Goal: Task Accomplishment & Management: Manage account settings

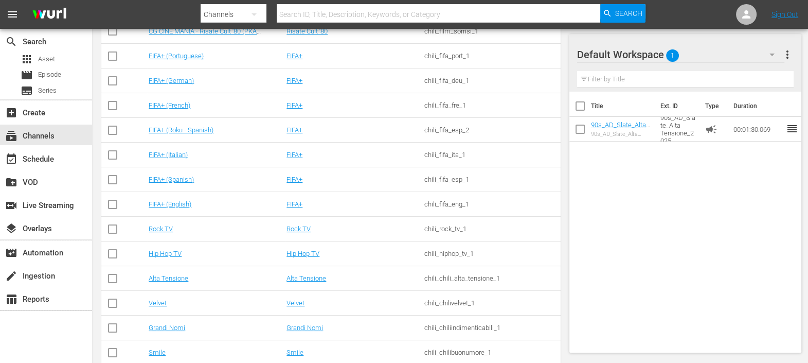
scroll to position [240, 0]
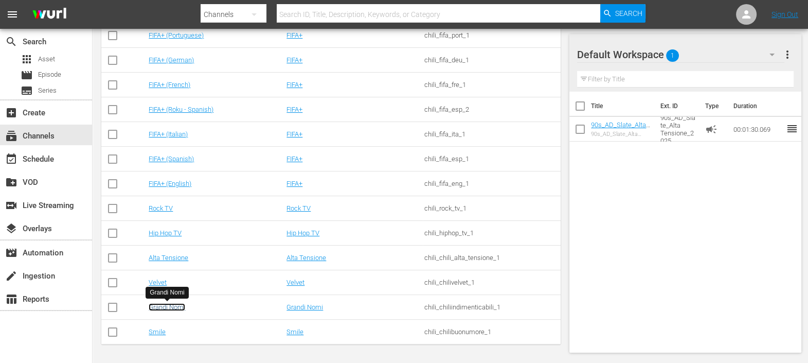
click at [168, 303] on link "Grandi Nomi" at bounding box center [167, 307] width 37 height 8
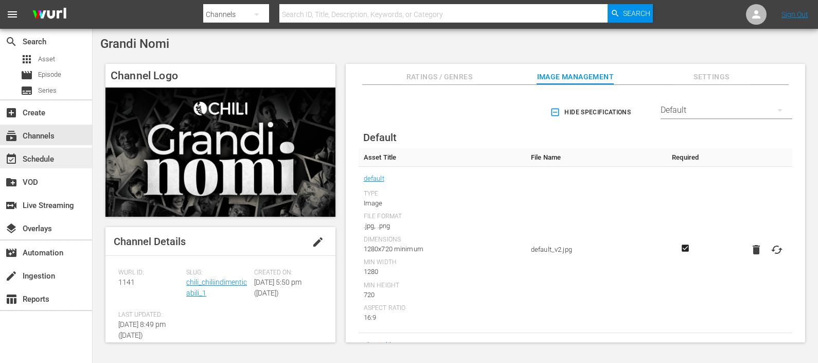
click at [55, 155] on div "event_available Schedule" at bounding box center [29, 157] width 58 height 9
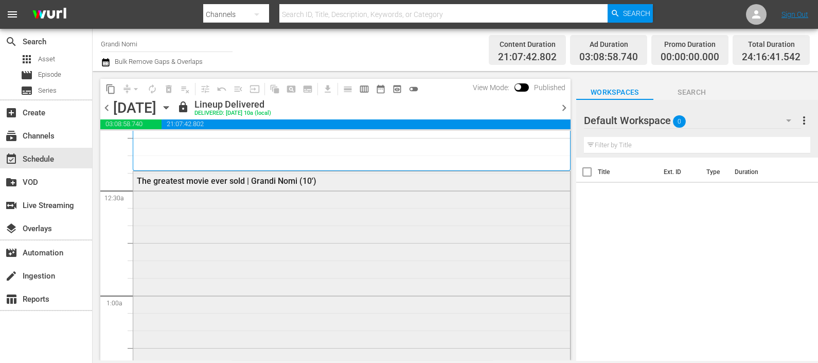
scroll to position [64, 0]
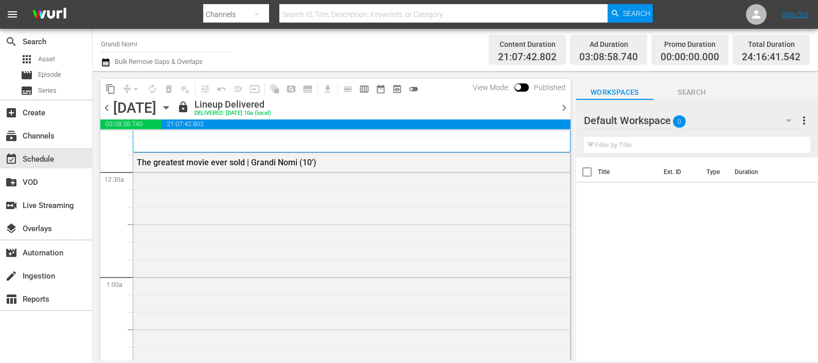
click at [625, 120] on div at bounding box center [621, 121] width 74 height 26
click at [782, 123] on icon "button" at bounding box center [788, 120] width 12 height 12
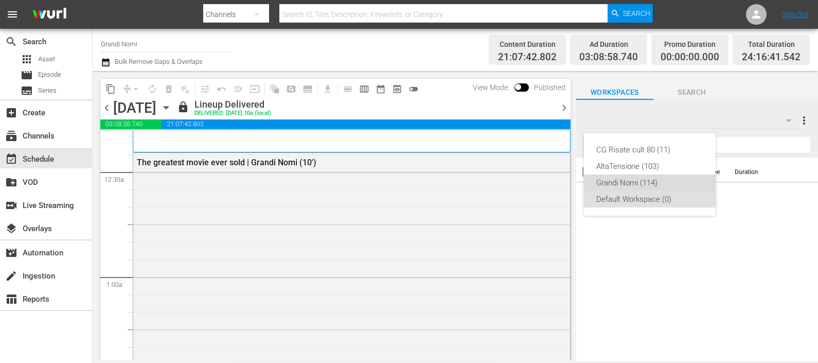
click at [677, 180] on div "Grandi Nomi (114)" at bounding box center [649, 182] width 107 height 16
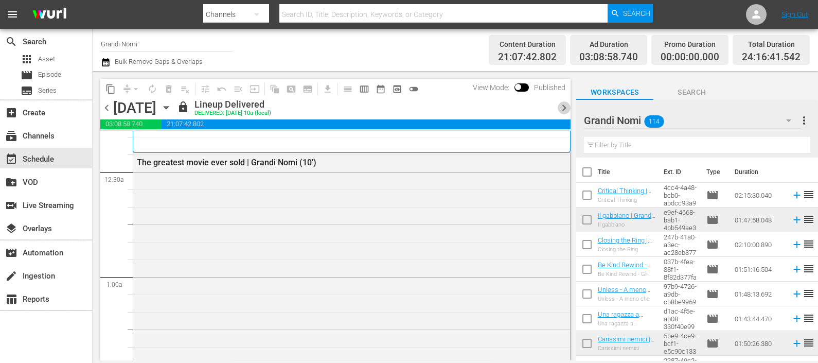
click at [561, 105] on span "chevron_right" at bounding box center [564, 107] width 13 height 13
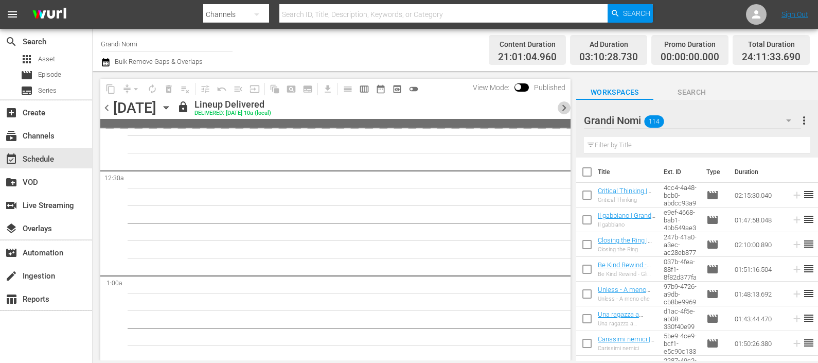
click at [561, 105] on span "chevron_right" at bounding box center [564, 107] width 13 height 13
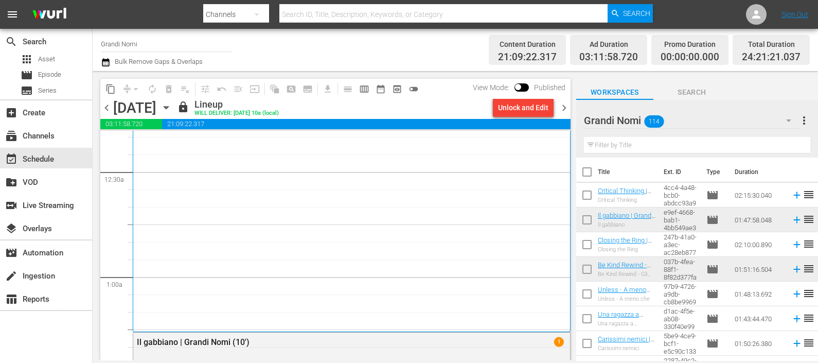
click at [561, 105] on span "chevron_right" at bounding box center [564, 107] width 13 height 13
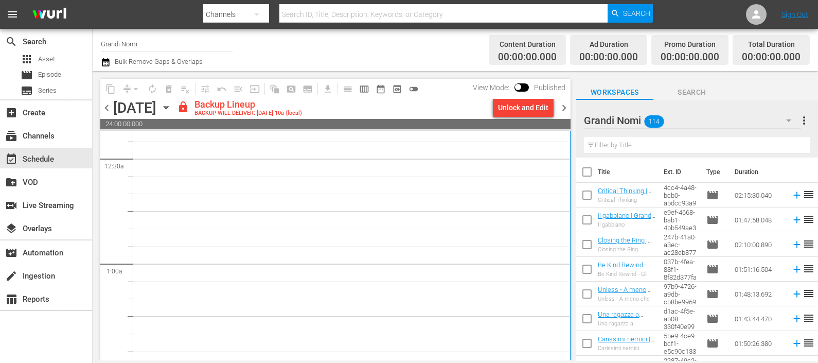
scroll to position [193, 0]
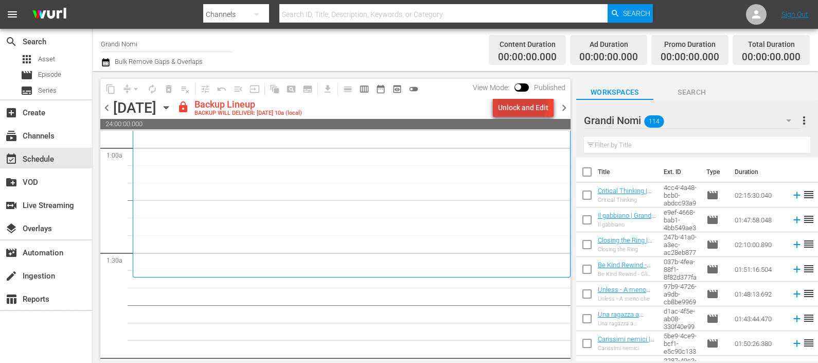
click at [524, 103] on div "Unlock and Edit" at bounding box center [523, 107] width 50 height 19
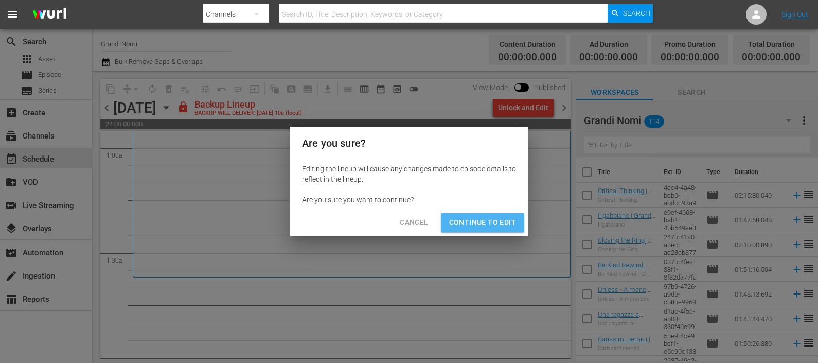
click at [476, 221] on span "Continue to Edit" at bounding box center [482, 222] width 67 height 13
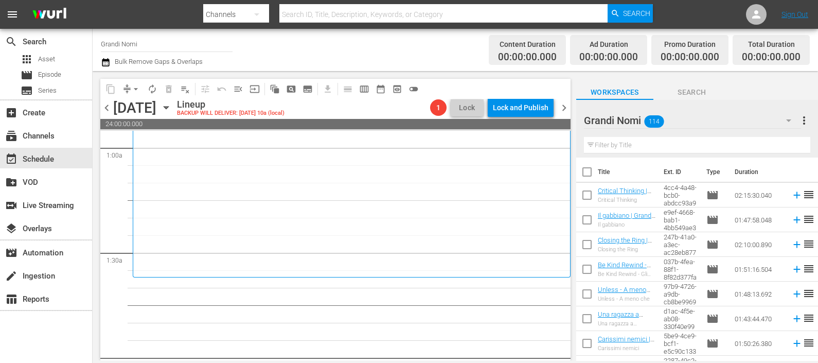
click at [607, 147] on input "text" at bounding box center [697, 145] width 226 height 16
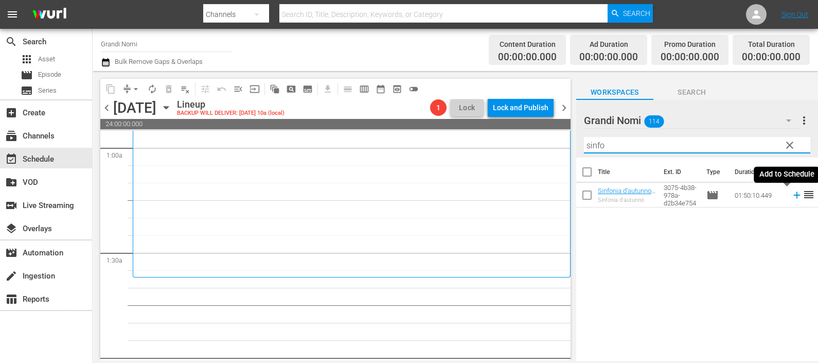
click at [791, 194] on icon at bounding box center [796, 194] width 11 height 11
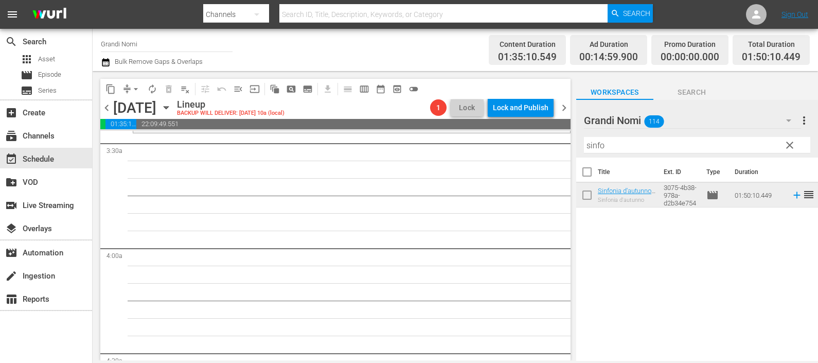
scroll to position [643, 0]
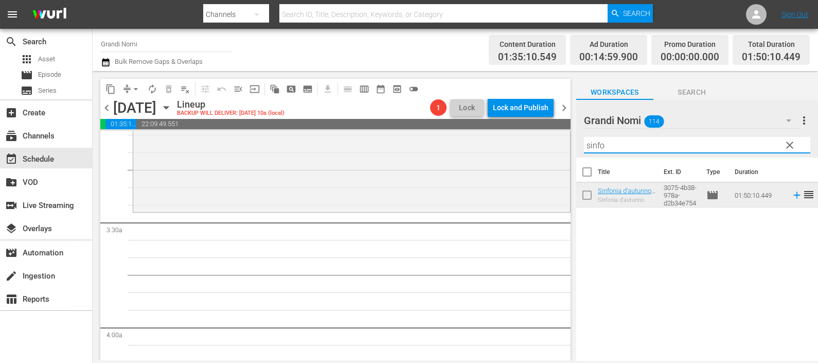
drag, startPoint x: 624, startPoint y: 148, endPoint x: 574, endPoint y: 145, distance: 49.4
click at [574, 145] on div "content_copy compress arrow_drop_down autorenew_outlined delete_forever_outline…" at bounding box center [455, 215] width 725 height 289
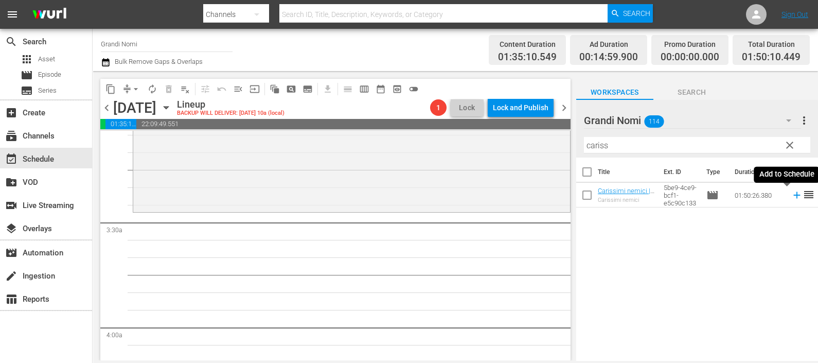
click at [793, 195] on icon at bounding box center [796, 195] width 7 height 7
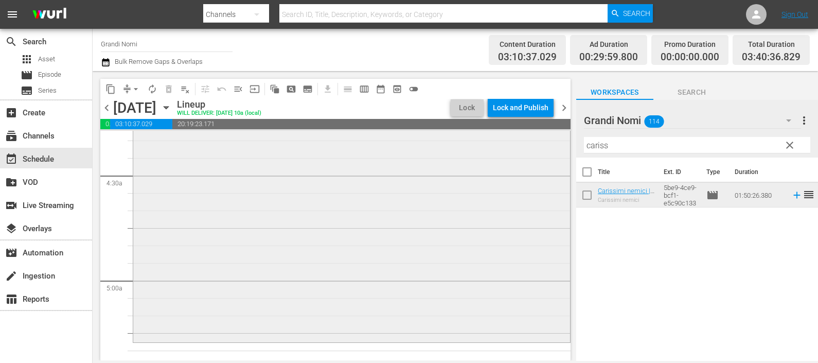
scroll to position [1028, 0]
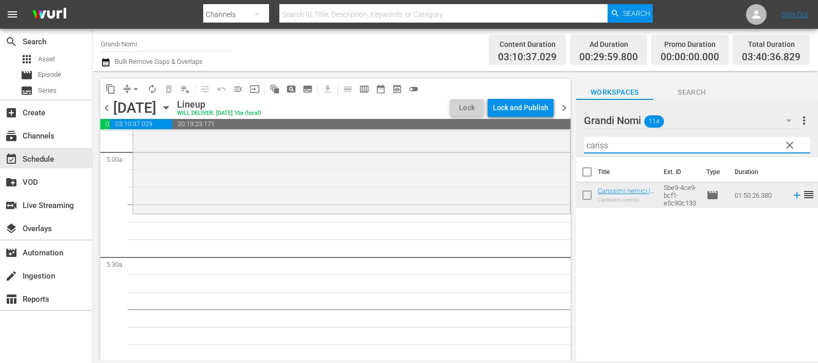
drag, startPoint x: 617, startPoint y: 146, endPoint x: 577, endPoint y: 121, distance: 47.1
click at [576, 141] on div "Grandi Nomi 114 Grandi Nomi more_vert clear Filter by Title cariss" at bounding box center [697, 129] width 242 height 58
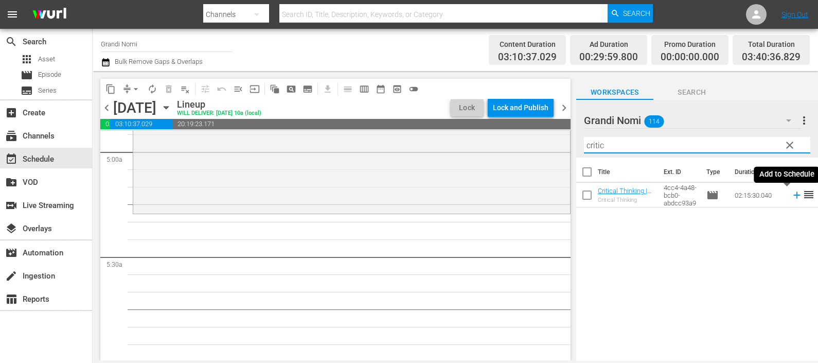
click at [791, 196] on icon at bounding box center [796, 194] width 11 height 11
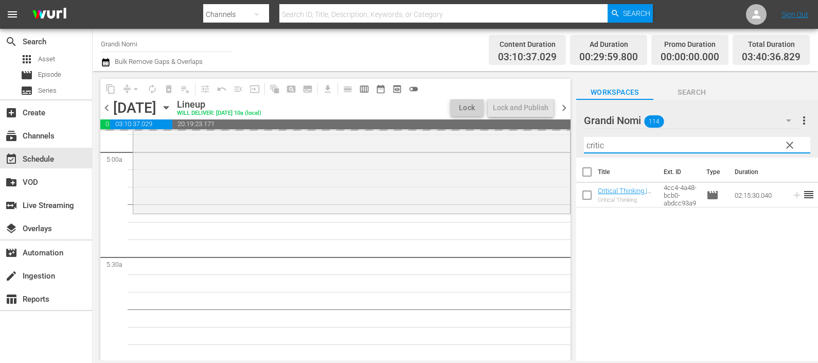
drag, startPoint x: 610, startPoint y: 142, endPoint x: 568, endPoint y: 147, distance: 42.0
click at [568, 147] on div "content_copy compress arrow_drop_down autorenew_outlined delete_forever_outline…" at bounding box center [455, 215] width 725 height 289
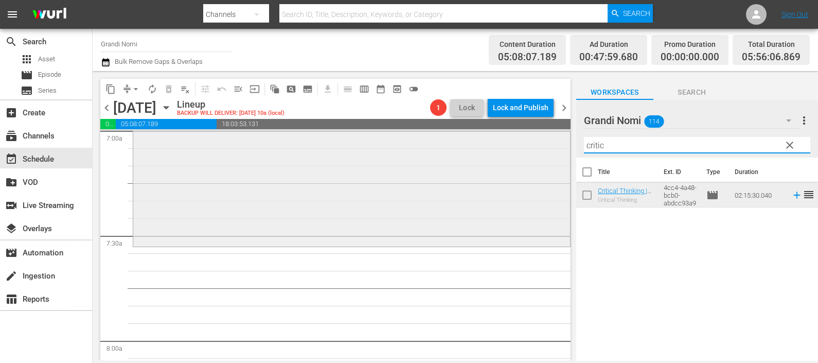
scroll to position [1479, 0]
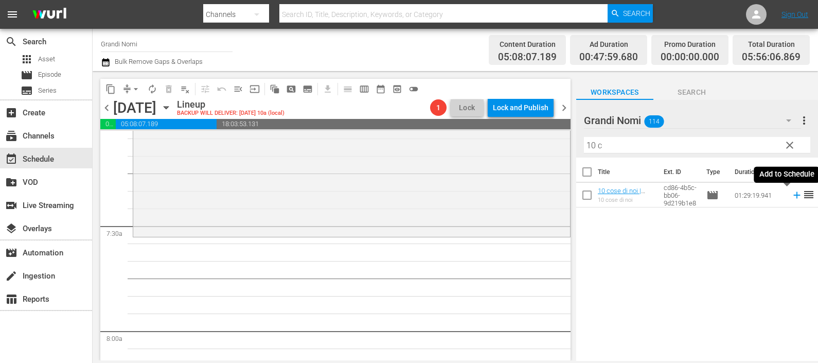
click at [791, 200] on icon at bounding box center [796, 194] width 11 height 11
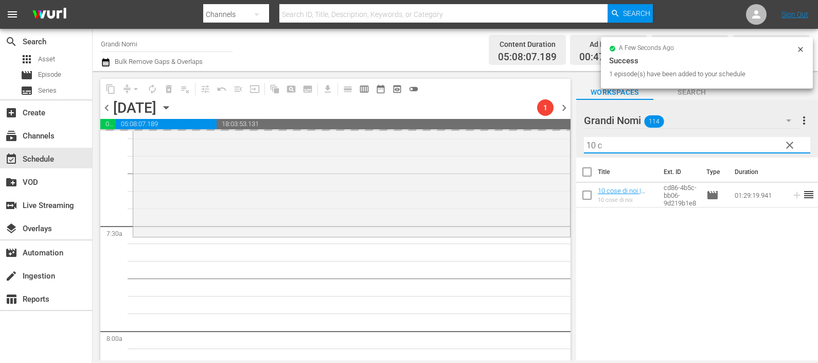
drag, startPoint x: 677, startPoint y: 151, endPoint x: 573, endPoint y: 134, distance: 104.8
click at [573, 134] on div "content_copy compress arrow_drop_down autorenew_outlined delete_forever_outline…" at bounding box center [455, 215] width 725 height 289
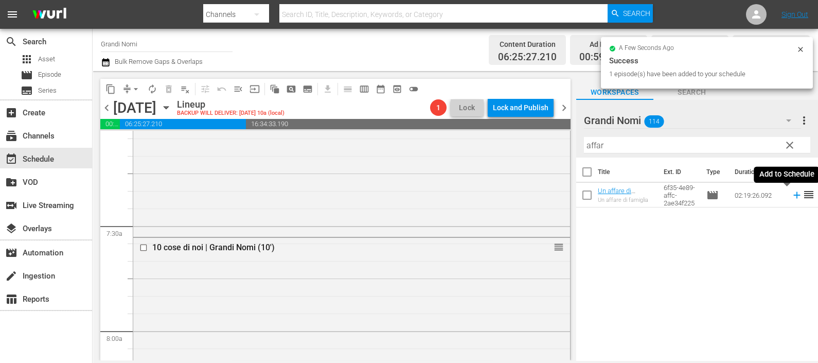
click at [791, 194] on icon at bounding box center [796, 194] width 11 height 11
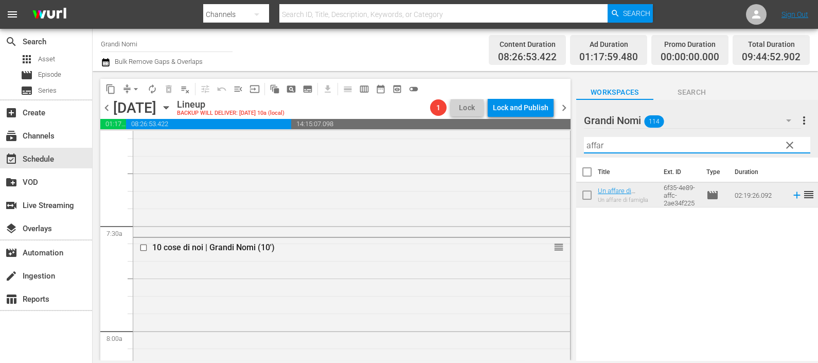
drag, startPoint x: 604, startPoint y: 139, endPoint x: 585, endPoint y: 134, distance: 19.2
click at [584, 138] on input "affar" at bounding box center [697, 145] width 226 height 16
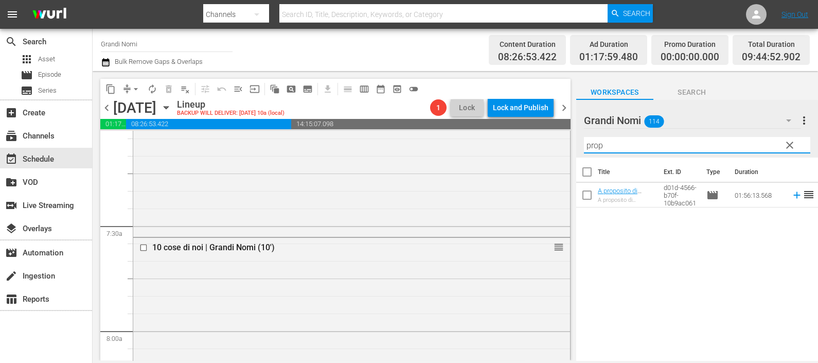
click at [791, 194] on icon at bounding box center [796, 194] width 11 height 11
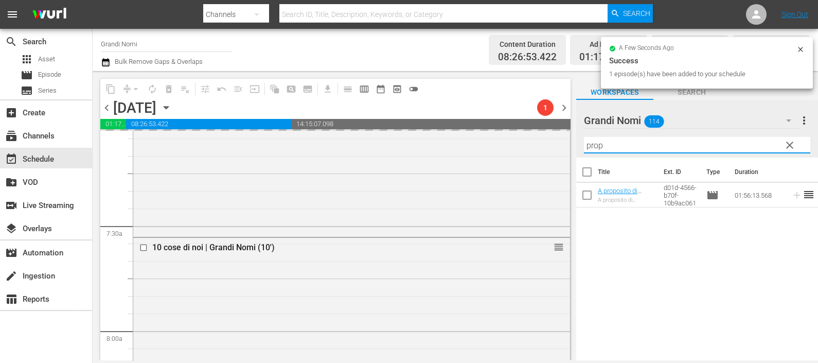
click at [584, 138] on input "prop" at bounding box center [697, 145] width 226 height 16
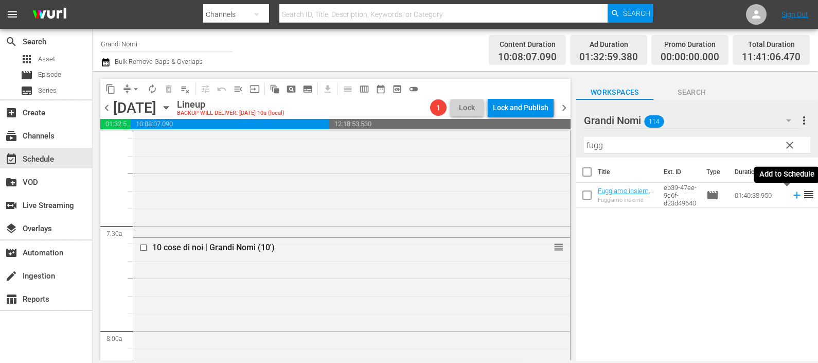
click at [791, 194] on icon at bounding box center [796, 194] width 11 height 11
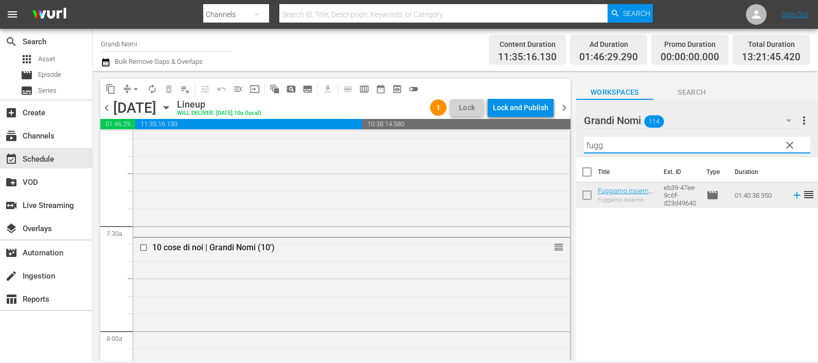
drag, startPoint x: 603, startPoint y: 150, endPoint x: 586, endPoint y: 149, distance: 16.5
click at [586, 149] on input "fugg" at bounding box center [697, 145] width 226 height 16
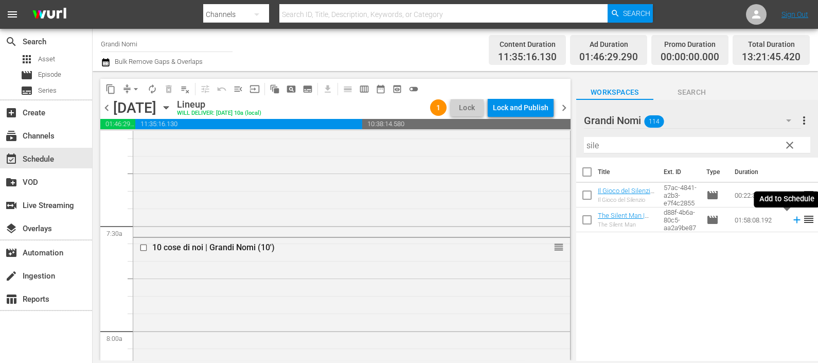
click at [791, 221] on icon at bounding box center [796, 219] width 11 height 11
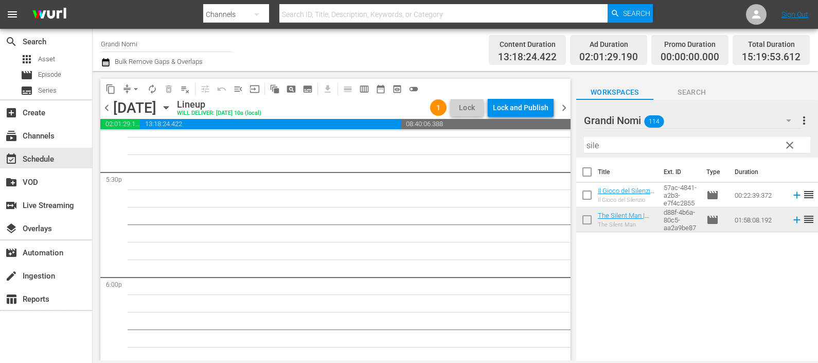
scroll to position [3792, 0]
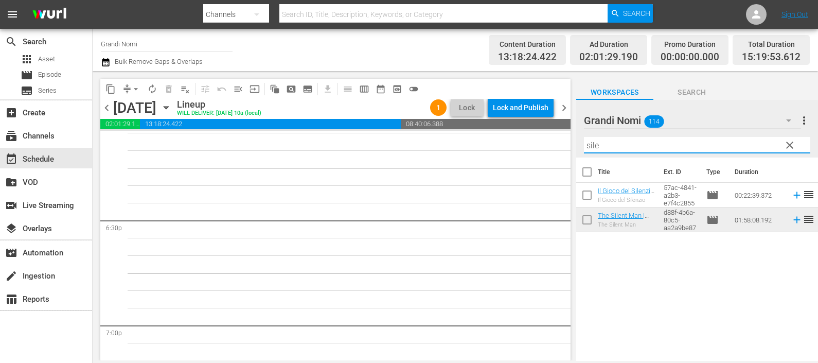
drag, startPoint x: 625, startPoint y: 147, endPoint x: 570, endPoint y: 143, distance: 54.6
click at [570, 143] on div "content_copy compress arrow_drop_down autorenew_outlined delete_forever_outline…" at bounding box center [455, 215] width 725 height 289
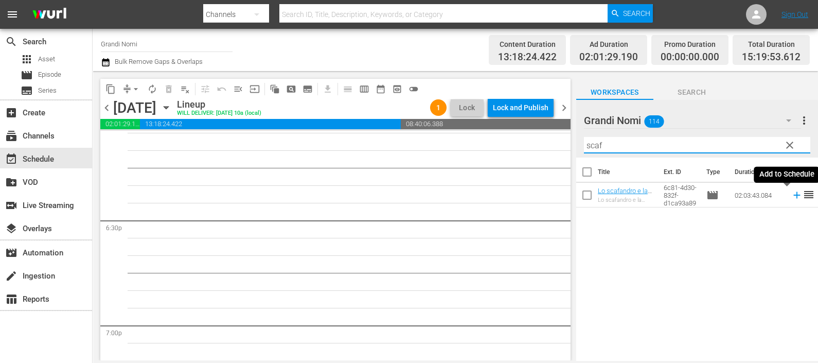
click at [791, 200] on icon at bounding box center [796, 194] width 11 height 11
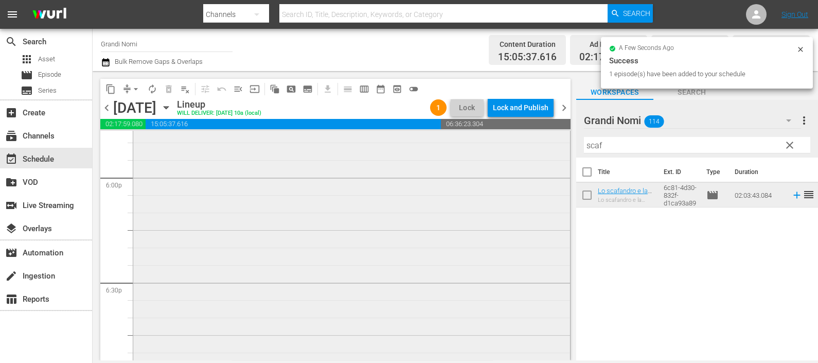
scroll to position [3857, 0]
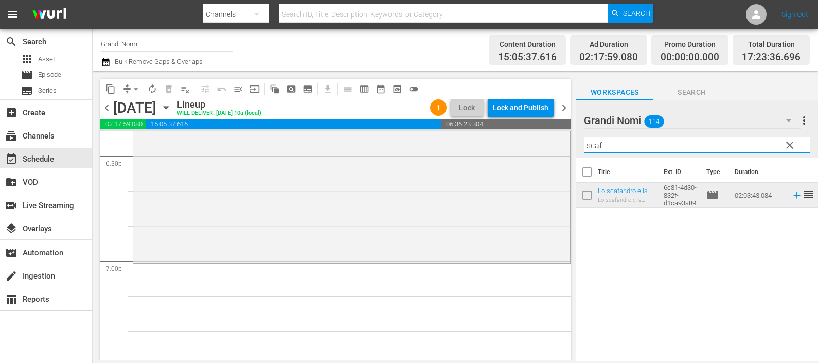
drag, startPoint x: 613, startPoint y: 147, endPoint x: 582, endPoint y: 150, distance: 31.0
click at [582, 150] on div "Grandi Nomi 114 Grandi Nomi more_vert clear Filter by Title scaf" at bounding box center [697, 129] width 242 height 58
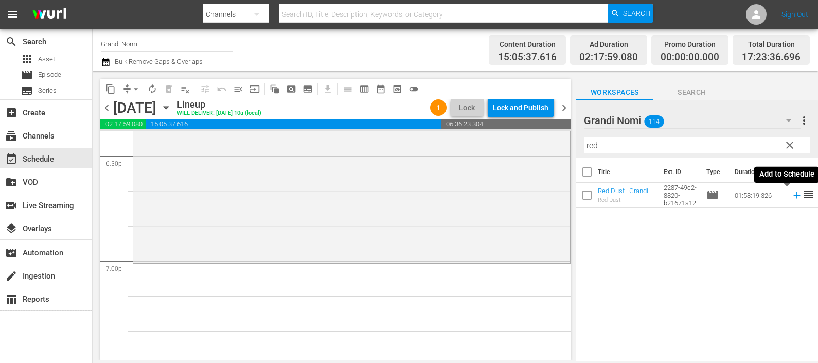
click at [791, 196] on icon at bounding box center [796, 194] width 11 height 11
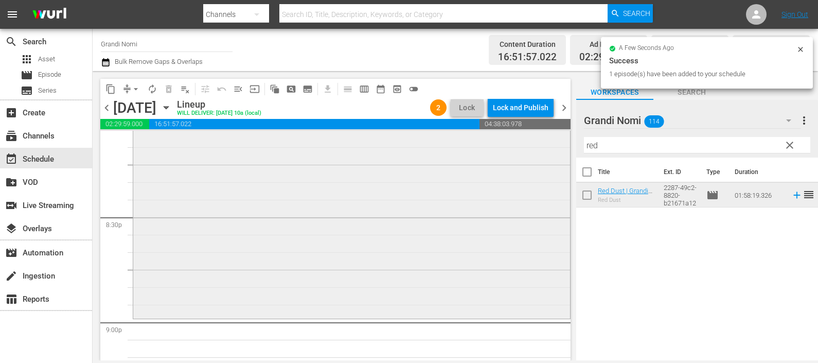
scroll to position [4372, 0]
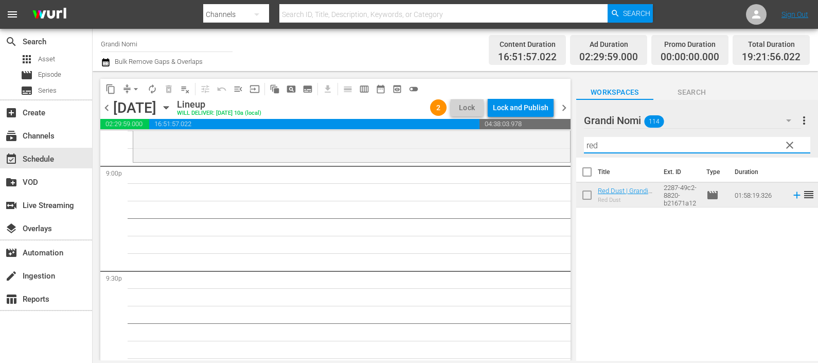
drag, startPoint x: 609, startPoint y: 145, endPoint x: 568, endPoint y: 141, distance: 41.3
click at [568, 141] on div "content_copy compress arrow_drop_down autorenew_outlined delete_forever_outline…" at bounding box center [455, 215] width 725 height 289
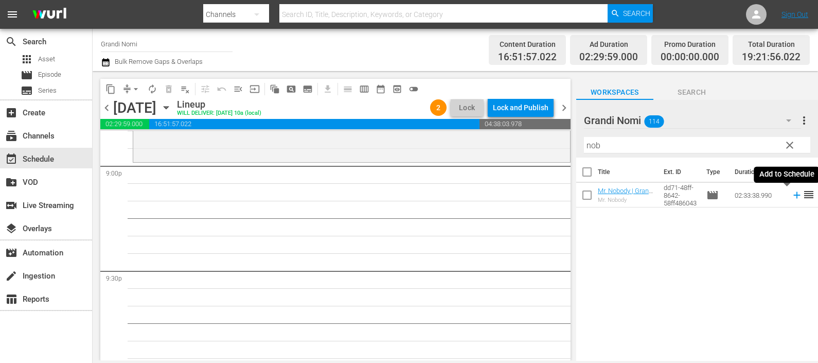
click at [792, 198] on icon at bounding box center [796, 194] width 11 height 11
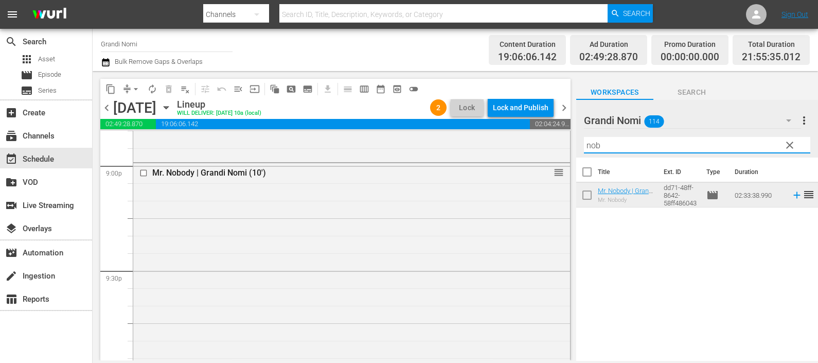
drag, startPoint x: 599, startPoint y: 149, endPoint x: 563, endPoint y: 147, distance: 35.5
click at [563, 147] on div "content_copy compress arrow_drop_down autorenew_outlined delete_forever_outline…" at bounding box center [455, 215] width 725 height 289
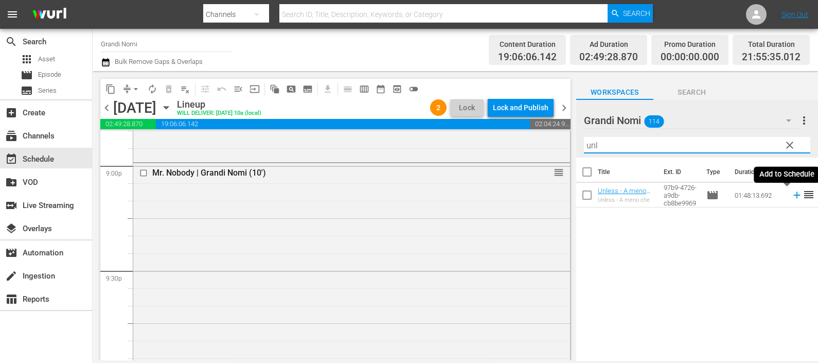
type input "unl"
click at [793, 194] on icon at bounding box center [796, 195] width 7 height 7
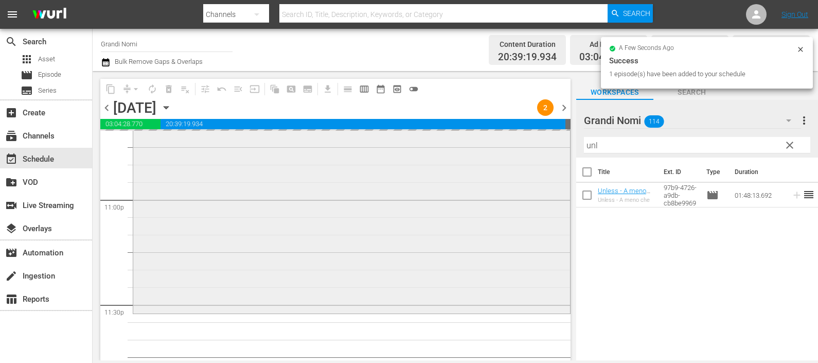
scroll to position [4806, 0]
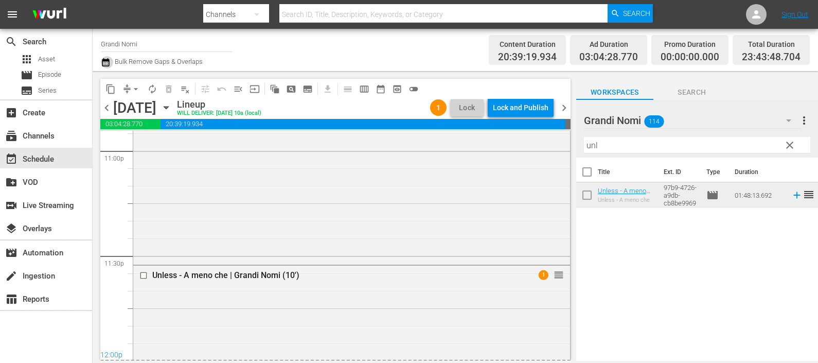
click at [109, 62] on icon "button" at bounding box center [105, 62] width 7 height 8
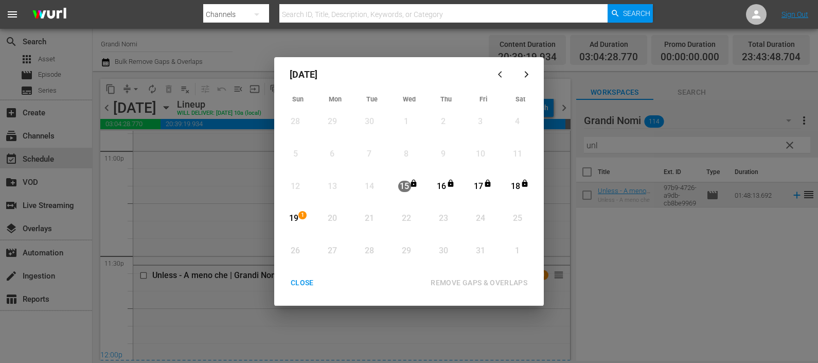
click at [301, 214] on span "1" at bounding box center [302, 215] width 7 height 8
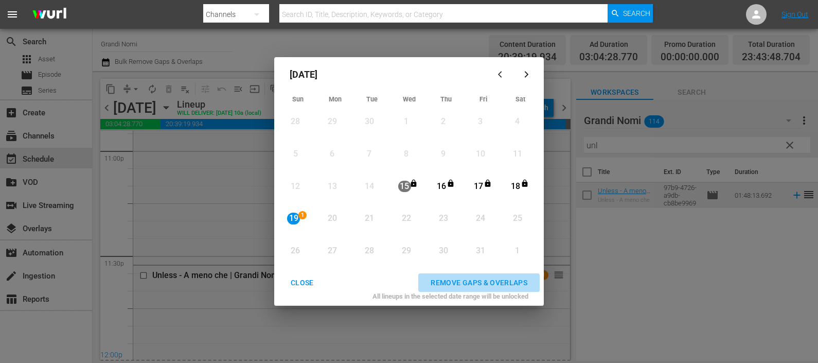
click at [439, 276] on div "REMOVE GAPS & OVERLAPS" at bounding box center [478, 282] width 113 height 13
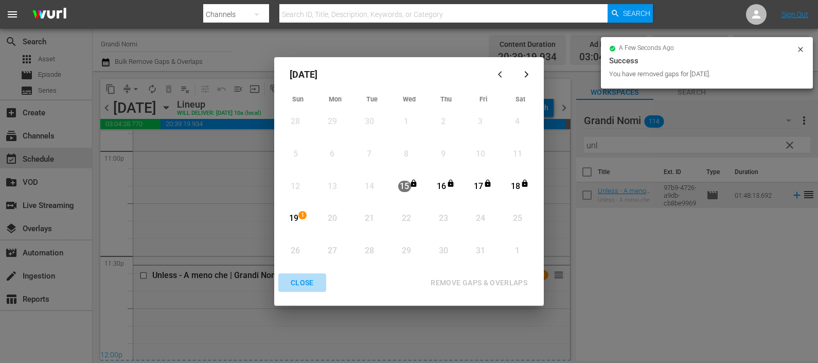
click at [304, 282] on div "CLOSE" at bounding box center [302, 282] width 40 height 13
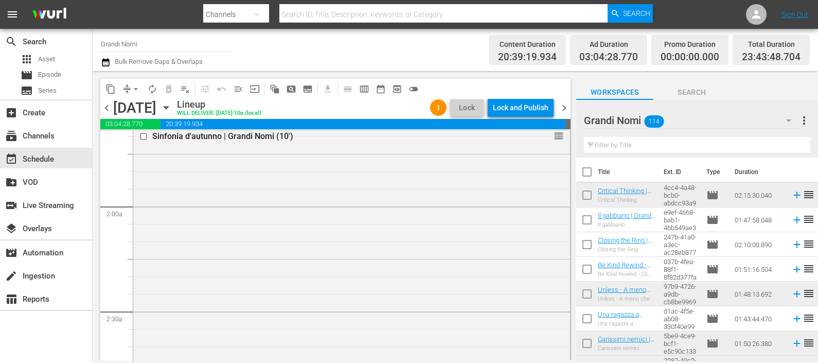
scroll to position [386, 0]
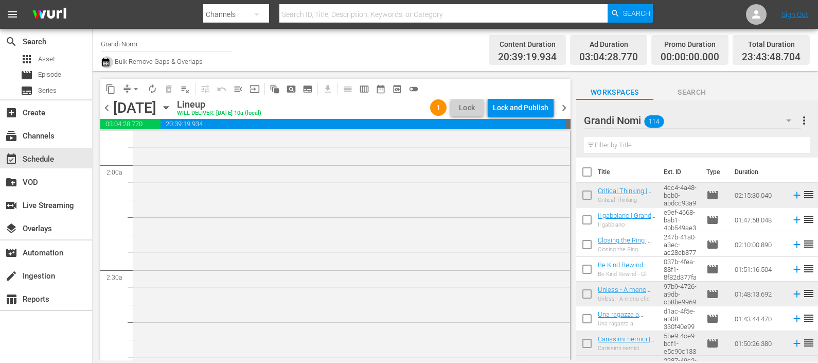
click at [111, 61] on button "button" at bounding box center [107, 62] width 12 height 12
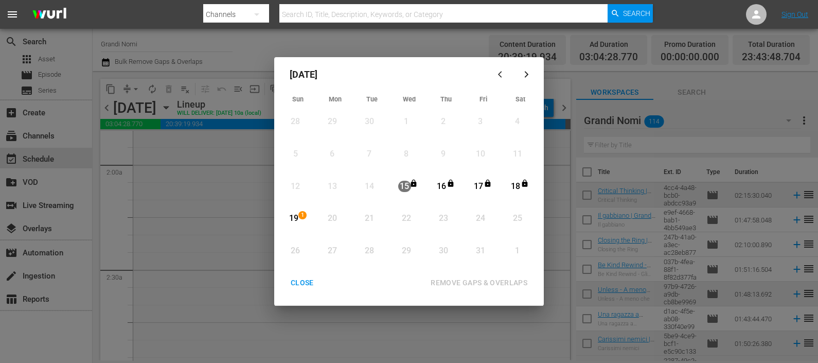
click at [288, 211] on div "19" at bounding box center [293, 218] width 13 height 28
click at [444, 273] on button "REMOVE GAPS & OVERLAPS" at bounding box center [478, 282] width 121 height 19
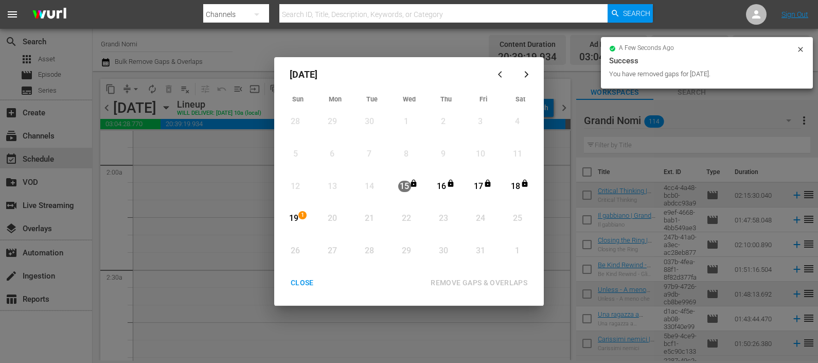
click at [308, 280] on div "CLOSE" at bounding box center [302, 282] width 40 height 13
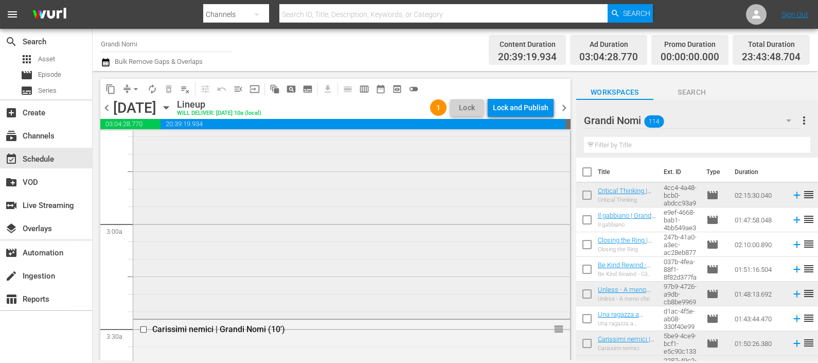
scroll to position [707, 0]
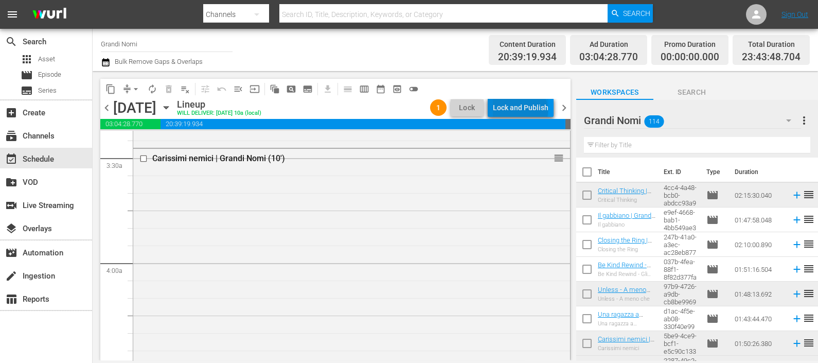
click at [522, 111] on div "Lock and Publish" at bounding box center [521, 107] width 56 height 19
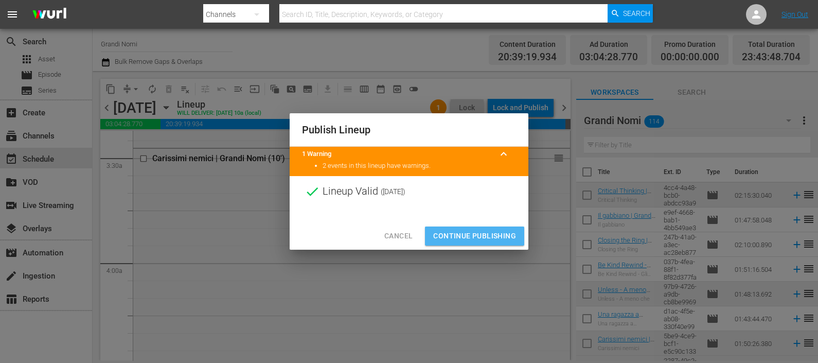
click at [465, 229] on span "Continue Publishing" at bounding box center [474, 235] width 83 height 13
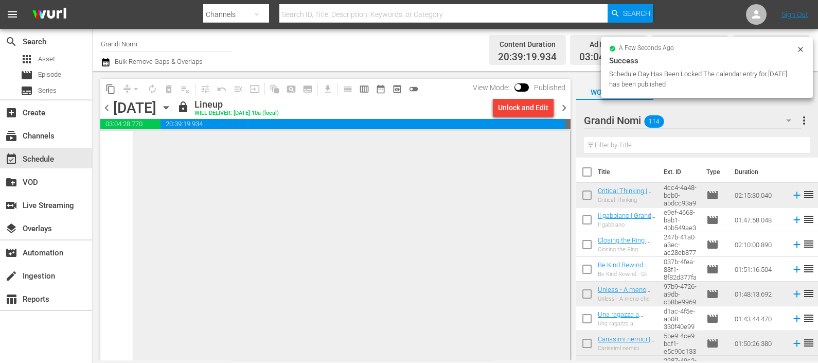
scroll to position [5090, 0]
click at [563, 110] on span "chevron_right" at bounding box center [564, 107] width 13 height 13
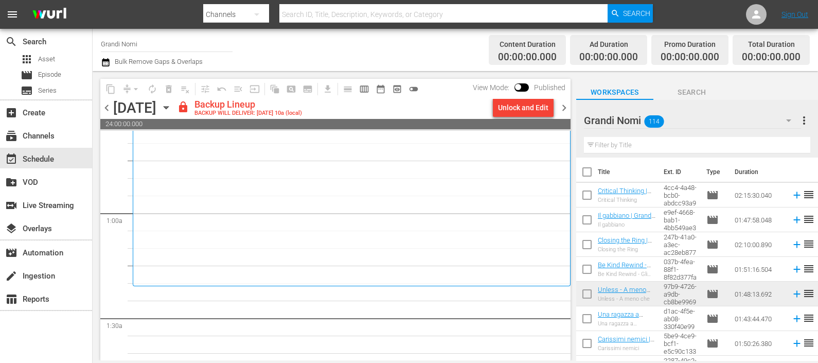
scroll to position [128, 0]
click at [527, 109] on div "Unlock and Edit" at bounding box center [523, 107] width 50 height 19
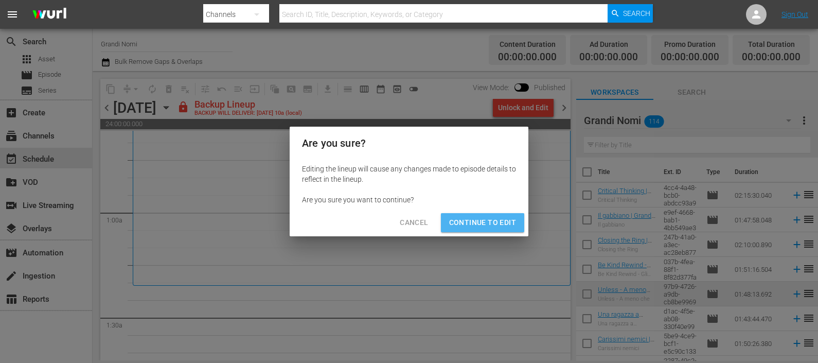
click at [506, 228] on span "Continue to Edit" at bounding box center [482, 222] width 67 height 13
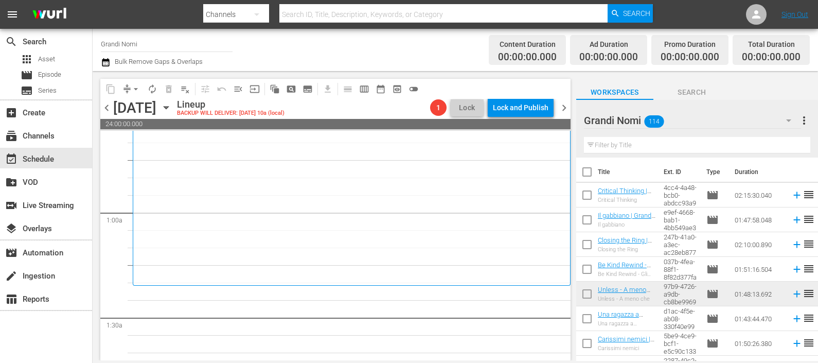
click at [622, 148] on input "text" at bounding box center [697, 145] width 226 height 16
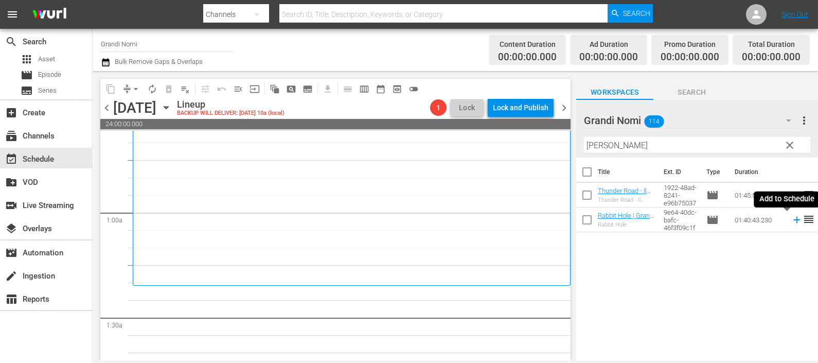
click at [791, 222] on icon at bounding box center [796, 219] width 11 height 11
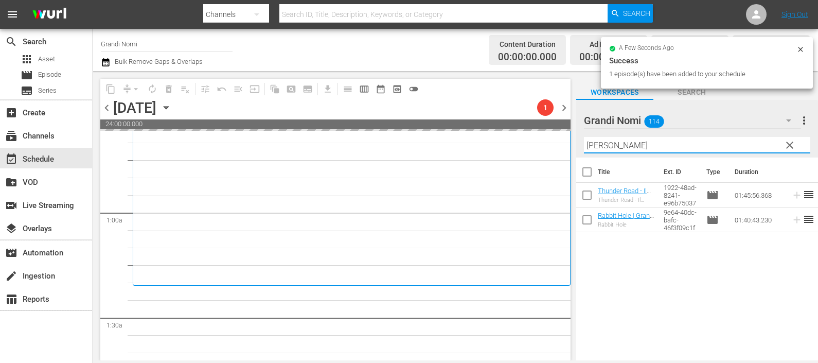
drag, startPoint x: 606, startPoint y: 147, endPoint x: 549, endPoint y: 149, distance: 57.7
click at [549, 149] on div "content_copy compress arrow_drop_down autorenew_outlined delete_forever_outline…" at bounding box center [455, 215] width 725 height 289
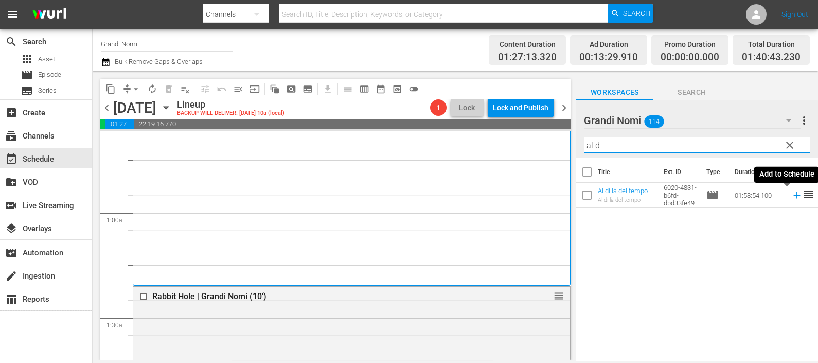
click at [791, 199] on icon at bounding box center [796, 194] width 11 height 11
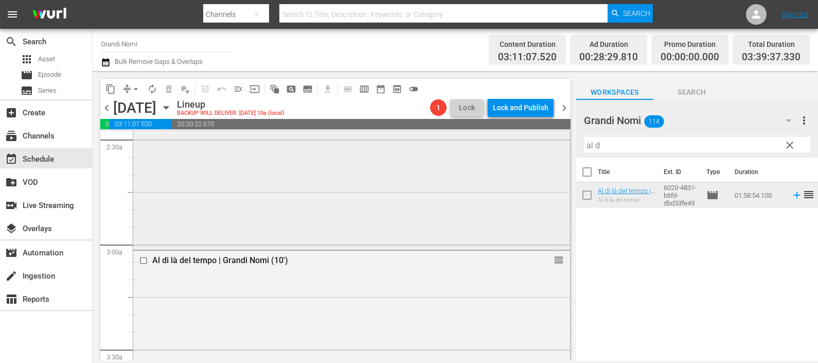
scroll to position [514, 0]
drag, startPoint x: 633, startPoint y: 147, endPoint x: 521, endPoint y: 134, distance: 112.3
click at [521, 134] on div "content_copy compress arrow_drop_down autorenew_outlined delete_forever_outline…" at bounding box center [455, 215] width 725 height 289
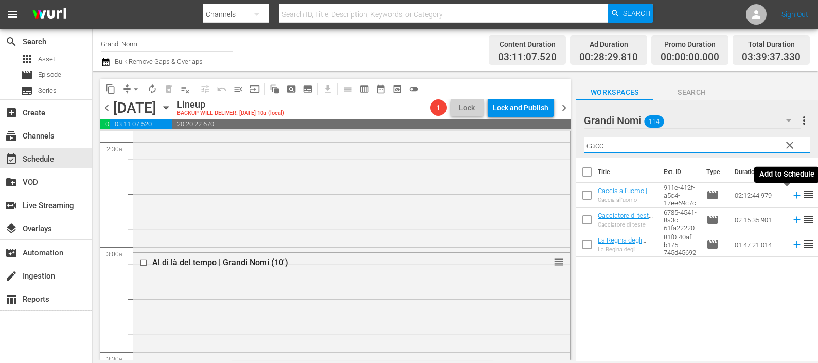
click at [791, 197] on icon at bounding box center [796, 194] width 11 height 11
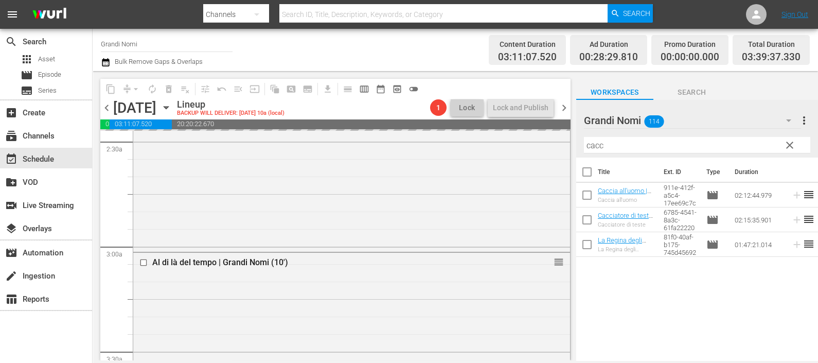
click at [542, 136] on div "content_copy compress arrow_drop_down autorenew_outlined delete_forever_outline…" at bounding box center [455, 215] width 725 height 289
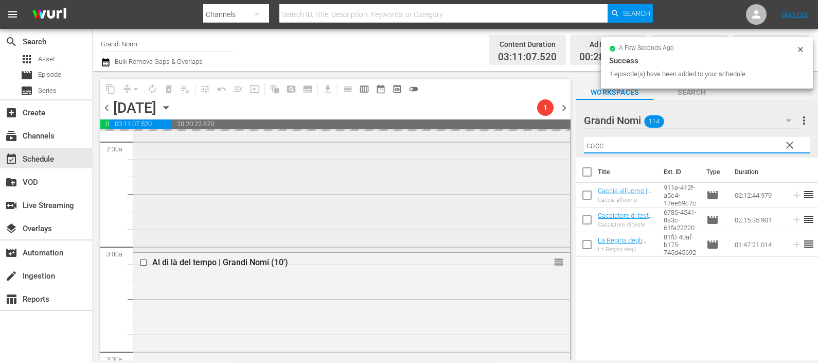
scroll to position [511, 0]
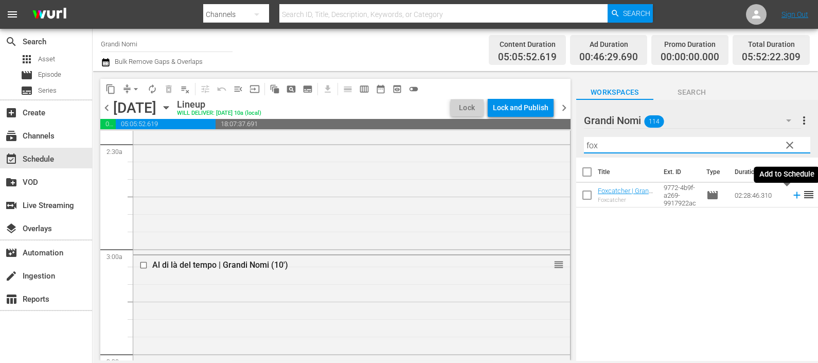
click at [791, 196] on icon at bounding box center [796, 194] width 11 height 11
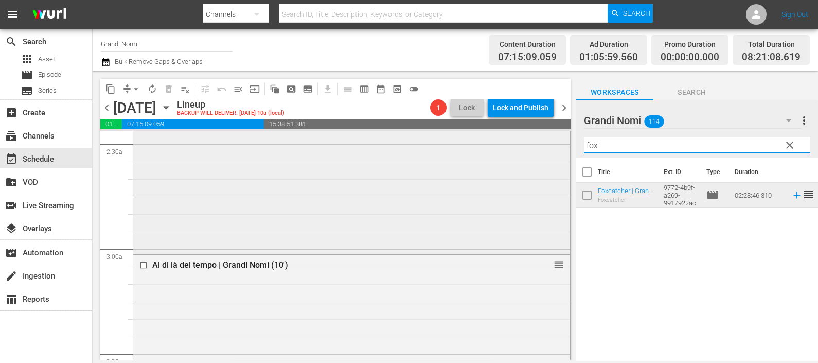
drag, startPoint x: 635, startPoint y: 142, endPoint x: 550, endPoint y: 144, distance: 84.9
click at [550, 144] on div "content_copy compress arrow_drop_down autorenew_outlined delete_forever_outline…" at bounding box center [455, 215] width 725 height 289
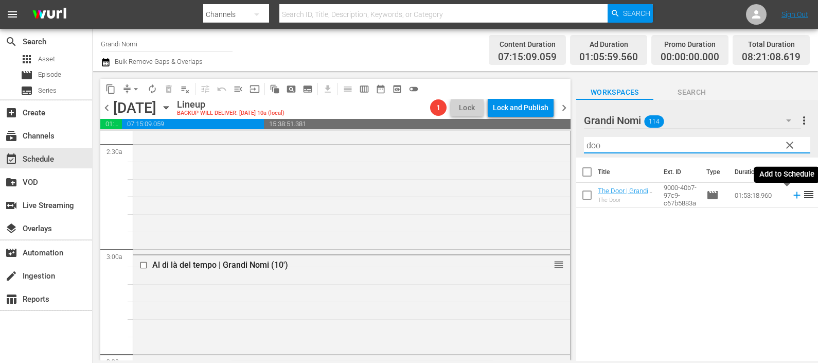
click at [791, 194] on icon at bounding box center [796, 194] width 11 height 11
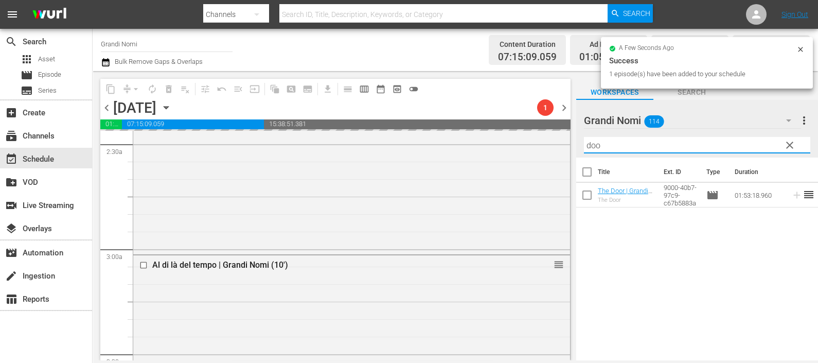
drag, startPoint x: 610, startPoint y: 143, endPoint x: 579, endPoint y: 139, distance: 31.7
click at [580, 139] on div "Grandi Nomi 114 Grandi Nomi more_vert clear Filter by Title doo" at bounding box center [697, 129] width 242 height 58
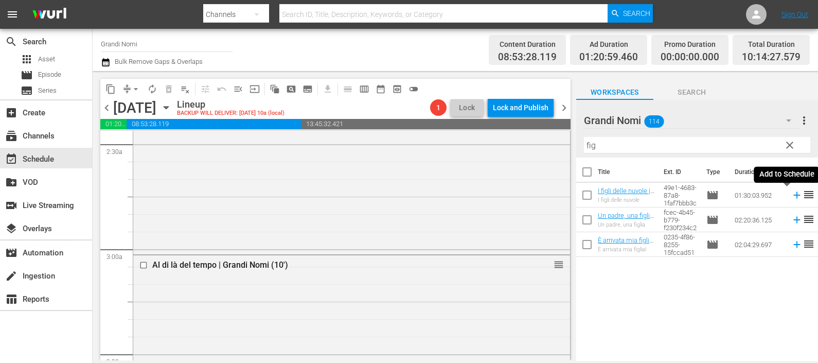
click at [791, 195] on icon at bounding box center [796, 194] width 11 height 11
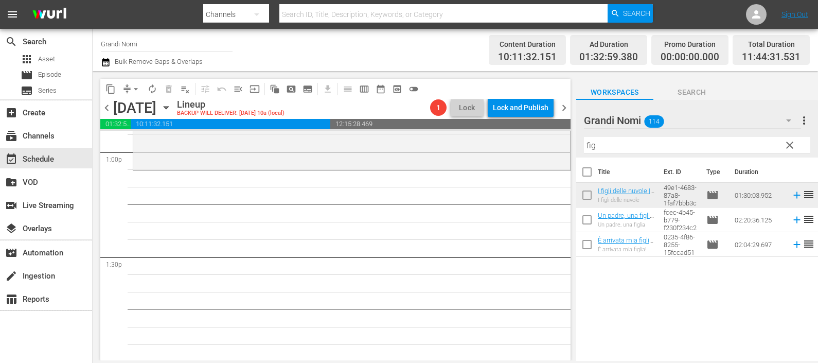
scroll to position [2734, 0]
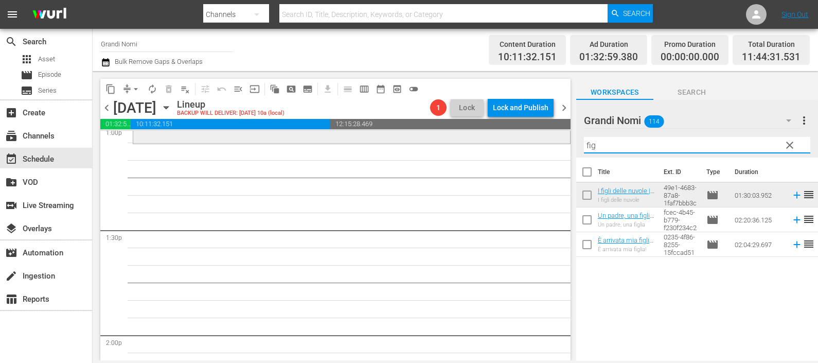
drag, startPoint x: 604, startPoint y: 139, endPoint x: 558, endPoint y: 138, distance: 46.3
click at [558, 138] on div "content_copy compress arrow_drop_down autorenew_outlined delete_forever_outline…" at bounding box center [455, 215] width 725 height 289
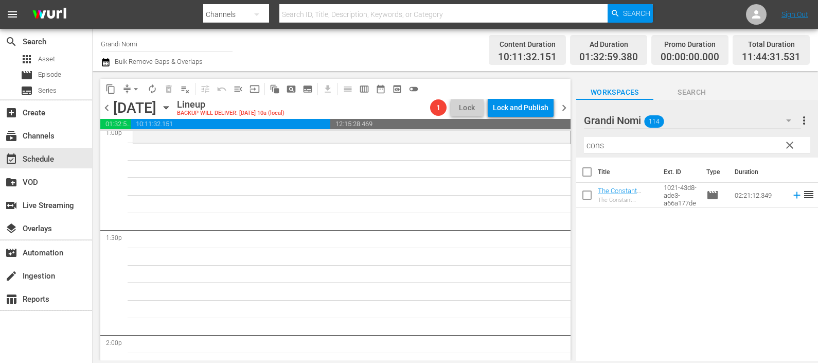
click at [791, 201] on icon at bounding box center [796, 194] width 11 height 11
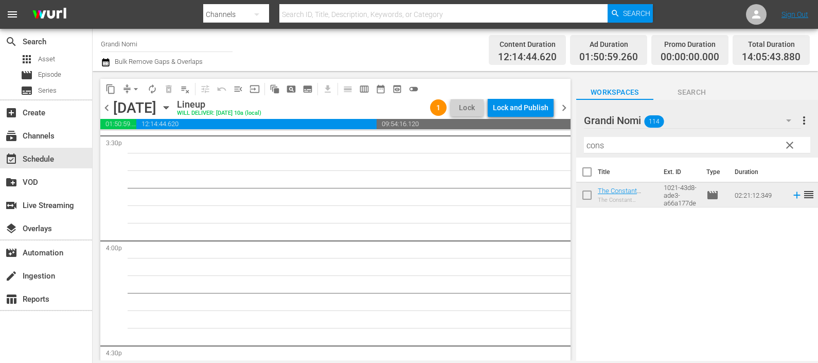
scroll to position [3184, 0]
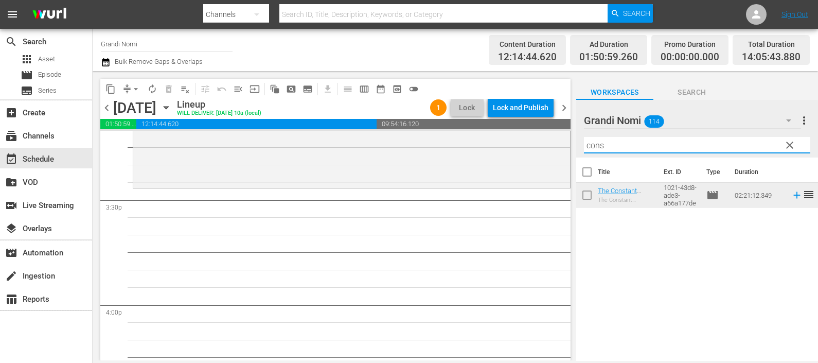
drag, startPoint x: 601, startPoint y: 144, endPoint x: 546, endPoint y: 117, distance: 61.4
click at [545, 128] on div "content_copy compress arrow_drop_down autorenew_outlined delete_forever_outline…" at bounding box center [455, 215] width 725 height 289
click at [791, 197] on icon at bounding box center [796, 194] width 11 height 11
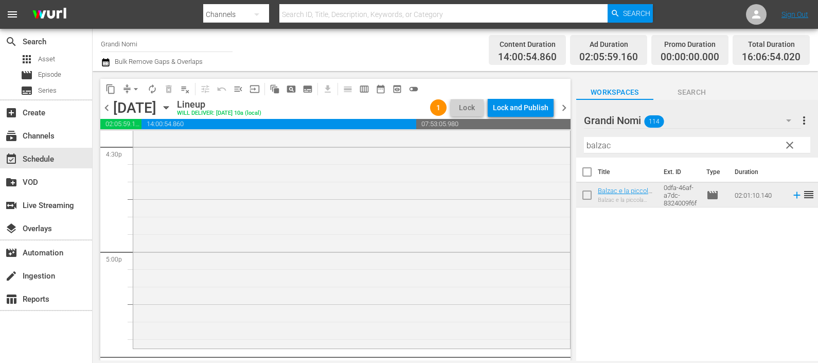
scroll to position [3376, 0]
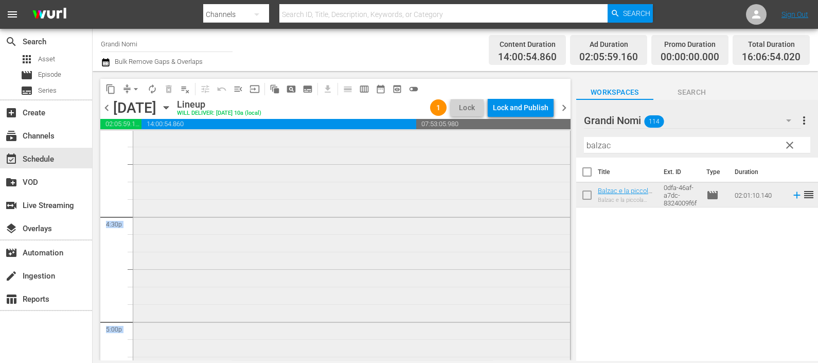
drag, startPoint x: 635, startPoint y: 134, endPoint x: 538, endPoint y: 133, distance: 97.2
click at [531, 131] on div "content_copy compress arrow_drop_down autorenew_outlined delete_forever_outline…" at bounding box center [455, 215] width 725 height 289
drag, startPoint x: 607, startPoint y: 146, endPoint x: 547, endPoint y: 149, distance: 60.8
click at [547, 149] on div "content_copy compress arrow_drop_down autorenew_outlined delete_forever_outline…" at bounding box center [455, 215] width 725 height 289
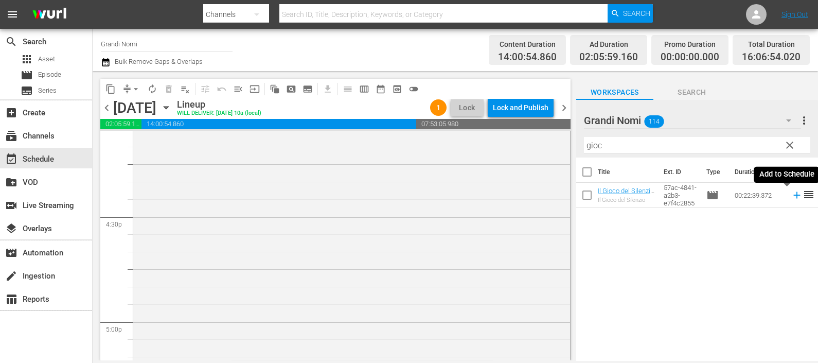
drag, startPoint x: 784, startPoint y: 195, endPoint x: 712, endPoint y: 236, distance: 82.4
click at [791, 195] on icon at bounding box center [796, 194] width 11 height 11
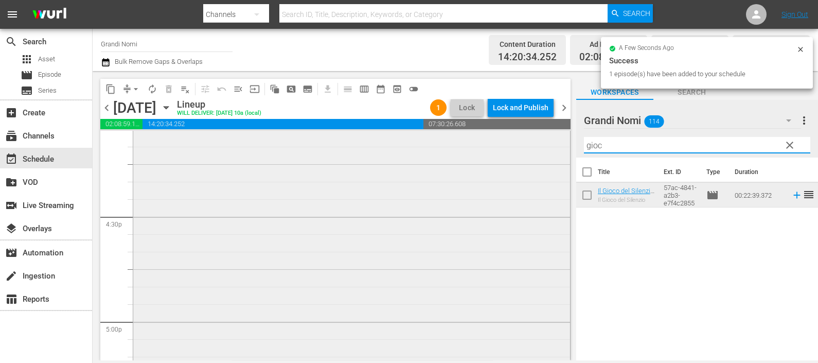
drag, startPoint x: 565, startPoint y: 143, endPoint x: 548, endPoint y: 136, distance: 18.9
click at [538, 144] on div "content_copy compress arrow_drop_down autorenew_outlined delete_forever_outline…" at bounding box center [455, 215] width 725 height 289
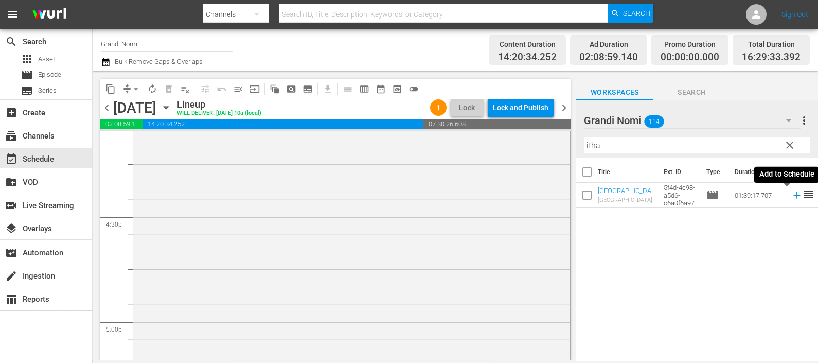
click at [791, 191] on icon at bounding box center [796, 194] width 11 height 11
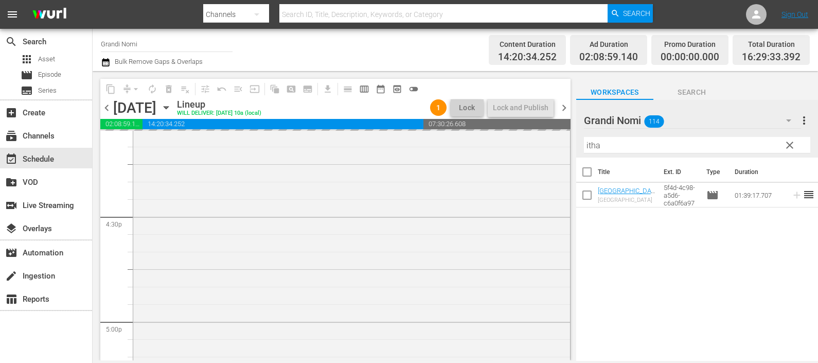
click at [551, 143] on div "content_copy compress arrow_drop_down autorenew_outlined delete_forever_outline…" at bounding box center [455, 215] width 725 height 289
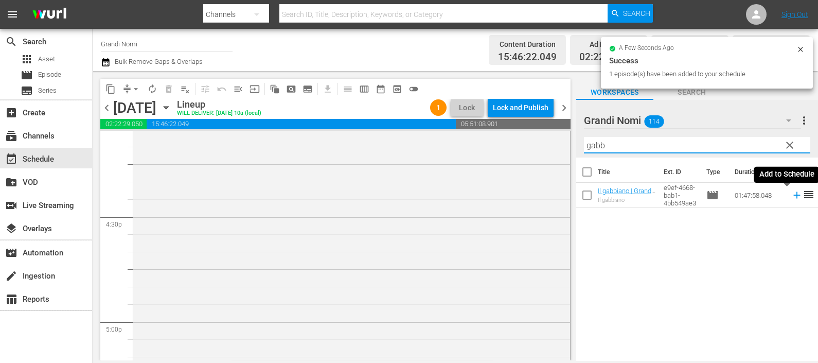
click at [791, 195] on icon at bounding box center [796, 194] width 11 height 11
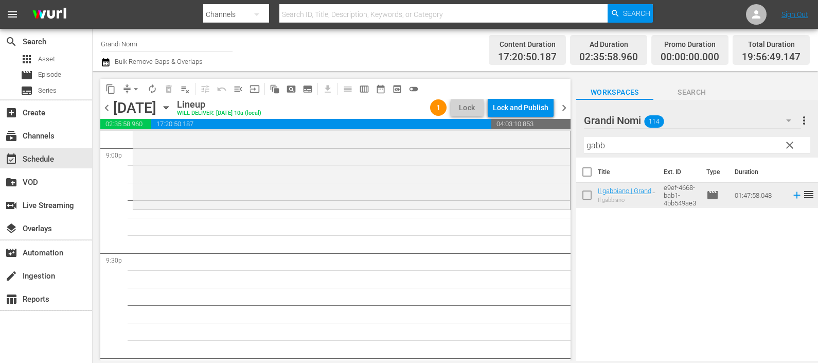
scroll to position [4405, 0]
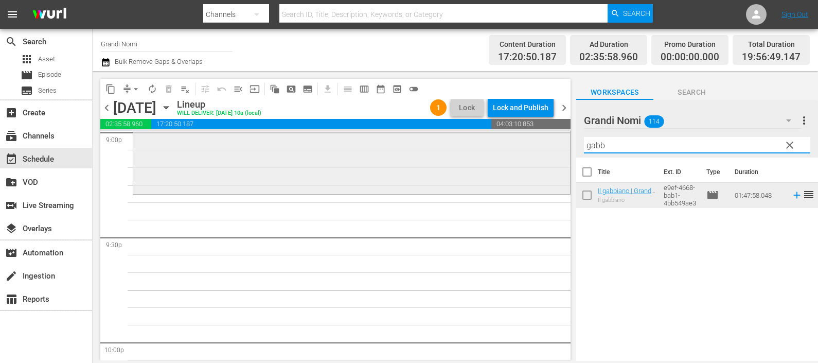
drag, startPoint x: 643, startPoint y: 142, endPoint x: 494, endPoint y: 136, distance: 148.8
click at [495, 136] on div "content_copy compress arrow_drop_down autorenew_outlined delete_forever_outline…" at bounding box center [455, 215] width 725 height 289
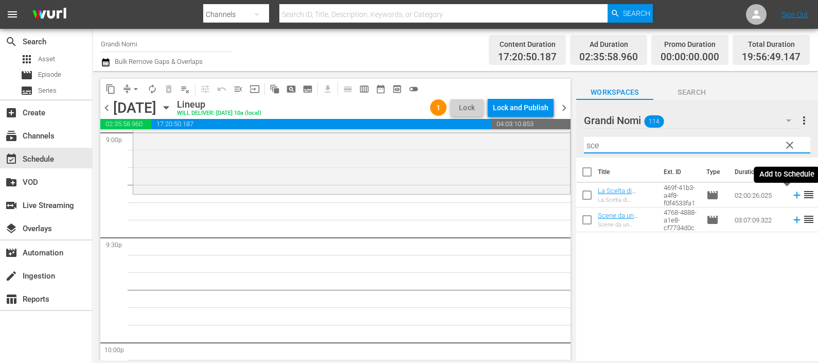
click at [793, 194] on icon at bounding box center [796, 195] width 7 height 7
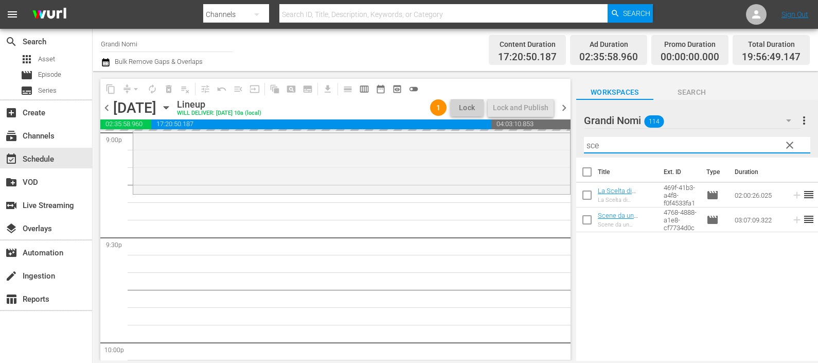
drag, startPoint x: 589, startPoint y: 141, endPoint x: 577, endPoint y: 142, distance: 12.4
click at [577, 141] on div "Grandi Nomi 114 Grandi Nomi more_vert clear Filter by Title sce" at bounding box center [697, 129] width 242 height 58
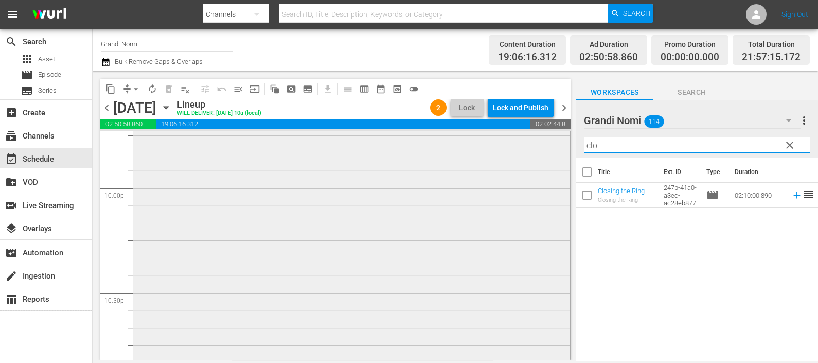
scroll to position [4726, 0]
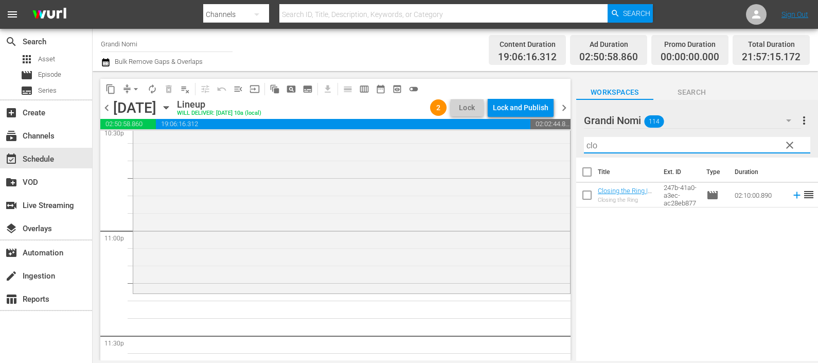
drag, startPoint x: 609, startPoint y: 145, endPoint x: 583, endPoint y: 143, distance: 26.3
click at [584, 143] on input "clo" at bounding box center [697, 145] width 226 height 16
click at [791, 196] on icon at bounding box center [796, 194] width 11 height 11
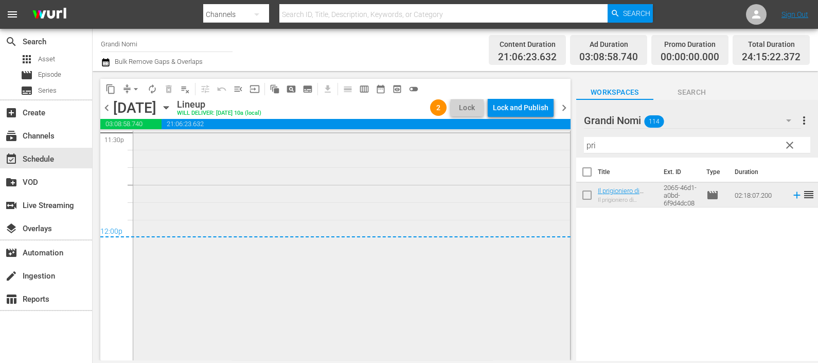
scroll to position [4855, 0]
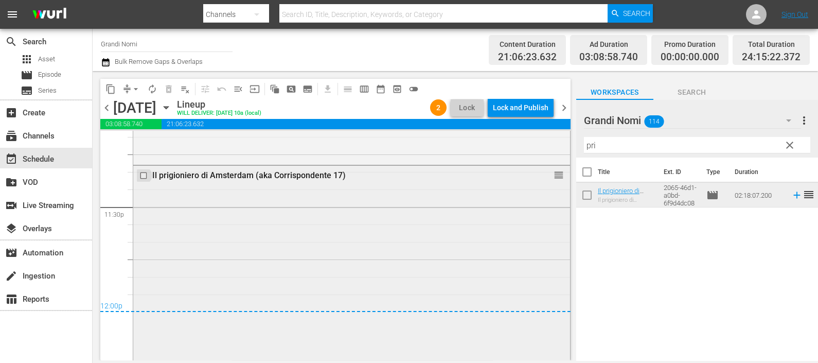
click at [145, 175] on input "checkbox" at bounding box center [144, 175] width 11 height 9
click at [170, 86] on span "delete_forever_outlined" at bounding box center [169, 89] width 10 height 10
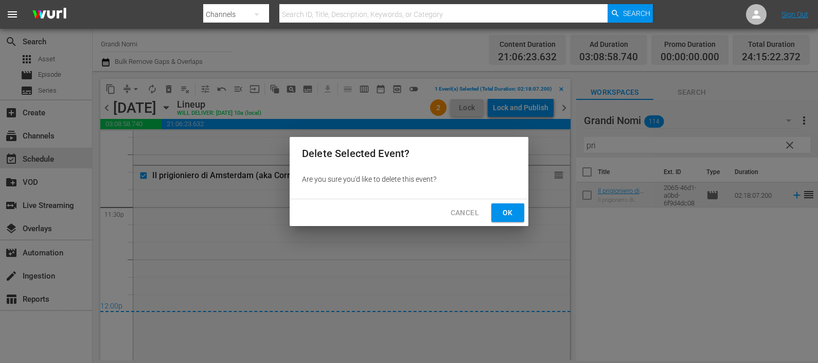
click at [500, 208] on span "Ok" at bounding box center [507, 212] width 16 height 13
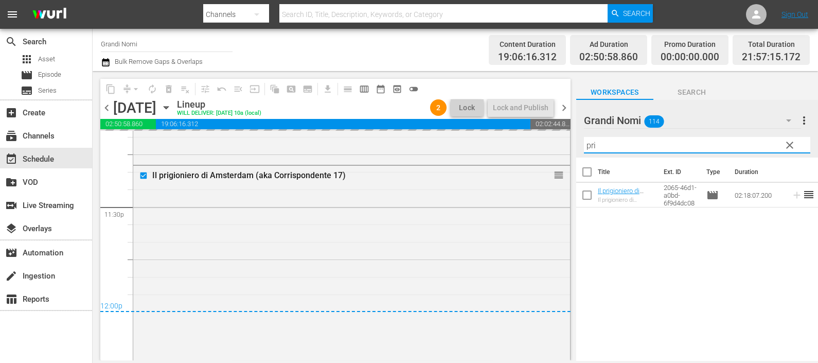
drag, startPoint x: 628, startPoint y: 146, endPoint x: 578, endPoint y: 141, distance: 50.1
click at [578, 141] on div "Grandi Nomi 114 Grandi Nomi more_vert clear Filter by Title pri" at bounding box center [697, 129] width 242 height 58
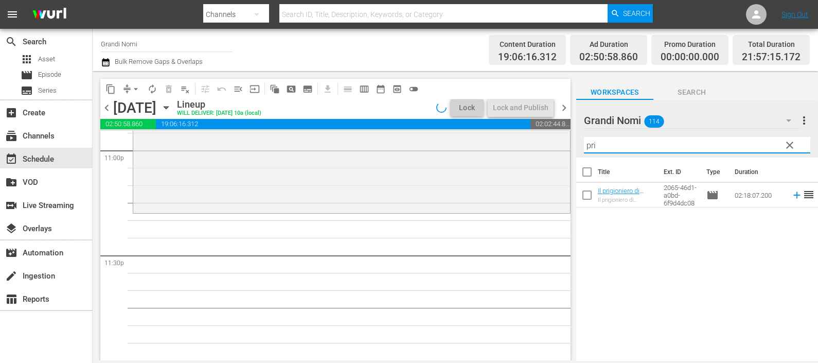
scroll to position [4806, 0]
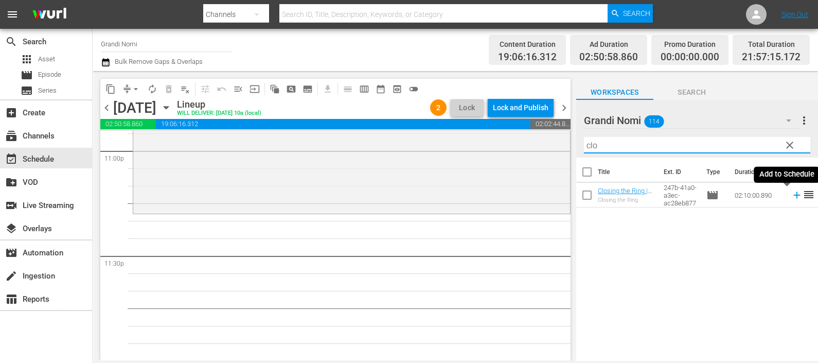
type input "clo"
click at [793, 195] on icon at bounding box center [796, 195] width 7 height 7
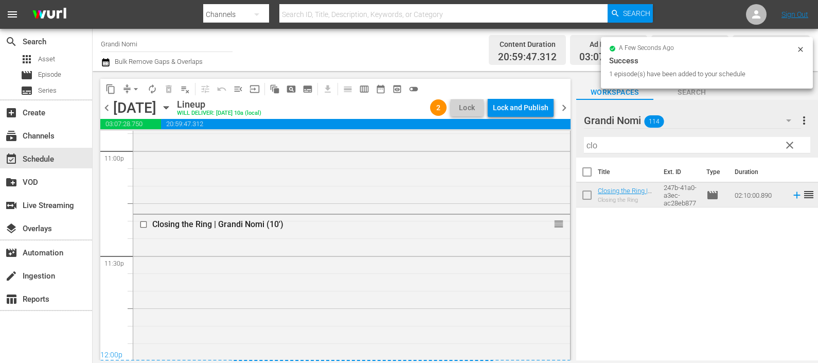
scroll to position [4855, 0]
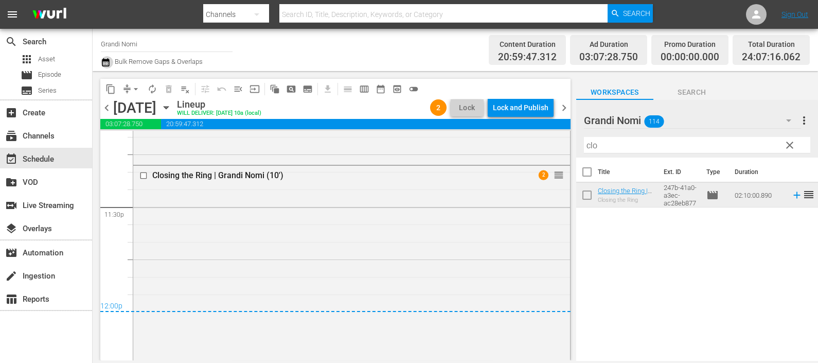
click at [110, 57] on icon "button" at bounding box center [106, 62] width 10 height 12
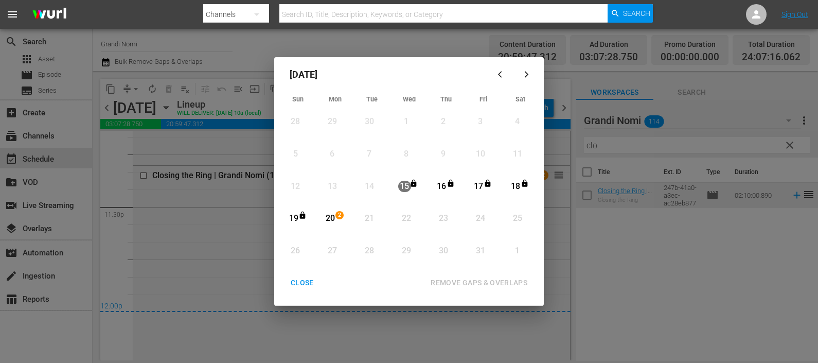
click at [327, 216] on div "20" at bounding box center [330, 218] width 13 height 12
drag, startPoint x: 461, startPoint y: 282, endPoint x: 363, endPoint y: 271, distance: 98.4
click at [460, 282] on div "REMOVE GAPS & OVERLAPS" at bounding box center [478, 282] width 113 height 13
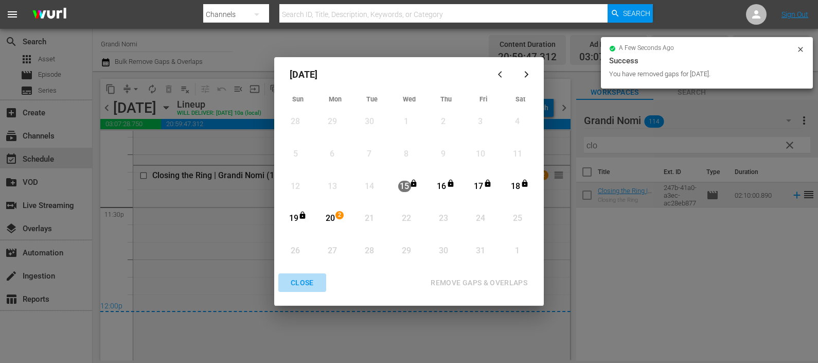
click at [306, 279] on div "CLOSE" at bounding box center [302, 282] width 40 height 13
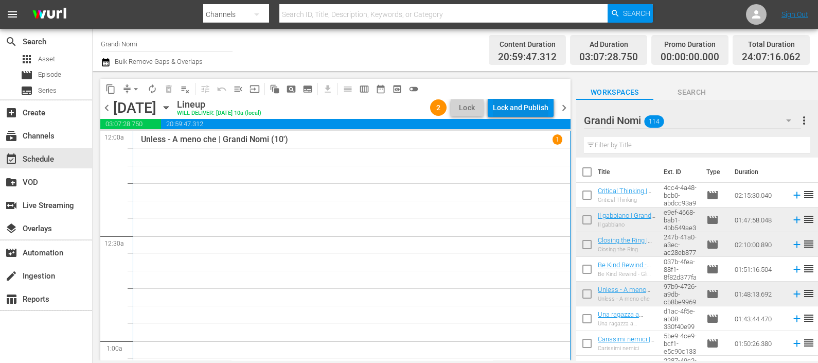
click at [534, 104] on div "Lock and Publish" at bounding box center [521, 107] width 56 height 19
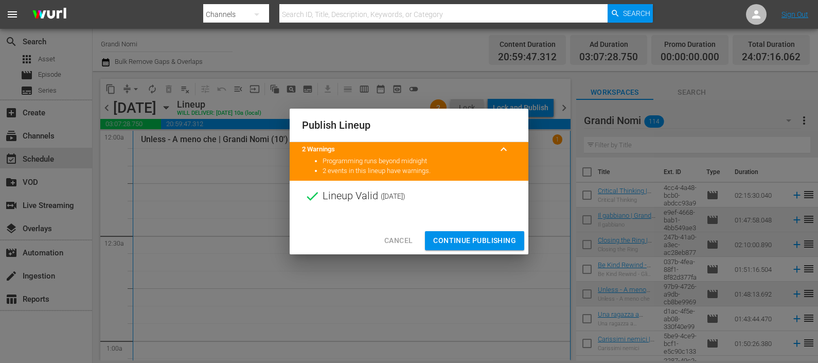
click at [478, 233] on button "Continue Publishing" at bounding box center [474, 240] width 99 height 19
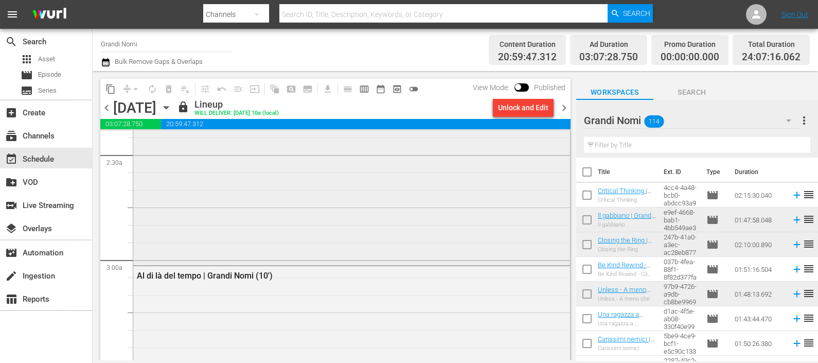
scroll to position [514, 0]
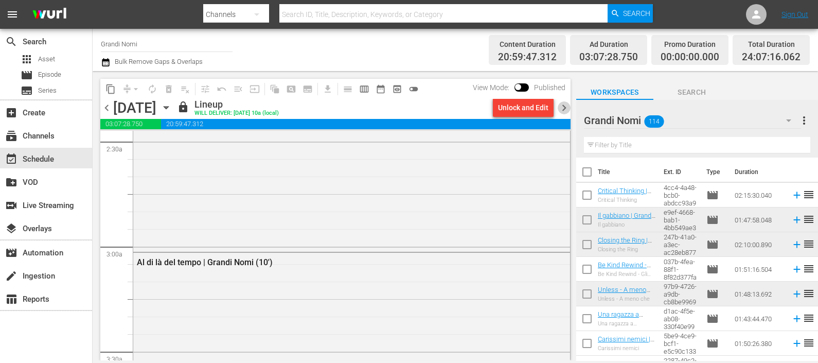
click at [562, 106] on span "chevron_right" at bounding box center [564, 107] width 13 height 13
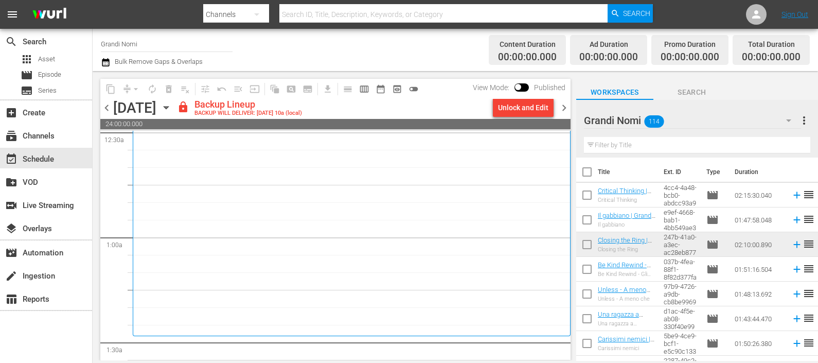
scroll to position [193, 0]
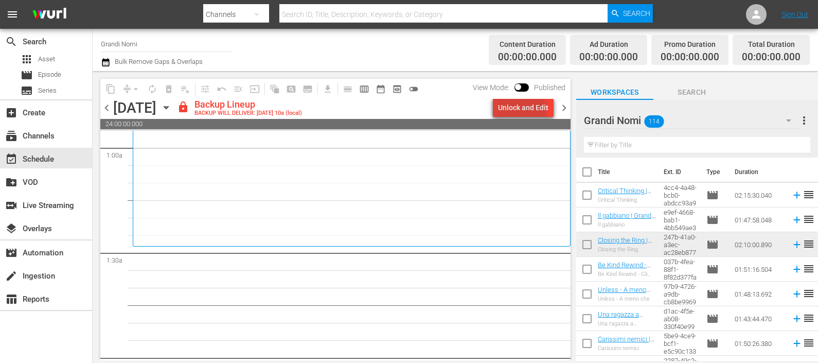
click at [516, 111] on div "Unlock and Edit" at bounding box center [523, 107] width 50 height 19
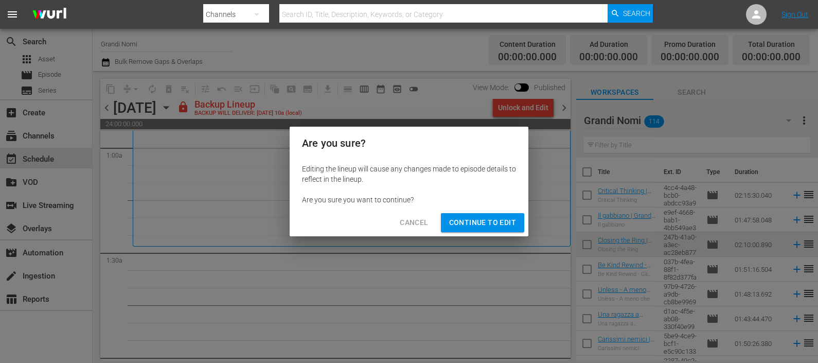
click at [476, 221] on span "Continue to Edit" at bounding box center [482, 222] width 67 height 13
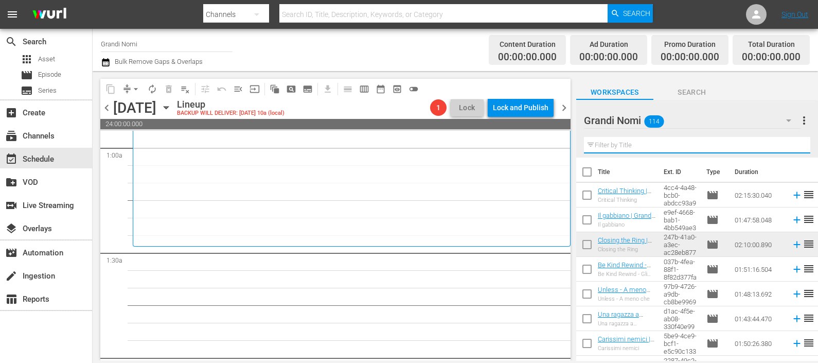
click at [604, 147] on input "text" at bounding box center [697, 145] width 226 height 16
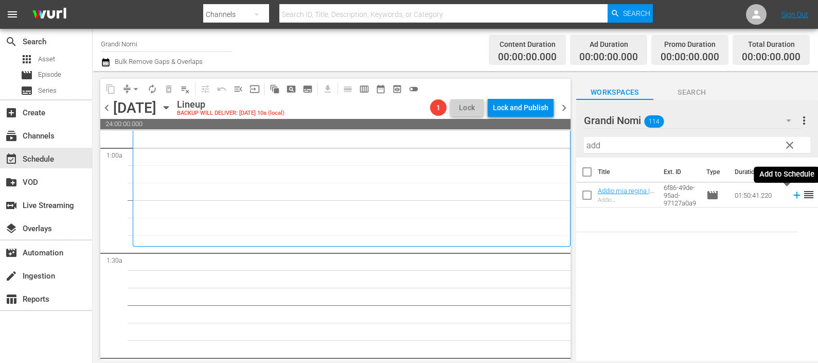
click at [793, 195] on icon at bounding box center [796, 195] width 7 height 7
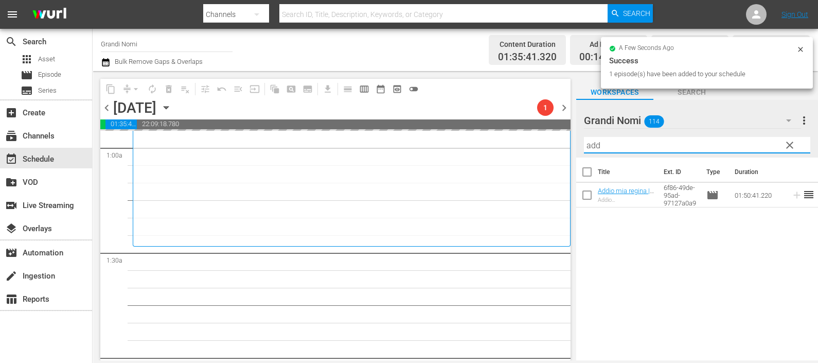
drag, startPoint x: 607, startPoint y: 149, endPoint x: 553, endPoint y: 139, distance: 55.0
click at [553, 139] on div "content_copy compress arrow_drop_down autorenew_outlined delete_forever_outline…" at bounding box center [455, 215] width 725 height 289
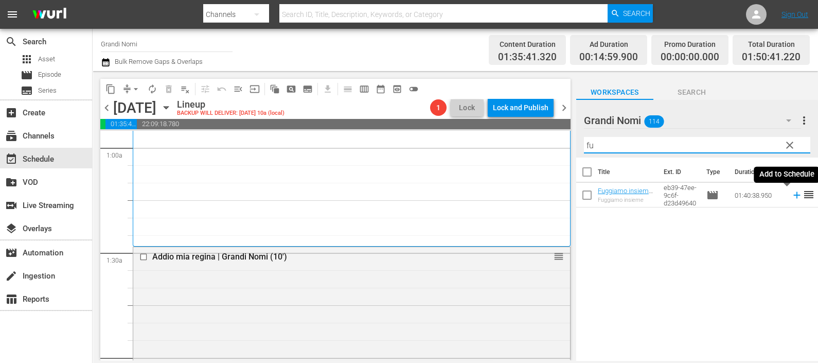
click at [791, 195] on icon at bounding box center [796, 194] width 11 height 11
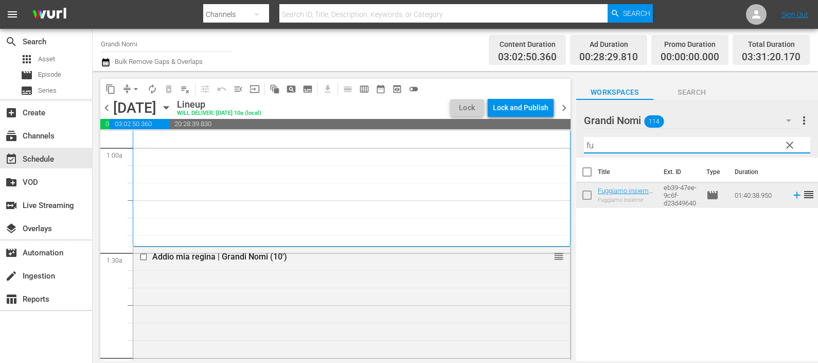
drag, startPoint x: 605, startPoint y: 139, endPoint x: 544, endPoint y: 134, distance: 62.0
click at [544, 134] on div "content_copy compress arrow_drop_down autorenew_outlined delete_forever_outline…" at bounding box center [455, 215] width 725 height 289
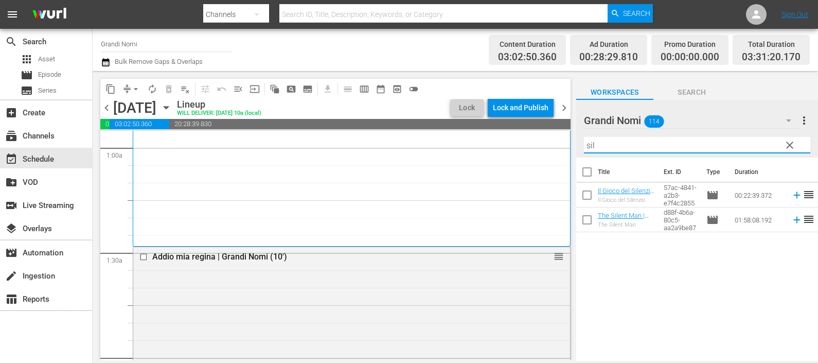
click at [791, 224] on icon at bounding box center [796, 219] width 11 height 11
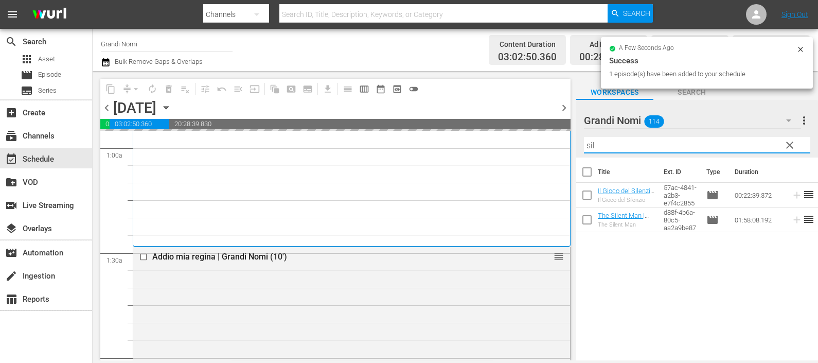
drag, startPoint x: 588, startPoint y: 143, endPoint x: 564, endPoint y: 140, distance: 23.9
click at [564, 140] on div "content_copy compress arrow_drop_down autorenew_outlined delete_forever_outline…" at bounding box center [455, 215] width 725 height 289
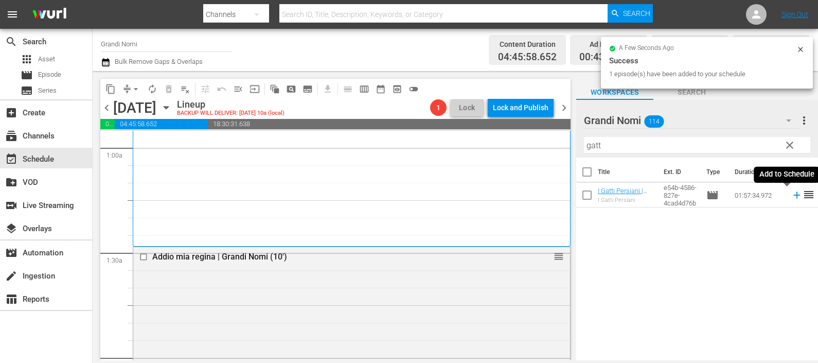
click at [791, 195] on icon at bounding box center [796, 194] width 11 height 11
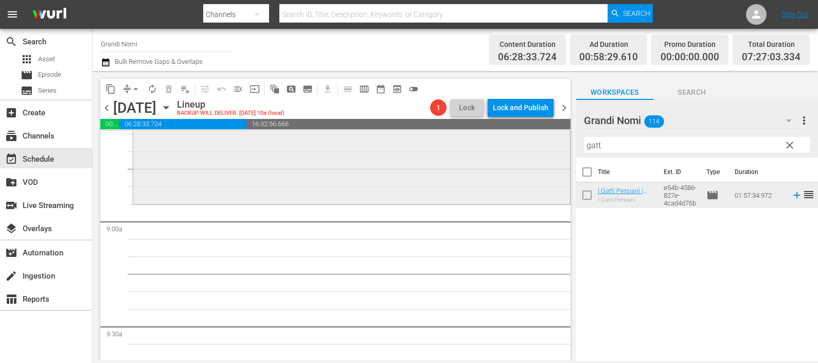
scroll to position [1800, 0]
drag, startPoint x: 613, startPoint y: 143, endPoint x: 555, endPoint y: 90, distance: 78.6
click at [556, 142] on div "content_copy compress arrow_drop_down autorenew_outlined delete_forever_outline…" at bounding box center [455, 215] width 725 height 289
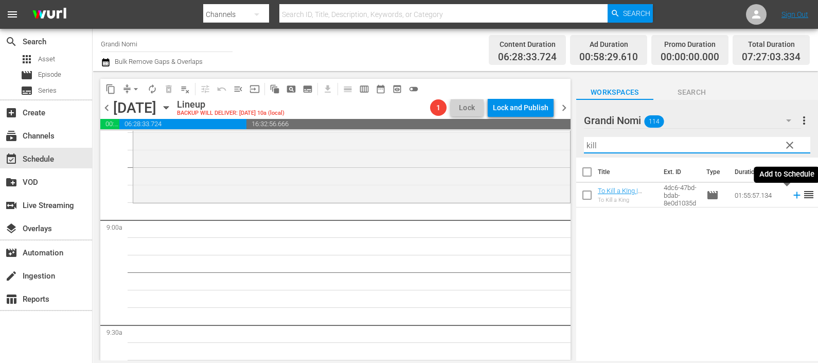
click at [791, 196] on icon at bounding box center [796, 194] width 11 height 11
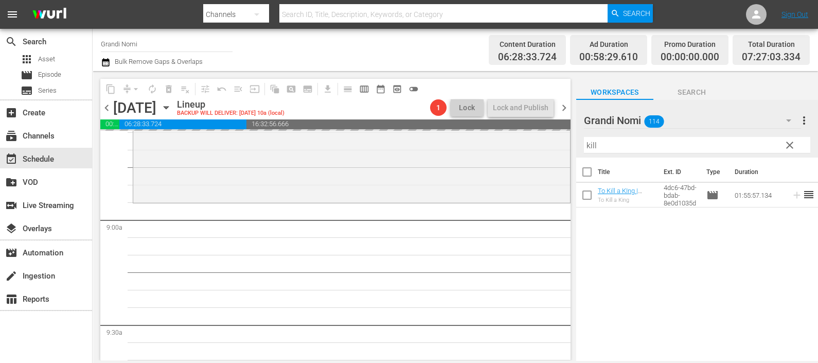
click at [532, 139] on div "content_copy compress arrow_drop_down autorenew_outlined delete_forever_outline…" at bounding box center [455, 215] width 725 height 289
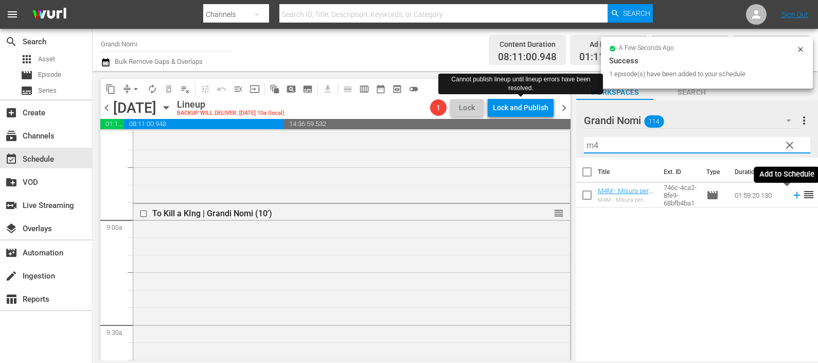
click at [791, 198] on icon at bounding box center [796, 194] width 11 height 11
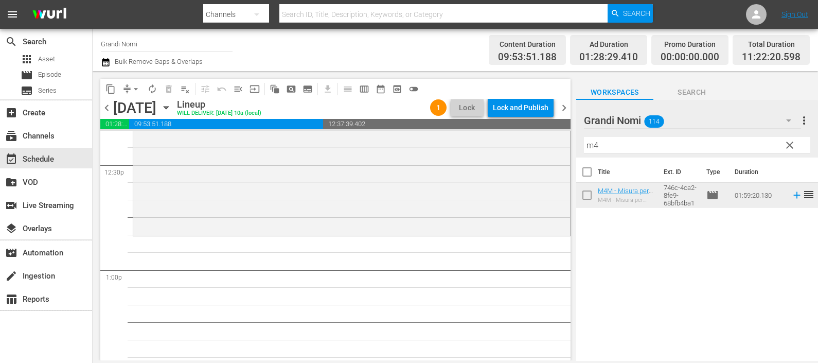
scroll to position [2800, 0]
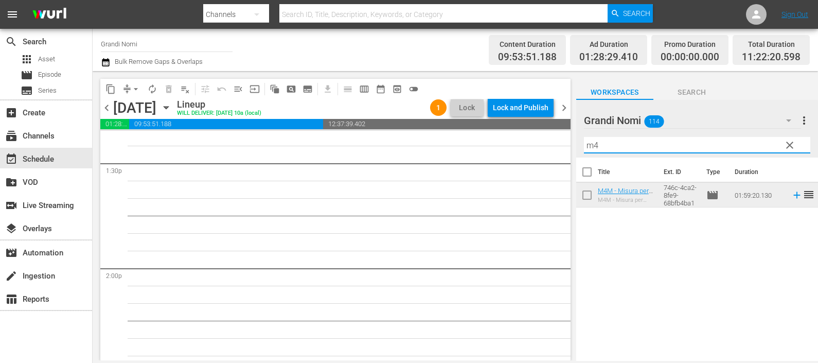
drag, startPoint x: 620, startPoint y: 147, endPoint x: 558, endPoint y: 153, distance: 62.5
click at [558, 152] on div "content_copy compress arrow_drop_down autorenew_outlined delete_forever_outline…" at bounding box center [455, 215] width 725 height 289
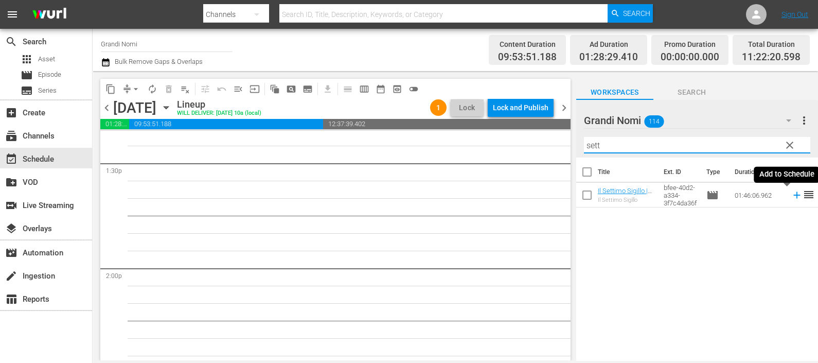
click at [791, 194] on icon at bounding box center [796, 194] width 11 height 11
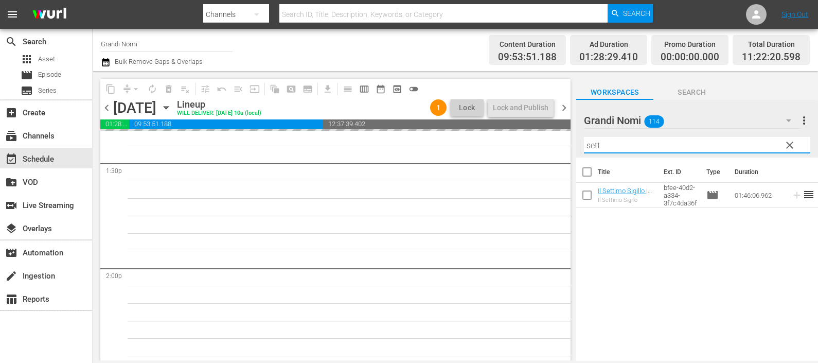
drag, startPoint x: 639, startPoint y: 148, endPoint x: 559, endPoint y: 148, distance: 80.2
click at [559, 148] on div "content_copy compress arrow_drop_down autorenew_outlined delete_forever_outline…" at bounding box center [455, 215] width 725 height 289
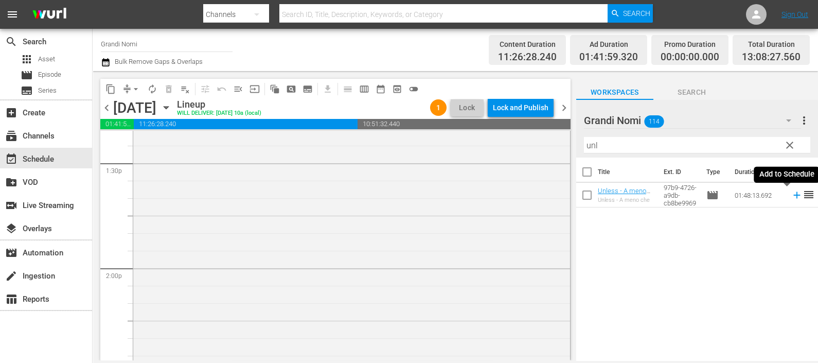
drag, startPoint x: 788, startPoint y: 194, endPoint x: 705, endPoint y: 207, distance: 84.3
click at [791, 195] on icon at bounding box center [796, 194] width 11 height 11
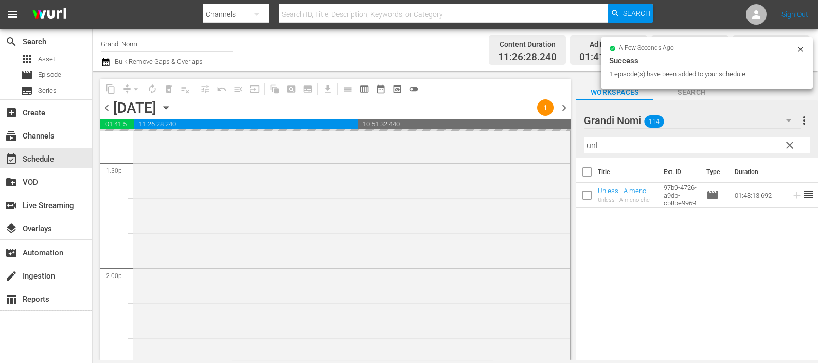
scroll to position [3122, 0]
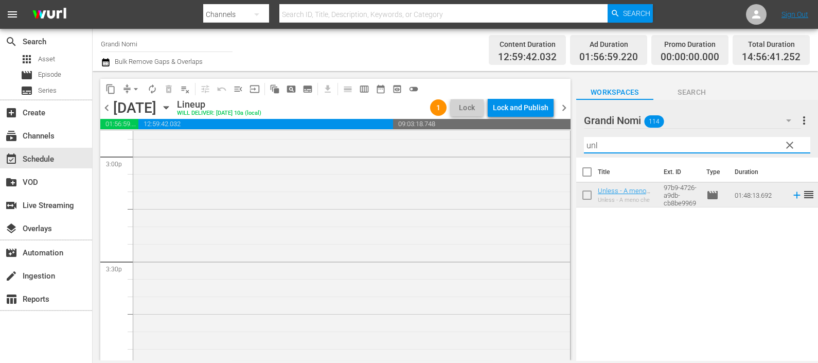
drag, startPoint x: 608, startPoint y: 146, endPoint x: 564, endPoint y: 150, distance: 45.0
click at [564, 150] on div "content_copy compress arrow_drop_down autorenew_outlined delete_forever_outline…" at bounding box center [455, 215] width 725 height 289
click at [791, 195] on icon at bounding box center [796, 194] width 11 height 11
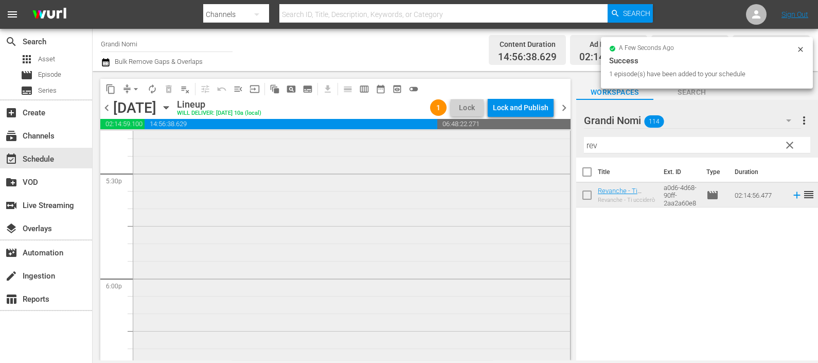
scroll to position [3700, 0]
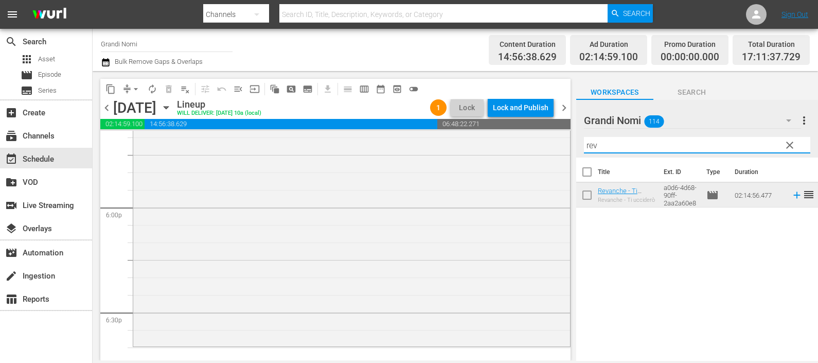
drag, startPoint x: 603, startPoint y: 142, endPoint x: 586, endPoint y: 140, distance: 16.6
click at [586, 139] on input "rev" at bounding box center [697, 145] width 226 height 16
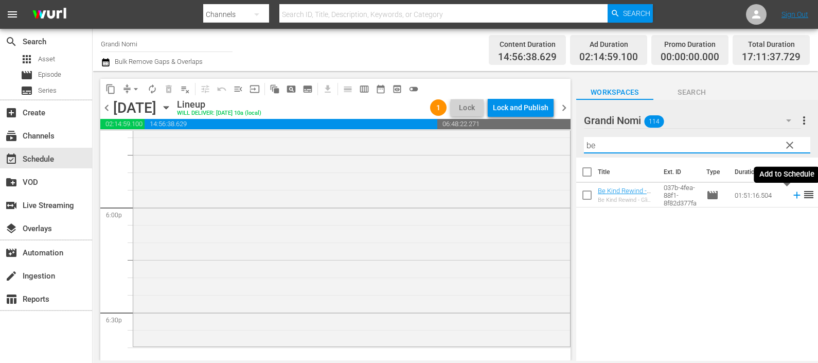
click at [791, 192] on icon at bounding box center [796, 194] width 11 height 11
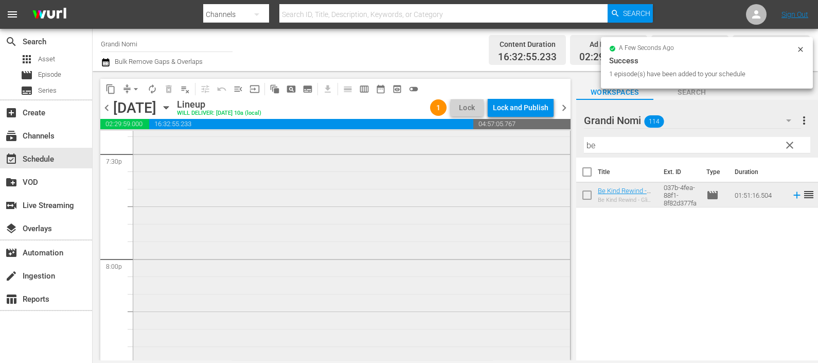
scroll to position [4150, 0]
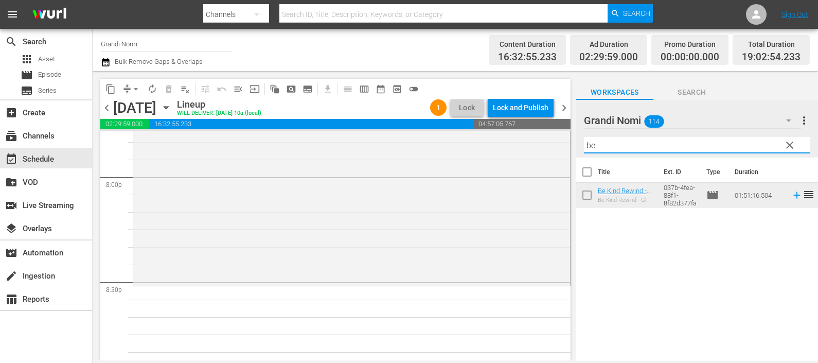
drag, startPoint x: 609, startPoint y: 138, endPoint x: 582, endPoint y: 143, distance: 27.6
click at [582, 143] on div "Grandi Nomi 114 Grandi Nomi more_vert clear Filter by Title be" at bounding box center [697, 129] width 242 height 58
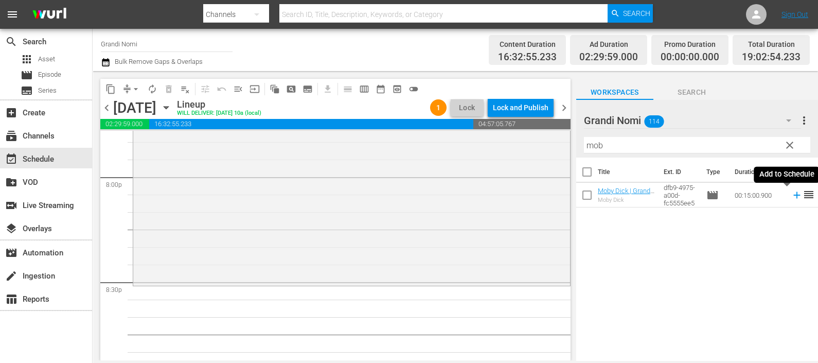
click at [791, 192] on icon at bounding box center [796, 194] width 11 height 11
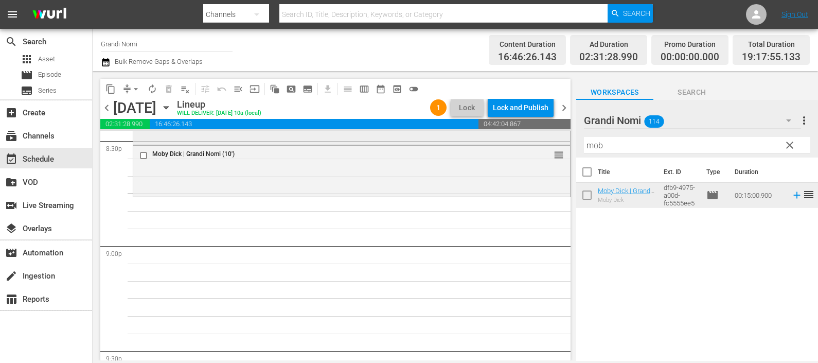
scroll to position [4343, 0]
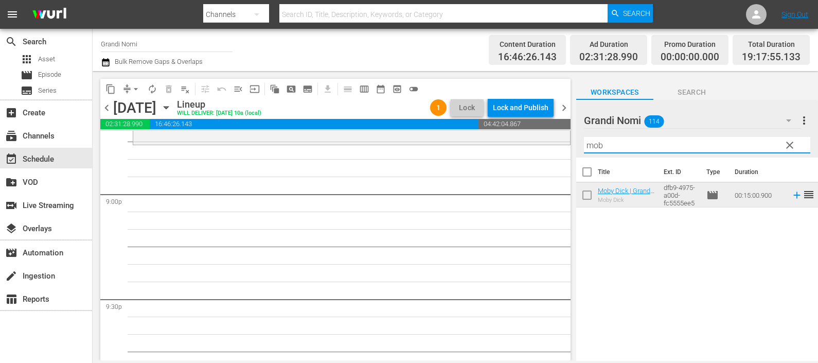
drag, startPoint x: 611, startPoint y: 147, endPoint x: 561, endPoint y: 139, distance: 51.0
click at [554, 143] on div "content_copy compress arrow_drop_down autorenew_outlined delete_forever_outline…" at bounding box center [455, 215] width 725 height 289
click at [791, 194] on icon at bounding box center [796, 194] width 11 height 11
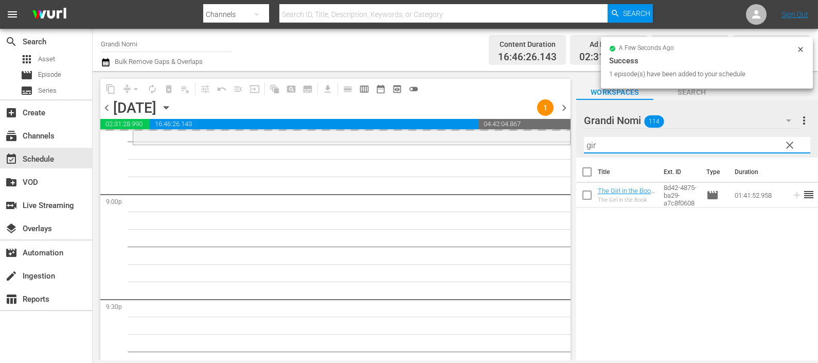
click at [580, 147] on div "Grandi Nomi 114 Grandi Nomi more_vert clear Filter by Title gir" at bounding box center [697, 129] width 242 height 58
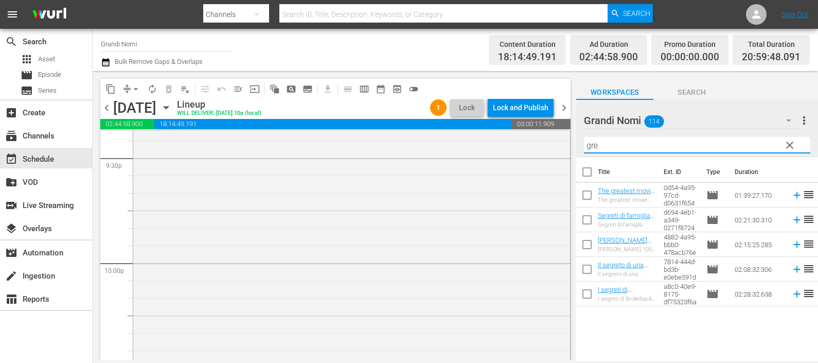
scroll to position [4665, 0]
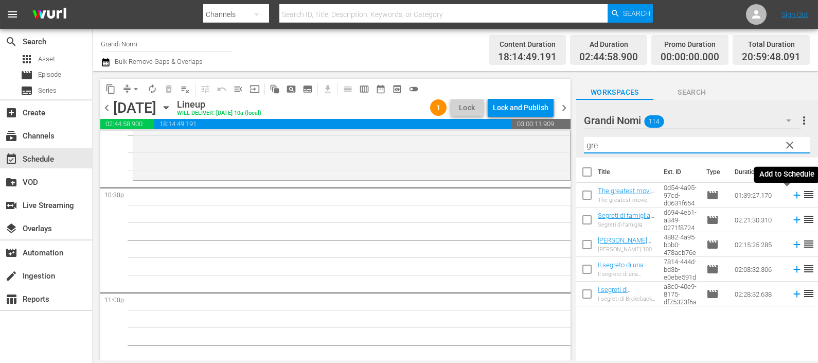
type input "gre"
click at [791, 192] on icon at bounding box center [796, 194] width 11 height 11
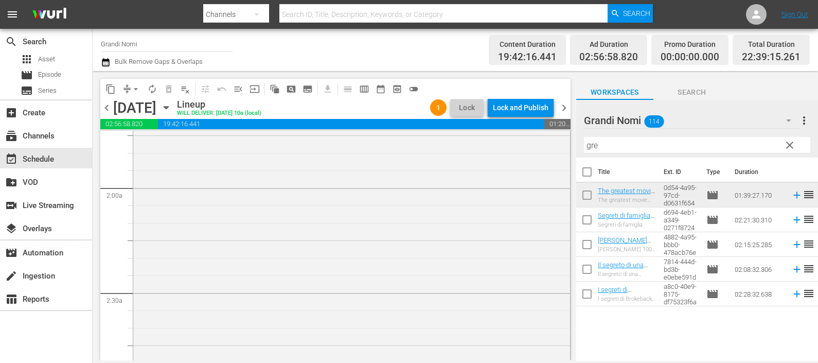
scroll to position [0, 0]
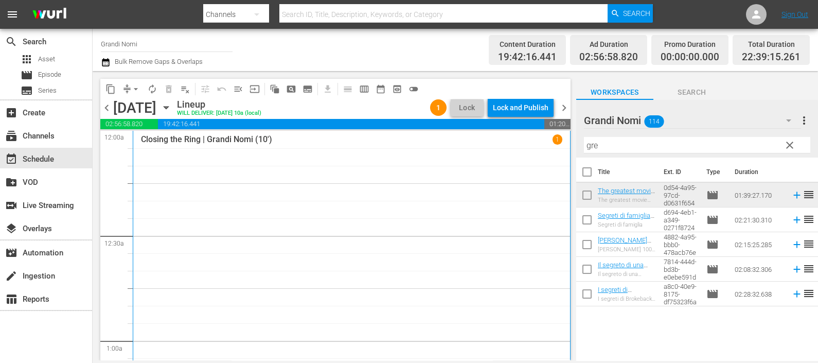
click at [109, 61] on icon "button" at bounding box center [105, 62] width 7 height 8
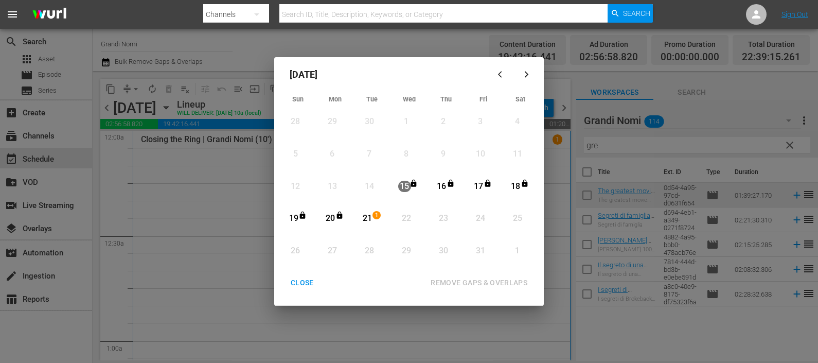
click at [376, 213] on span "1" at bounding box center [376, 215] width 7 height 8
click at [474, 280] on div "REMOVE GAPS & OVERLAPS" at bounding box center [478, 282] width 113 height 13
click at [299, 288] on div "CLOSE" at bounding box center [302, 282] width 40 height 13
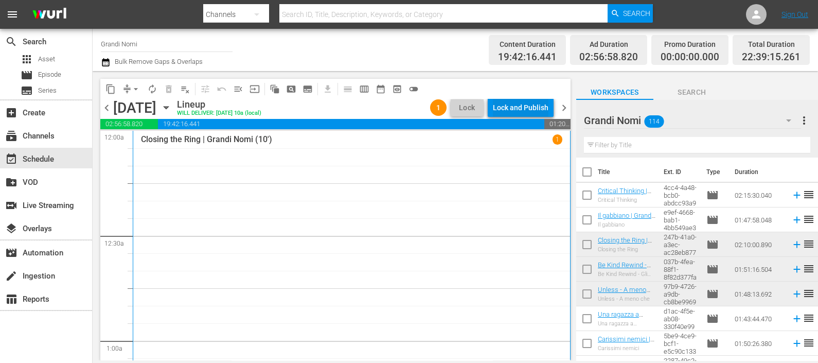
click at [519, 101] on div "Lock and Publish" at bounding box center [521, 107] width 56 height 19
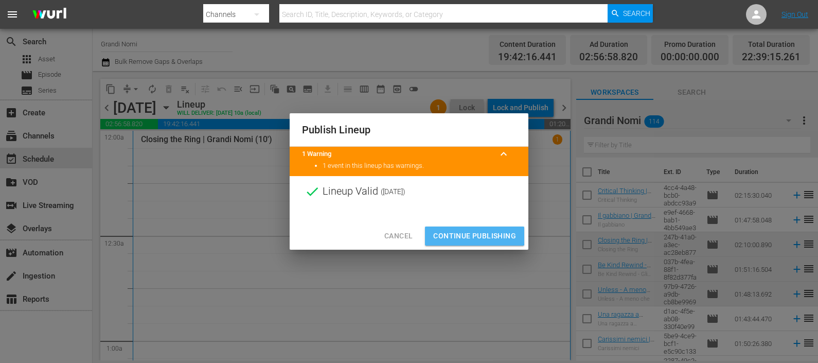
drag, startPoint x: 471, startPoint y: 230, endPoint x: 482, endPoint y: 259, distance: 30.9
click at [471, 231] on span "Continue Publishing" at bounding box center [474, 235] width 83 height 13
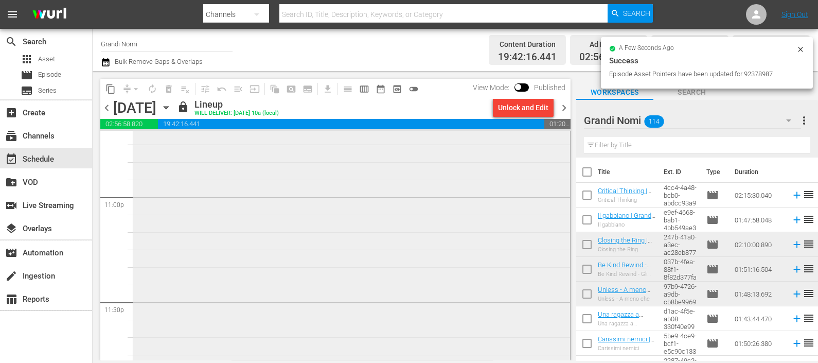
scroll to position [4832, 0]
click at [564, 108] on span "chevron_right" at bounding box center [564, 107] width 13 height 13
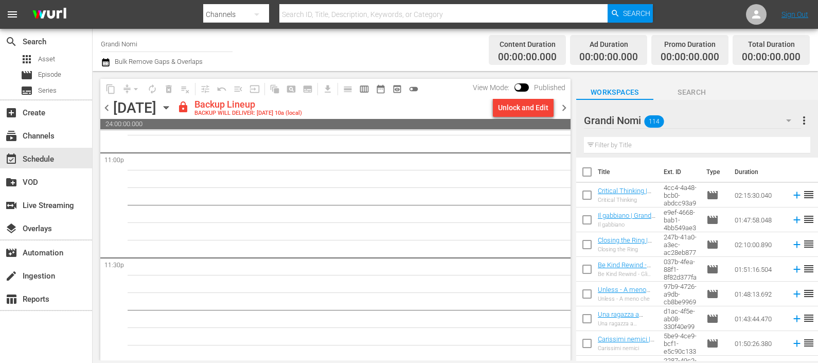
scroll to position [4806, 0]
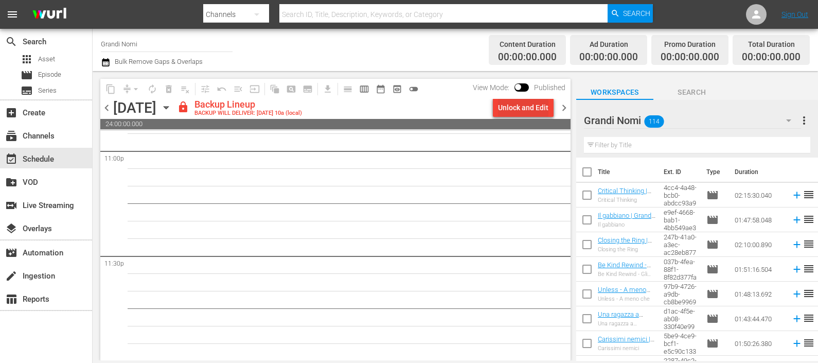
click at [541, 107] on div "Unlock and Edit" at bounding box center [523, 107] width 50 height 19
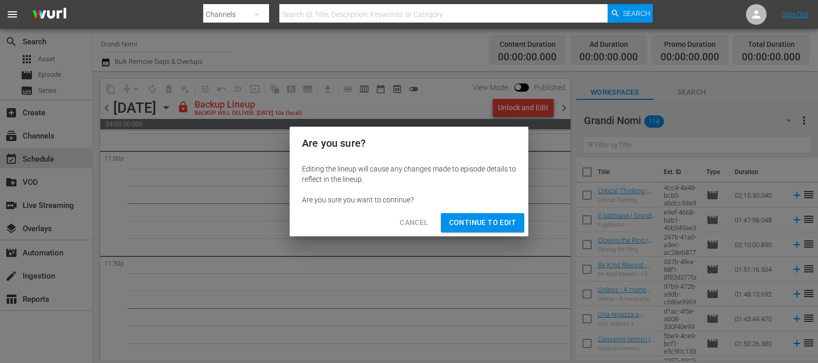
click at [494, 224] on span "Continue to Edit" at bounding box center [482, 222] width 67 height 13
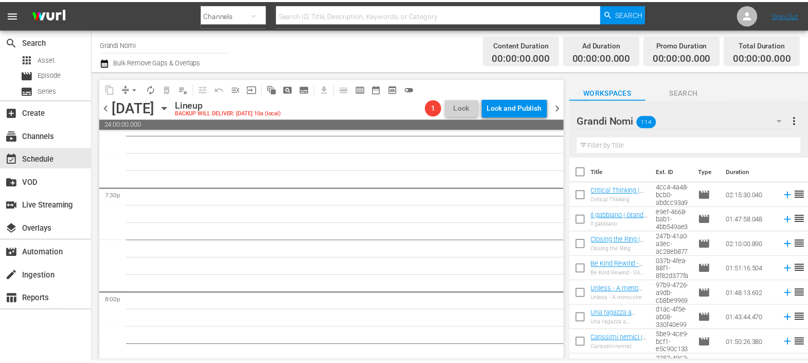
scroll to position [0, 0]
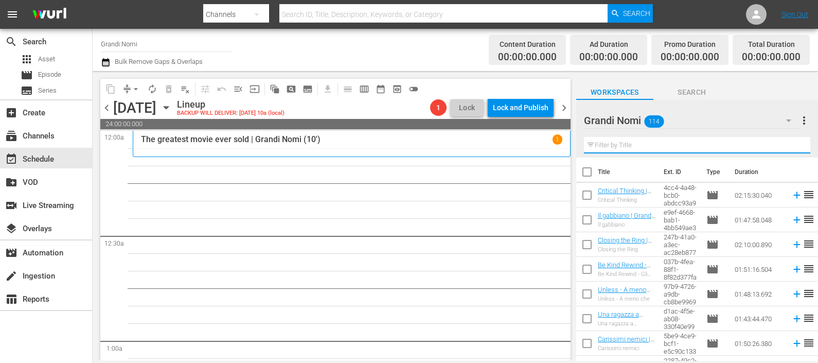
click at [664, 144] on input "text" at bounding box center [697, 145] width 226 height 16
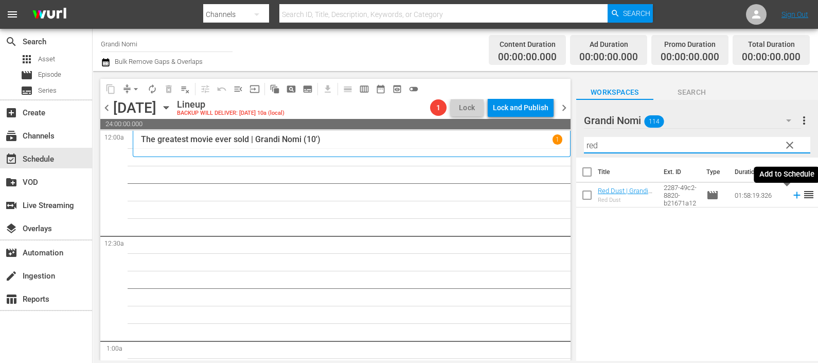
click at [791, 194] on icon at bounding box center [796, 194] width 11 height 11
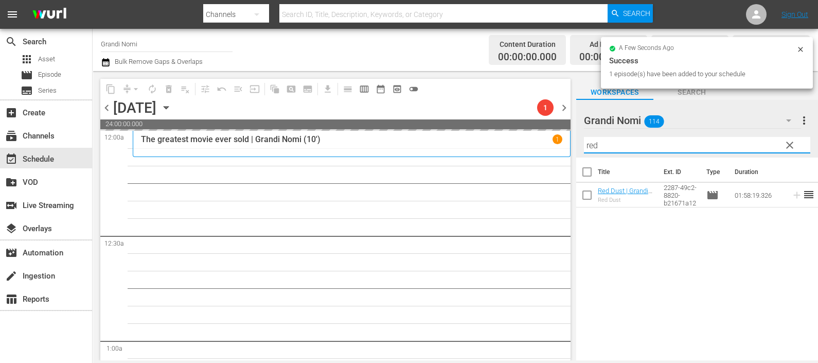
drag, startPoint x: 602, startPoint y: 144, endPoint x: 568, endPoint y: 136, distance: 34.9
click at [565, 146] on div "content_copy compress arrow_drop_down autorenew_outlined delete_forever_outline…" at bounding box center [455, 215] width 725 height 289
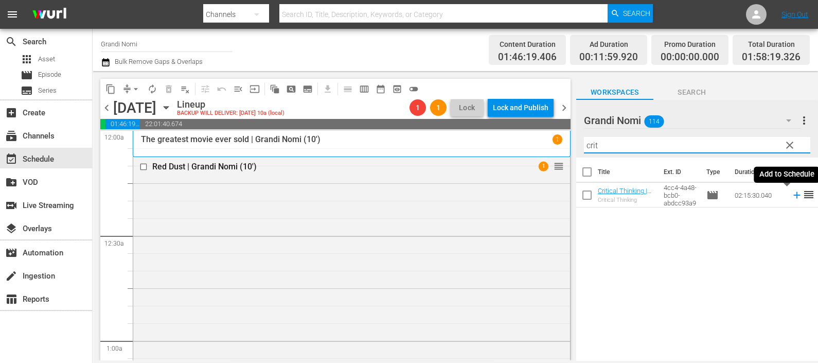
type input "crit"
click at [791, 191] on icon at bounding box center [796, 194] width 11 height 11
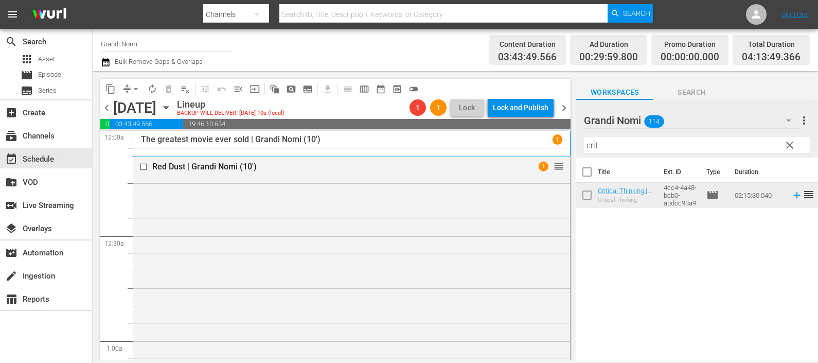
drag, startPoint x: 280, startPoint y: 175, endPoint x: 305, endPoint y: 186, distance: 27.4
click at [280, 175] on div "Red Dust | Grandi Nomi (10') 1 reorder" at bounding box center [351, 167] width 437 height 20
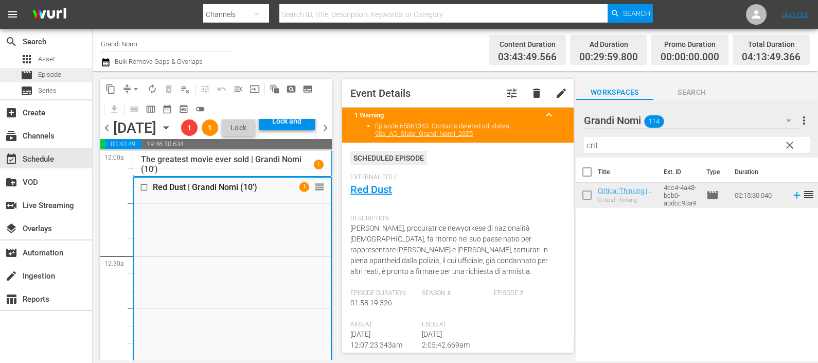
click at [71, 69] on div "movie Episode" at bounding box center [46, 75] width 92 height 14
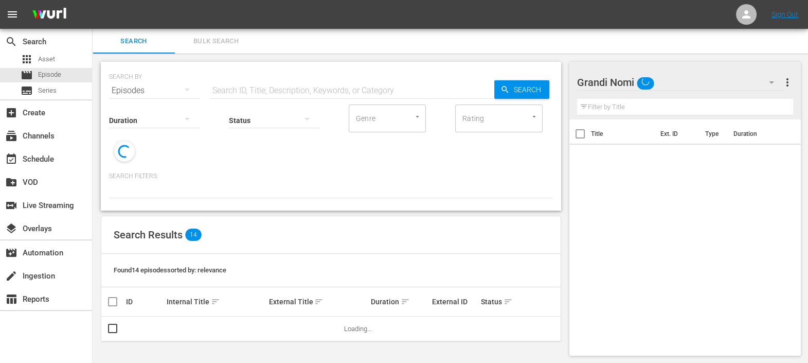
click at [282, 84] on input "text" at bounding box center [352, 90] width 284 height 25
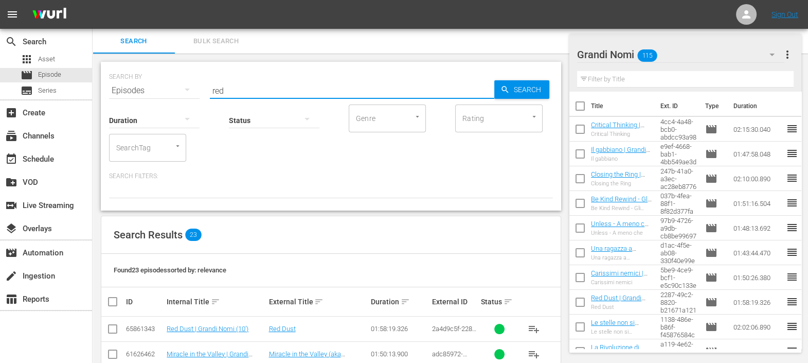
scroll to position [128, 0]
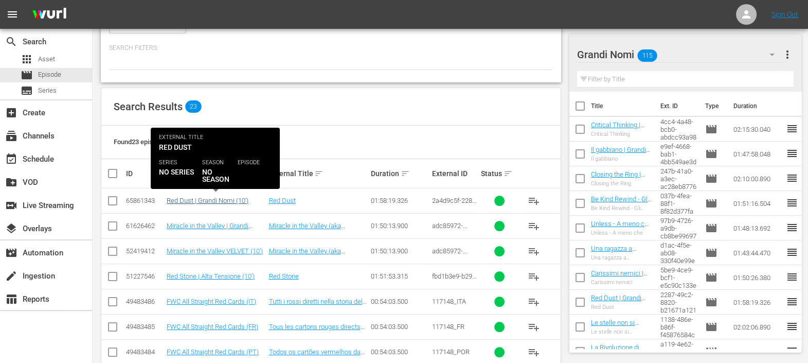
type input "red"
click at [229, 196] on link "Red Dust | Grandi Nomi (10')" at bounding box center [208, 200] width 82 height 8
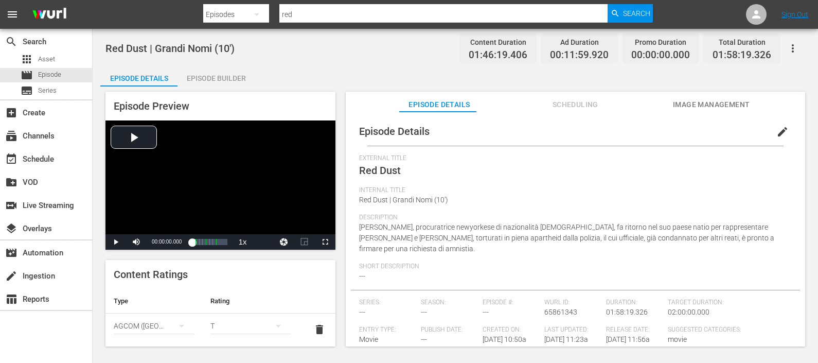
click at [229, 80] on div "Episode Builder" at bounding box center [215, 78] width 77 height 25
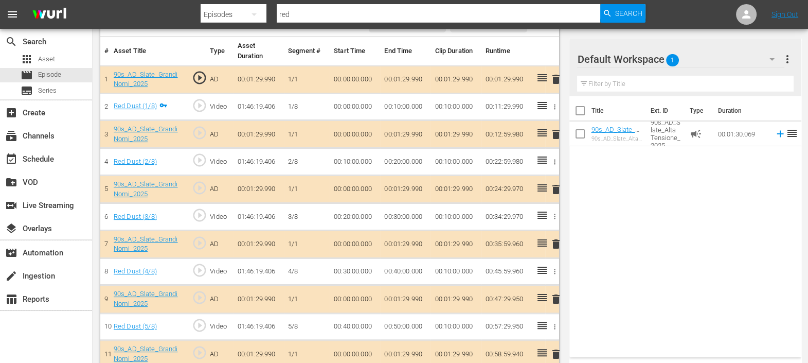
scroll to position [447, 0]
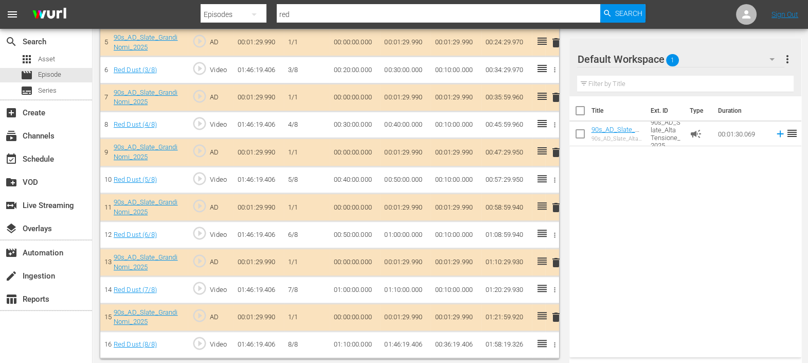
click at [761, 59] on button "button" at bounding box center [772, 59] width 25 height 25
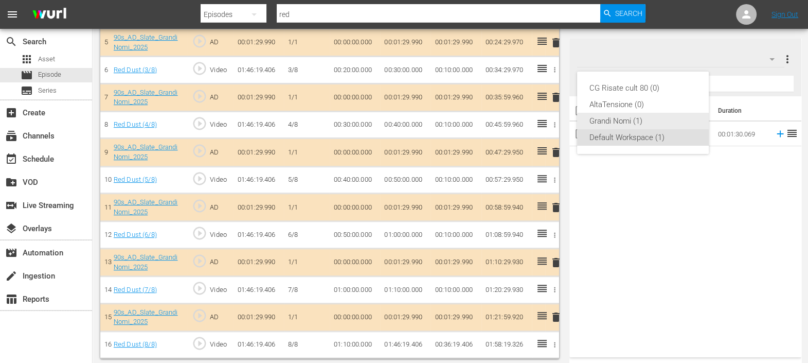
click at [629, 118] on div "Grandi Nomi (1)" at bounding box center [642, 121] width 107 height 16
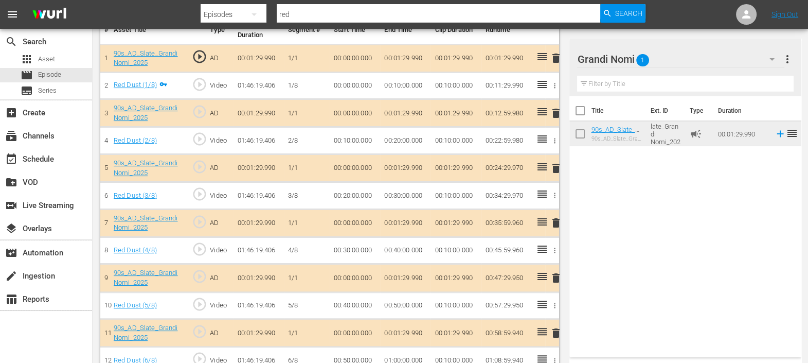
scroll to position [62, 0]
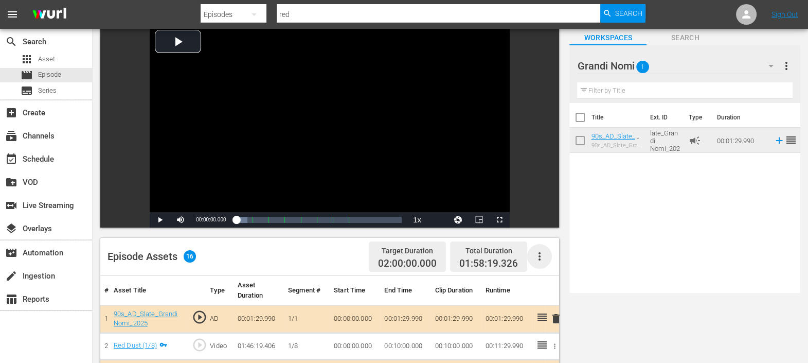
click at [543, 256] on icon "button" at bounding box center [539, 256] width 12 height 12
click at [553, 282] on div "Clear Ads" at bounding box center [570, 284] width 70 height 25
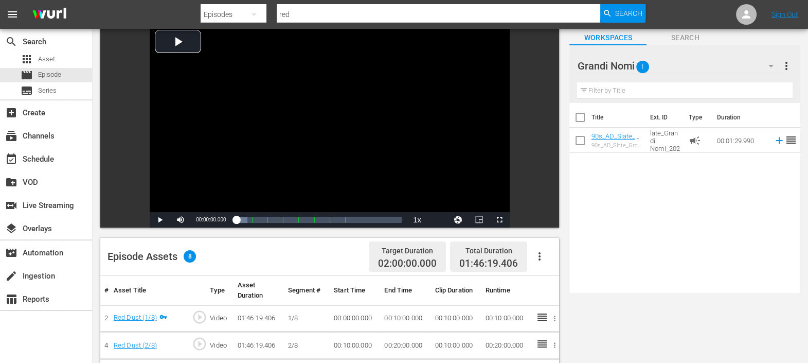
click at [540, 254] on icon "button" at bounding box center [539, 256] width 12 height 12
click at [541, 260] on div "Fill with Ads" at bounding box center [570, 259] width 70 height 25
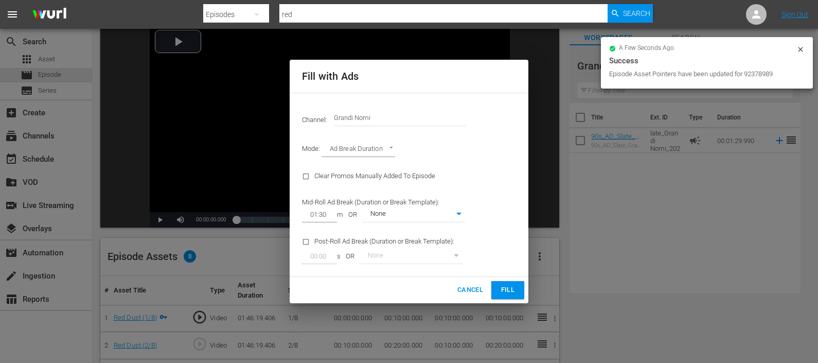
click at [513, 289] on span "Fill" at bounding box center [507, 290] width 16 height 12
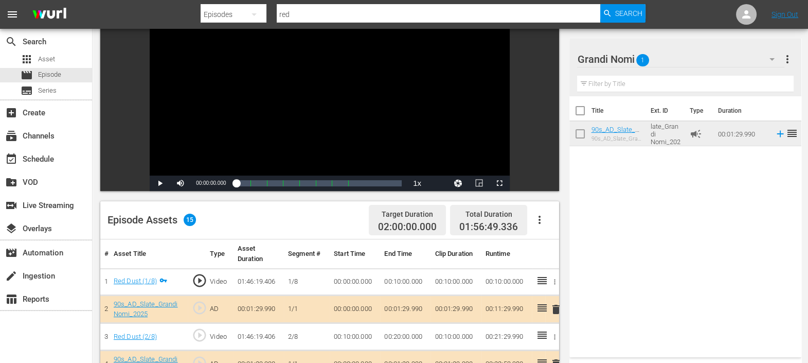
scroll to position [163, 0]
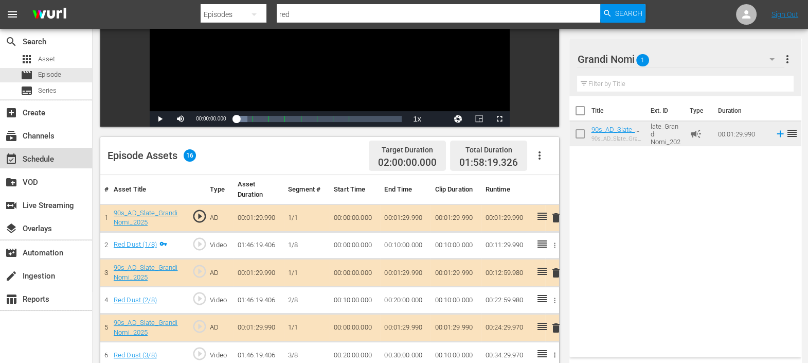
click at [36, 155] on div "event_available Schedule" at bounding box center [29, 157] width 58 height 9
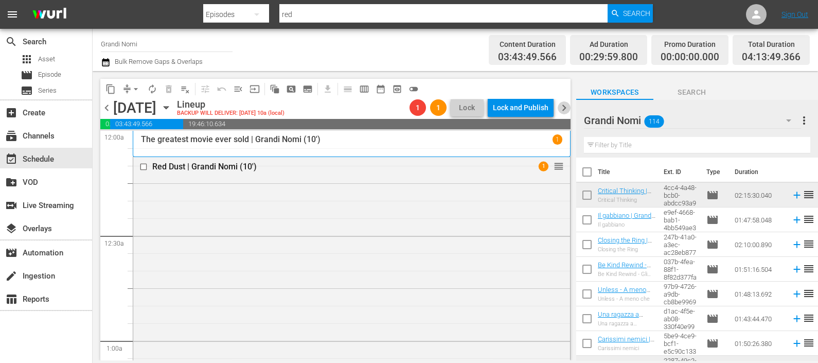
click at [564, 108] on span "chevron_right" at bounding box center [564, 107] width 13 height 13
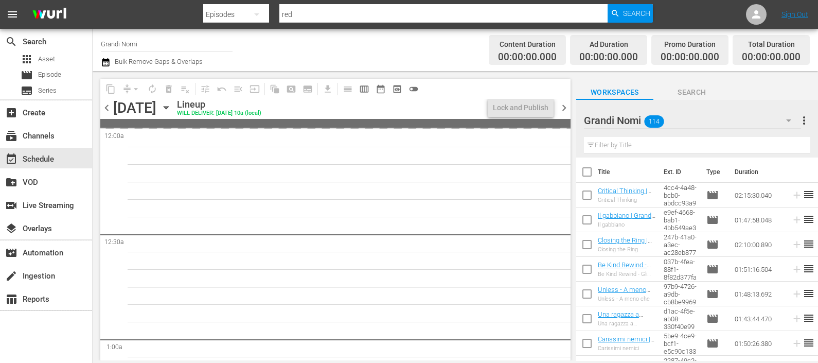
click at [108, 108] on span "chevron_left" at bounding box center [106, 107] width 13 height 13
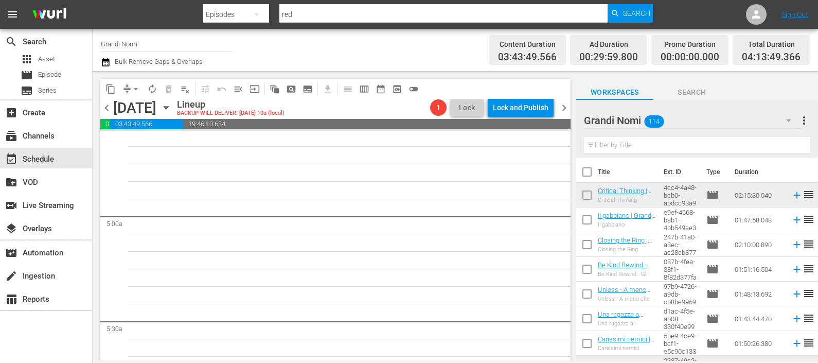
scroll to position [643, 0]
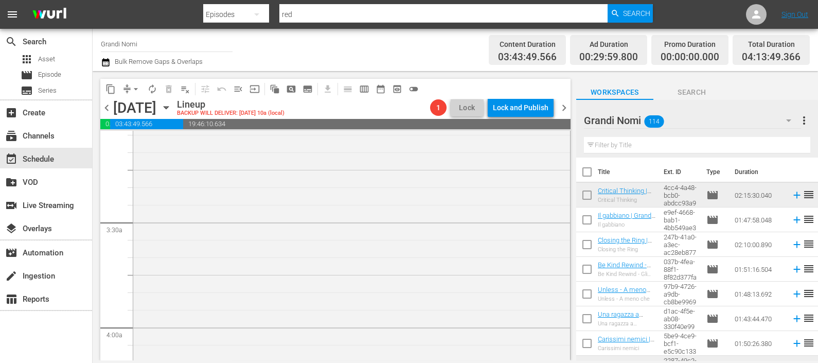
click at [619, 141] on input "text" at bounding box center [697, 145] width 226 height 16
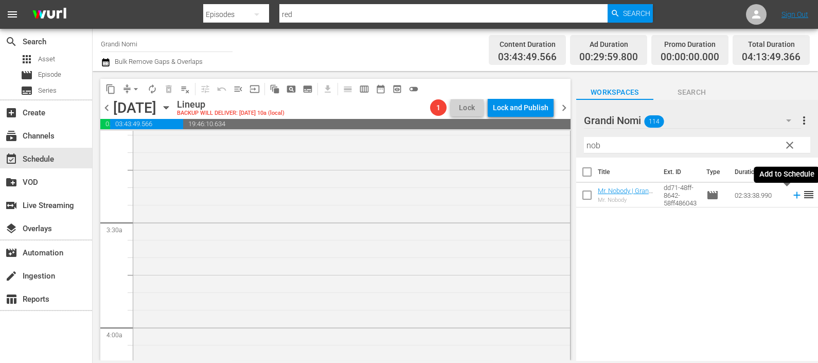
click at [791, 194] on icon at bounding box center [796, 194] width 11 height 11
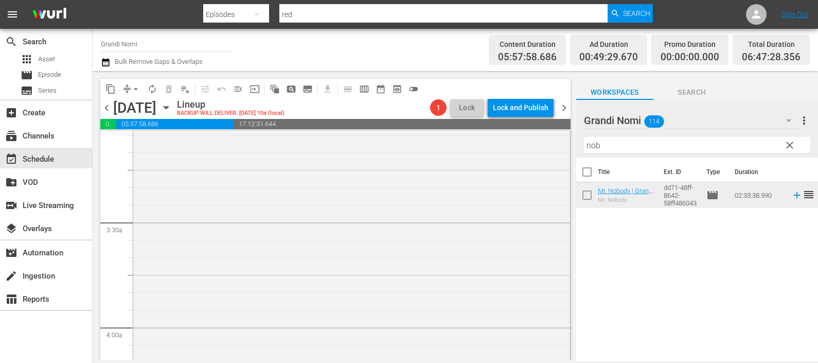
click at [607, 146] on input "nob" at bounding box center [697, 145] width 226 height 16
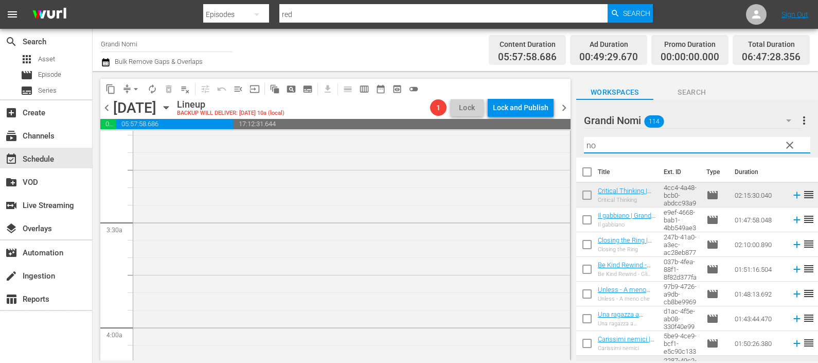
type input "n"
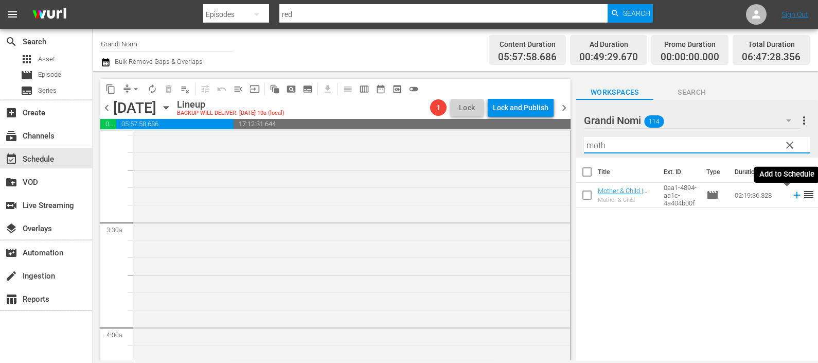
click at [791, 197] on icon at bounding box center [796, 194] width 11 height 11
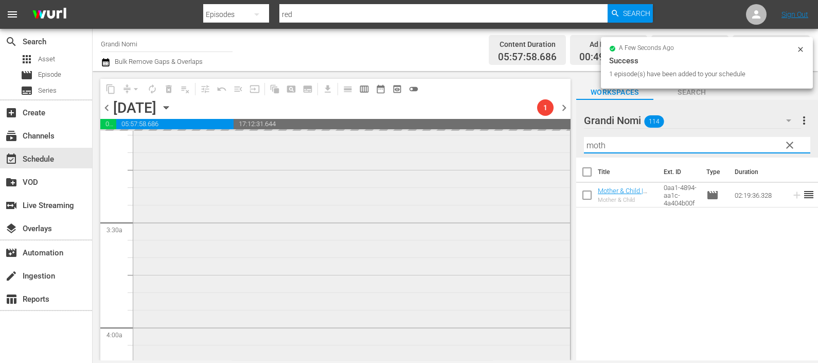
click at [550, 144] on div "content_copy compress arrow_drop_down autorenew_outlined delete_forever_outline…" at bounding box center [455, 215] width 725 height 289
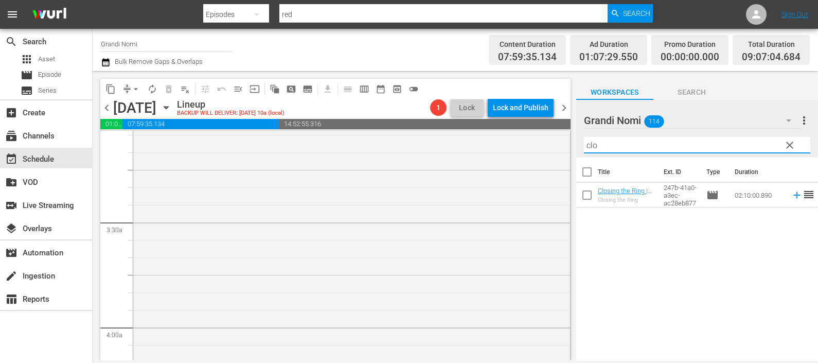
type input "clo"
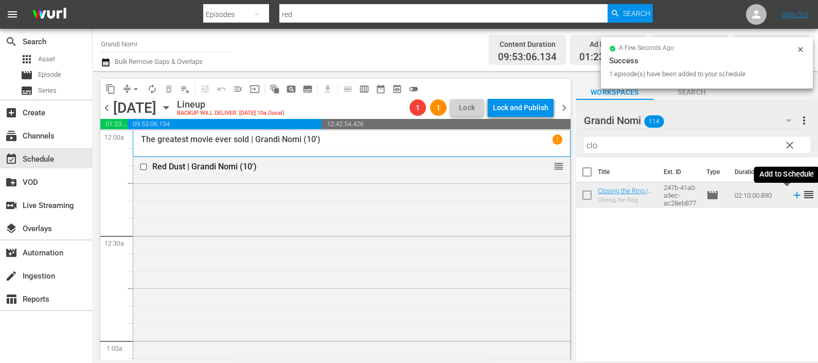
scroll to position [643, 0]
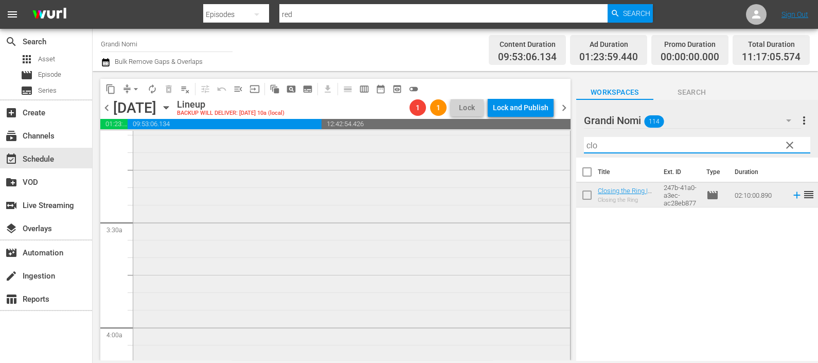
drag, startPoint x: 609, startPoint y: 144, endPoint x: 543, endPoint y: 152, distance: 66.9
click at [543, 152] on div "content_copy compress arrow_drop_down autorenew_outlined delete_forever_outline…" at bounding box center [455, 215] width 725 height 289
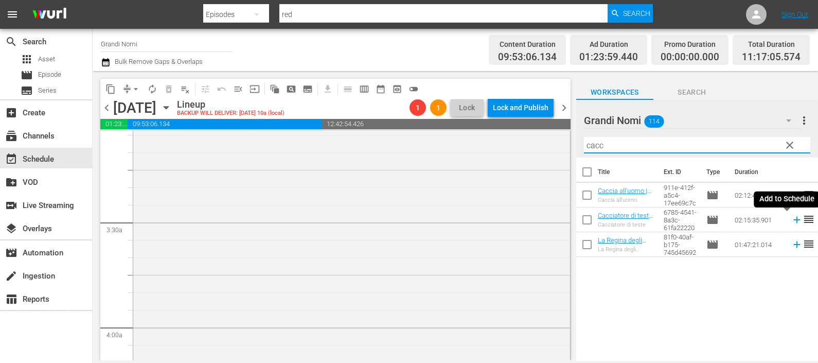
click at [791, 221] on icon at bounding box center [796, 219] width 11 height 11
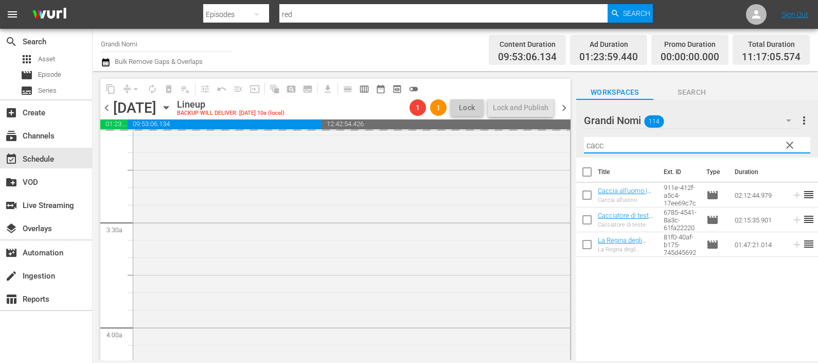
drag, startPoint x: 643, startPoint y: 149, endPoint x: 568, endPoint y: 143, distance: 75.8
click at [568, 143] on div "content_copy compress arrow_drop_down autorenew_outlined delete_forever_outline…" at bounding box center [455, 215] width 725 height 289
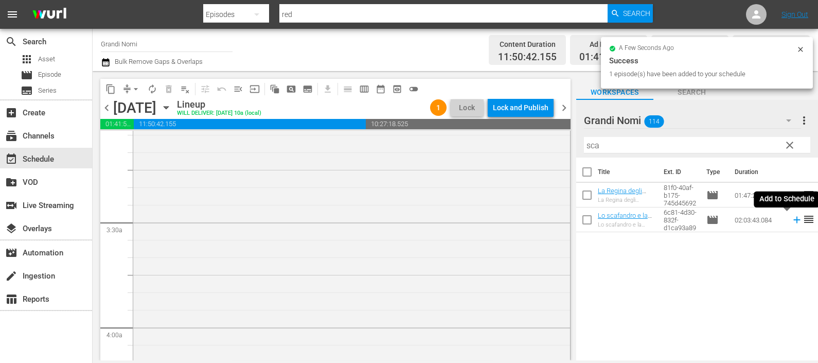
click at [791, 221] on icon at bounding box center [796, 219] width 11 height 11
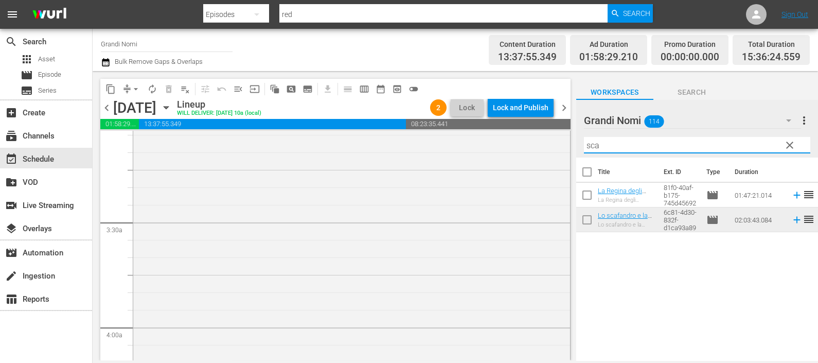
drag, startPoint x: 604, startPoint y: 142, endPoint x: 573, endPoint y: 139, distance: 31.0
click at [573, 139] on div "content_copy compress arrow_drop_down autorenew_outlined delete_forever_outline…" at bounding box center [455, 215] width 725 height 289
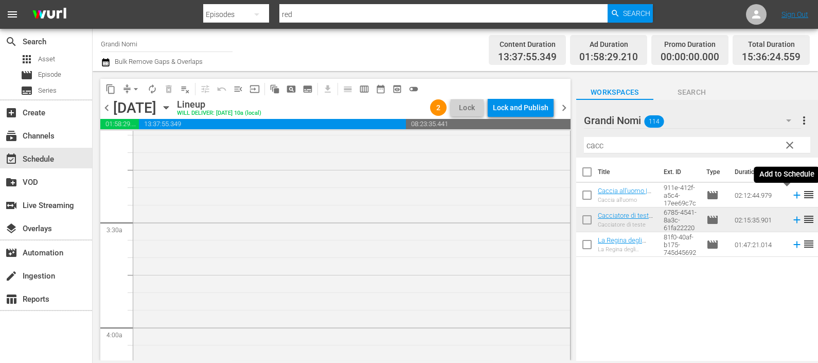
click at [791, 193] on icon at bounding box center [796, 194] width 11 height 11
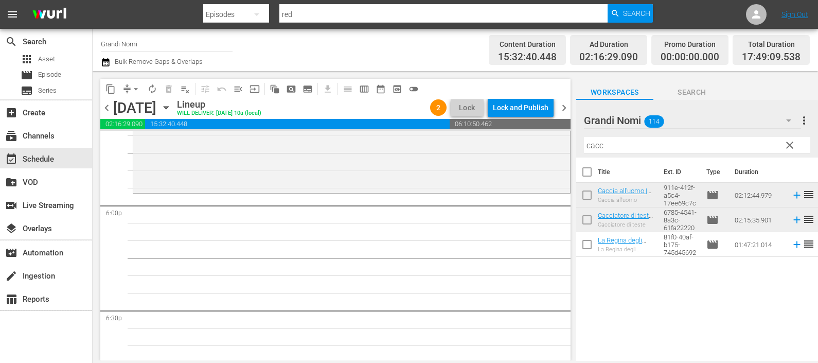
scroll to position [3728, 0]
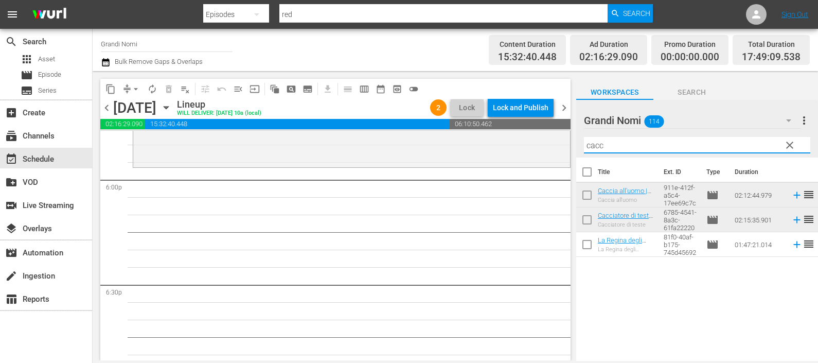
drag, startPoint x: 636, startPoint y: 141, endPoint x: 578, endPoint y: 144, distance: 58.2
click at [578, 144] on div "Grandi Nomi 114 Grandi Nomi more_vert clear Filter by Title cacc" at bounding box center [697, 129] width 242 height 58
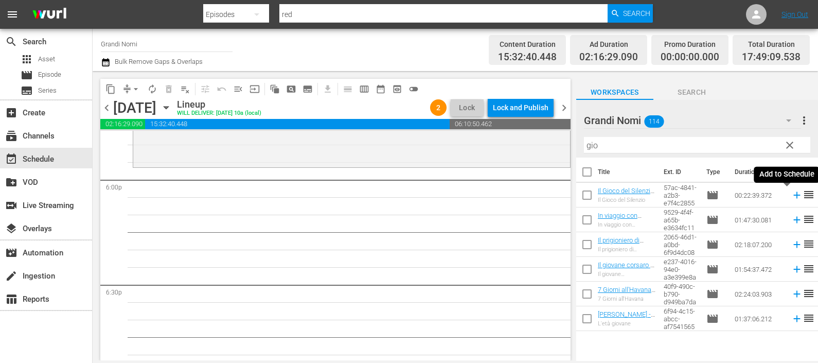
click at [793, 195] on icon at bounding box center [796, 195] width 7 height 7
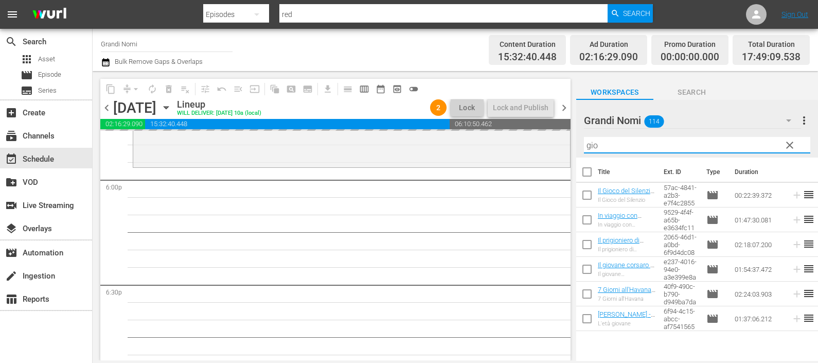
drag, startPoint x: 625, startPoint y: 141, endPoint x: 406, endPoint y: 226, distance: 235.0
click at [579, 142] on div "Grandi Nomi 114 Grandi Nomi more_vert clear Filter by Title gio" at bounding box center [697, 129] width 242 height 58
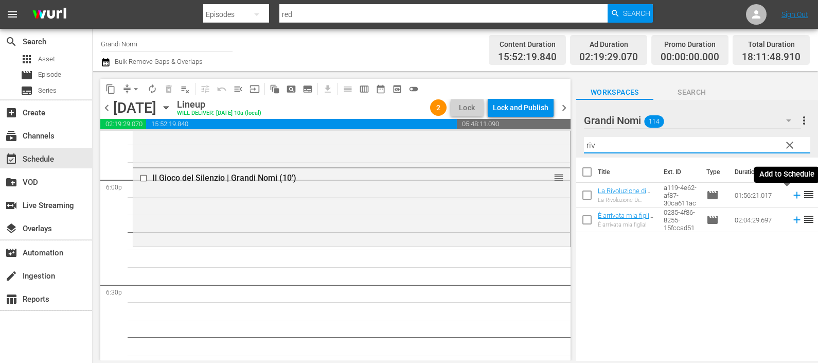
click at [791, 196] on icon at bounding box center [796, 194] width 11 height 11
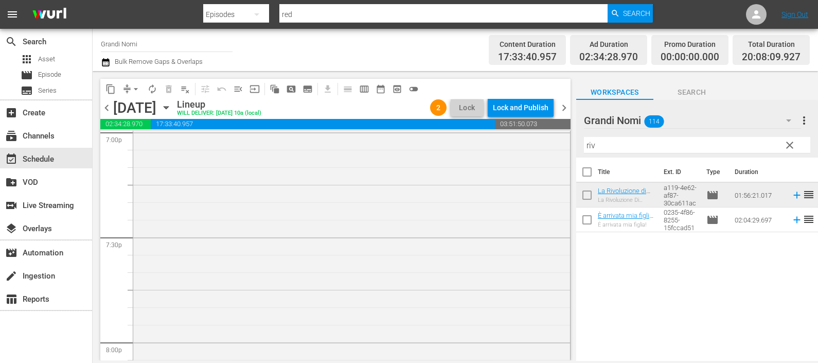
scroll to position [4215, 0]
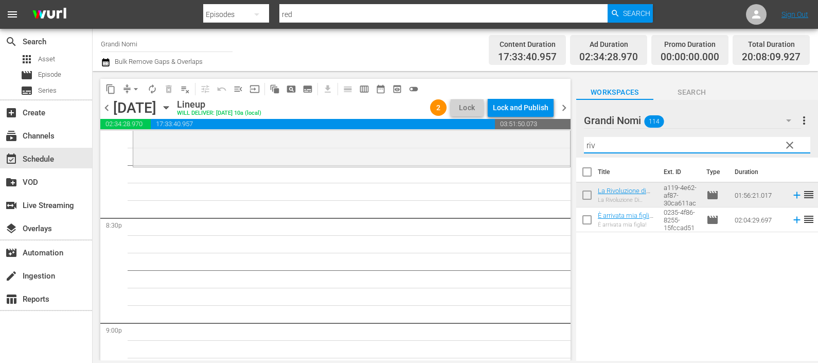
drag, startPoint x: 598, startPoint y: 144, endPoint x: 582, endPoint y: 145, distance: 16.5
click at [582, 145] on div "Grandi Nomi 114 Grandi Nomi more_vert clear Filter by Title riv" at bounding box center [697, 129] width 242 height 58
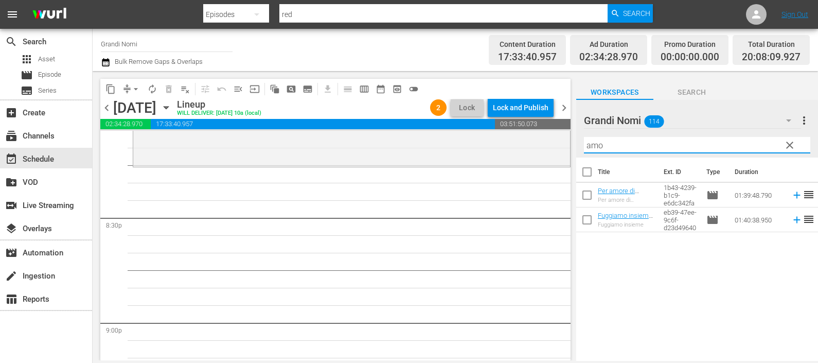
click at [791, 193] on icon at bounding box center [796, 194] width 11 height 11
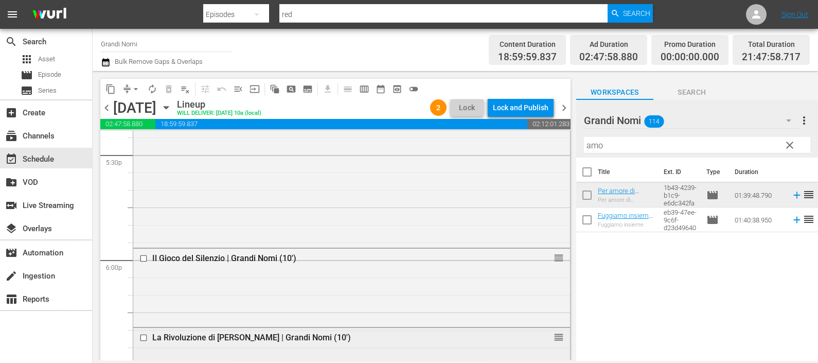
scroll to position [3636, 0]
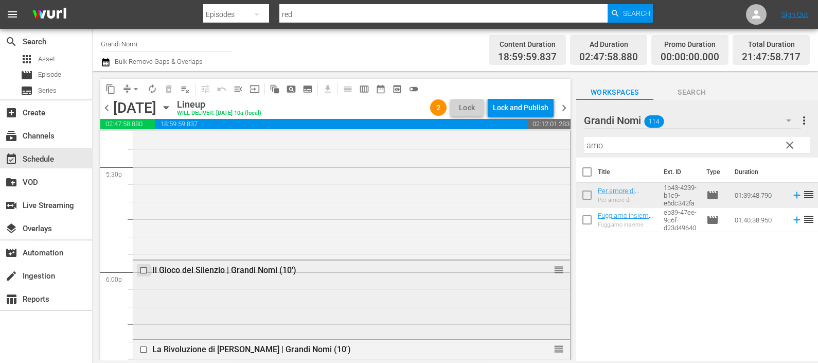
click at [144, 268] on input "checkbox" at bounding box center [144, 269] width 11 height 9
click at [172, 87] on span "delete_forever_outlined" at bounding box center [169, 89] width 10 height 10
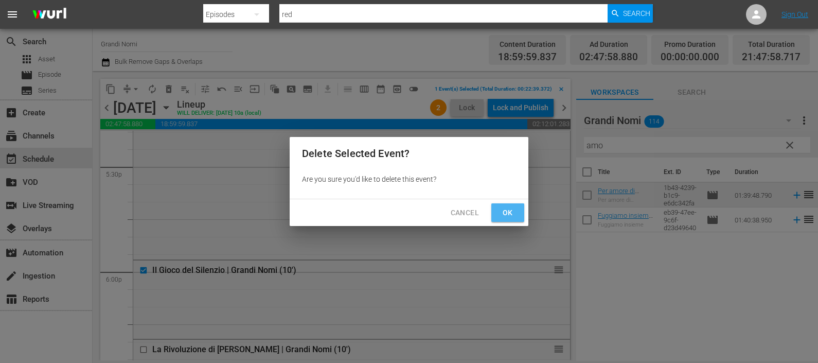
drag, startPoint x: 509, startPoint y: 211, endPoint x: 503, endPoint y: 216, distance: 7.6
click at [509, 211] on span "Ok" at bounding box center [507, 212] width 16 height 13
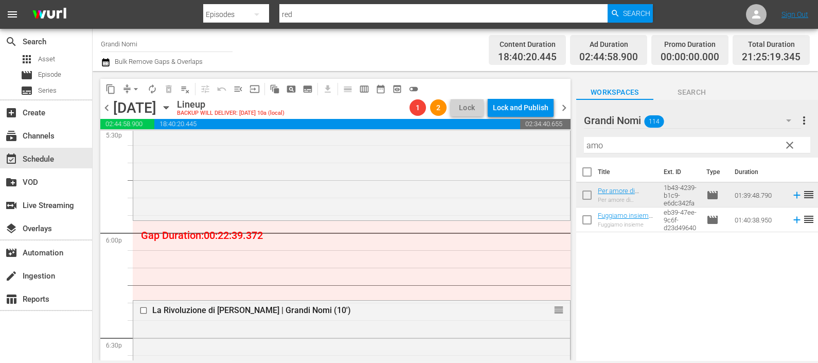
scroll to position [3700, 0]
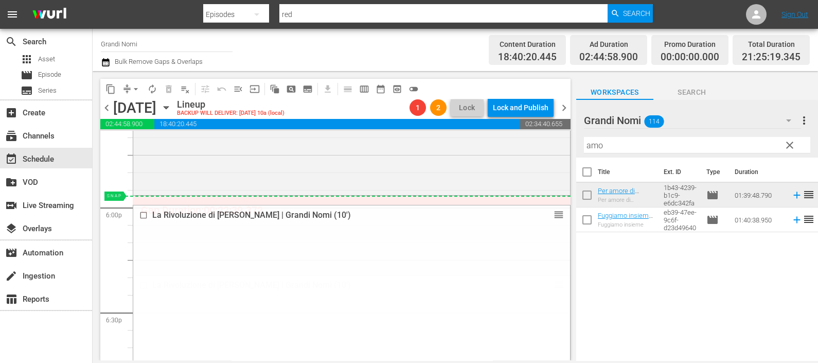
drag, startPoint x: 549, startPoint y: 283, endPoint x: 526, endPoint y: 201, distance: 85.8
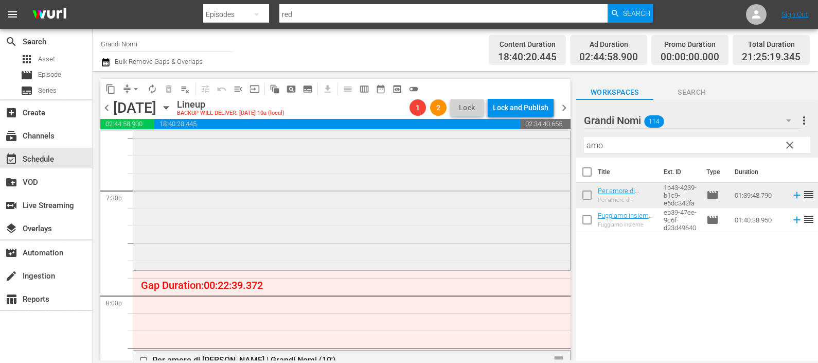
scroll to position [4086, 0]
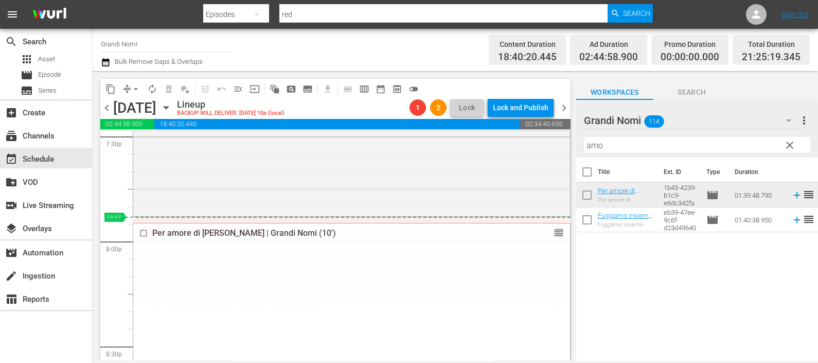
drag, startPoint x: 546, startPoint y: 304, endPoint x: 523, endPoint y: 221, distance: 86.5
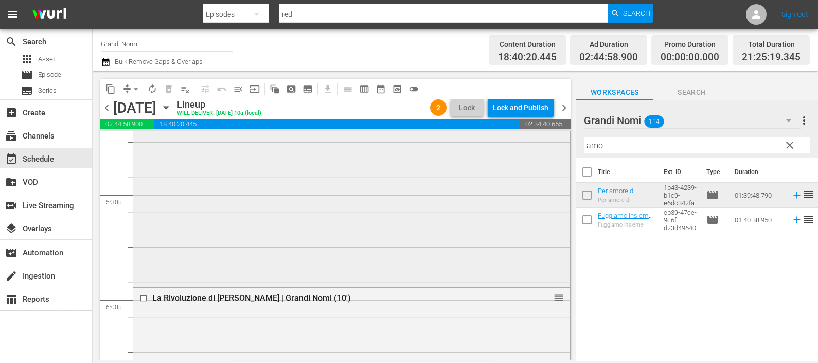
scroll to position [3508, 0]
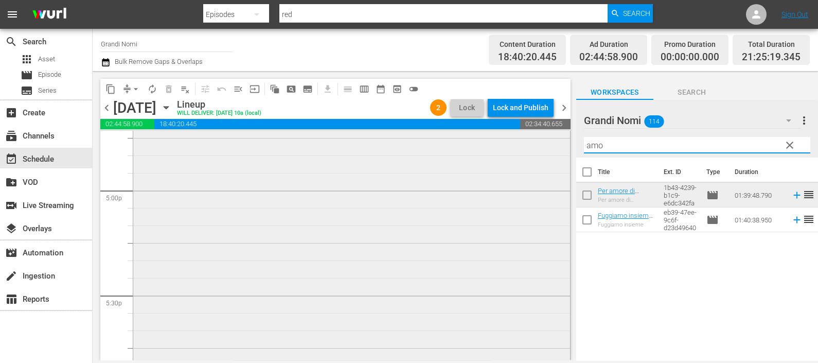
drag, startPoint x: 610, startPoint y: 139, endPoint x: 556, endPoint y: 142, distance: 53.6
click at [556, 141] on div "content_copy compress arrow_drop_down autorenew_outlined delete_forever_outline…" at bounding box center [455, 215] width 725 height 289
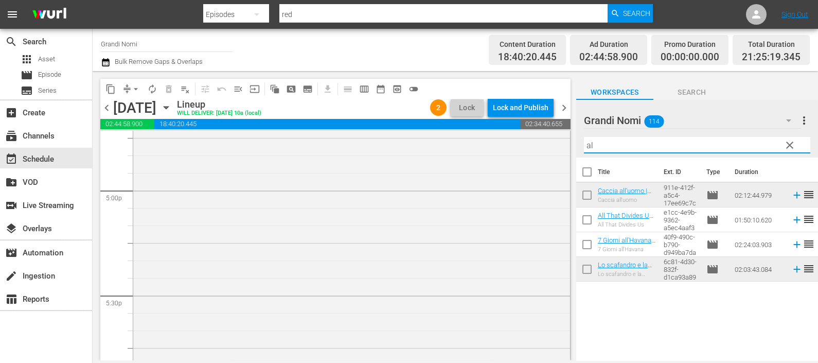
type input "a"
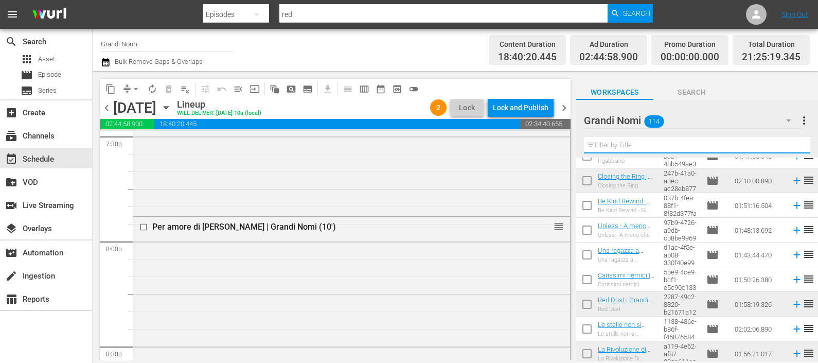
scroll to position [0, 0]
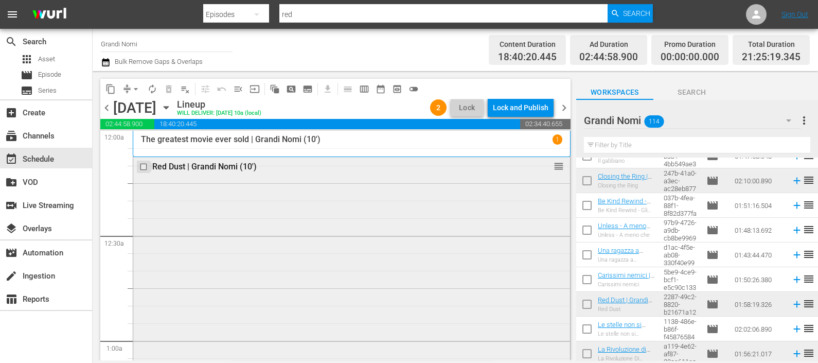
click at [143, 167] on input "checkbox" at bounding box center [144, 167] width 11 height 9
click at [170, 93] on span "delete_forever_outlined" at bounding box center [169, 89] width 10 height 10
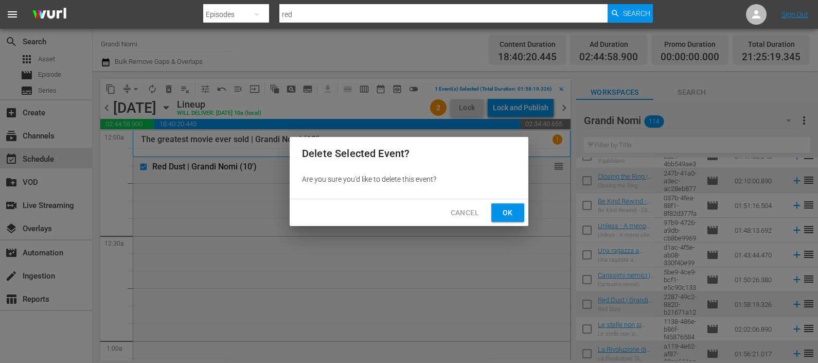
click at [512, 206] on span "Ok" at bounding box center [507, 212] width 16 height 13
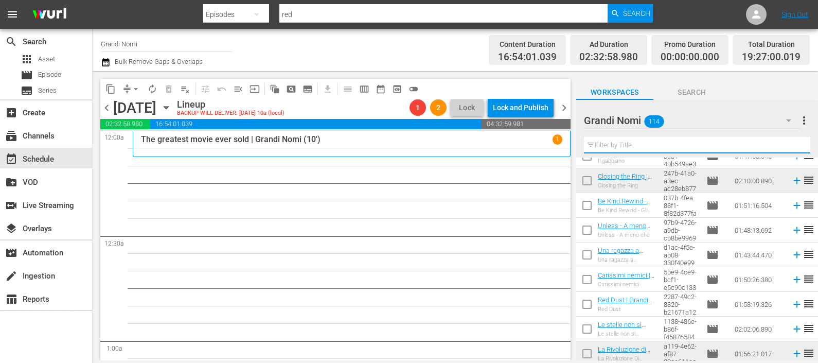
click at [615, 150] on input "text" at bounding box center [697, 145] width 226 height 16
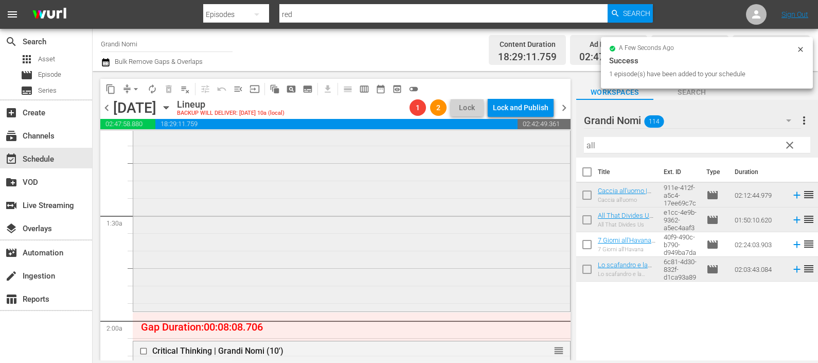
scroll to position [257, 0]
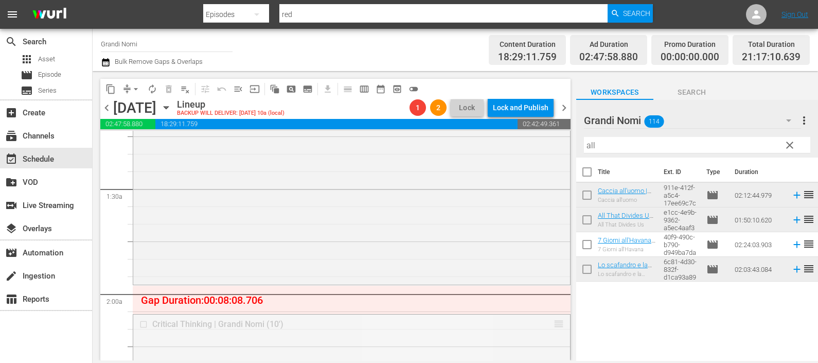
drag, startPoint x: 547, startPoint y: 319, endPoint x: 541, endPoint y: 289, distance: 30.5
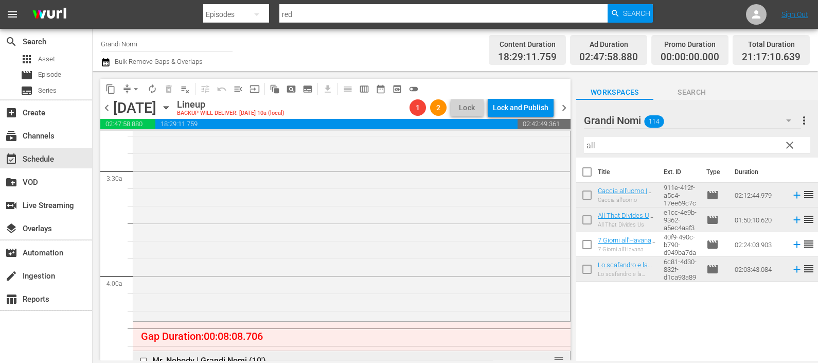
scroll to position [771, 0]
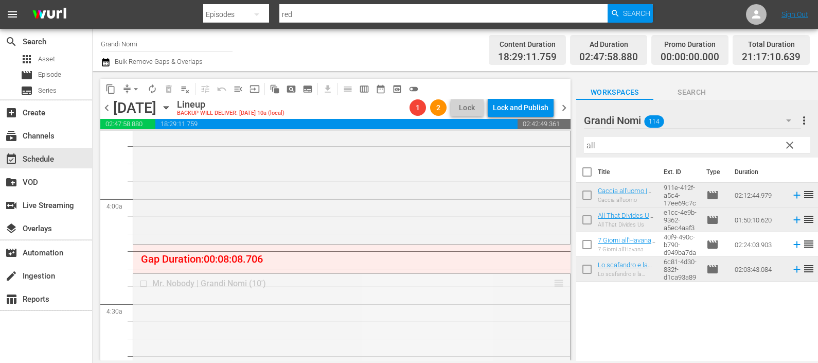
drag, startPoint x: 548, startPoint y: 280, endPoint x: 546, endPoint y: 247, distance: 32.5
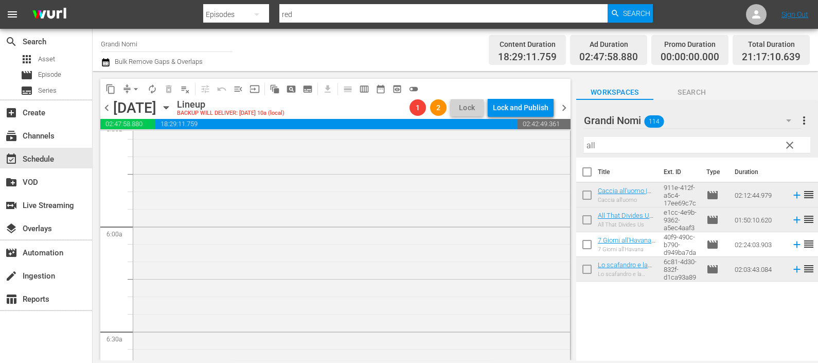
scroll to position [1286, 0]
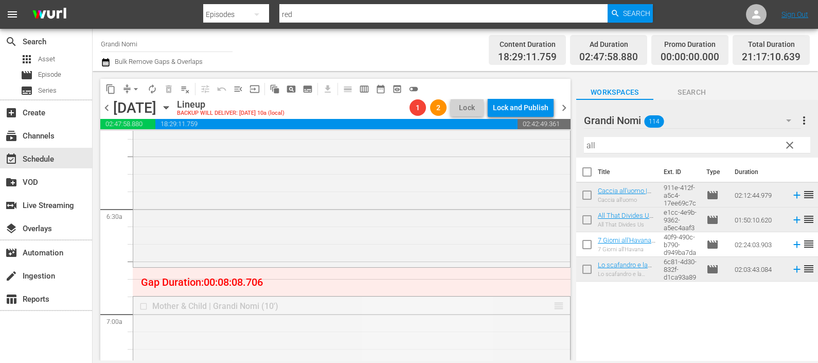
drag, startPoint x: 547, startPoint y: 309, endPoint x: 540, endPoint y: 274, distance: 35.7
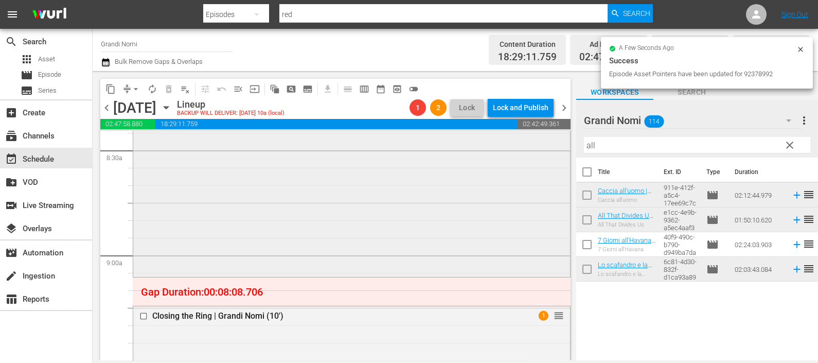
scroll to position [1735, 0]
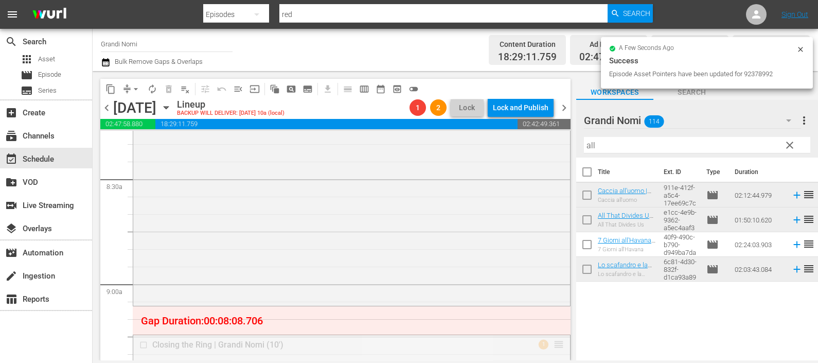
drag, startPoint x: 542, startPoint y: 323, endPoint x: 540, endPoint y: 310, distance: 14.0
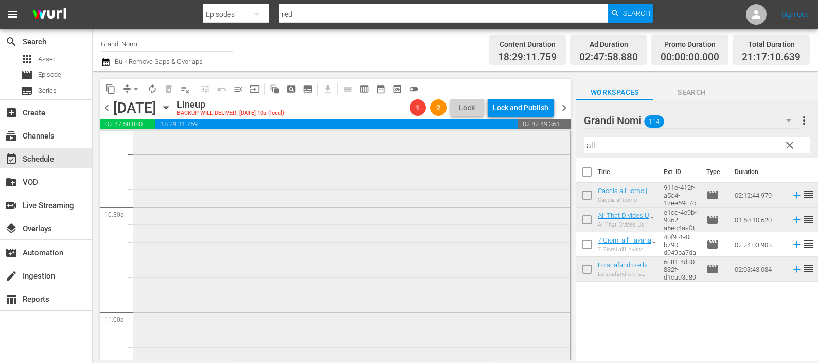
scroll to position [2250, 0]
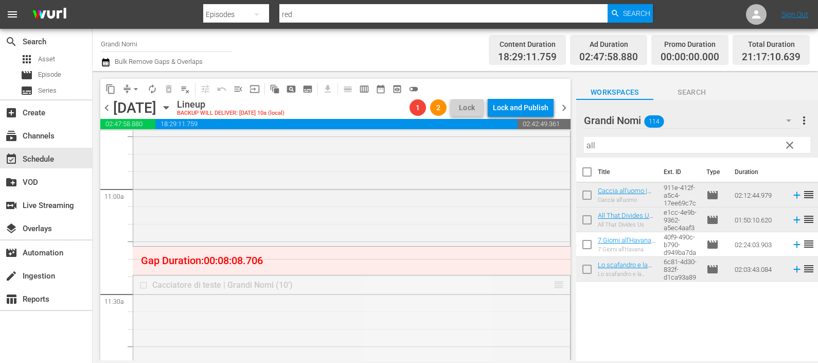
drag, startPoint x: 552, startPoint y: 286, endPoint x: 543, endPoint y: 253, distance: 34.7
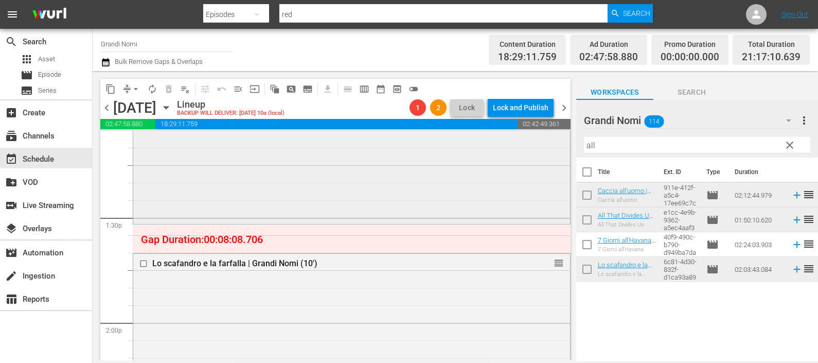
scroll to position [2764, 0]
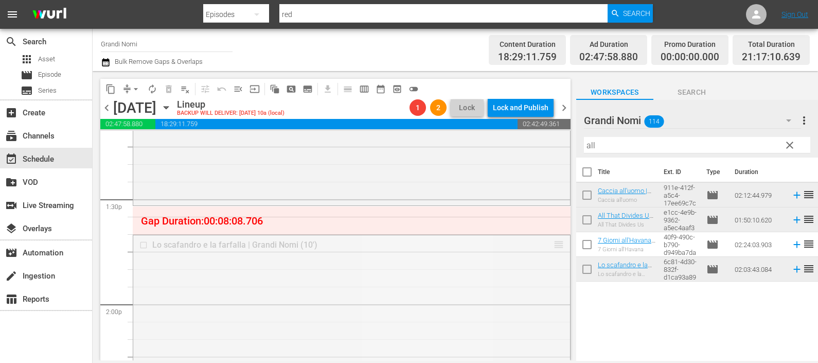
drag, startPoint x: 547, startPoint y: 247, endPoint x: 542, endPoint y: 211, distance: 35.8
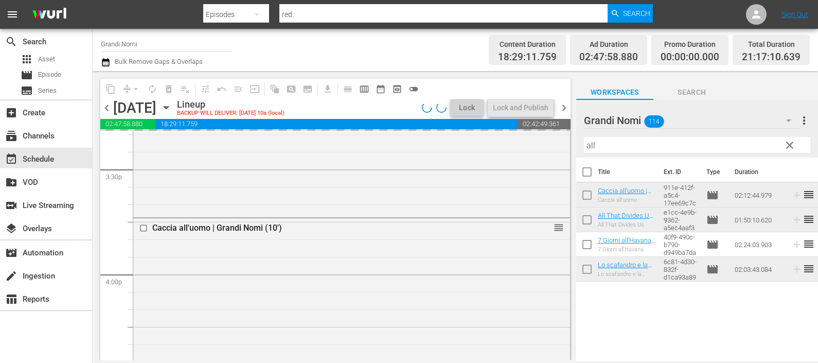
scroll to position [3150, 0]
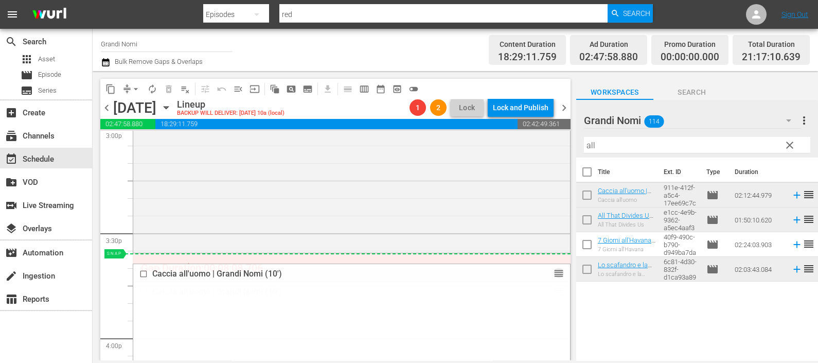
drag, startPoint x: 550, startPoint y: 294, endPoint x: 540, endPoint y: 258, distance: 37.4
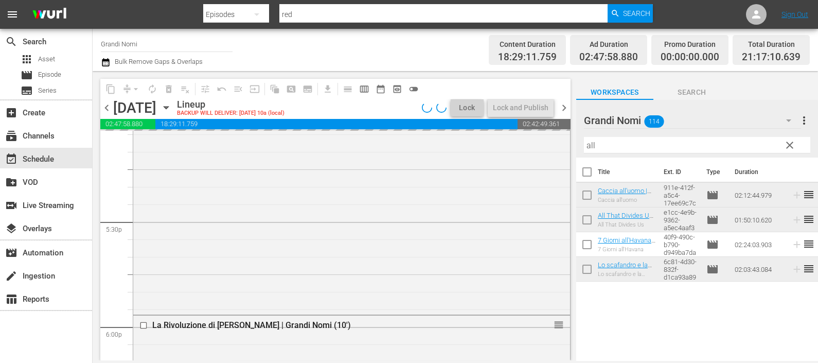
scroll to position [3664, 0]
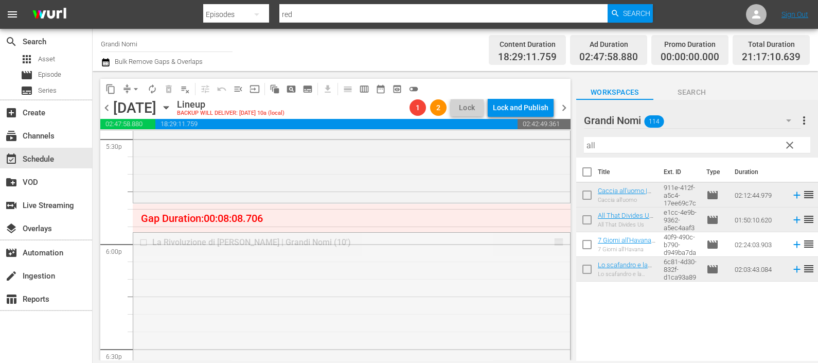
drag, startPoint x: 545, startPoint y: 240, endPoint x: 537, endPoint y: 207, distance: 34.4
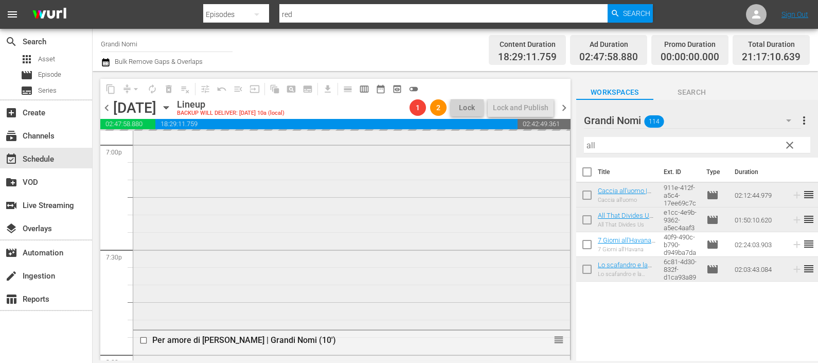
scroll to position [4050, 0]
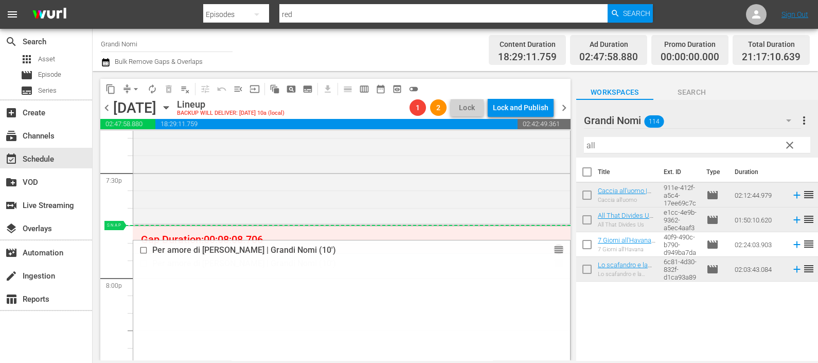
drag, startPoint x: 543, startPoint y: 253, endPoint x: 541, endPoint y: 234, distance: 19.1
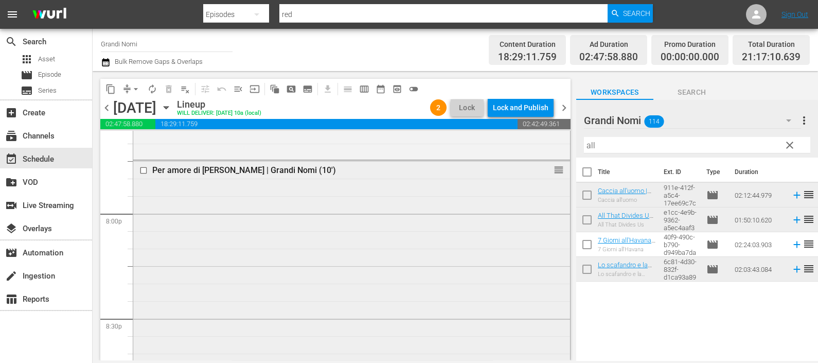
scroll to position [4206, 0]
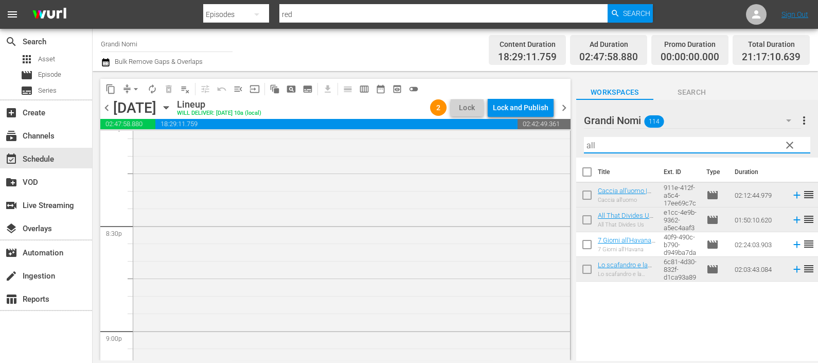
drag, startPoint x: 610, startPoint y: 141, endPoint x: 580, endPoint y: 139, distance: 29.9
click at [580, 139] on div "Grandi Nomi 114 Grandi Nomi more_vert clear Filter by Title all" at bounding box center [697, 129] width 242 height 58
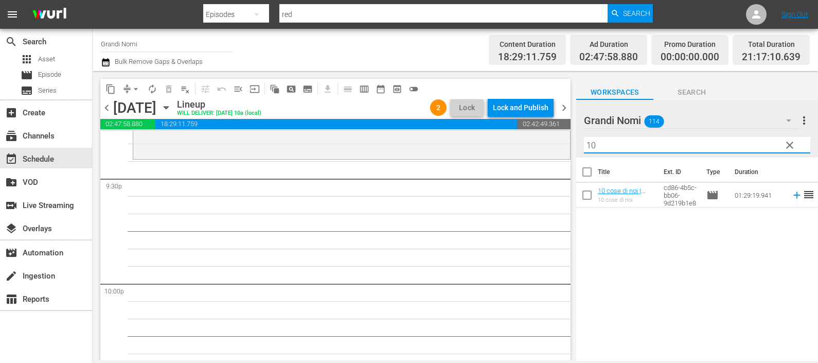
scroll to position [4399, 0]
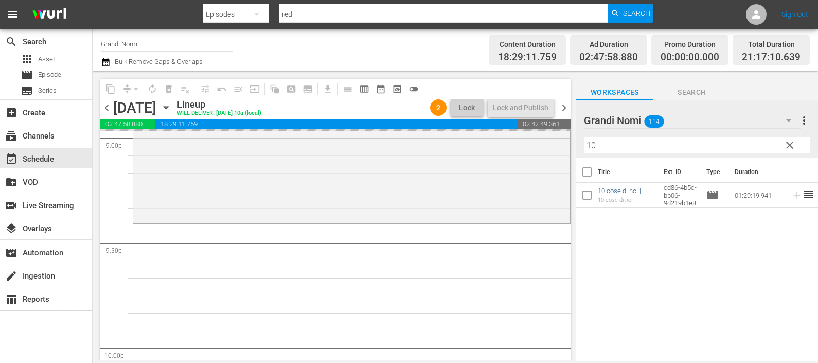
click at [579, 144] on div "Grandi Nomi 114 Grandi Nomi more_vert clear Filter by Title 10" at bounding box center [697, 129] width 242 height 58
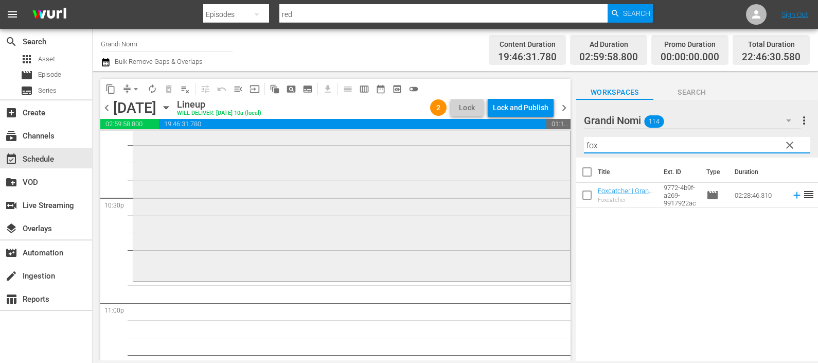
scroll to position [4657, 0]
type input "fox"
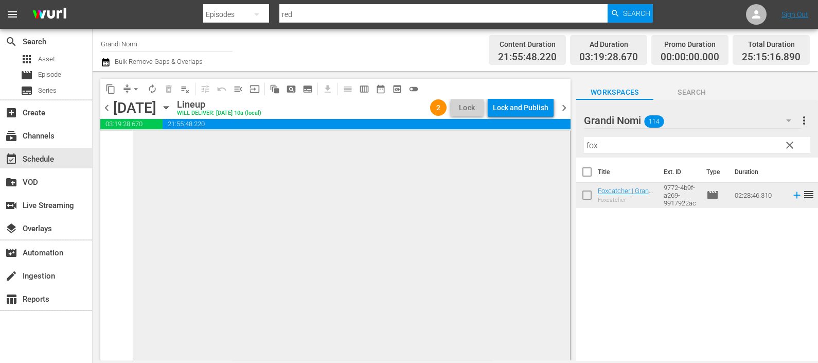
scroll to position [5096, 0]
click at [107, 61] on icon "button" at bounding box center [105, 62] width 7 height 8
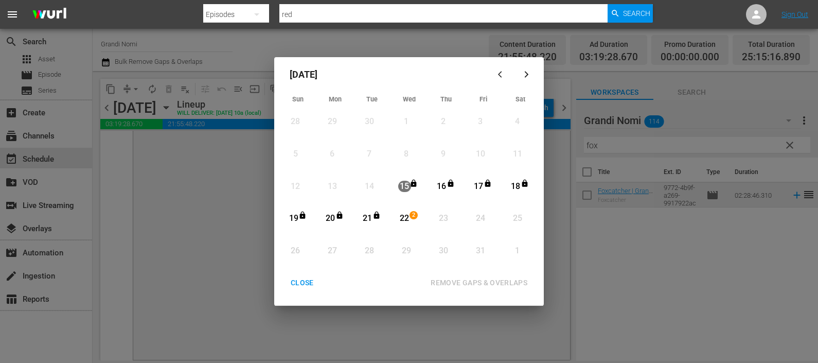
click at [403, 219] on div "22" at bounding box center [404, 218] width 13 height 12
click at [481, 284] on div "REMOVE GAPS & OVERLAPS" at bounding box center [478, 282] width 113 height 13
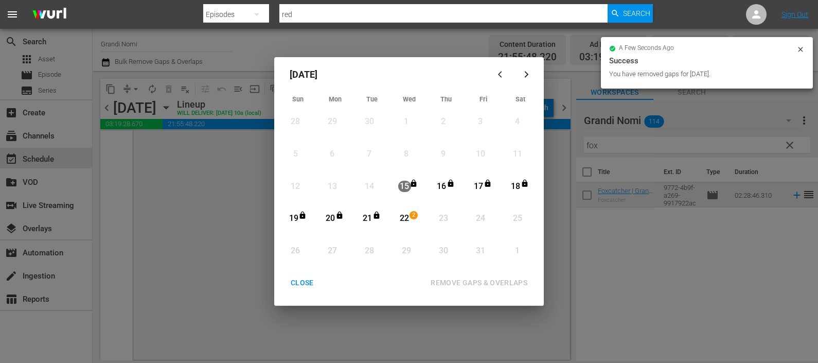
click at [304, 280] on div "CLOSE" at bounding box center [302, 282] width 40 height 13
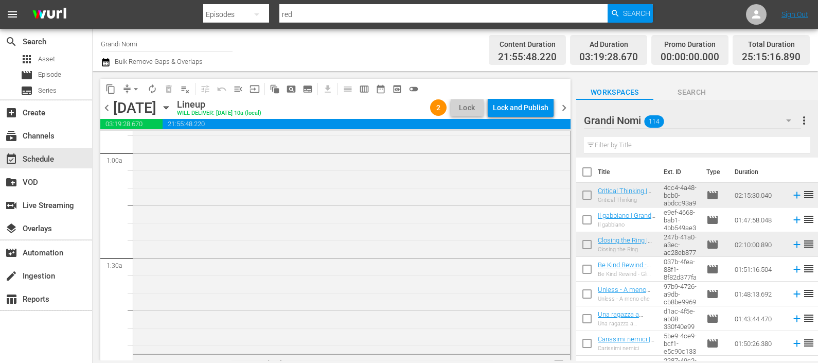
scroll to position [193, 0]
click at [105, 62] on icon "button" at bounding box center [106, 62] width 10 height 12
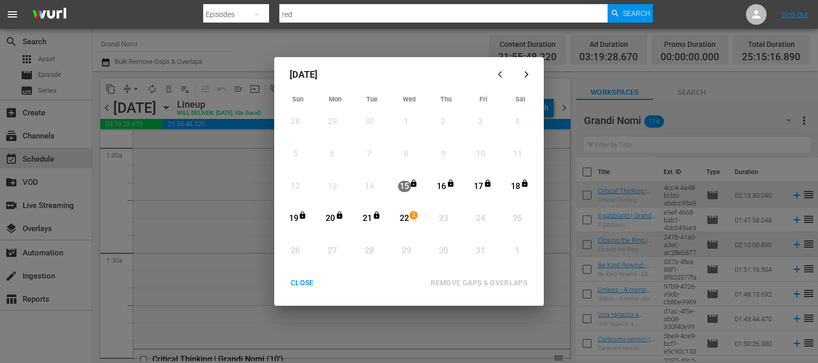
click at [407, 214] on div "22" at bounding box center [404, 218] width 13 height 12
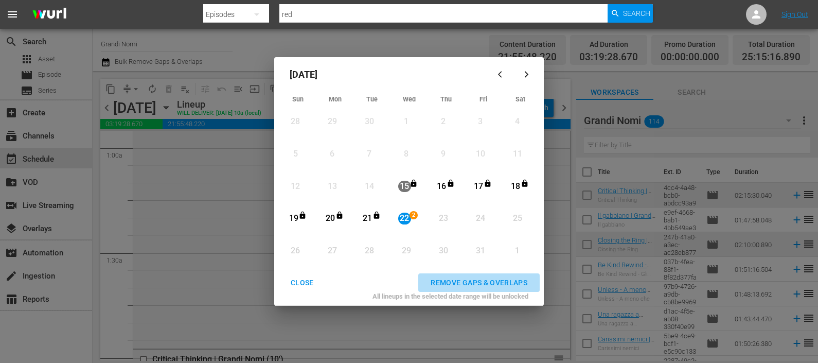
drag, startPoint x: 443, startPoint y: 279, endPoint x: 435, endPoint y: 281, distance: 8.5
click at [442, 279] on div "REMOVE GAPS & OVERLAPS" at bounding box center [478, 282] width 113 height 13
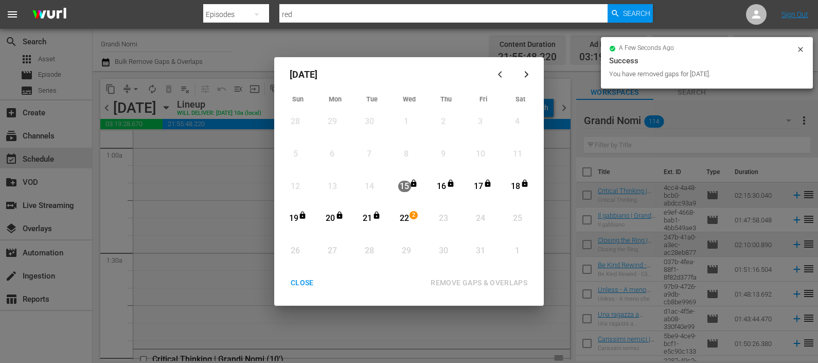
click at [310, 281] on div "CLOSE" at bounding box center [302, 282] width 40 height 13
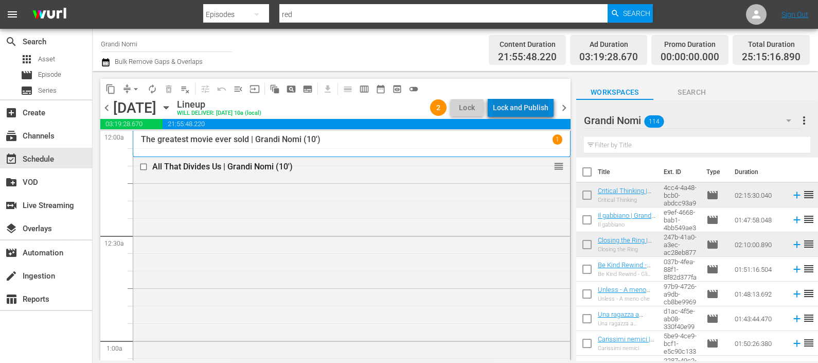
click at [535, 112] on div "Lock and Publish" at bounding box center [521, 107] width 56 height 19
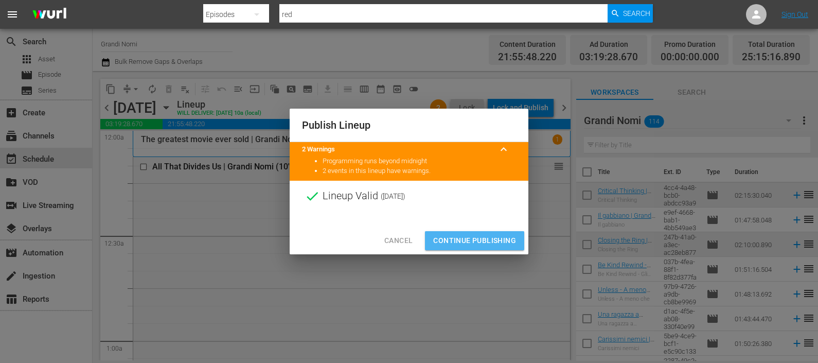
click at [475, 236] on span "Continue Publishing" at bounding box center [474, 240] width 83 height 13
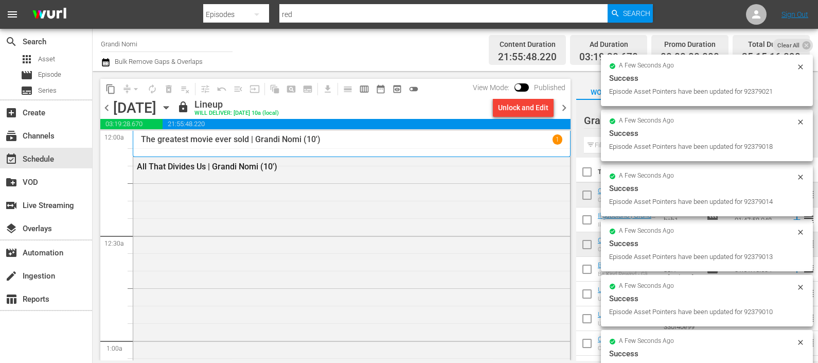
scroll to position [386, 0]
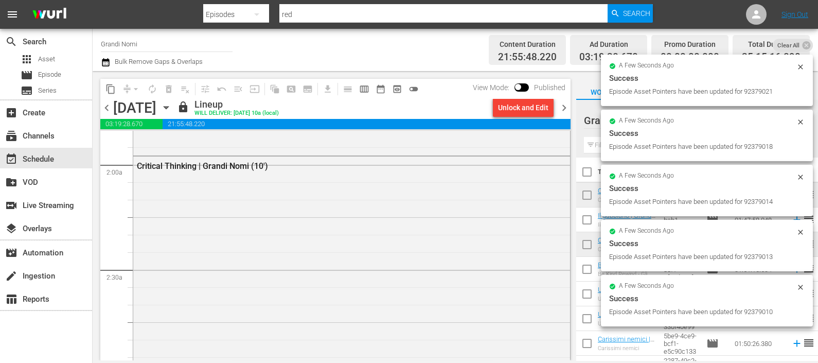
click at [564, 109] on span "chevron_right" at bounding box center [564, 107] width 13 height 13
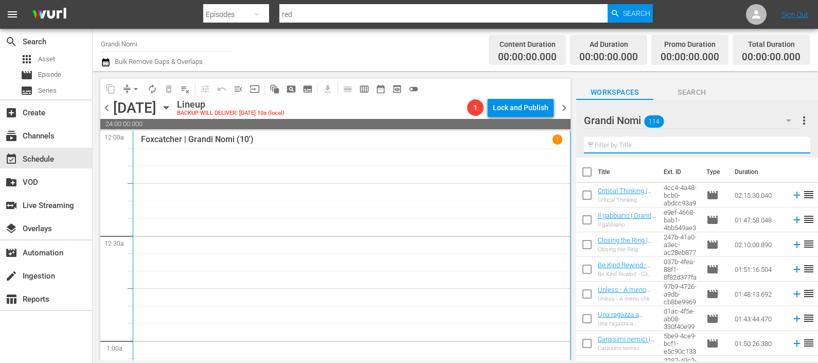
click at [670, 146] on input "text" at bounding box center [697, 145] width 226 height 16
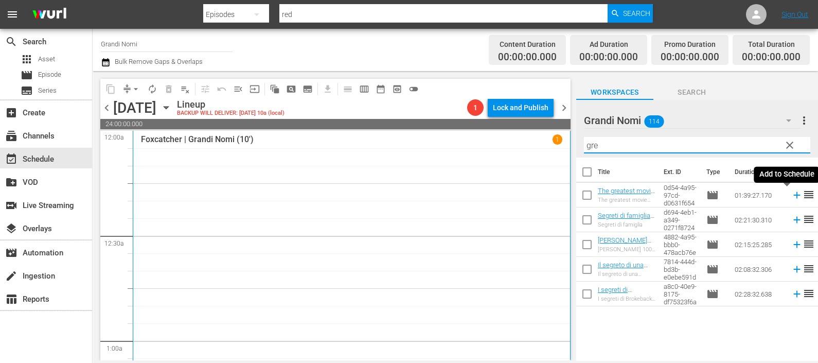
click at [793, 194] on icon at bounding box center [796, 195] width 7 height 7
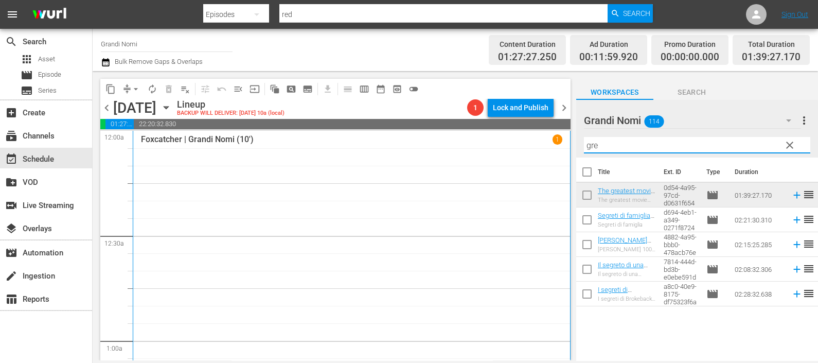
drag, startPoint x: 639, startPoint y: 147, endPoint x: 566, endPoint y: 152, distance: 73.2
click at [566, 152] on div "content_copy compress arrow_drop_down autorenew_outlined delete_forever_outline…" at bounding box center [455, 215] width 725 height 289
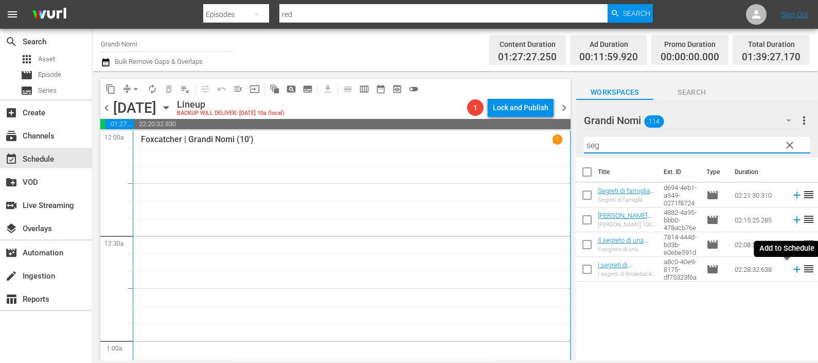
click at [791, 269] on icon at bounding box center [796, 268] width 11 height 11
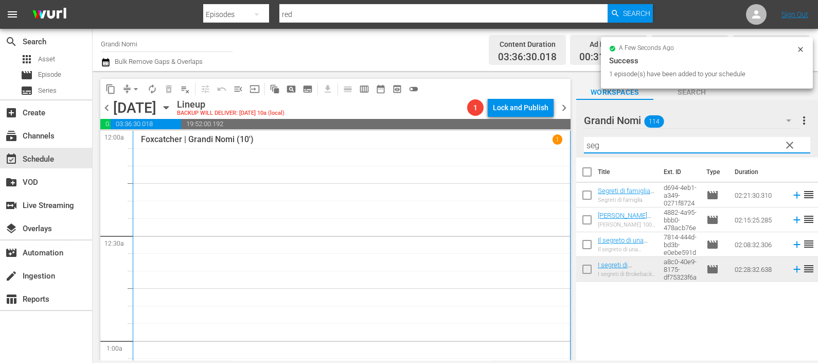
drag, startPoint x: 618, startPoint y: 142, endPoint x: 525, endPoint y: 142, distance: 93.1
click at [525, 142] on div "content_copy compress arrow_drop_down autorenew_outlined delete_forever_outline…" at bounding box center [455, 215] width 725 height 289
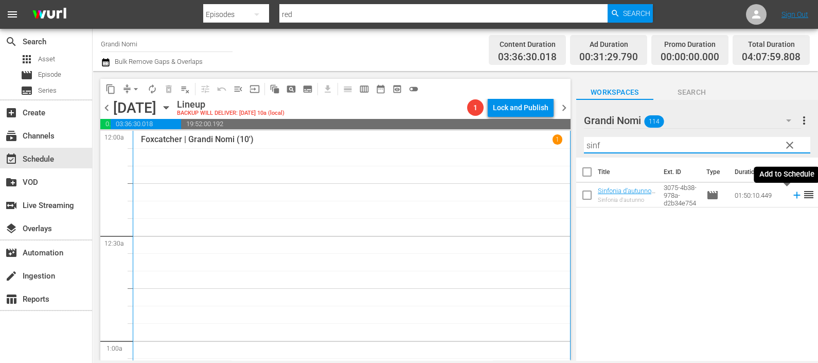
click at [791, 199] on icon at bounding box center [796, 194] width 11 height 11
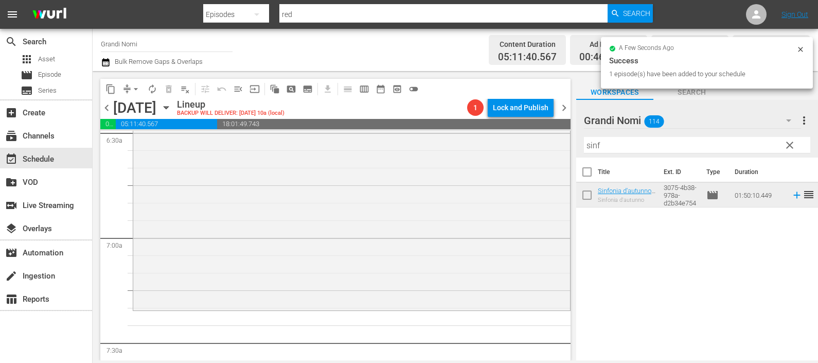
scroll to position [1479, 0]
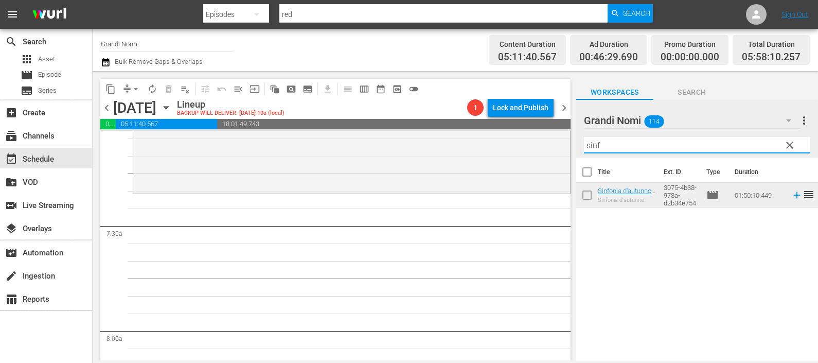
drag, startPoint x: 635, startPoint y: 149, endPoint x: 574, endPoint y: 149, distance: 60.7
click at [574, 149] on div "content_copy compress arrow_drop_down autorenew_outlined delete_forever_outline…" at bounding box center [455, 215] width 725 height 289
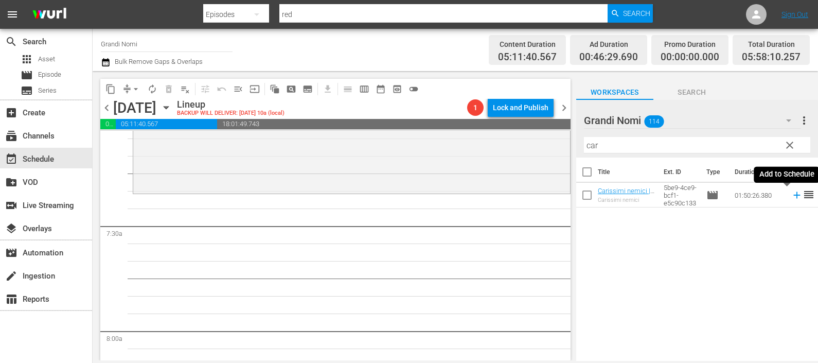
click at [791, 192] on icon at bounding box center [796, 194] width 11 height 11
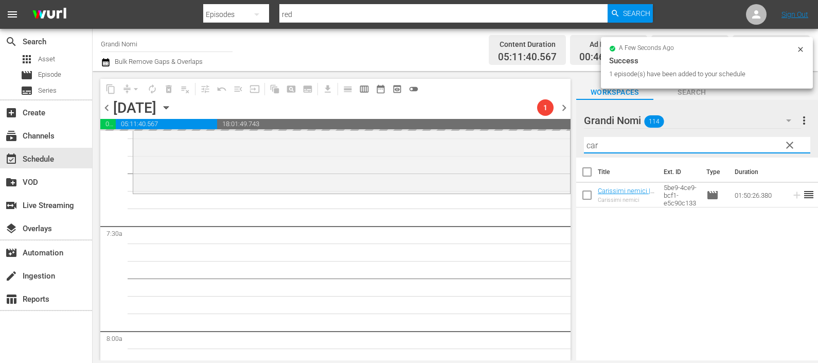
click at [545, 143] on div "content_copy compress arrow_drop_down autorenew_outlined delete_forever_outline…" at bounding box center [455, 215] width 725 height 289
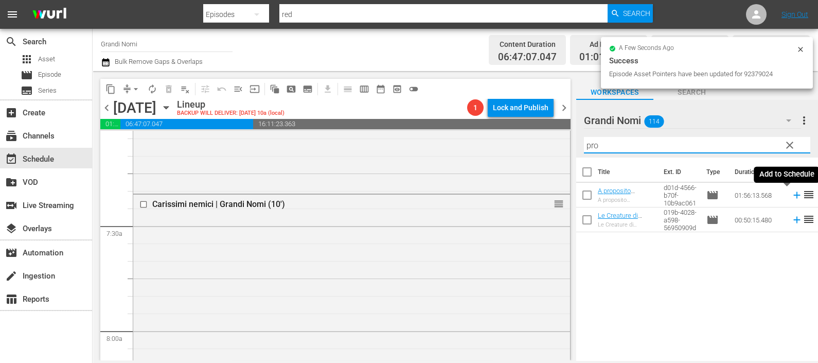
click at [793, 195] on icon at bounding box center [796, 195] width 7 height 7
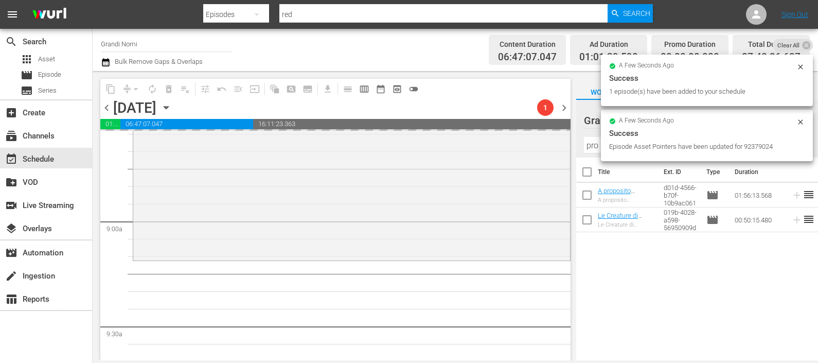
scroll to position [2057, 0]
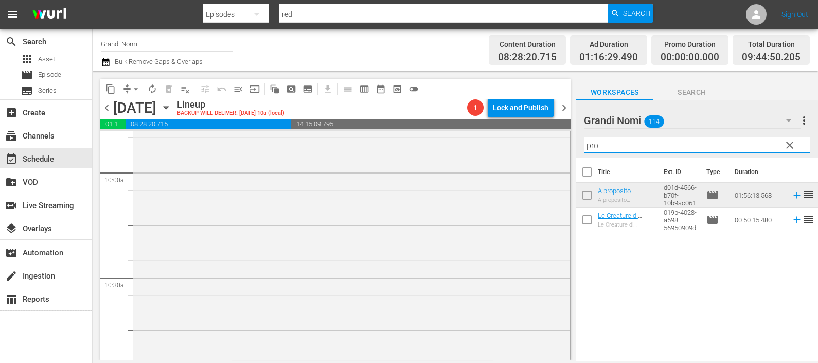
drag, startPoint x: 645, startPoint y: 139, endPoint x: 562, endPoint y: 145, distance: 83.5
click at [562, 145] on div "content_copy compress arrow_drop_down autorenew_outlined delete_forever_outline…" at bounding box center [455, 215] width 725 height 289
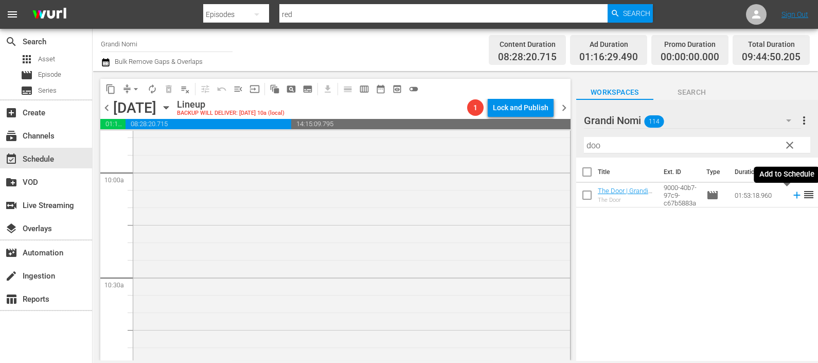
drag, startPoint x: 783, startPoint y: 196, endPoint x: 774, endPoint y: 194, distance: 9.0
click at [791, 196] on icon at bounding box center [796, 194] width 11 height 11
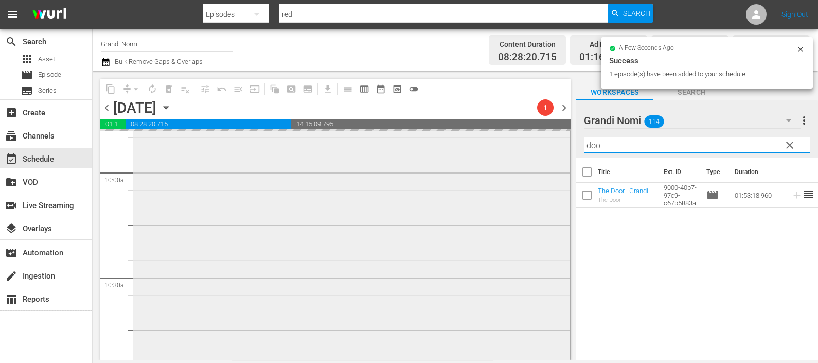
click at [559, 151] on div "content_copy compress arrow_drop_down autorenew_outlined delete_forever_outline…" at bounding box center [455, 215] width 725 height 289
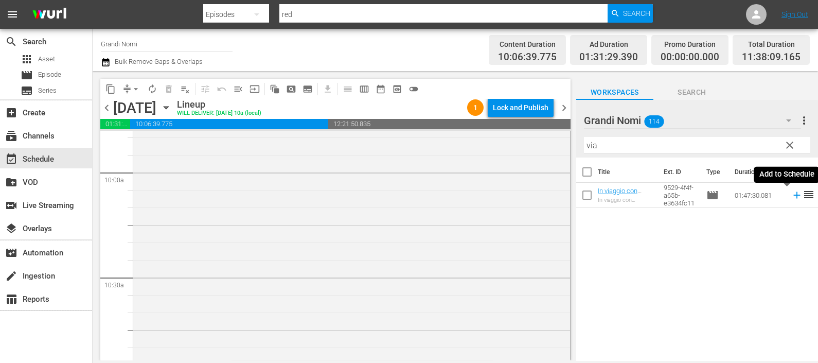
click at [791, 195] on icon at bounding box center [796, 194] width 11 height 11
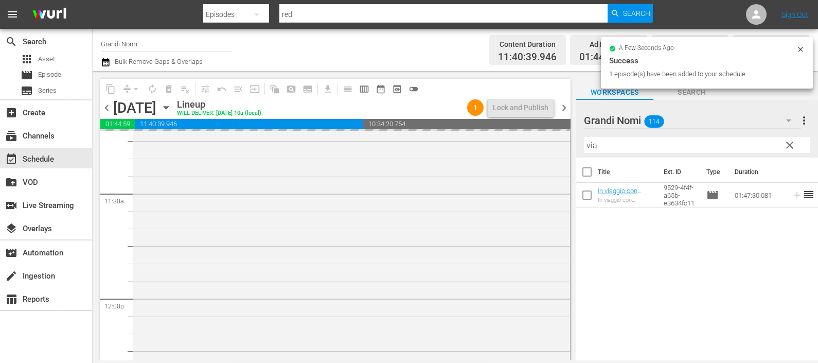
scroll to position [2672, 0]
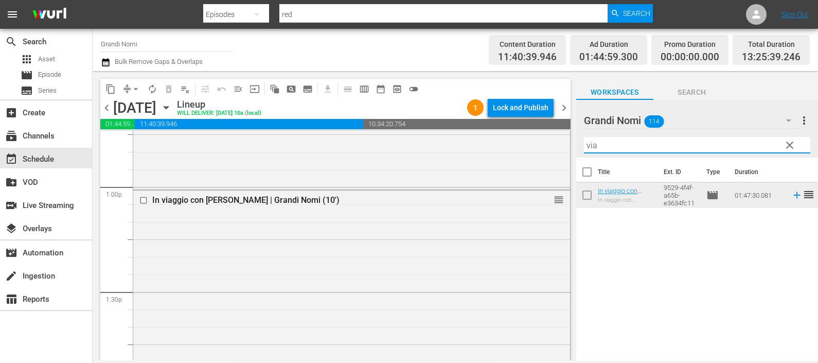
drag, startPoint x: 584, startPoint y: 147, endPoint x: 574, endPoint y: 151, distance: 10.4
click at [574, 149] on div "content_copy compress arrow_drop_down autorenew_outlined delete_forever_outline…" at bounding box center [455, 215] width 725 height 289
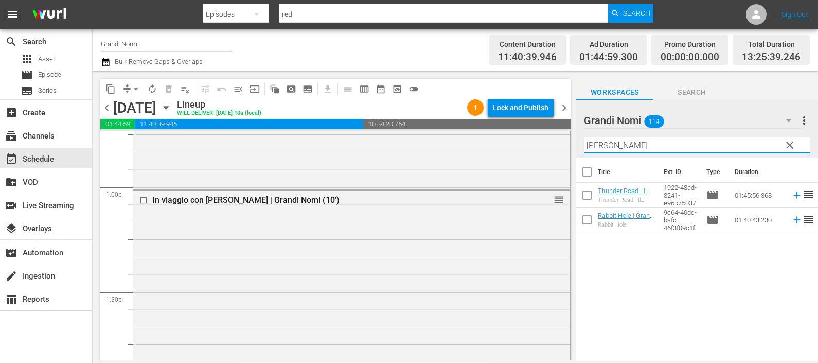
click at [793, 219] on icon at bounding box center [796, 220] width 7 height 7
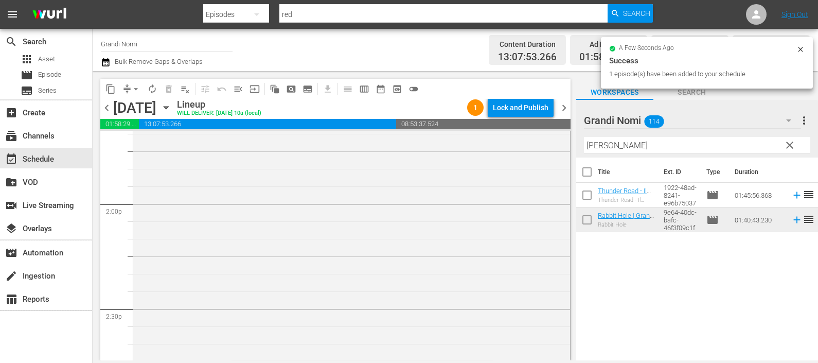
scroll to position [3122, 0]
drag, startPoint x: 610, startPoint y: 147, endPoint x: 550, endPoint y: 146, distance: 60.2
click at [553, 145] on div "content_copy compress arrow_drop_down autorenew_outlined delete_forever_outline…" at bounding box center [455, 215] width 725 height 289
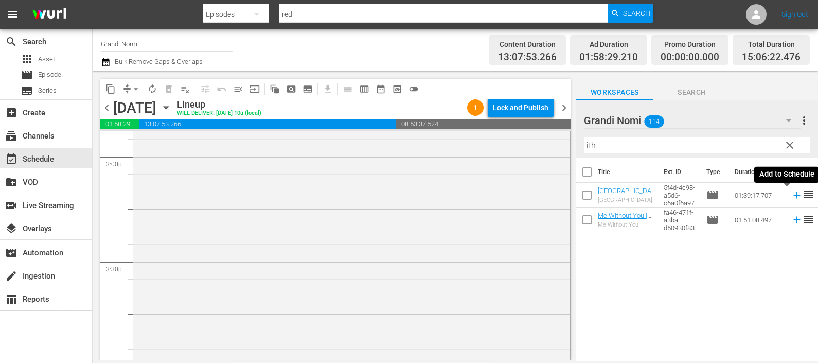
click at [791, 200] on icon at bounding box center [796, 194] width 11 height 11
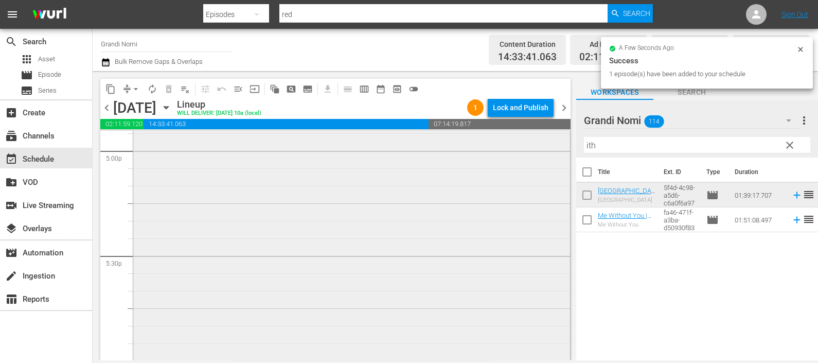
scroll to position [3636, 0]
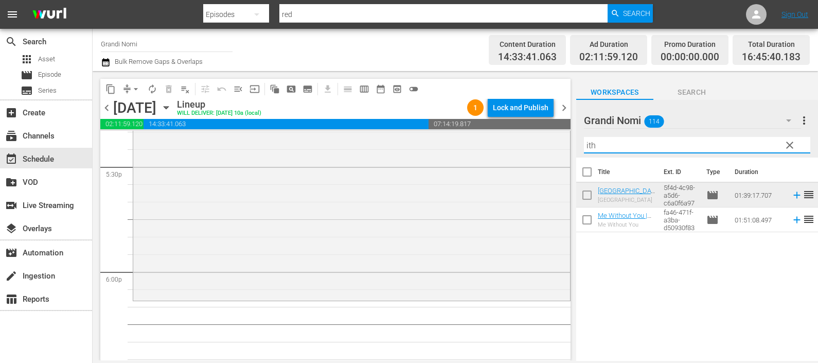
drag, startPoint x: 607, startPoint y: 144, endPoint x: 580, endPoint y: 141, distance: 27.4
click at [580, 140] on div "Grandi Nomi 114 Grandi Nomi more_vert clear Filter by Title ith" at bounding box center [697, 129] width 242 height 58
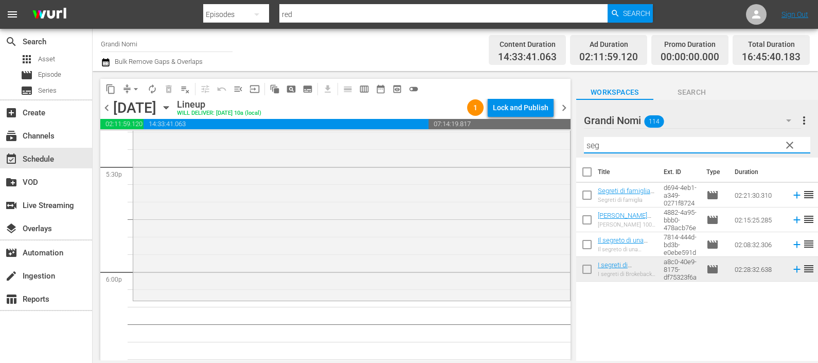
drag, startPoint x: 615, startPoint y: 140, endPoint x: 578, endPoint y: 146, distance: 37.5
click at [578, 146] on div "Grandi Nomi 114 Grandi Nomi more_vert clear Filter by Title seg" at bounding box center [697, 129] width 242 height 58
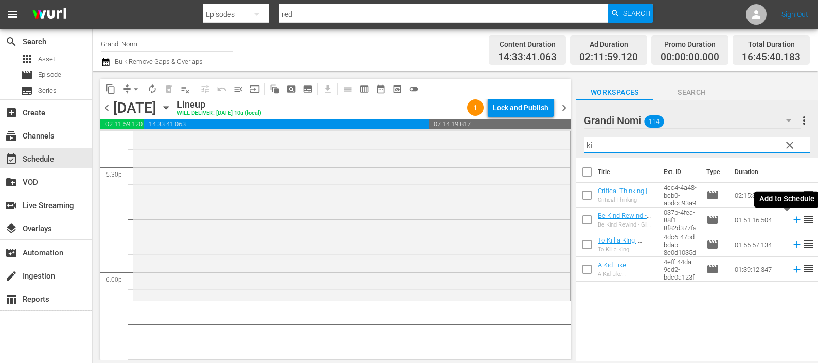
click at [791, 219] on icon at bounding box center [796, 219] width 11 height 11
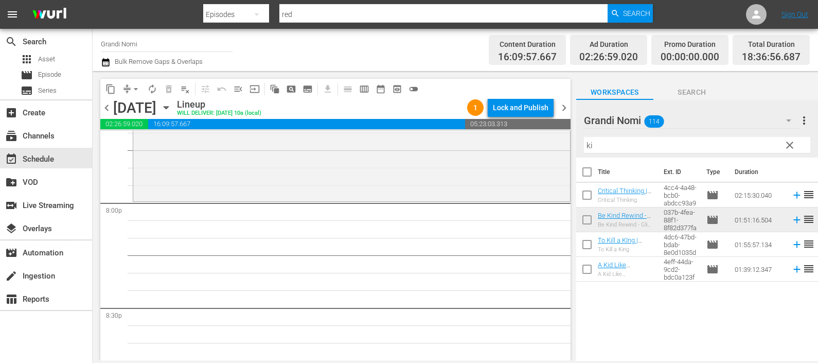
scroll to position [4215, 0]
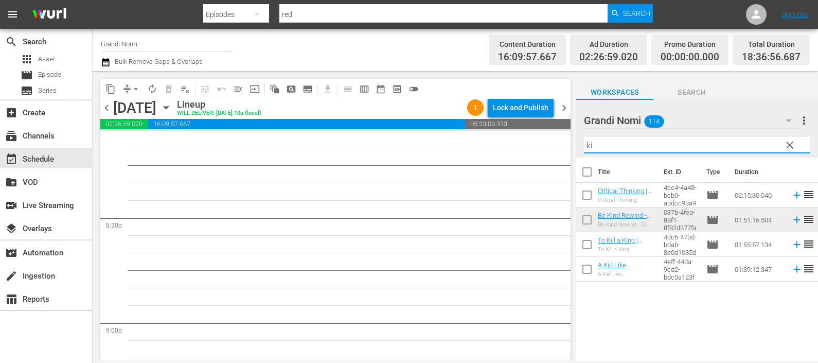
drag, startPoint x: 609, startPoint y: 145, endPoint x: 576, endPoint y: 139, distance: 33.8
click at [576, 139] on div "Grandi Nomi 114 Grandi Nomi more_vert clear Filter by Title ki" at bounding box center [697, 129] width 242 height 58
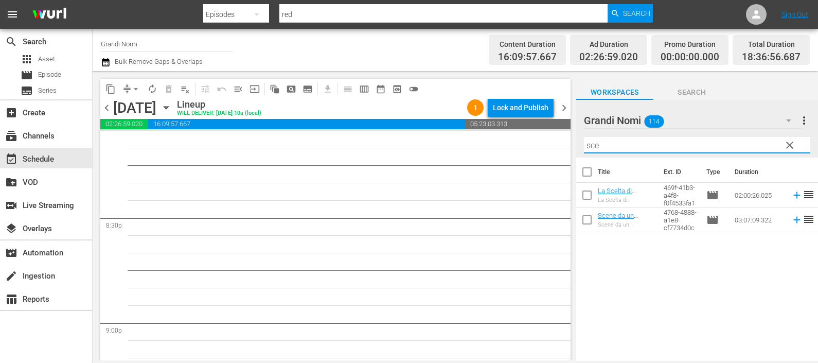
drag, startPoint x: 581, startPoint y: 143, endPoint x: 573, endPoint y: 140, distance: 8.5
click at [575, 141] on div "content_copy compress arrow_drop_down autorenew_outlined delete_forever_outline…" at bounding box center [455, 215] width 725 height 289
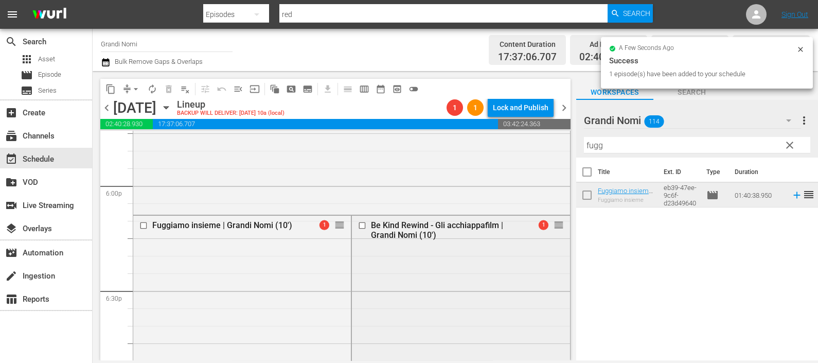
scroll to position [3765, 0]
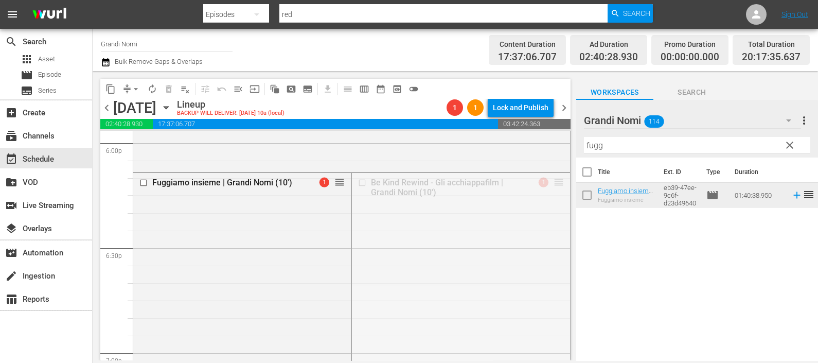
drag, startPoint x: 550, startPoint y: 182, endPoint x: 479, endPoint y: 360, distance: 191.8
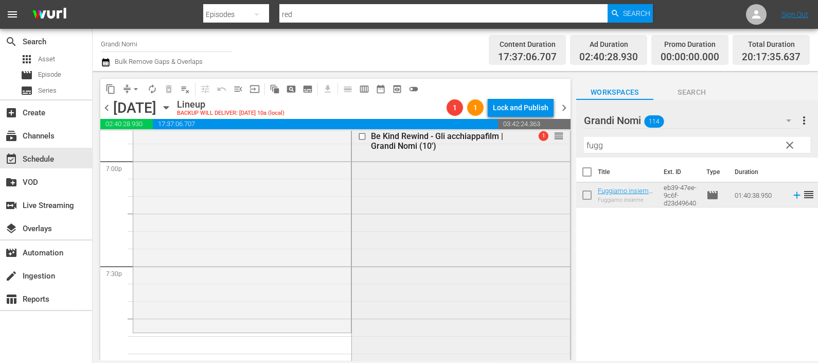
scroll to position [3958, 0]
drag, startPoint x: 551, startPoint y: 135, endPoint x: 465, endPoint y: 332, distance: 214.7
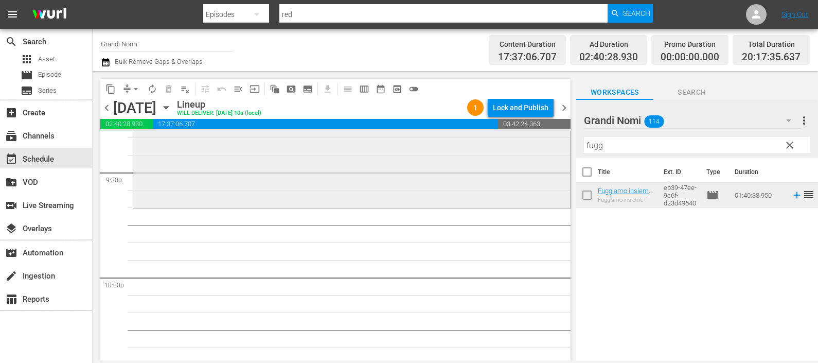
scroll to position [4472, 0]
drag, startPoint x: 615, startPoint y: 150, endPoint x: 565, endPoint y: 155, distance: 50.2
click at [565, 155] on div "content_copy compress arrow_drop_down autorenew_outlined delete_forever_outline…" at bounding box center [455, 215] width 725 height 289
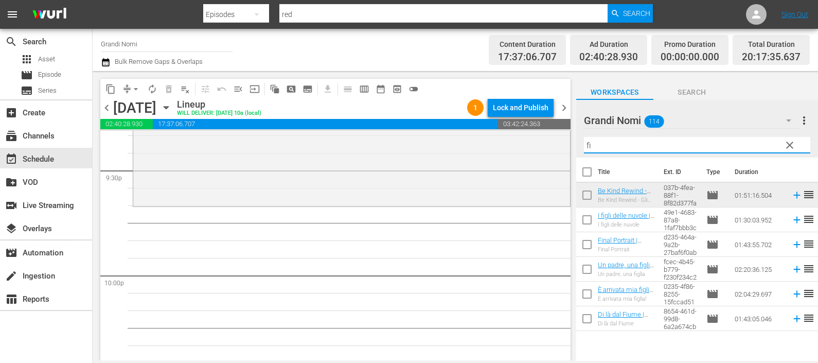
type input "fin"
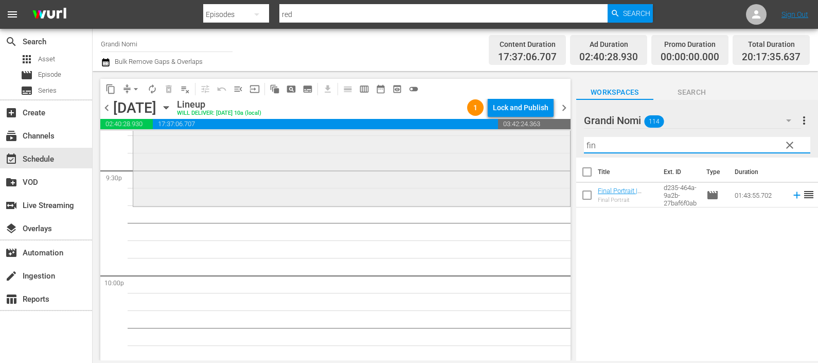
drag, startPoint x: 630, startPoint y: 146, endPoint x: 538, endPoint y: 159, distance: 92.4
click at [538, 154] on div "content_copy compress arrow_drop_down autorenew_outlined delete_forever_outline…" at bounding box center [455, 215] width 725 height 289
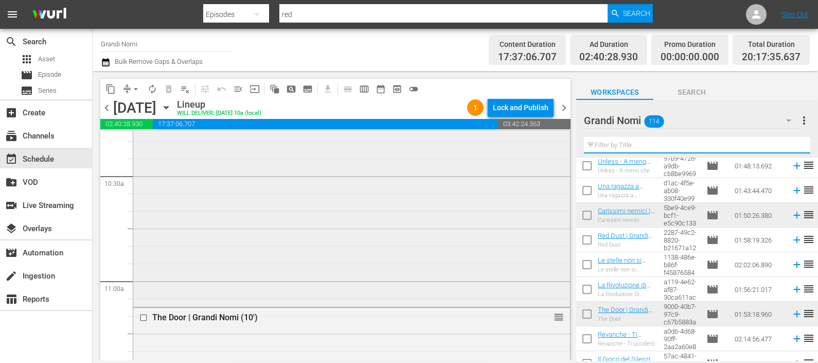
scroll to position [2158, 0]
click at [141, 319] on input "checkbox" at bounding box center [144, 318] width 11 height 9
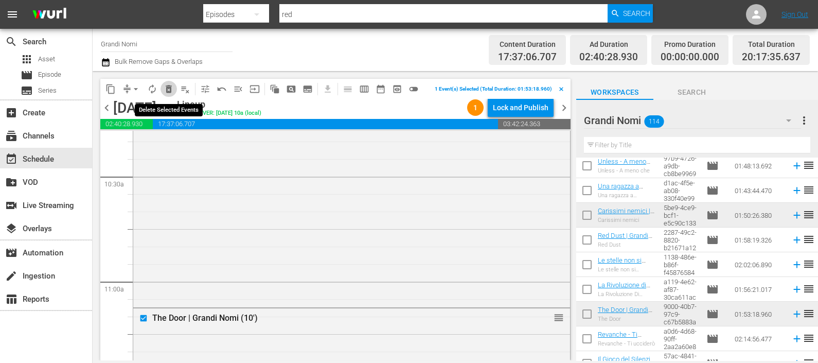
click at [171, 89] on span "delete_forever_outlined" at bounding box center [169, 89] width 10 height 10
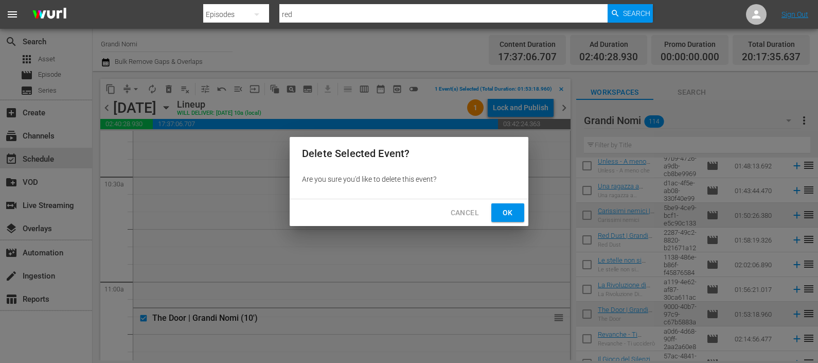
drag, startPoint x: 501, startPoint y: 208, endPoint x: 512, endPoint y: 212, distance: 11.4
click at [501, 209] on span "Ok" at bounding box center [507, 212] width 16 height 13
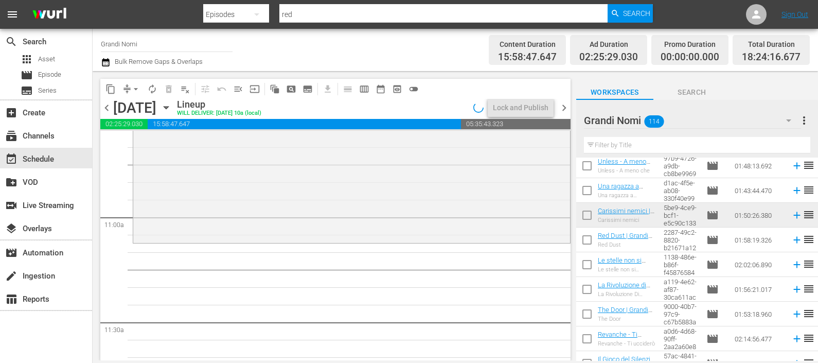
scroll to position [2286, 0]
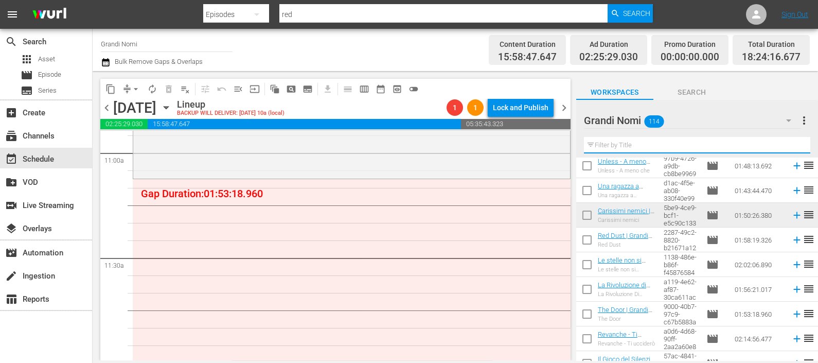
click at [612, 147] on input "text" at bounding box center [697, 145] width 226 height 16
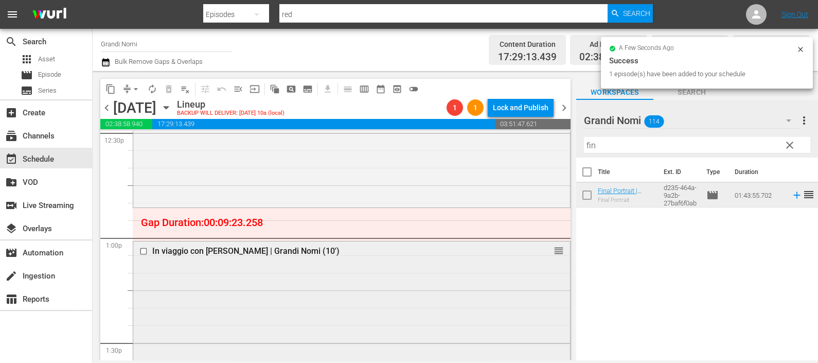
scroll to position [2644, 0]
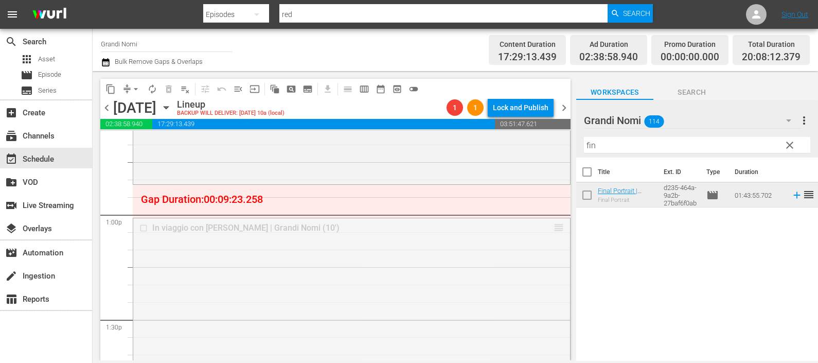
drag, startPoint x: 746, startPoint y: 199, endPoint x: 547, endPoint y: 187, distance: 199.4
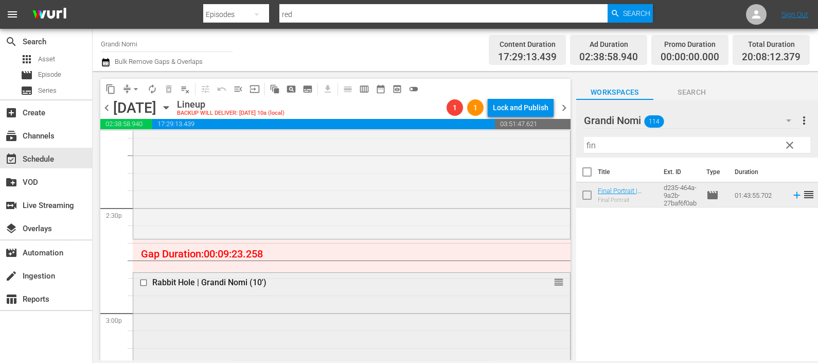
scroll to position [3030, 0]
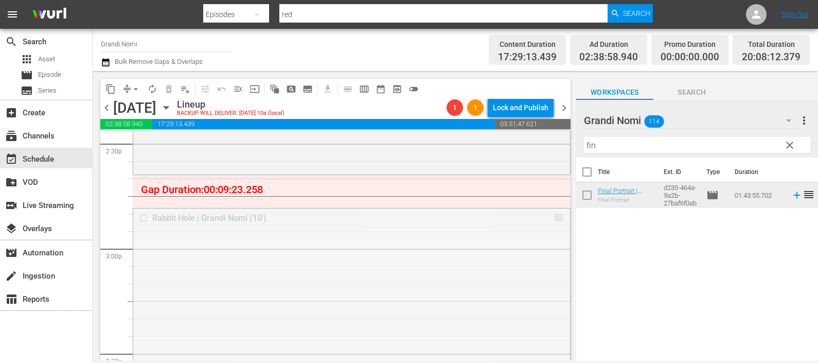
drag, startPoint x: 549, startPoint y: 213, endPoint x: 543, endPoint y: 175, distance: 38.6
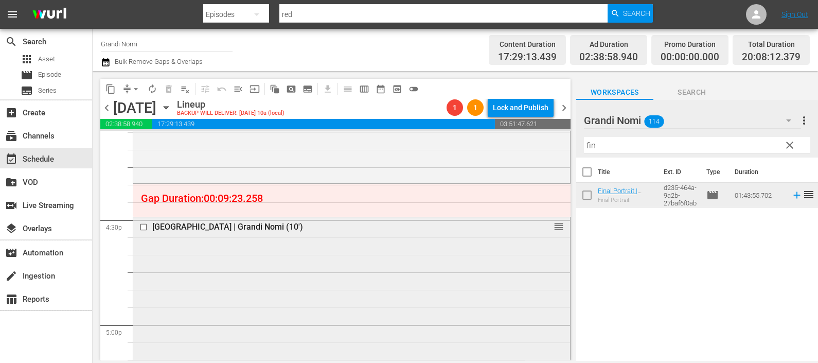
scroll to position [3351, 0]
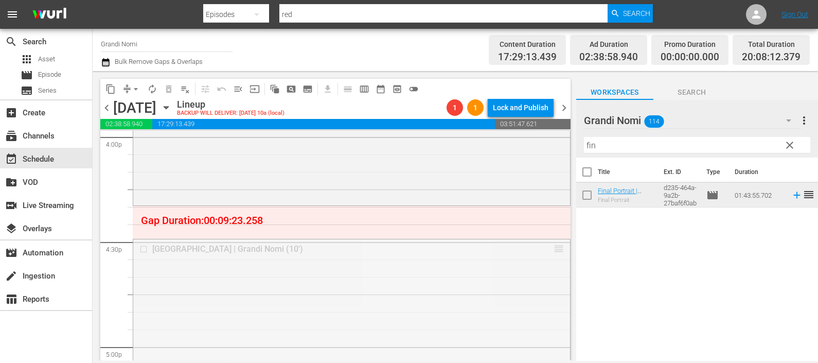
drag, startPoint x: 546, startPoint y: 244, endPoint x: 541, endPoint y: 222, distance: 22.7
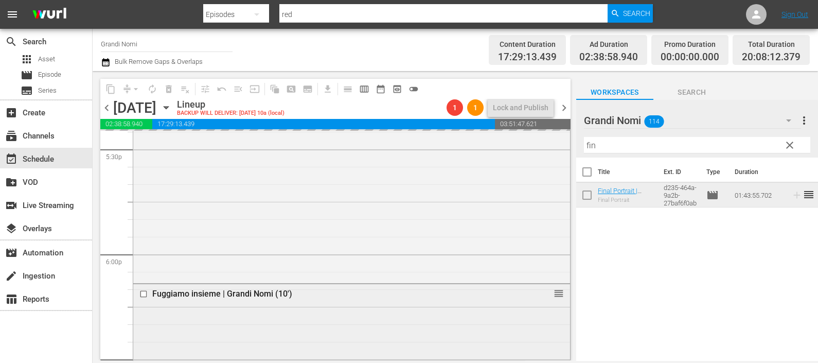
scroll to position [3737, 0]
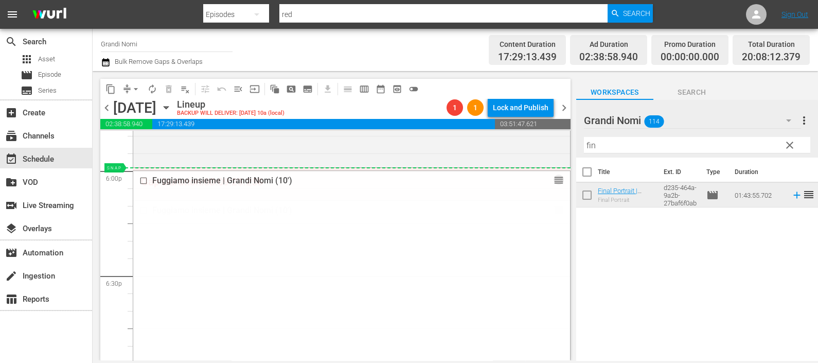
drag, startPoint x: 544, startPoint y: 212, endPoint x: 544, endPoint y: 168, distance: 43.7
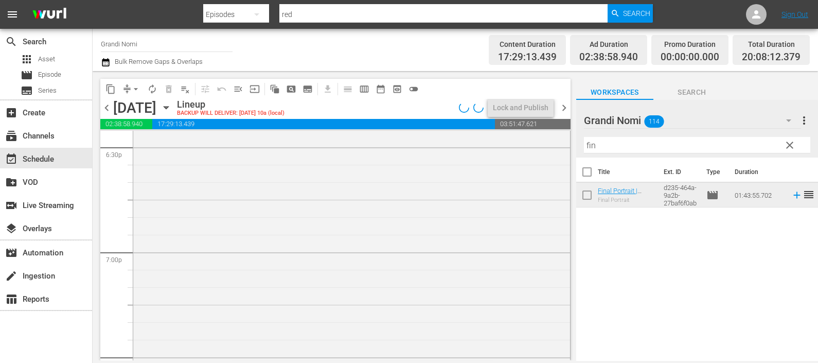
scroll to position [4058, 0]
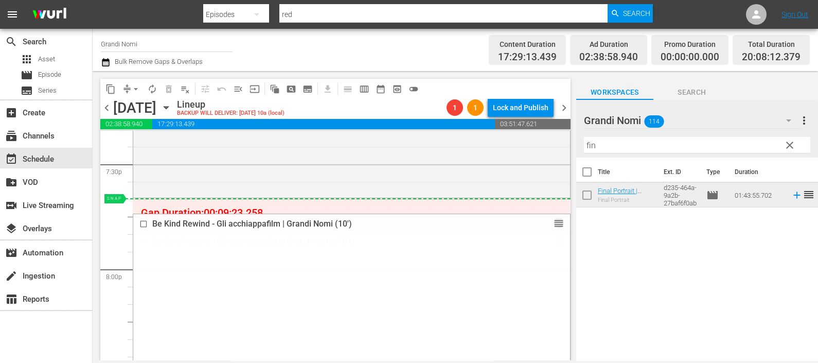
drag, startPoint x: 549, startPoint y: 241, endPoint x: 538, endPoint y: 201, distance: 41.9
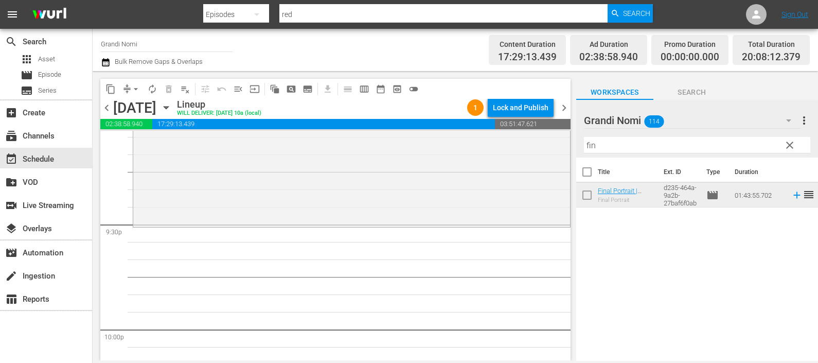
scroll to position [4444, 0]
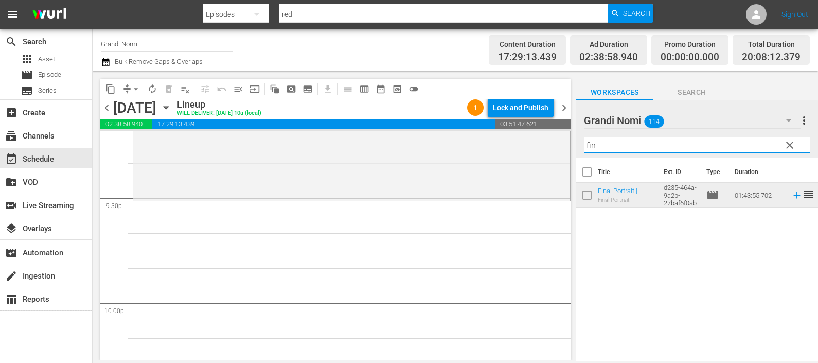
drag, startPoint x: 625, startPoint y: 142, endPoint x: 580, endPoint y: 140, distance: 44.8
click at [579, 142] on div "Grandi Nomi 114 Grandi Nomi more_vert clear Filter by Title fin" at bounding box center [697, 129] width 242 height 58
type input "prig"
drag, startPoint x: 605, startPoint y: 142, endPoint x: 559, endPoint y: 138, distance: 46.0
click at [560, 138] on div "content_copy compress arrow_drop_down autorenew_outlined delete_forever_outline…" at bounding box center [455, 215] width 725 height 289
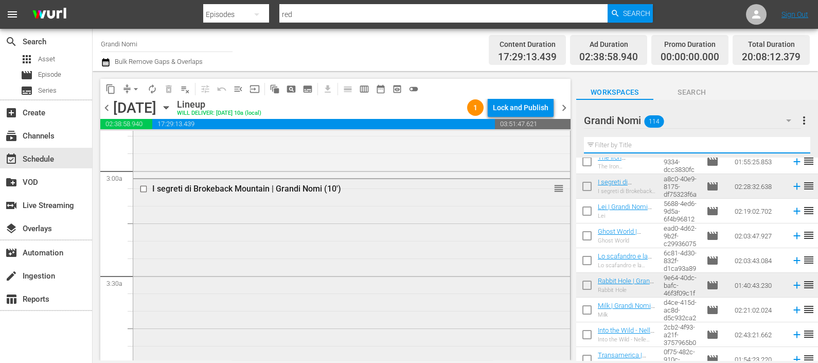
scroll to position [458, 0]
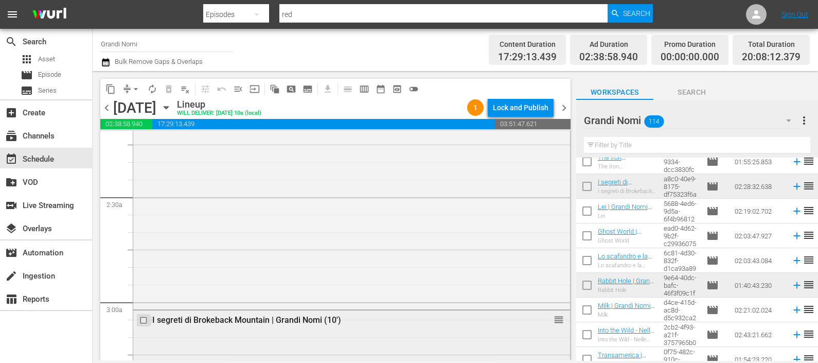
click at [141, 317] on input "checkbox" at bounding box center [144, 320] width 11 height 9
click at [171, 85] on span "delete_forever_outlined" at bounding box center [169, 89] width 10 height 10
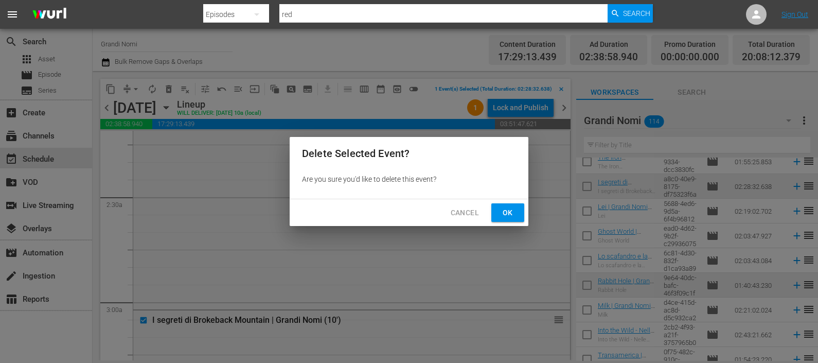
drag, startPoint x: 512, startPoint y: 214, endPoint x: 545, endPoint y: 174, distance: 51.5
click at [511, 214] on span "Ok" at bounding box center [507, 212] width 16 height 13
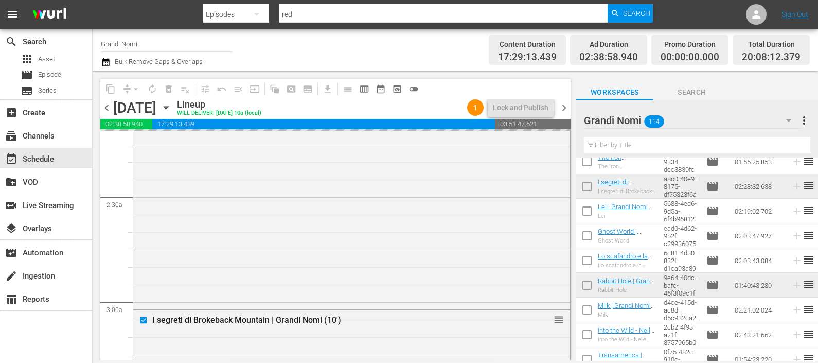
click at [612, 148] on input "text" at bounding box center [697, 145] width 226 height 16
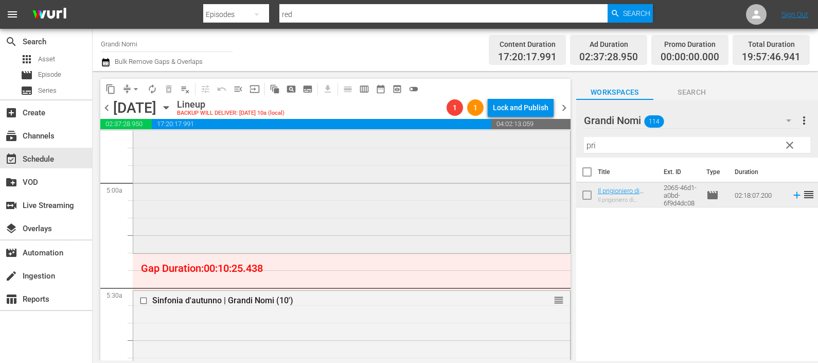
scroll to position [1028, 0]
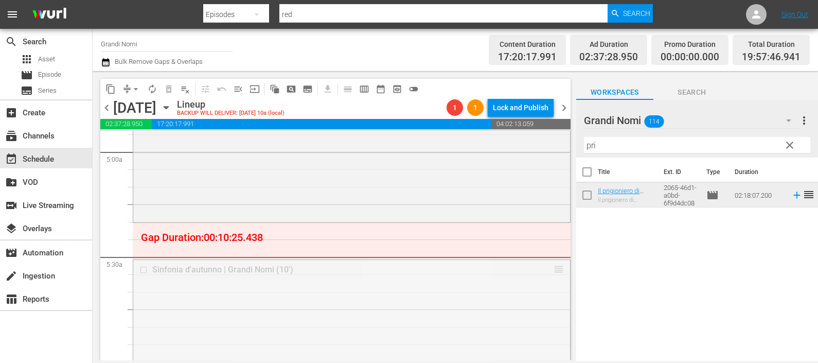
drag, startPoint x: 545, startPoint y: 266, endPoint x: 547, endPoint y: 229, distance: 37.6
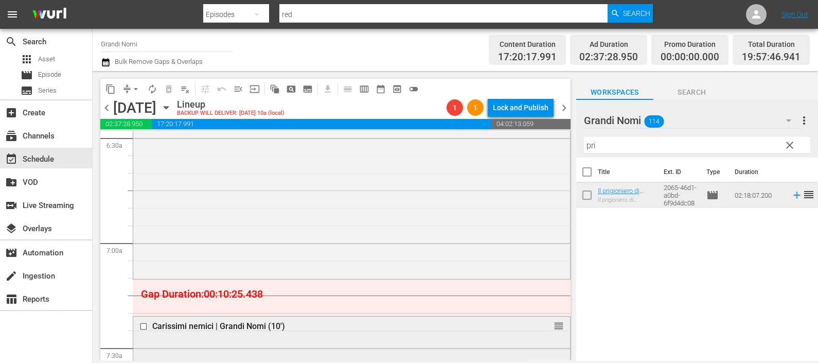
scroll to position [1414, 0]
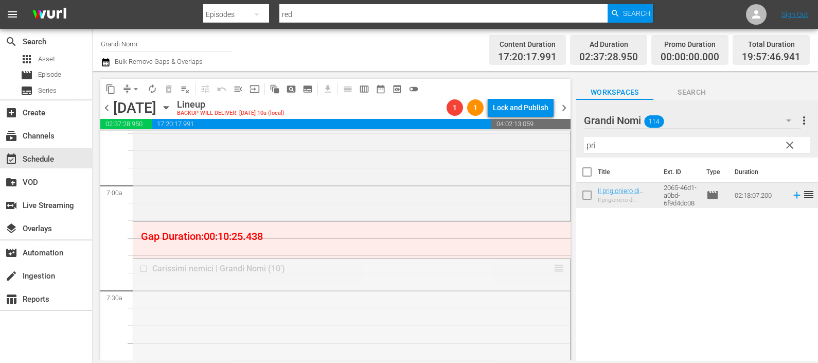
drag, startPoint x: 548, startPoint y: 272, endPoint x: 548, endPoint y: 234, distance: 38.1
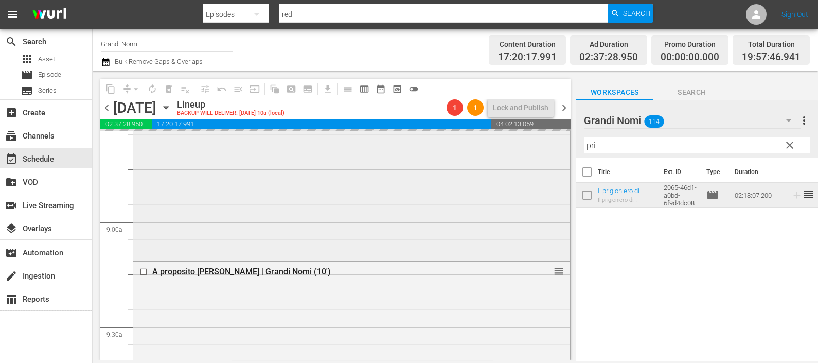
scroll to position [1800, 0]
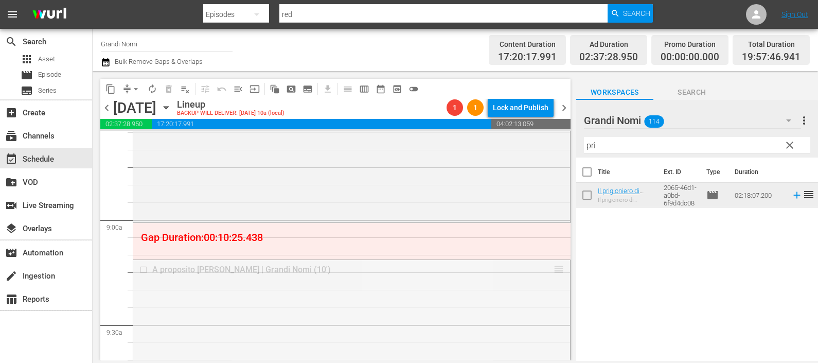
drag, startPoint x: 547, startPoint y: 265, endPoint x: 544, endPoint y: 233, distance: 32.5
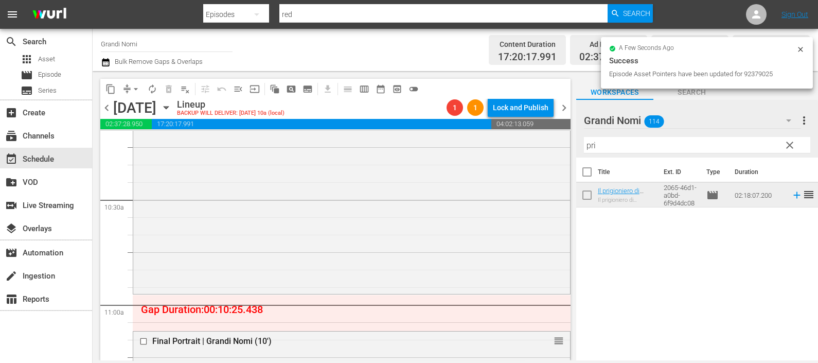
scroll to position [2186, 0]
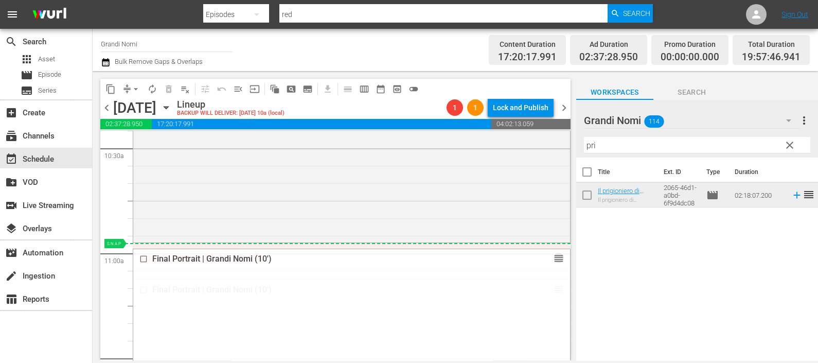
drag, startPoint x: 546, startPoint y: 288, endPoint x: 544, endPoint y: 248, distance: 39.7
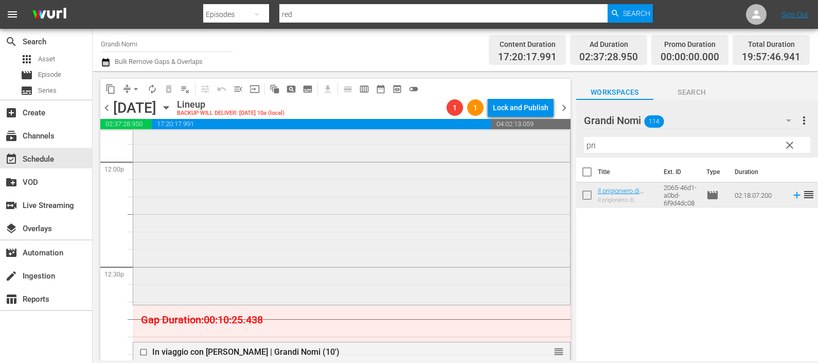
scroll to position [2572, 0]
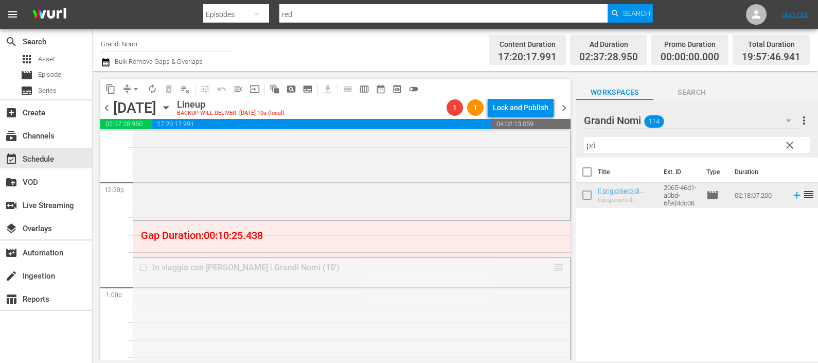
drag, startPoint x: 545, startPoint y: 265, endPoint x: 550, endPoint y: 227, distance: 37.9
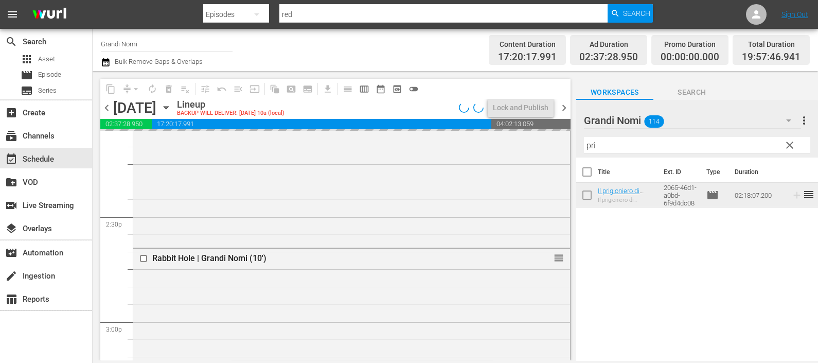
scroll to position [2957, 0]
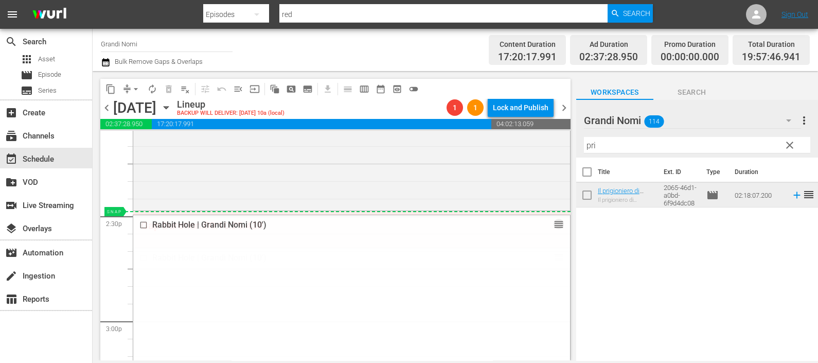
drag, startPoint x: 528, startPoint y: 252, endPoint x: 548, endPoint y: 215, distance: 41.4
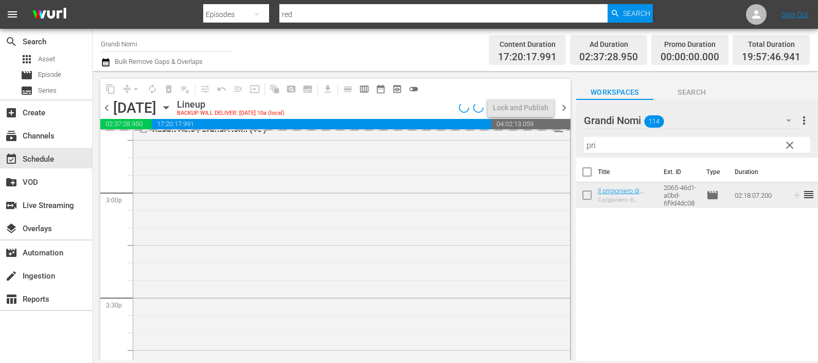
scroll to position [3278, 0]
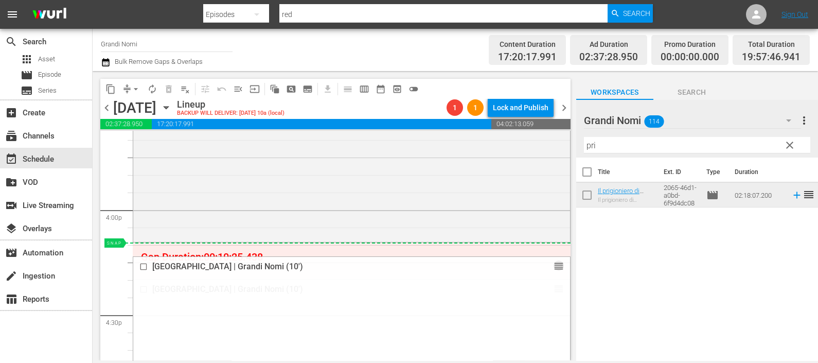
drag, startPoint x: 543, startPoint y: 288, endPoint x: 543, endPoint y: 243, distance: 45.3
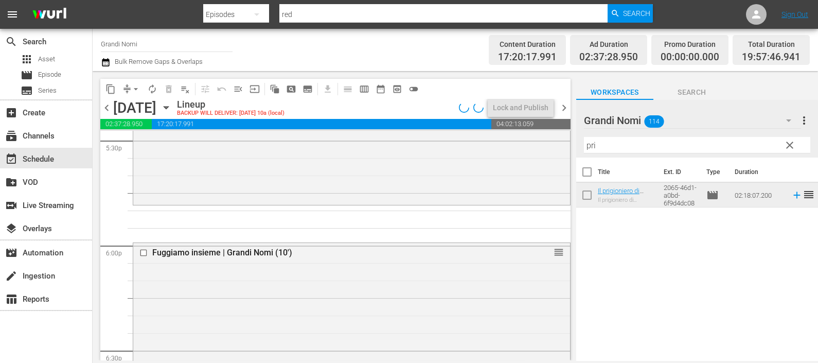
scroll to position [3664, 0]
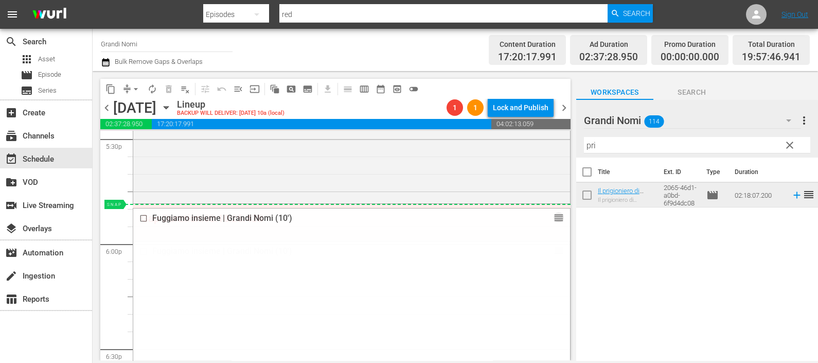
drag, startPoint x: 543, startPoint y: 242, endPoint x: 543, endPoint y: 206, distance: 36.5
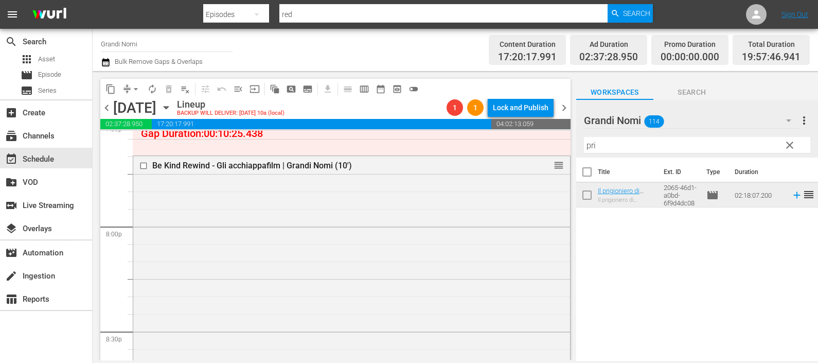
scroll to position [4050, 0]
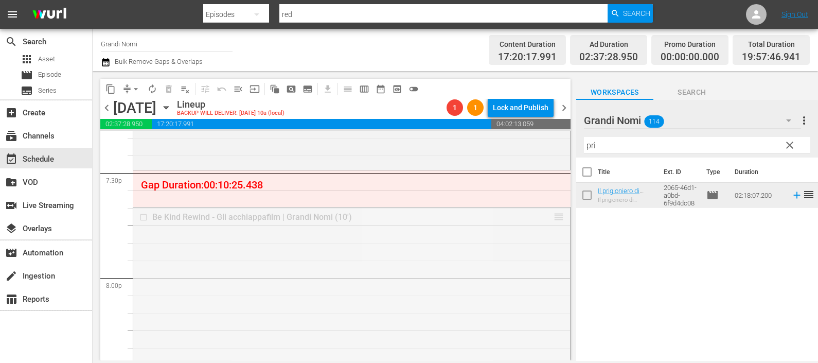
drag, startPoint x: 545, startPoint y: 218, endPoint x: 544, endPoint y: 176, distance: 41.2
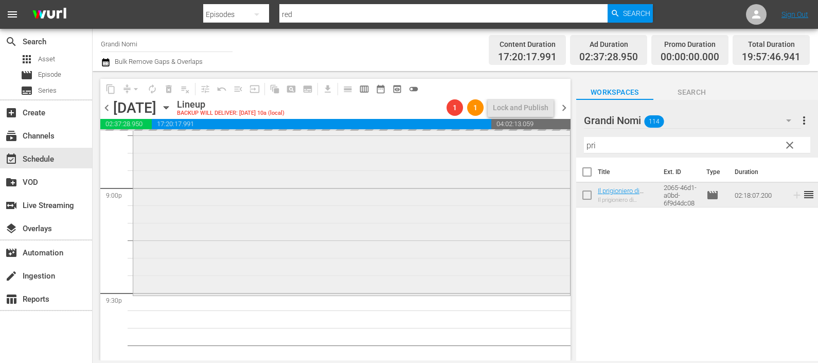
scroll to position [4436, 0]
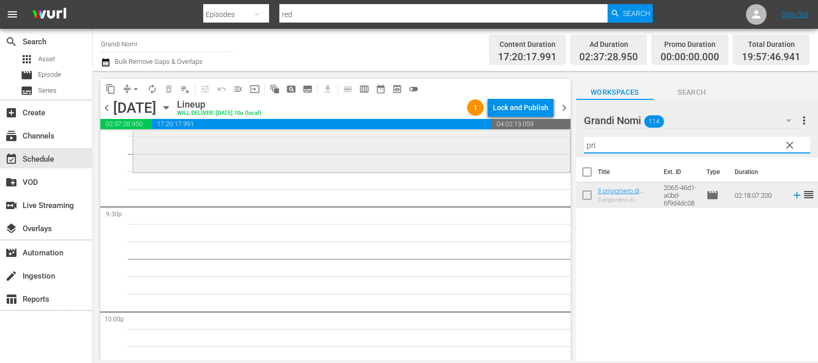
drag, startPoint x: 661, startPoint y: 146, endPoint x: 558, endPoint y: 138, distance: 103.1
click at [558, 138] on div "content_copy compress arrow_drop_down autorenew_outlined delete_forever_outline…" at bounding box center [455, 215] width 725 height 289
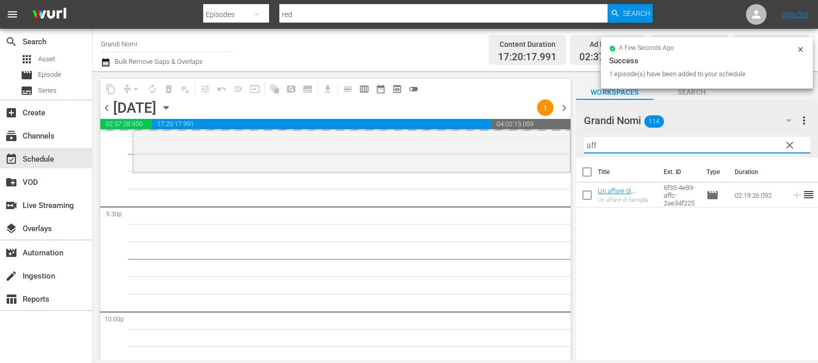
click at [591, 144] on input "aff" at bounding box center [697, 145] width 226 height 16
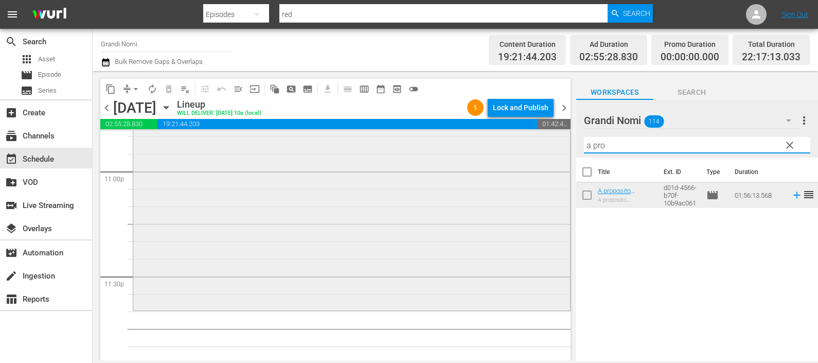
scroll to position [4806, 0]
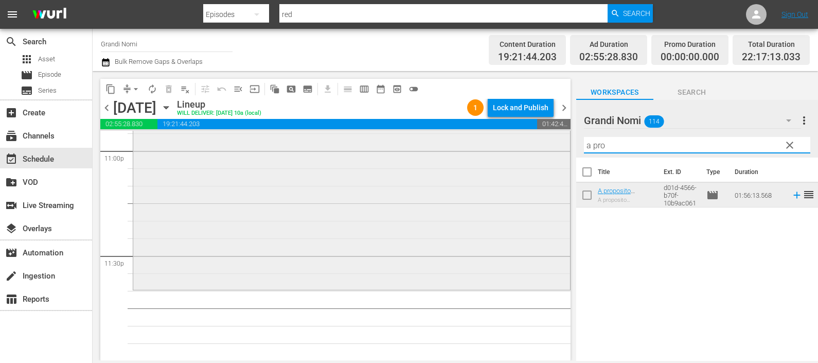
drag, startPoint x: 609, startPoint y: 147, endPoint x: 543, endPoint y: 146, distance: 66.9
click at [547, 149] on div "content_copy compress arrow_drop_down autorenew_outlined delete_forever_outline…" at bounding box center [455, 215] width 725 height 289
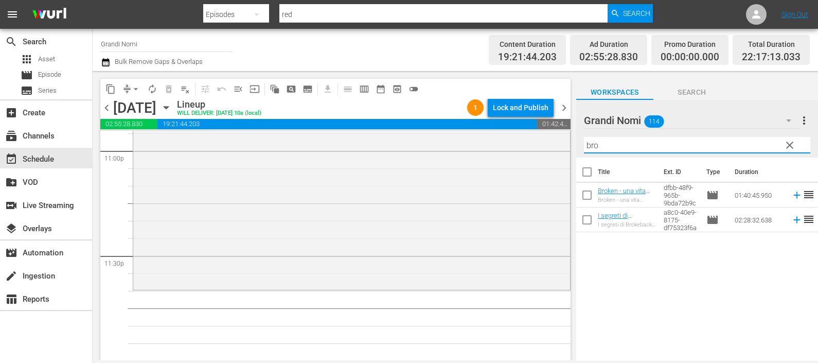
type input "bro"
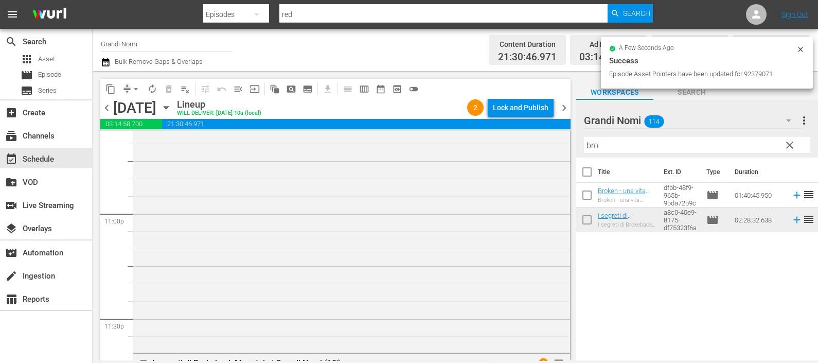
scroll to position [4742, 0]
click at [107, 65] on icon "button" at bounding box center [105, 62] width 7 height 8
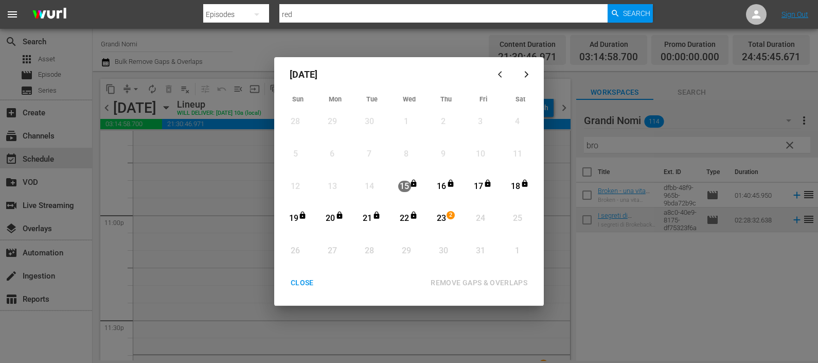
click at [442, 213] on div "23" at bounding box center [441, 218] width 13 height 12
click at [450, 279] on div "REMOVE GAPS & OVERLAPS" at bounding box center [478, 282] width 113 height 13
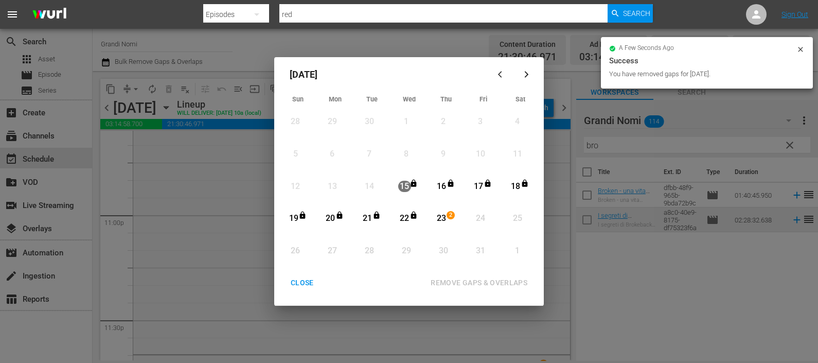
click at [311, 281] on div "CLOSE" at bounding box center [302, 282] width 40 height 13
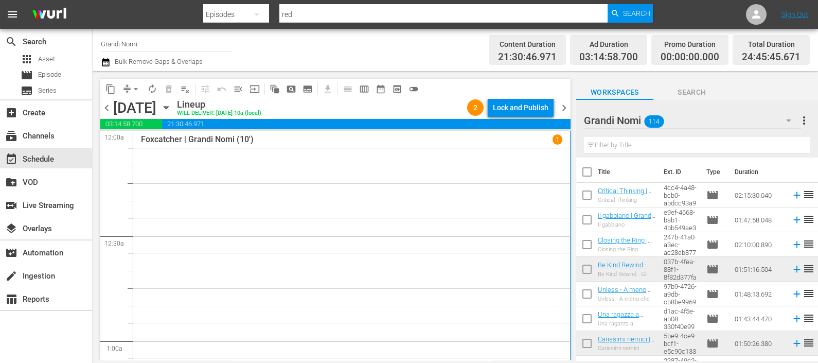
click at [519, 110] on div "Lock and Publish" at bounding box center [521, 107] width 56 height 19
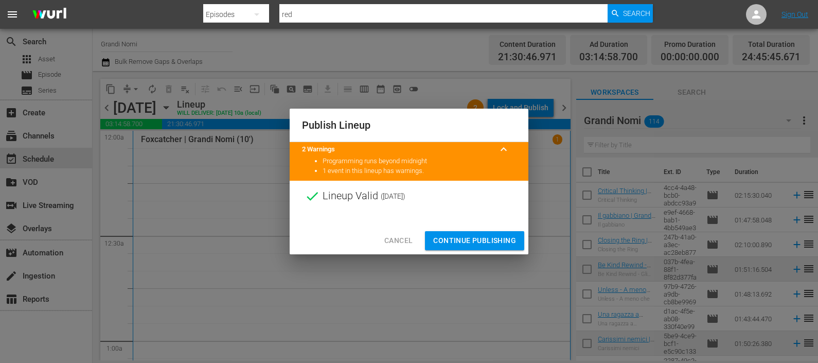
click at [446, 238] on span "Continue Publishing" at bounding box center [474, 240] width 83 height 13
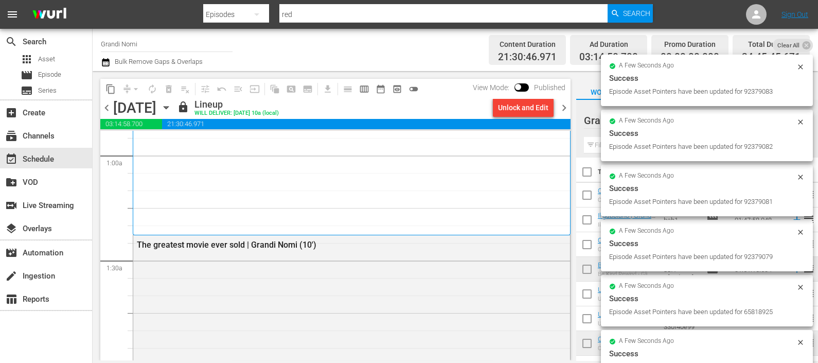
scroll to position [193, 0]
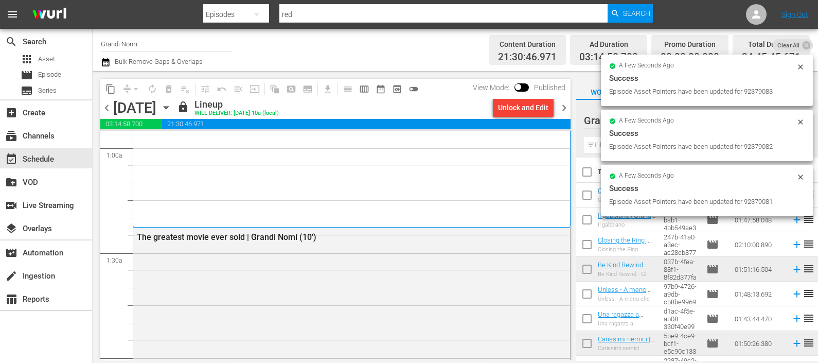
click at [563, 103] on span "chevron_right" at bounding box center [564, 107] width 13 height 13
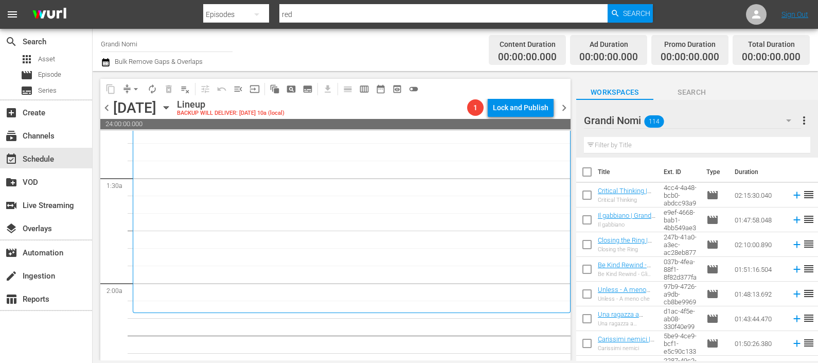
scroll to position [321, 0]
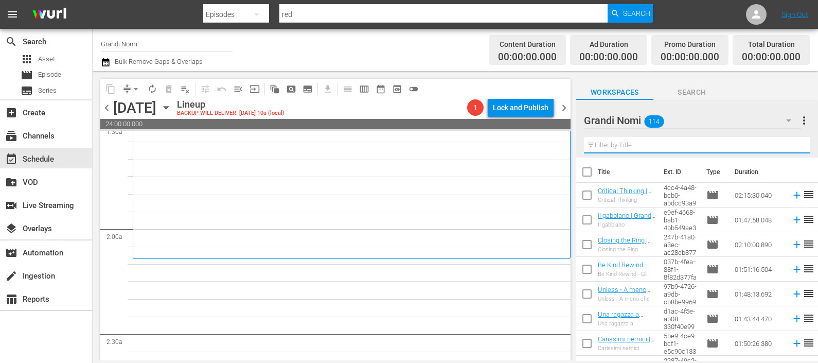
click at [610, 147] on input "text" at bounding box center [697, 145] width 226 height 16
type input "z"
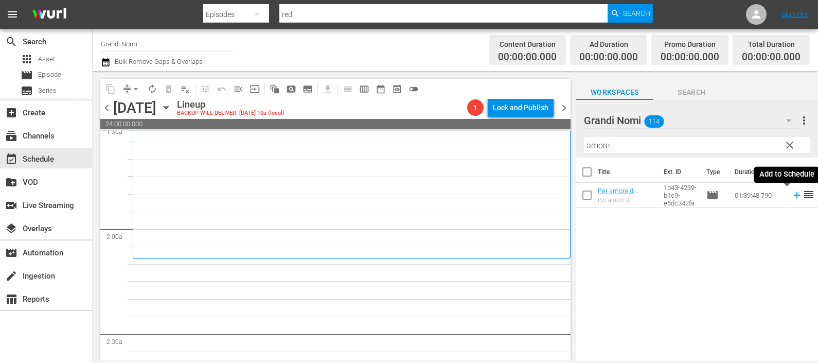
click at [791, 194] on icon at bounding box center [796, 194] width 11 height 11
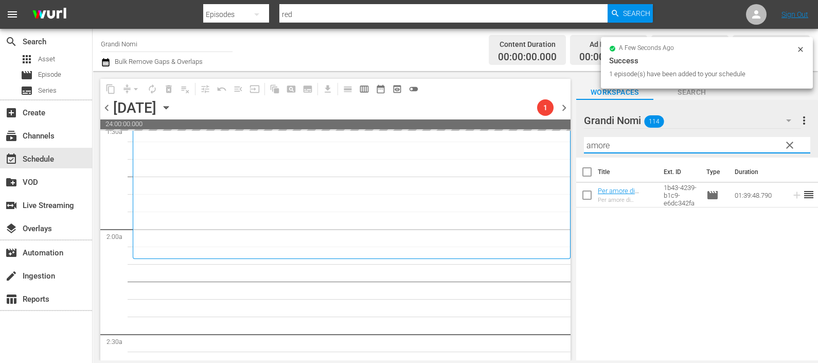
drag, startPoint x: 631, startPoint y: 149, endPoint x: 553, endPoint y: 148, distance: 77.7
click at [559, 151] on div "content_copy compress arrow_drop_down autorenew_outlined delete_forever_outline…" at bounding box center [455, 215] width 725 height 289
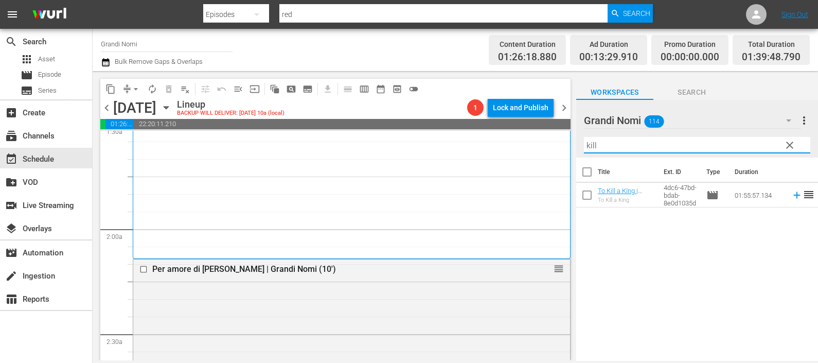
click at [791, 195] on icon at bounding box center [796, 194] width 11 height 11
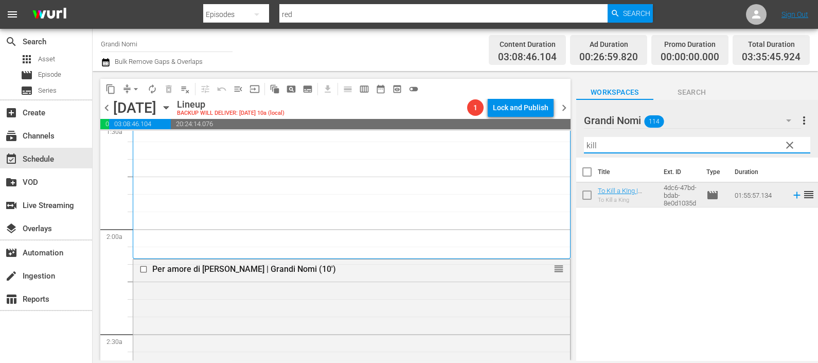
drag, startPoint x: 599, startPoint y: 148, endPoint x: 555, endPoint y: 137, distance: 44.7
click at [555, 137] on div "content_copy compress arrow_drop_down autorenew_outlined delete_forever_outline…" at bounding box center [455, 215] width 725 height 289
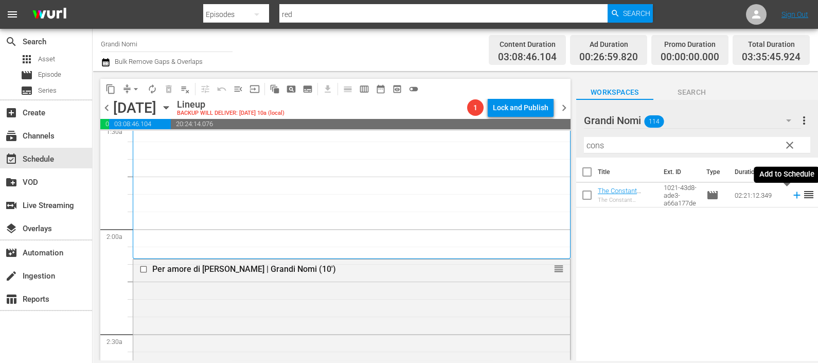
click at [793, 195] on icon at bounding box center [796, 195] width 7 height 7
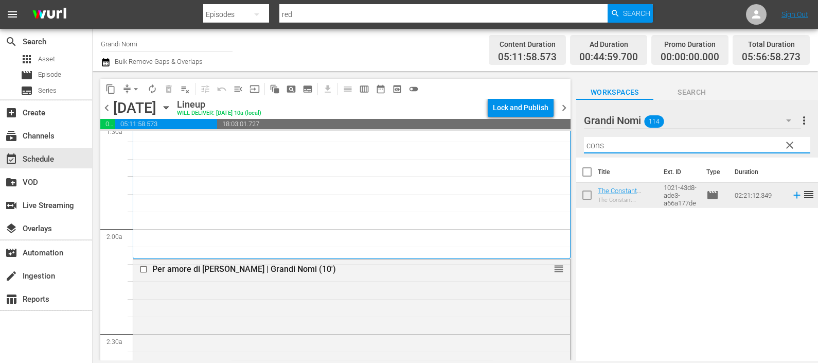
drag, startPoint x: 617, startPoint y: 148, endPoint x: 561, endPoint y: 145, distance: 56.2
click at [561, 145] on div "content_copy compress arrow_drop_down autorenew_outlined delete_forever_outline…" at bounding box center [455, 215] width 725 height 289
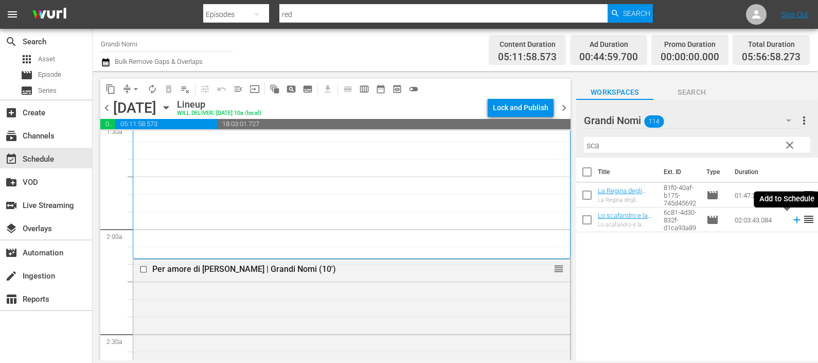
click at [793, 219] on icon at bounding box center [796, 220] width 7 height 7
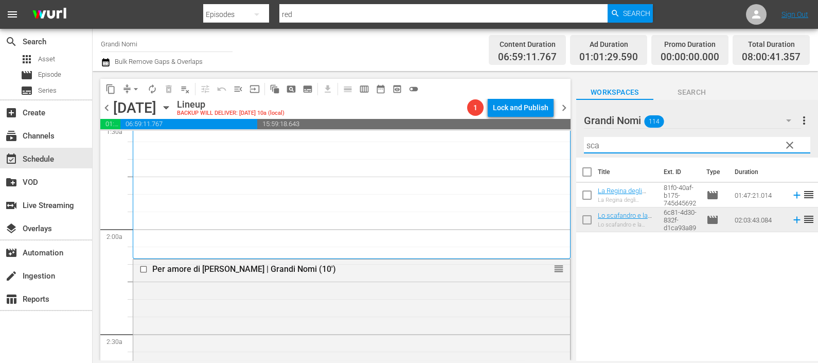
drag, startPoint x: 620, startPoint y: 145, endPoint x: 545, endPoint y: 151, distance: 74.8
click at [544, 149] on div "content_copy compress arrow_drop_down autorenew_outlined delete_forever_outline…" at bounding box center [455, 215] width 725 height 289
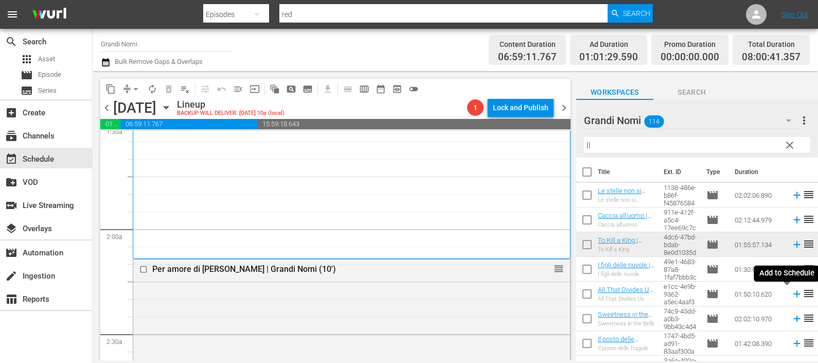
click at [793, 294] on icon at bounding box center [796, 294] width 7 height 7
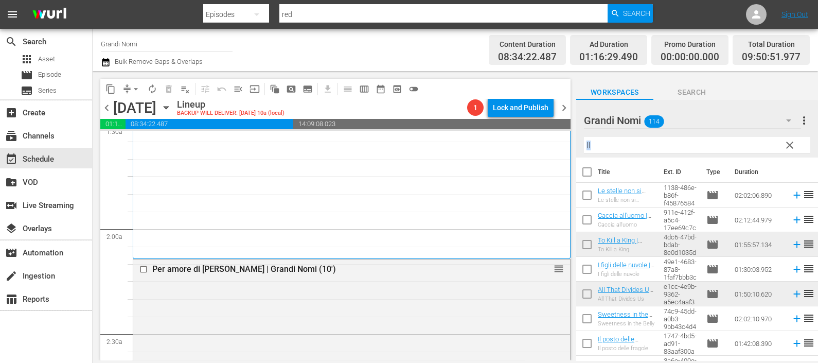
drag, startPoint x: 612, startPoint y: 154, endPoint x: 602, endPoint y: 151, distance: 9.6
click at [603, 152] on div "Filter by Title ll" at bounding box center [697, 145] width 226 height 25
drag, startPoint x: 577, startPoint y: 151, endPoint x: 542, endPoint y: 152, distance: 35.0
click at [542, 152] on div "content_copy compress arrow_drop_down autorenew_outlined delete_forever_outline…" at bounding box center [455, 215] width 725 height 289
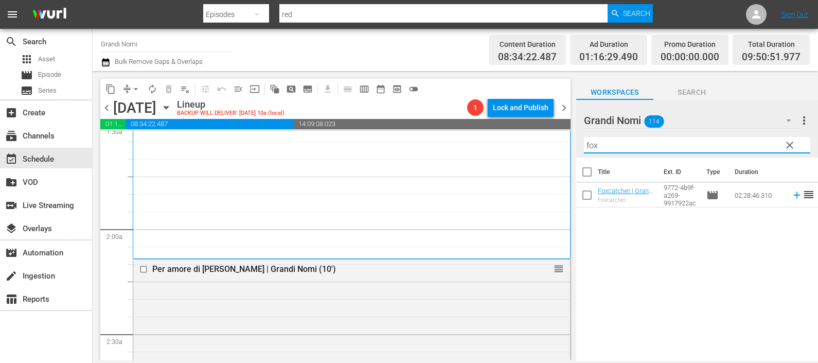
click at [787, 196] on td at bounding box center [794, 195] width 15 height 25
click at [793, 195] on icon at bounding box center [796, 195] width 7 height 7
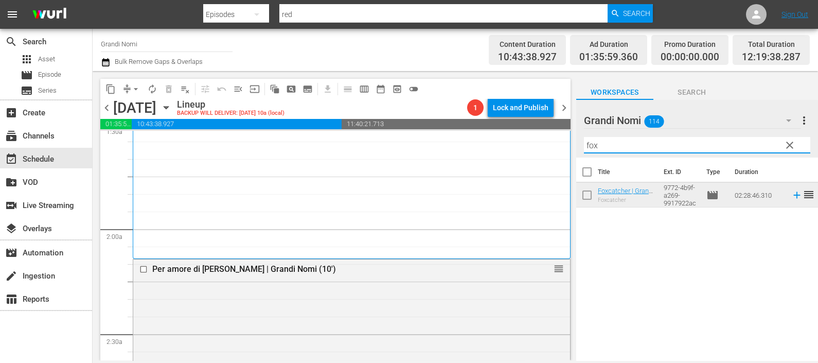
drag, startPoint x: 609, startPoint y: 148, endPoint x: 560, endPoint y: 158, distance: 50.4
click at [560, 158] on div "content_copy compress arrow_drop_down autorenew_outlined delete_forever_outline…" at bounding box center [455, 215] width 725 height 289
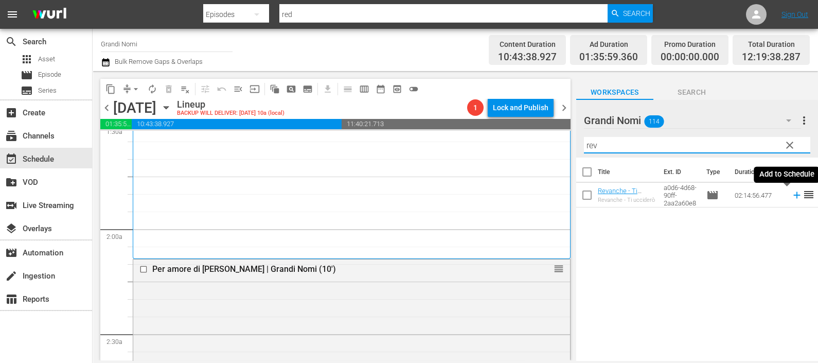
click at [791, 195] on icon at bounding box center [796, 194] width 11 height 11
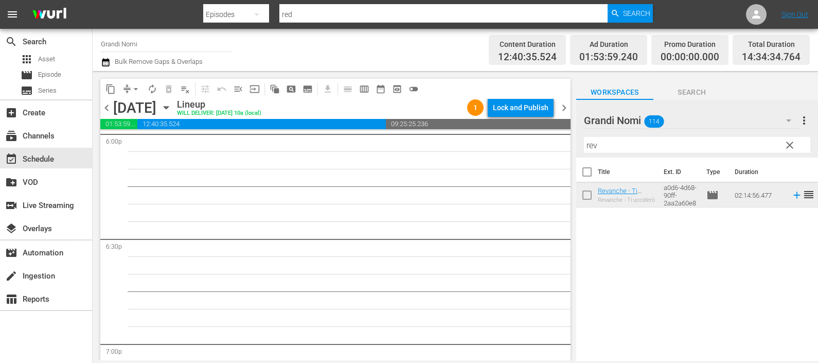
scroll to position [3446, 0]
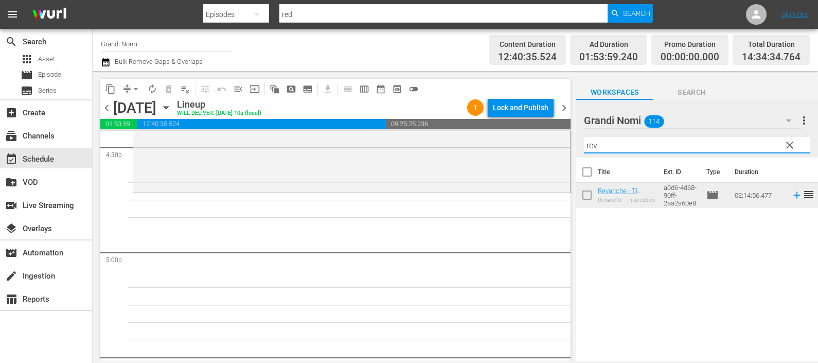
drag, startPoint x: 641, startPoint y: 144, endPoint x: 568, endPoint y: 148, distance: 73.1
click at [568, 148] on div "content_copy compress arrow_drop_down autorenew_outlined delete_forever_outline…" at bounding box center [455, 215] width 725 height 289
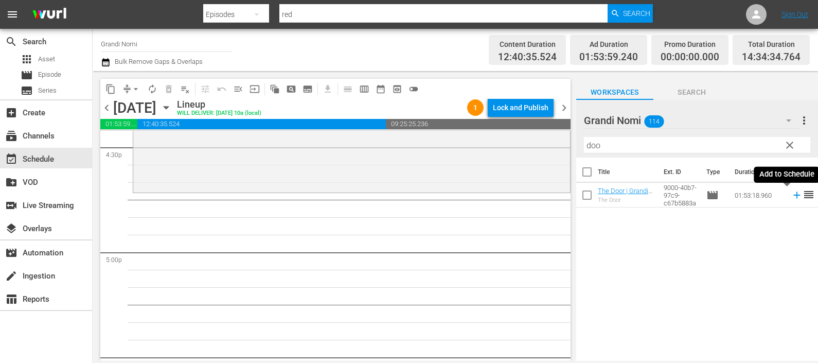
click at [791, 194] on icon at bounding box center [796, 194] width 11 height 11
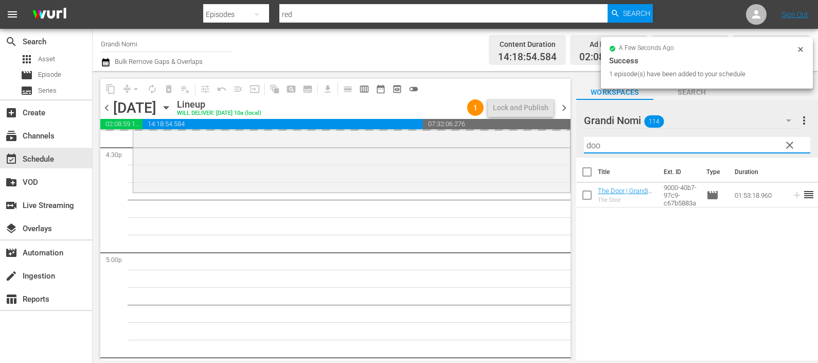
drag, startPoint x: 610, startPoint y: 145, endPoint x: 579, endPoint y: 145, distance: 31.9
click at [579, 145] on div "Grandi Nomi 114 Grandi Nomi more_vert clear Filter by Title doo" at bounding box center [697, 129] width 242 height 58
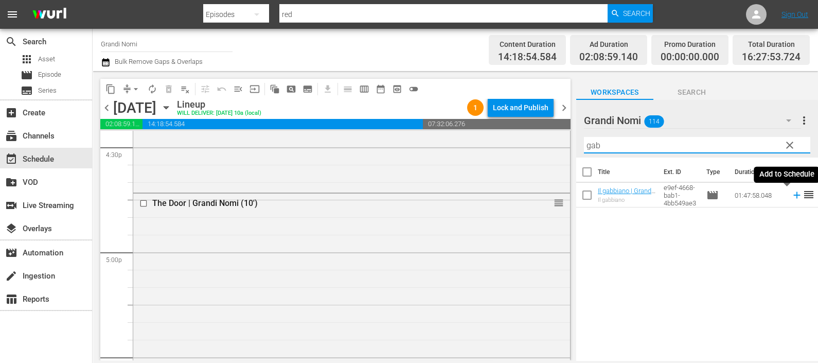
drag, startPoint x: 786, startPoint y: 197, endPoint x: 781, endPoint y: 194, distance: 6.0
click at [791, 196] on icon at bounding box center [796, 194] width 11 height 11
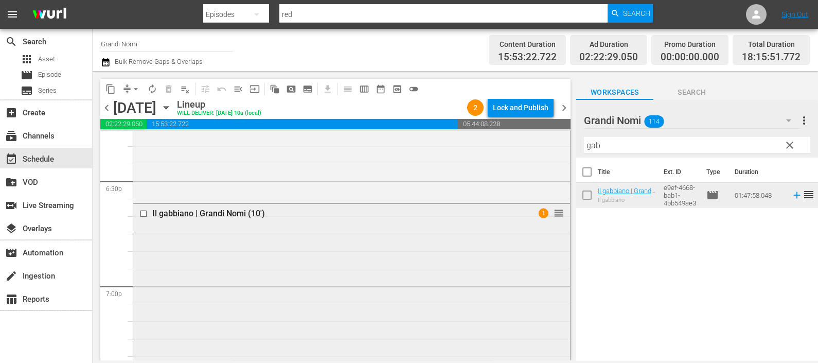
scroll to position [4024, 0]
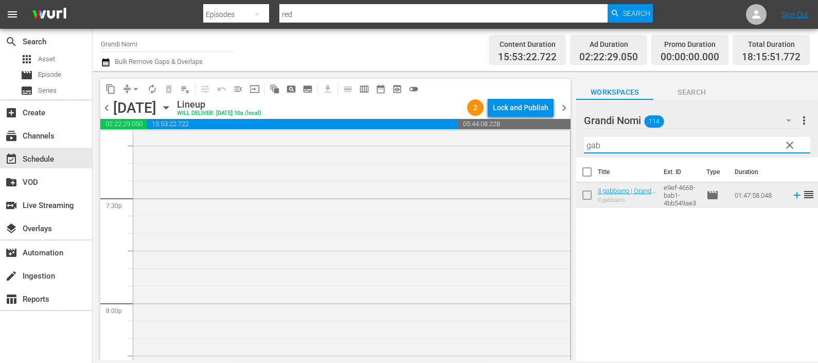
drag, startPoint x: 612, startPoint y: 149, endPoint x: 561, endPoint y: 155, distance: 51.8
click at [561, 155] on div "content_copy compress arrow_drop_down autorenew_outlined delete_forever_outline…" at bounding box center [455, 215] width 725 height 289
drag, startPoint x: 610, startPoint y: 148, endPoint x: 546, endPoint y: 157, distance: 65.4
click at [546, 157] on div "content_copy compress arrow_drop_down autorenew_outlined delete_forever_outline…" at bounding box center [455, 215] width 725 height 289
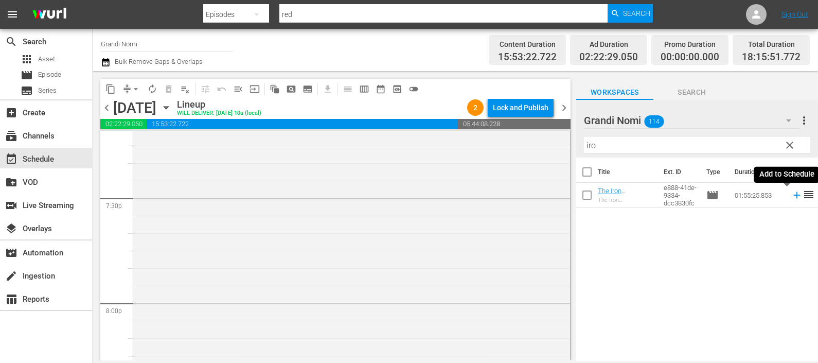
click at [791, 196] on icon at bounding box center [796, 194] width 11 height 11
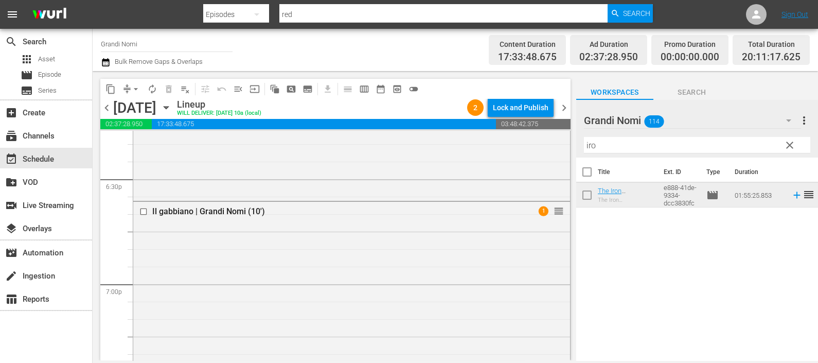
scroll to position [3832, 0]
drag, startPoint x: 601, startPoint y: 147, endPoint x: 578, endPoint y: 145, distance: 23.7
click at [578, 145] on div "Grandi Nomi 114 Grandi Nomi more_vert clear Filter by Title iro" at bounding box center [697, 129] width 242 height 58
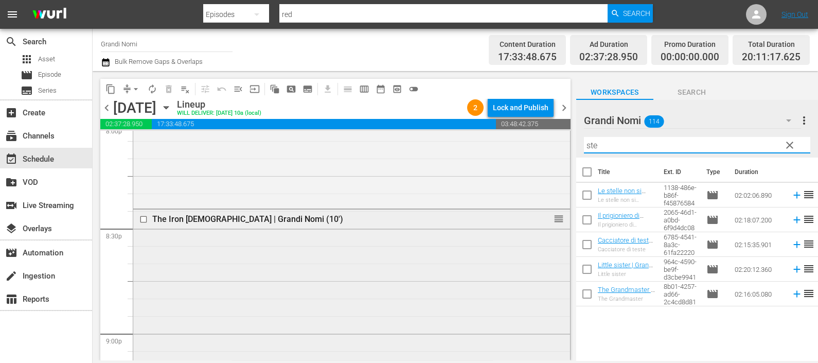
scroll to position [4217, 0]
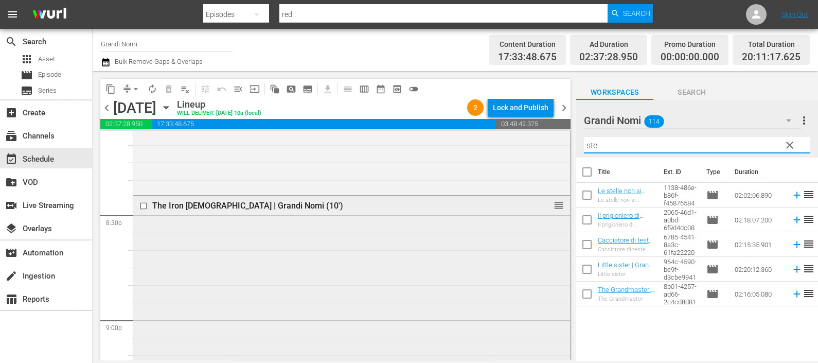
click at [142, 203] on input "checkbox" at bounding box center [144, 205] width 11 height 9
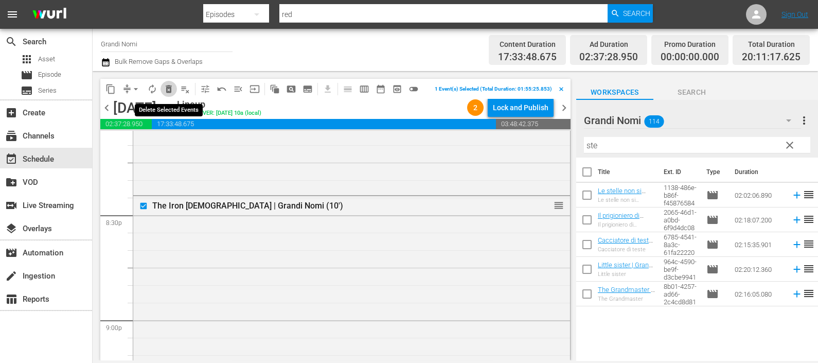
click at [172, 85] on span "delete_forever_outlined" at bounding box center [169, 89] width 10 height 10
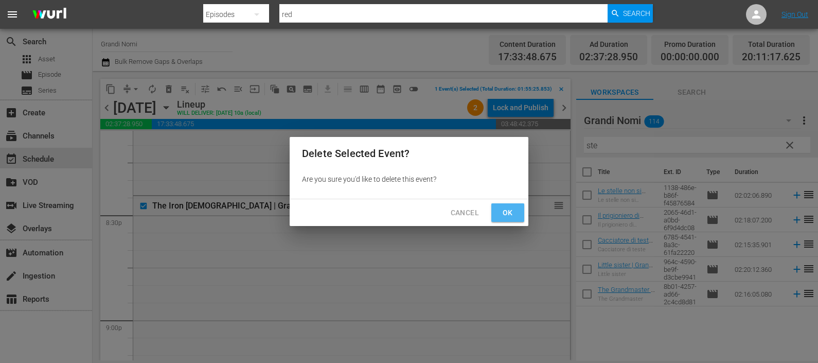
click at [509, 219] on button "Ok" at bounding box center [507, 212] width 33 height 19
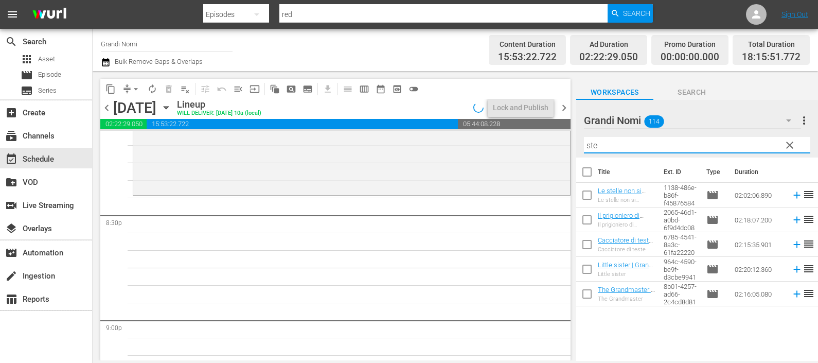
drag, startPoint x: 630, startPoint y: 146, endPoint x: 582, endPoint y: 148, distance: 48.4
click at [582, 148] on div "Grandi Nomi 114 Grandi Nomi more_vert clear Filter by Title ste" at bounding box center [697, 129] width 242 height 58
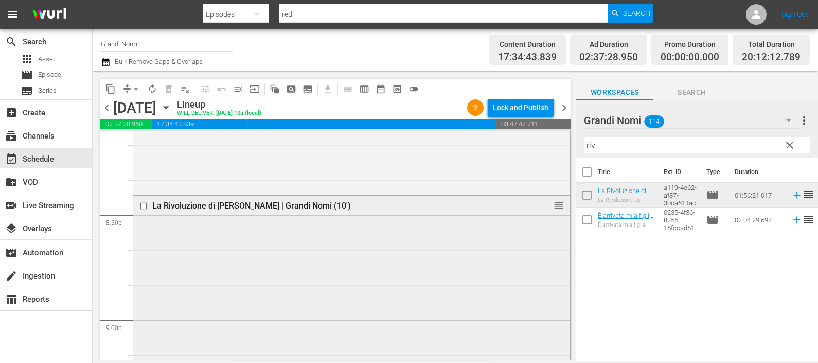
scroll to position [4539, 0]
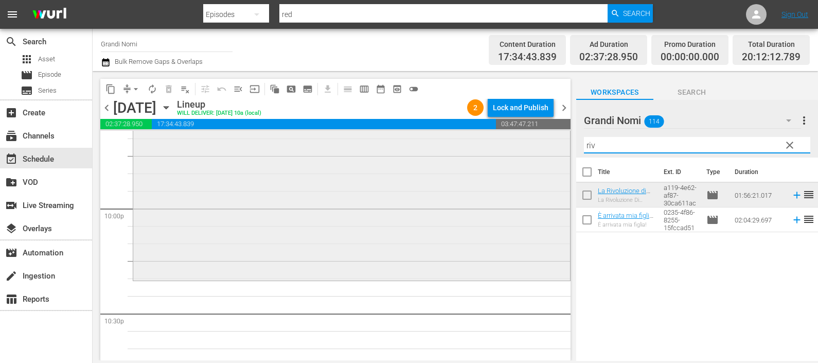
drag, startPoint x: 566, startPoint y: 140, endPoint x: 541, endPoint y: 144, distance: 25.5
click at [541, 144] on div "content_copy compress arrow_drop_down autorenew_outlined delete_forever_outline…" at bounding box center [455, 215] width 725 height 289
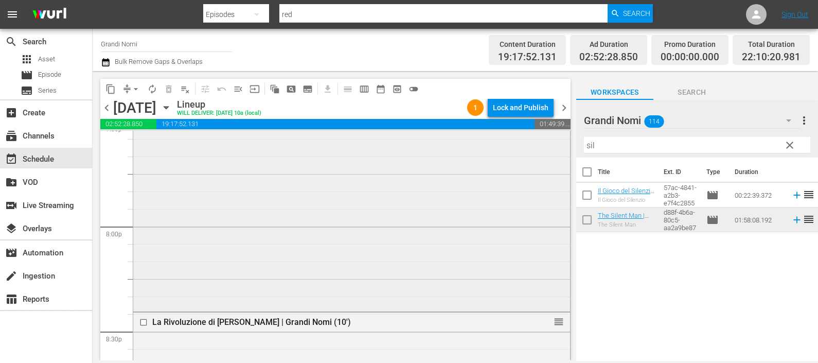
scroll to position [4165, 0]
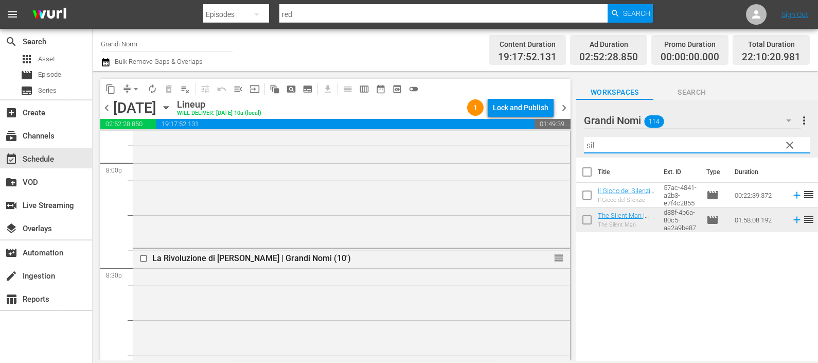
drag, startPoint x: 579, startPoint y: 143, endPoint x: 570, endPoint y: 141, distance: 9.5
click at [571, 142] on div "content_copy compress arrow_drop_down autorenew_outlined delete_forever_outline…" at bounding box center [455, 215] width 725 height 289
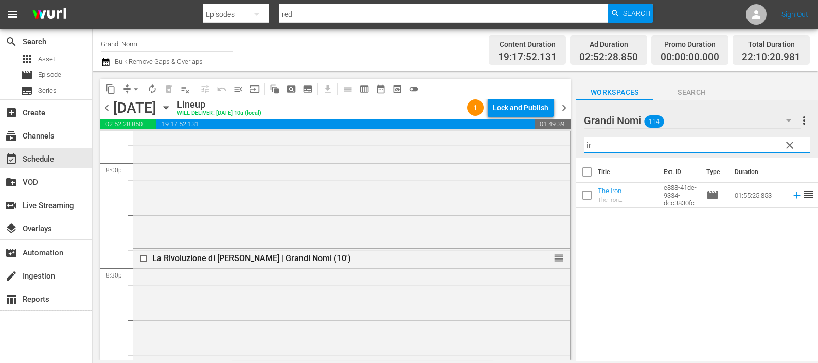
type input "i"
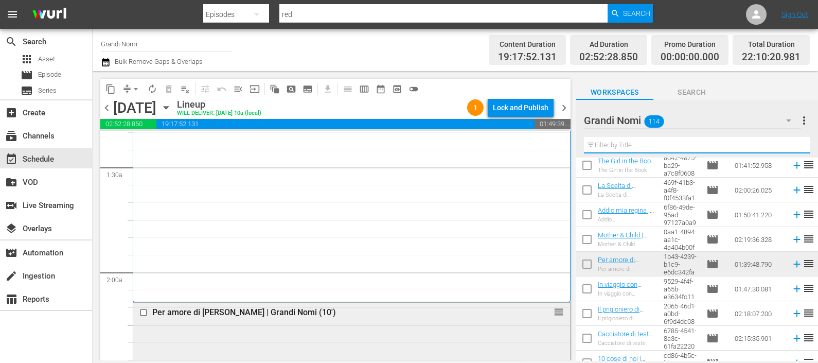
scroll to position [386, 0]
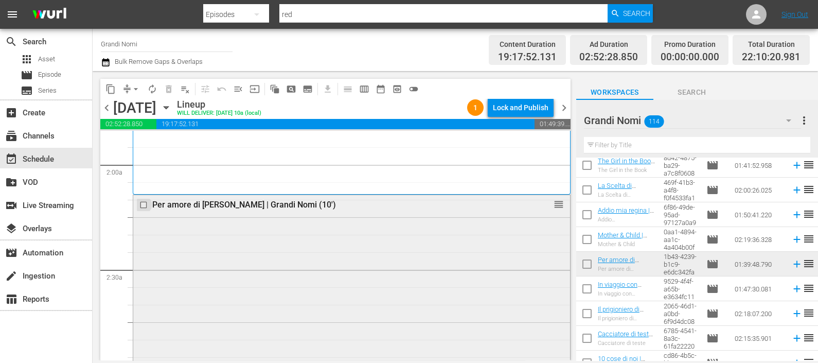
click at [147, 204] on input "checkbox" at bounding box center [144, 204] width 11 height 9
click at [172, 90] on span "delete_forever_outlined" at bounding box center [169, 89] width 10 height 10
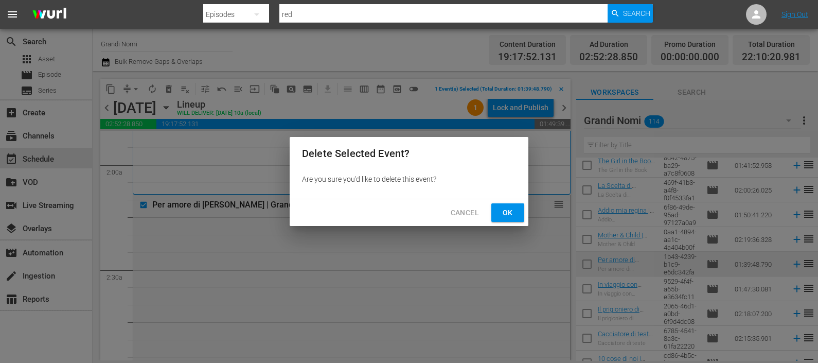
click at [499, 210] on span "Ok" at bounding box center [507, 212] width 16 height 13
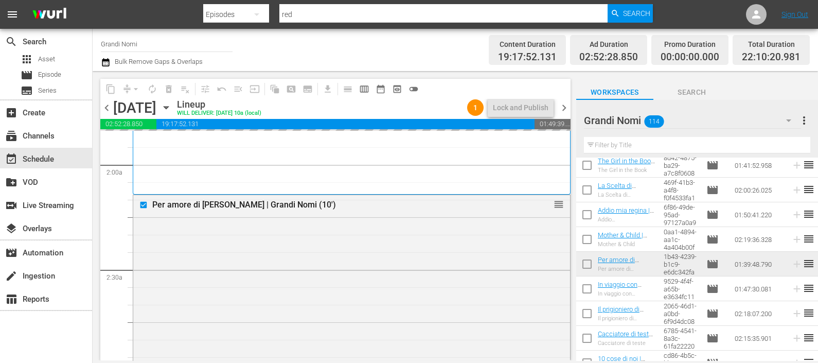
click at [612, 147] on input "text" at bounding box center [697, 145] width 226 height 16
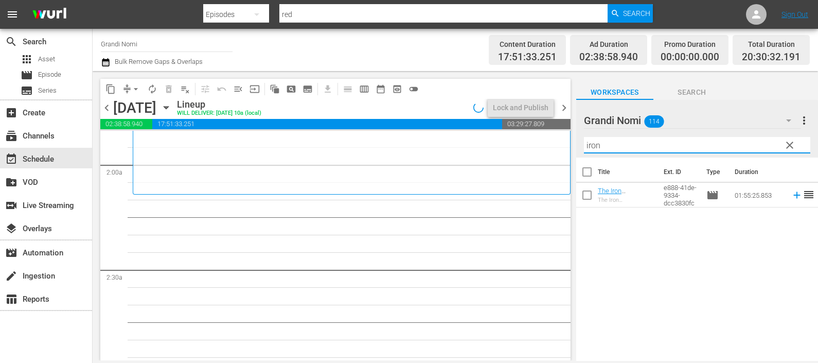
scroll to position [0, 0]
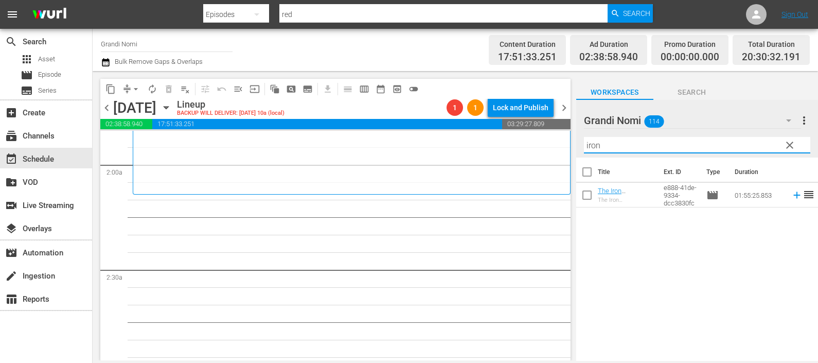
type input "iron"
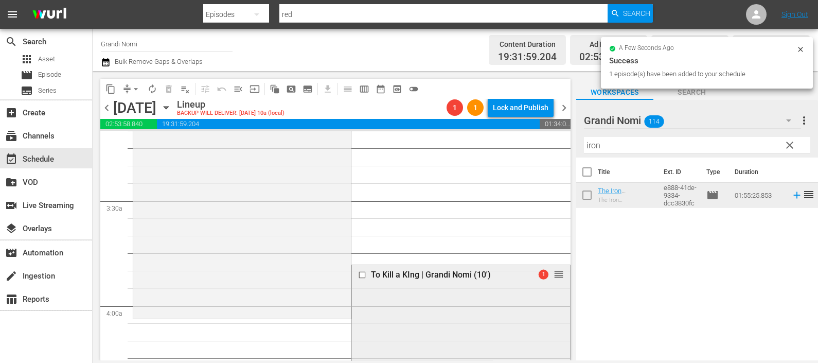
scroll to position [771, 0]
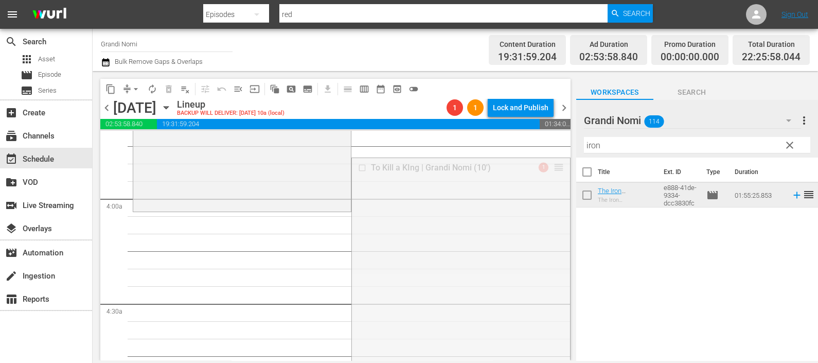
drag, startPoint x: 550, startPoint y: 167, endPoint x: 531, endPoint y: 213, distance: 50.0
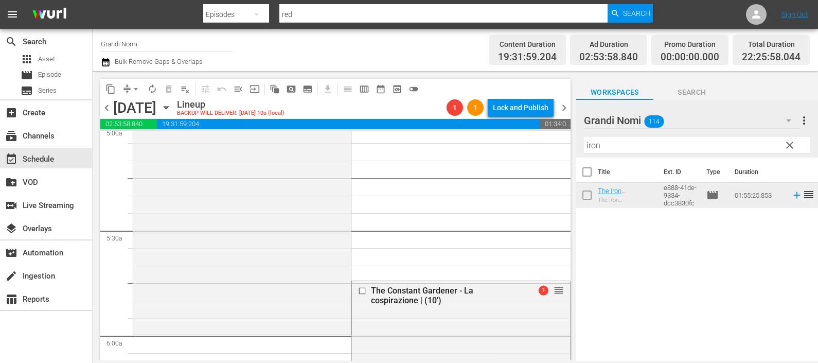
scroll to position [1093, 0]
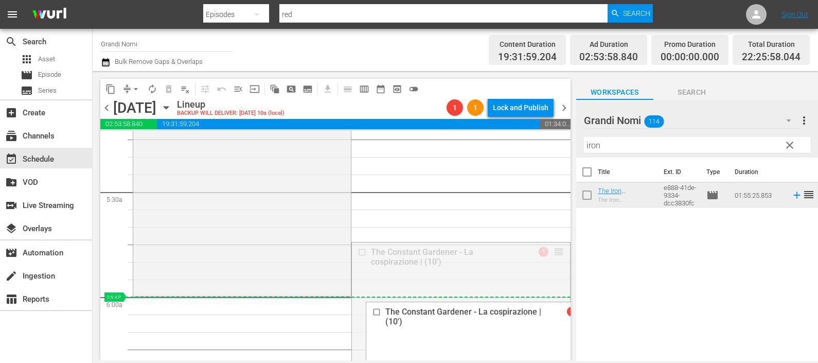
drag, startPoint x: 540, startPoint y: 273, endPoint x: 529, endPoint y: 300, distance: 29.3
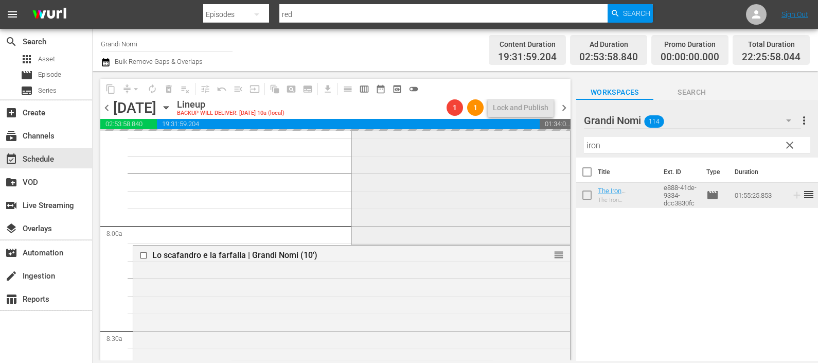
scroll to position [1671, 0]
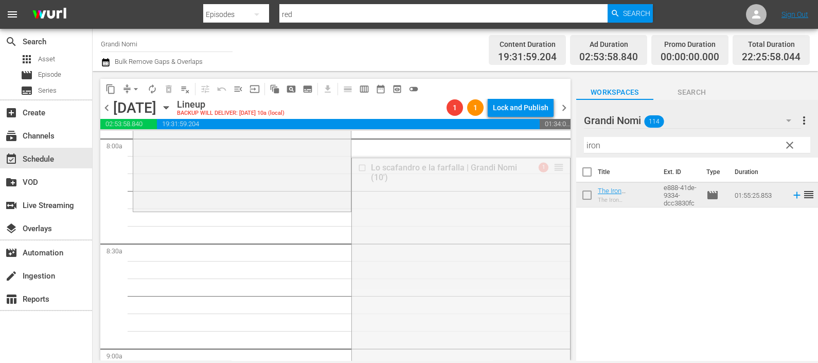
drag, startPoint x: 550, startPoint y: 169, endPoint x: 553, endPoint y: 217, distance: 47.9
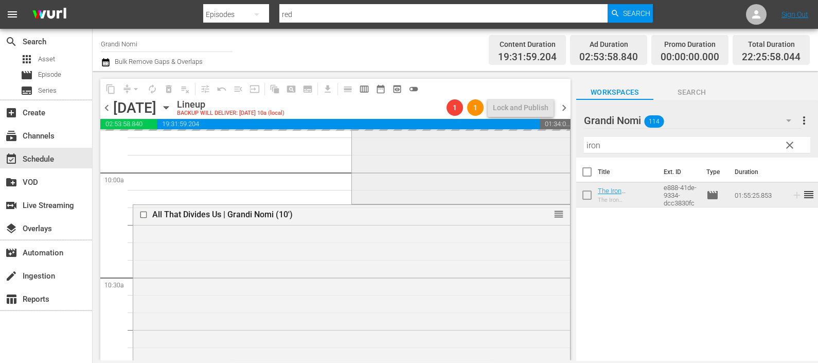
scroll to position [2122, 0]
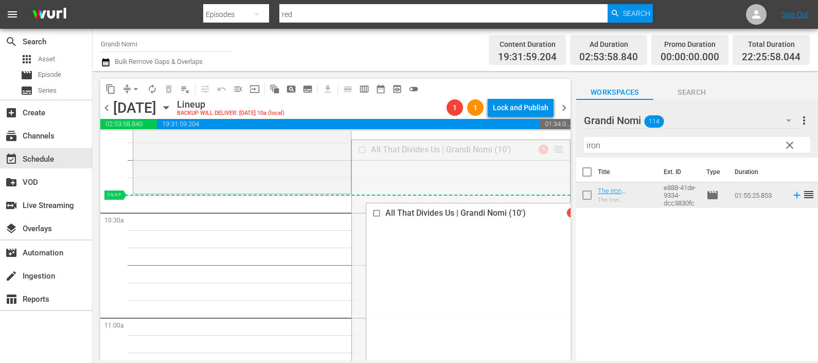
drag, startPoint x: 548, startPoint y: 149, endPoint x: 541, endPoint y: 206, distance: 57.6
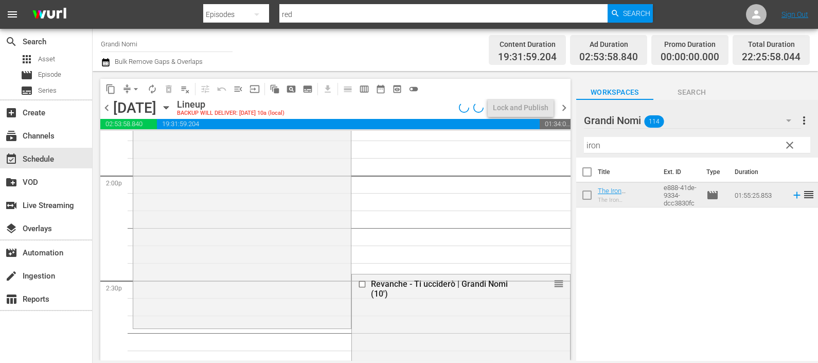
scroll to position [2957, 0]
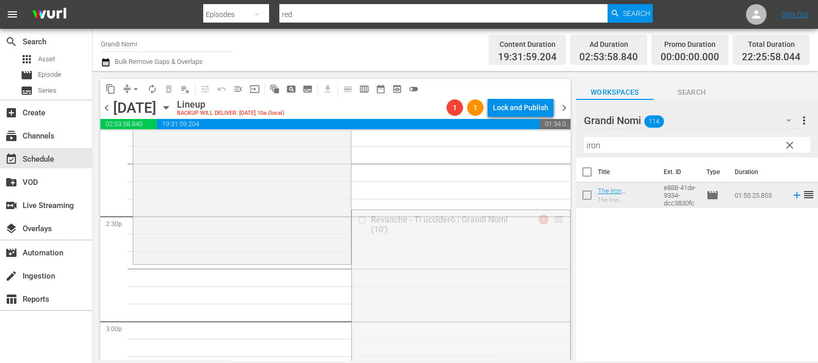
drag, startPoint x: 547, startPoint y: 216, endPoint x: 542, endPoint y: 265, distance: 49.2
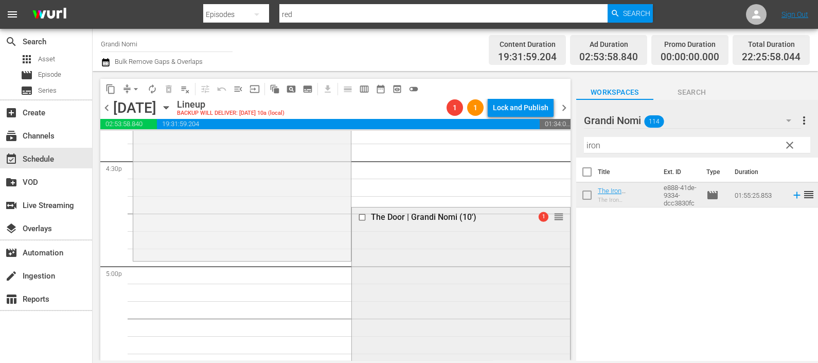
scroll to position [3471, 0]
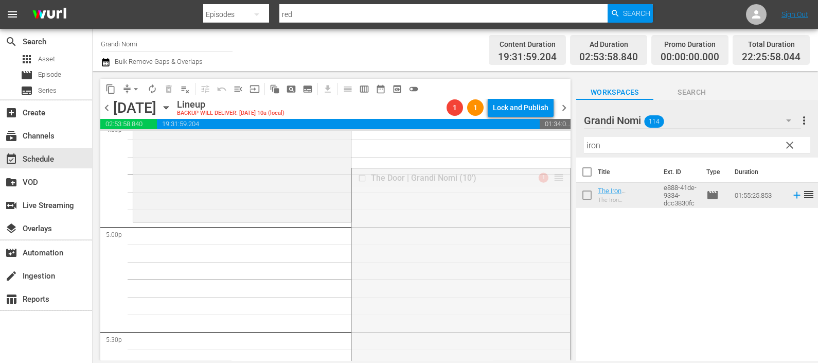
drag, startPoint x: 552, startPoint y: 175, endPoint x: 538, endPoint y: 221, distance: 47.7
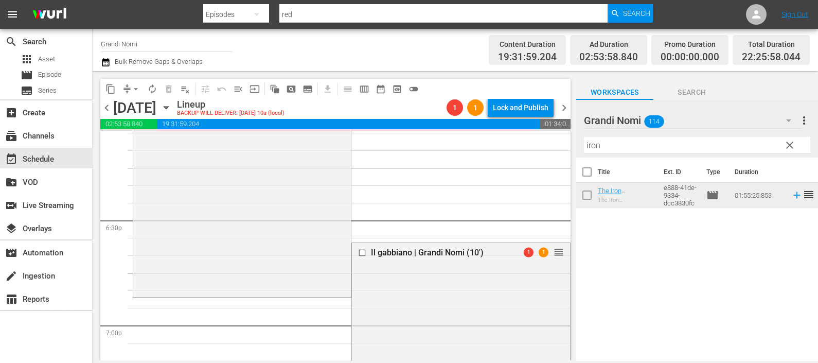
scroll to position [3857, 0]
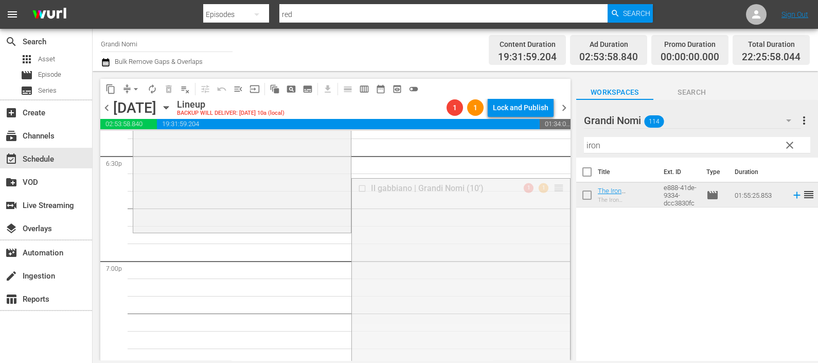
drag, startPoint x: 549, startPoint y: 195, endPoint x: 544, endPoint y: 233, distance: 38.9
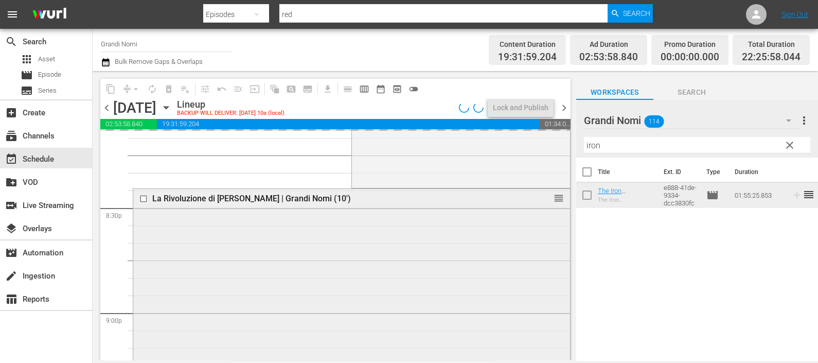
scroll to position [4243, 0]
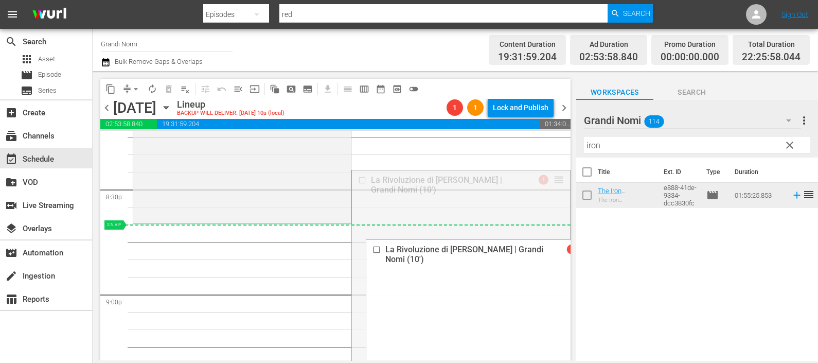
drag, startPoint x: 547, startPoint y: 180, endPoint x: 545, endPoint y: 225, distance: 45.3
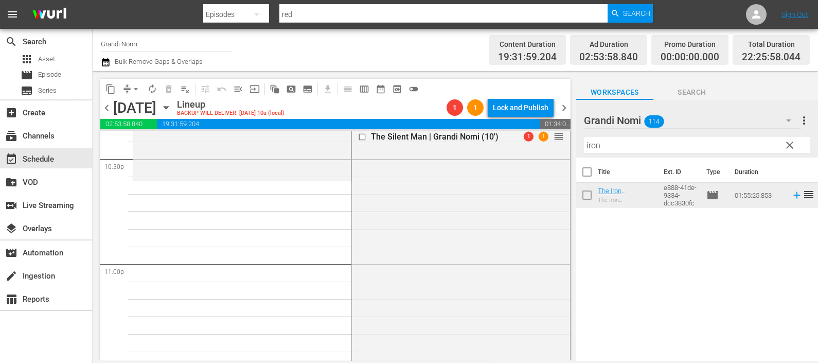
scroll to position [4629, 0]
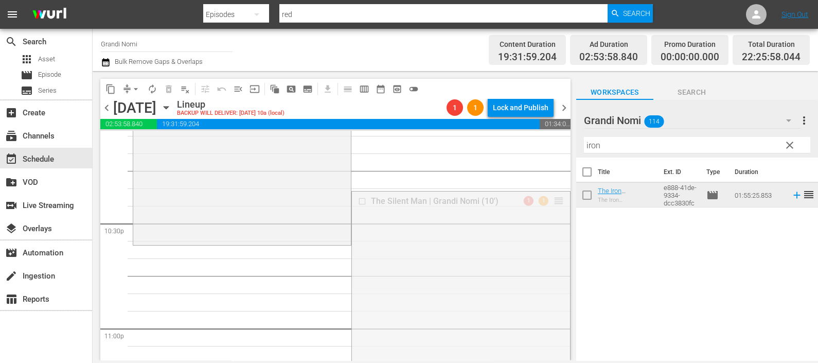
drag, startPoint x: 545, startPoint y: 201, endPoint x: 535, endPoint y: 251, distance: 51.9
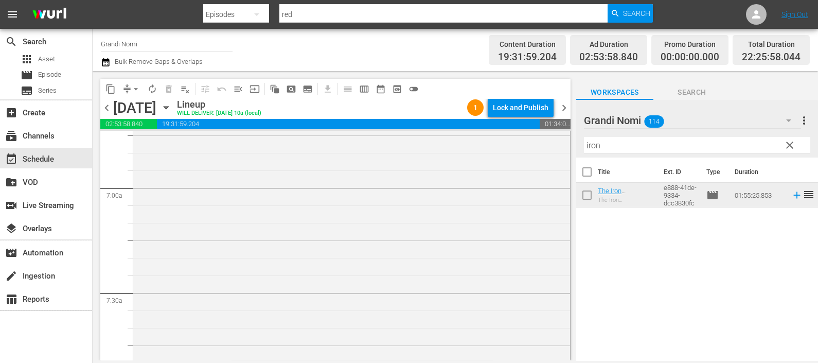
scroll to position [0, 0]
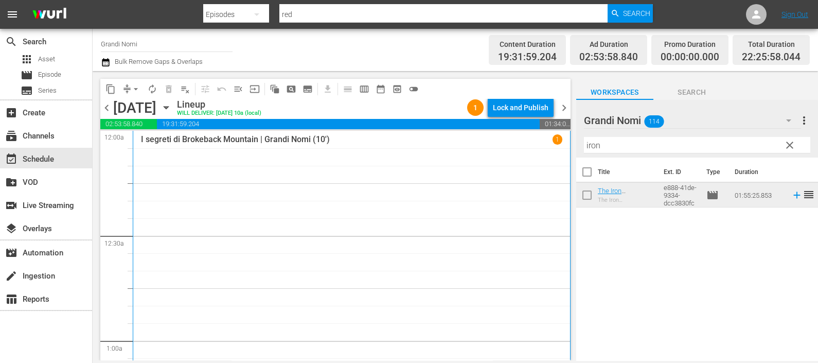
click at [106, 64] on icon "button" at bounding box center [106, 62] width 10 height 12
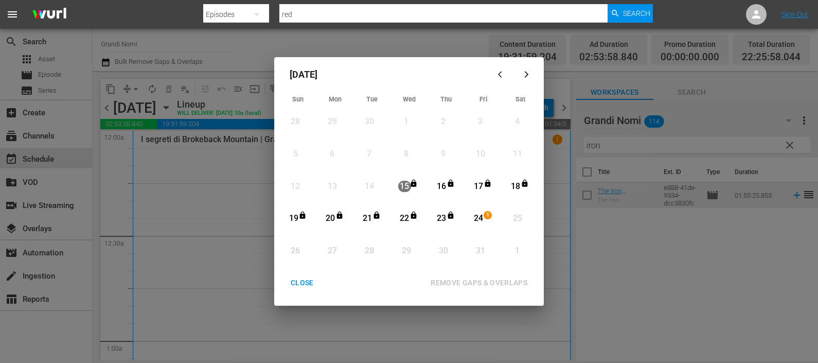
click at [481, 220] on div "24" at bounding box center [478, 218] width 13 height 12
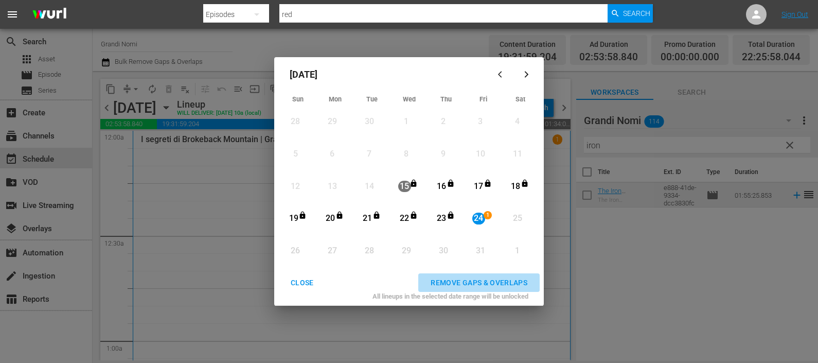
click at [486, 275] on button "REMOVE GAPS & OVERLAPS" at bounding box center [478, 282] width 121 height 19
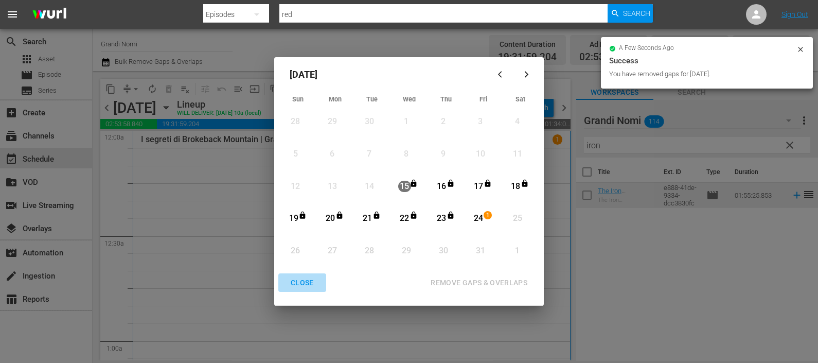
click at [310, 282] on div "CLOSE" at bounding box center [302, 282] width 40 height 13
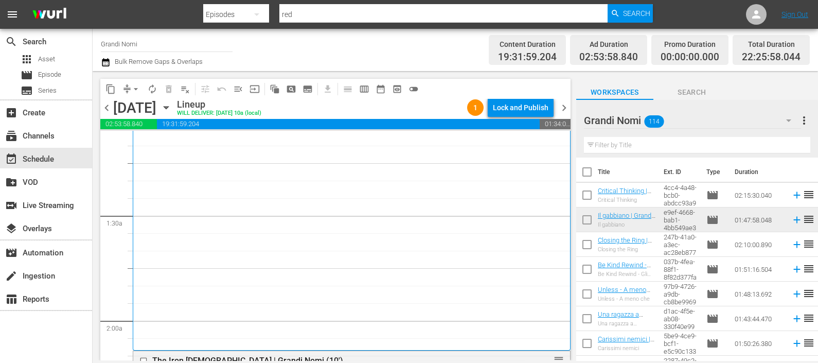
scroll to position [321, 0]
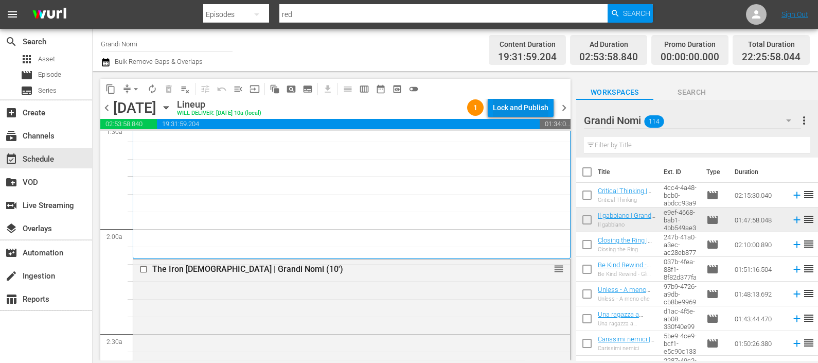
click at [514, 108] on div "Lock and Publish" at bounding box center [521, 107] width 56 height 19
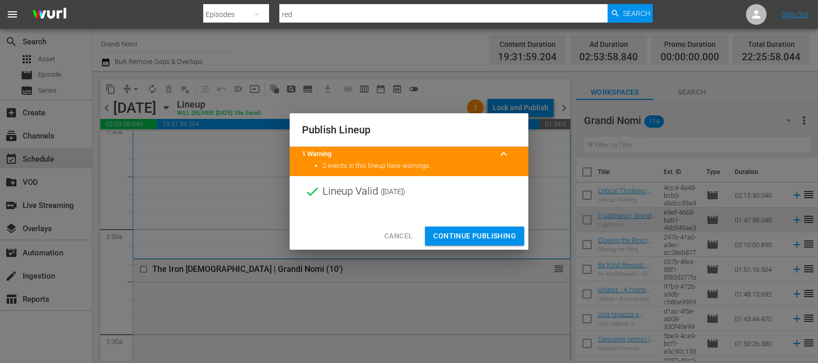
click at [488, 230] on span "Continue Publishing" at bounding box center [474, 235] width 83 height 13
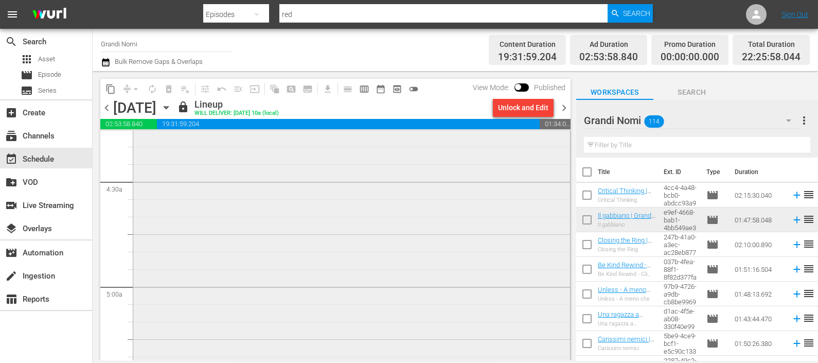
scroll to position [900, 0]
click at [564, 107] on span "chevron_right" at bounding box center [564, 107] width 13 height 13
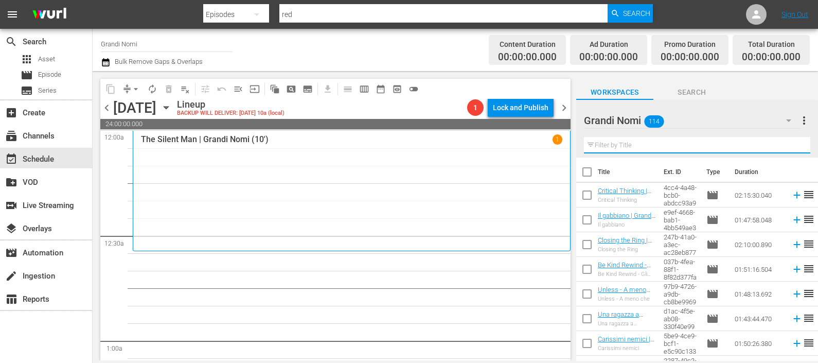
click at [651, 144] on input "text" at bounding box center [697, 145] width 226 height 16
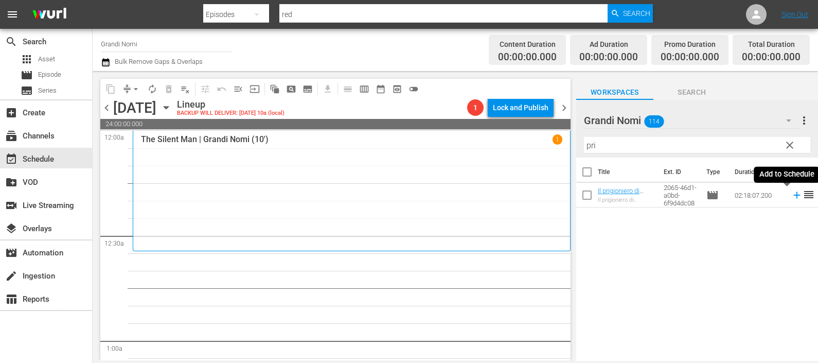
drag, startPoint x: 786, startPoint y: 194, endPoint x: 730, endPoint y: 174, distance: 58.9
click at [791, 194] on icon at bounding box center [796, 194] width 11 height 11
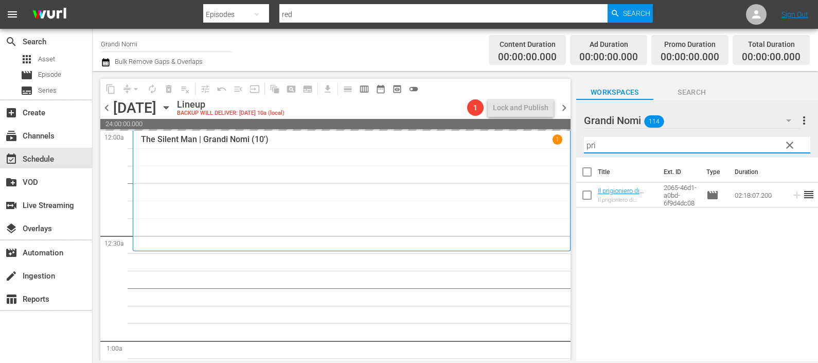
drag, startPoint x: 625, startPoint y: 148, endPoint x: 573, endPoint y: 149, distance: 52.0
click at [573, 149] on div "content_copy compress arrow_drop_down autorenew_outlined delete_forever_outline…" at bounding box center [455, 215] width 725 height 289
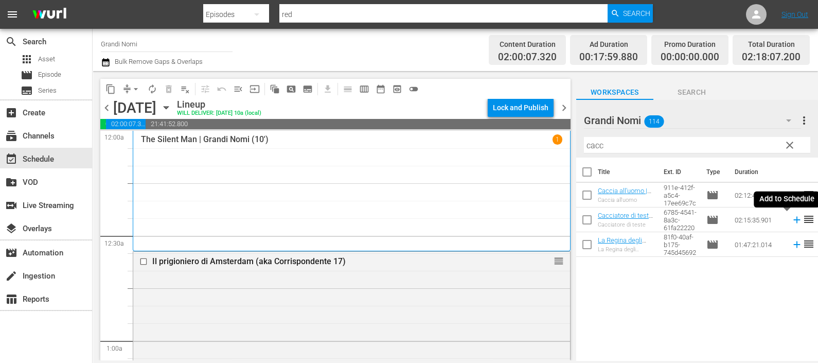
click at [791, 220] on icon at bounding box center [796, 219] width 11 height 11
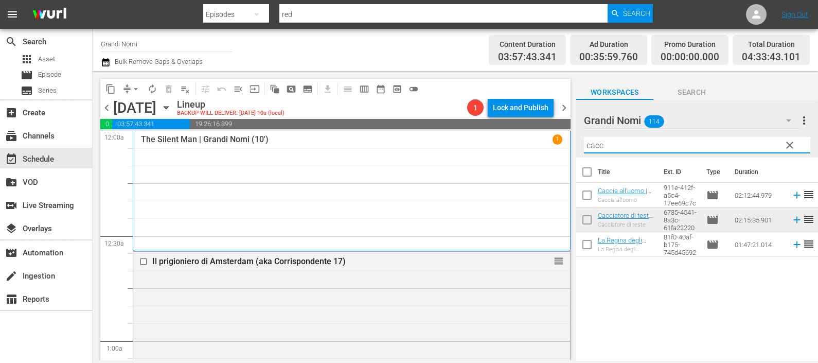
drag, startPoint x: 635, startPoint y: 141, endPoint x: 573, endPoint y: 139, distance: 61.3
click at [573, 139] on div "content_copy compress arrow_drop_down autorenew_outlined delete_forever_outline…" at bounding box center [455, 215] width 725 height 289
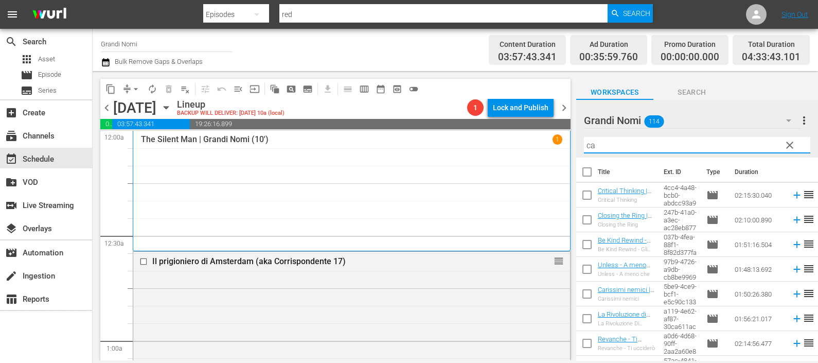
type input "c"
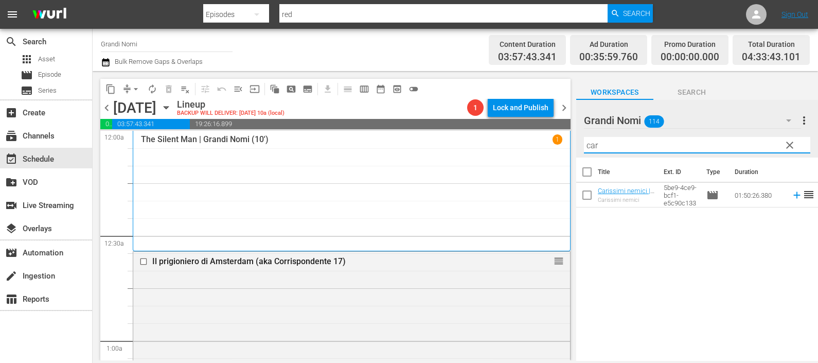
click at [791, 196] on icon at bounding box center [796, 194] width 11 height 11
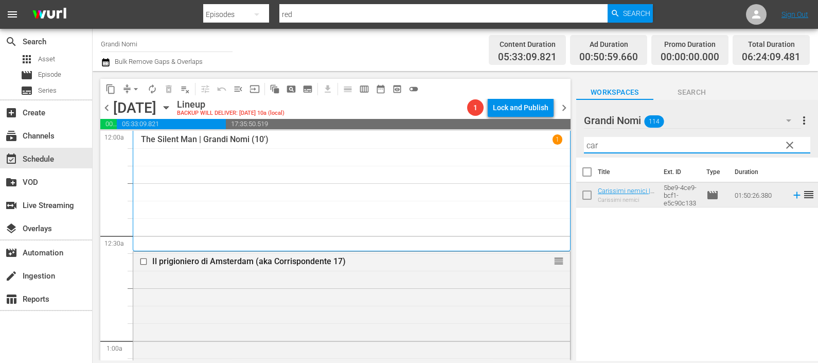
drag, startPoint x: 630, startPoint y: 145, endPoint x: 556, endPoint y: 133, distance: 74.5
click at [559, 134] on div "content_copy compress arrow_drop_down autorenew_outlined delete_forever_outline…" at bounding box center [455, 215] width 725 height 289
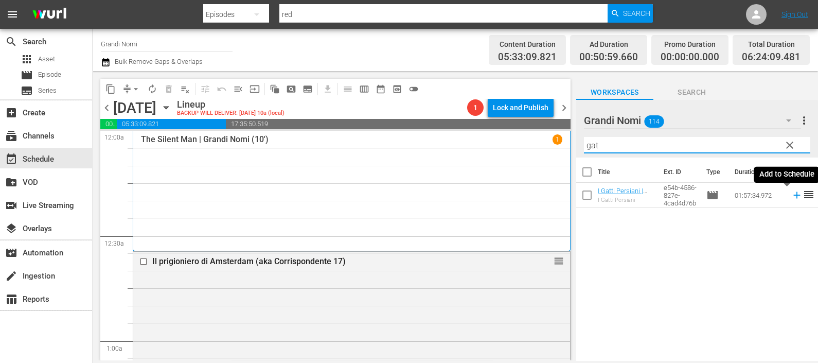
click at [791, 195] on icon at bounding box center [796, 194] width 11 height 11
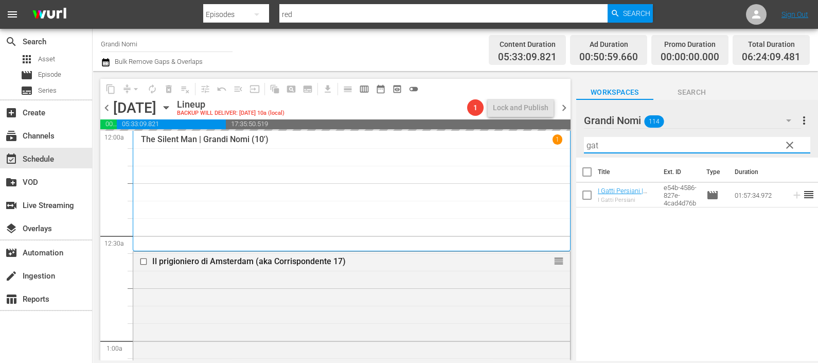
drag, startPoint x: 589, startPoint y: 137, endPoint x: 573, endPoint y: 135, distance: 16.6
click at [574, 135] on div "content_copy compress arrow_drop_down autorenew_outlined delete_forever_outline…" at bounding box center [455, 215] width 725 height 289
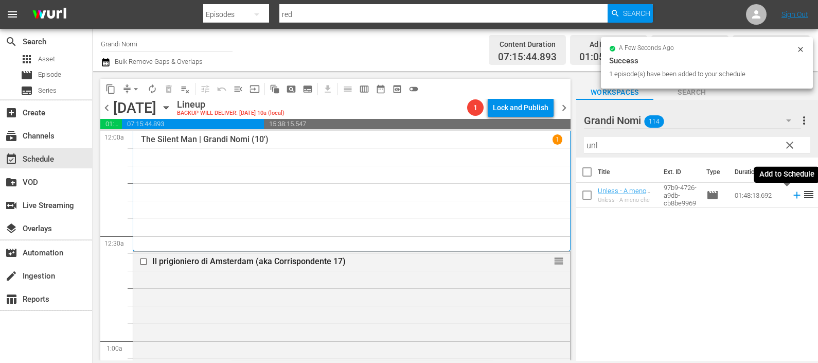
click at [791, 197] on icon at bounding box center [796, 194] width 11 height 11
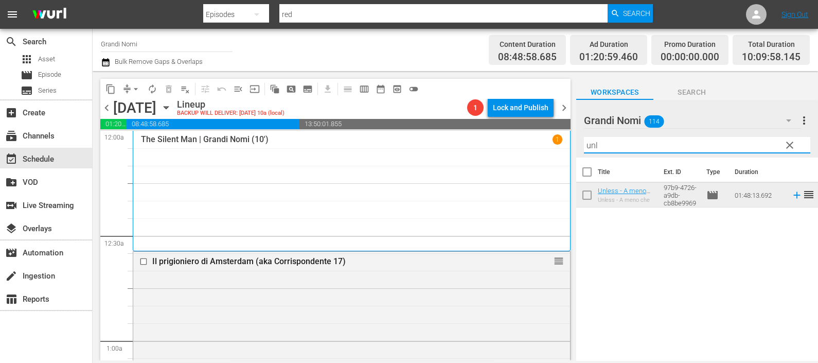
drag, startPoint x: 640, startPoint y: 141, endPoint x: 593, endPoint y: 134, distance: 47.9
click at [593, 134] on div "Filter by Title unl" at bounding box center [697, 145] width 226 height 25
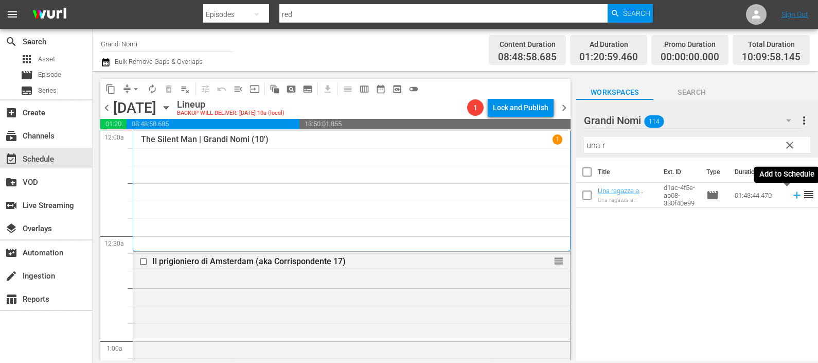
click at [791, 191] on icon at bounding box center [796, 194] width 11 height 11
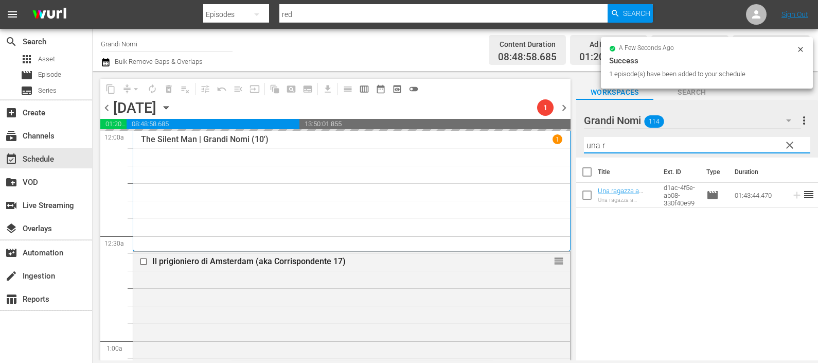
drag, startPoint x: 591, startPoint y: 134, endPoint x: 572, endPoint y: 133, distance: 19.0
click at [572, 133] on div "content_copy compress arrow_drop_down autorenew_outlined delete_forever_outline…" at bounding box center [455, 215] width 725 height 289
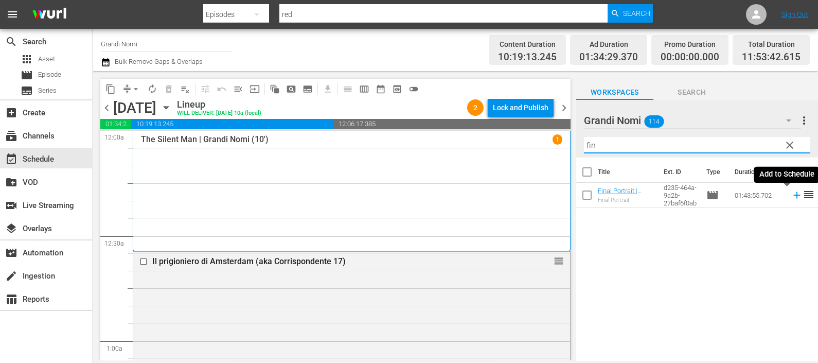
click at [791, 196] on icon at bounding box center [796, 194] width 11 height 11
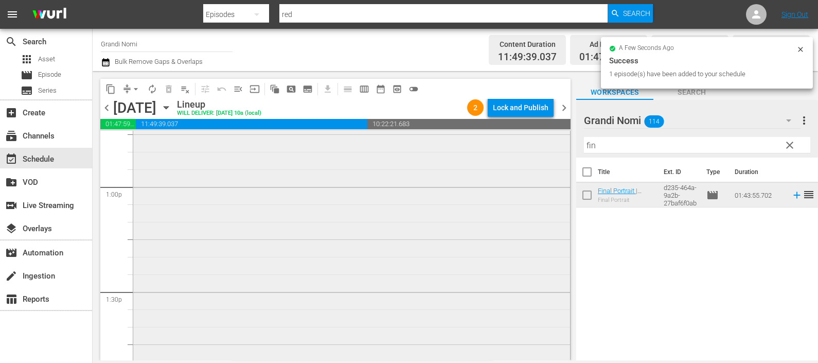
scroll to position [2929, 0]
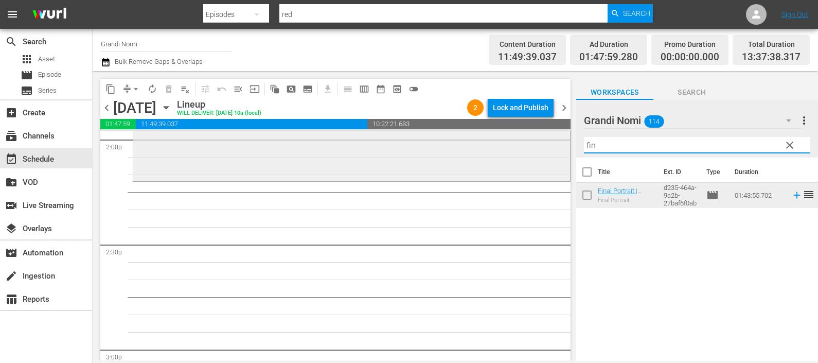
drag, startPoint x: 613, startPoint y: 139, endPoint x: 541, endPoint y: 157, distance: 74.2
click at [538, 157] on div "content_copy compress arrow_drop_down autorenew_outlined delete_forever_outline…" at bounding box center [455, 215] width 725 height 289
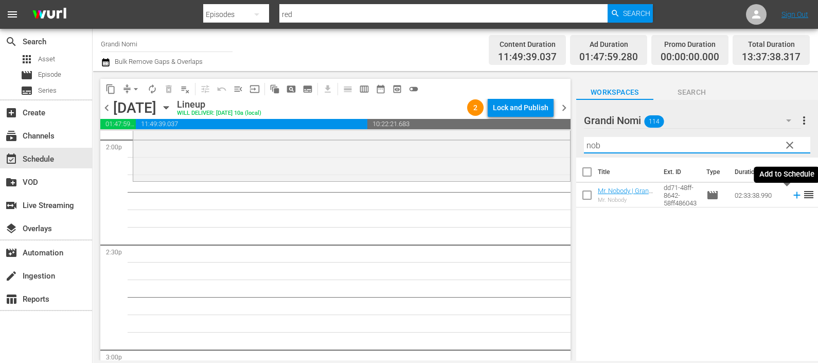
drag, startPoint x: 788, startPoint y: 194, endPoint x: 745, endPoint y: 168, distance: 51.0
click at [791, 194] on icon at bounding box center [796, 194] width 11 height 11
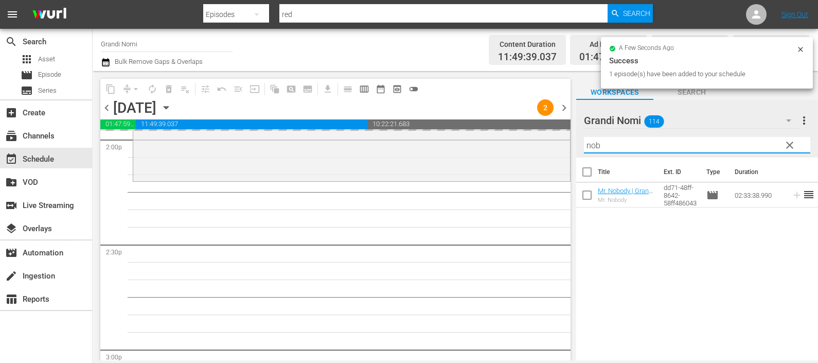
click at [548, 138] on div "content_copy compress arrow_drop_down autorenew_outlined delete_forever_outline…" at bounding box center [455, 215] width 725 height 289
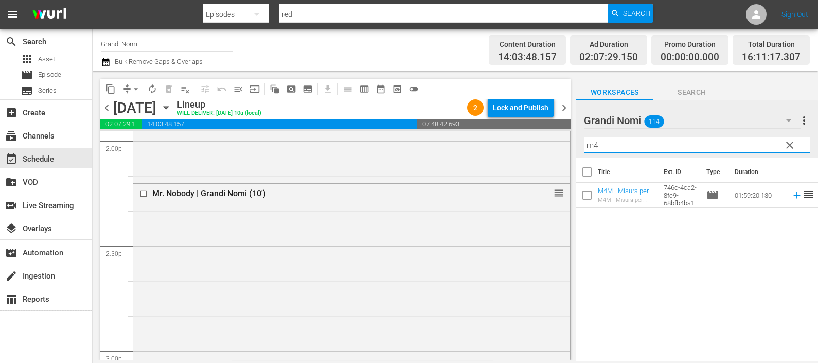
click at [791, 196] on icon at bounding box center [796, 194] width 11 height 11
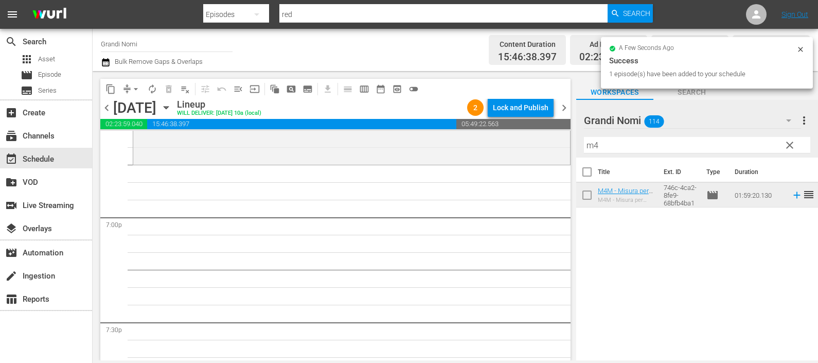
scroll to position [3827, 0]
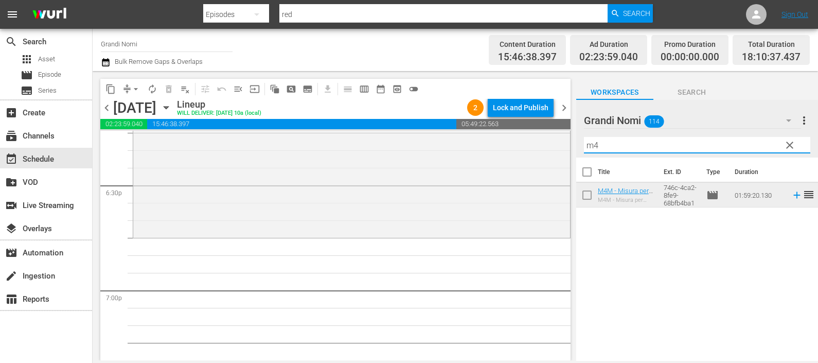
drag, startPoint x: 595, startPoint y: 142, endPoint x: 578, endPoint y: 141, distance: 17.5
click at [578, 141] on div "Grandi Nomi 114 Grandi Nomi more_vert clear Filter by Title m4" at bounding box center [697, 129] width 242 height 58
drag, startPoint x: 604, startPoint y: 144, endPoint x: 576, endPoint y: 142, distance: 28.4
click at [576, 142] on div "Grandi Nomi 114 Grandi Nomi more_vert clear Filter by Title m4" at bounding box center [697, 129] width 242 height 58
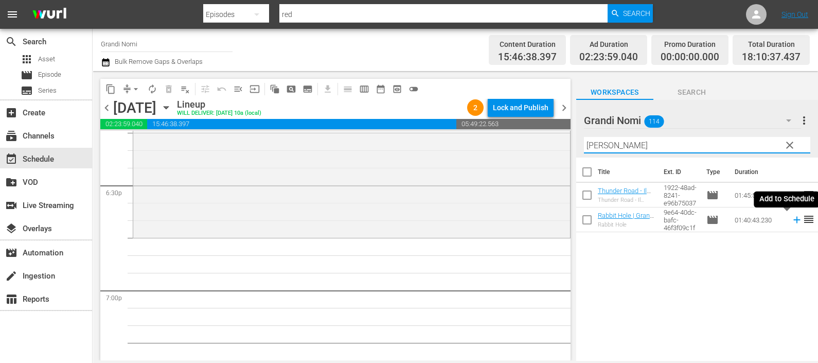
click at [791, 221] on icon at bounding box center [796, 219] width 11 height 11
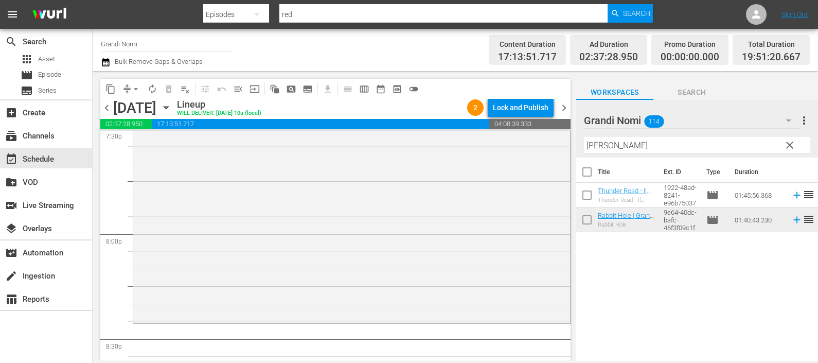
scroll to position [4085, 0]
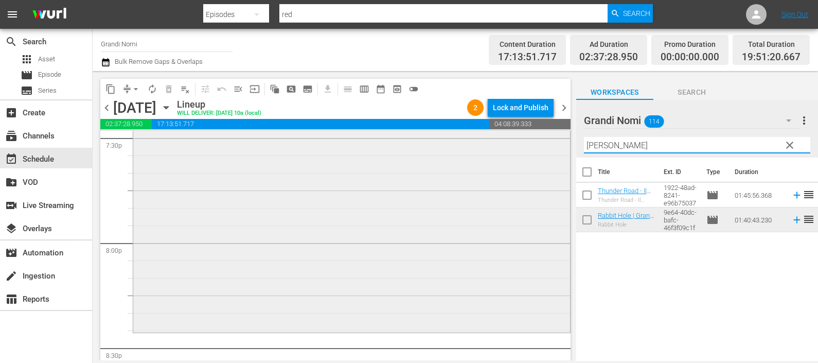
drag, startPoint x: 625, startPoint y: 139, endPoint x: 535, endPoint y: 143, distance: 90.6
click at [535, 143] on div "content_copy compress arrow_drop_down autorenew_outlined delete_forever_outline…" at bounding box center [455, 215] width 725 height 289
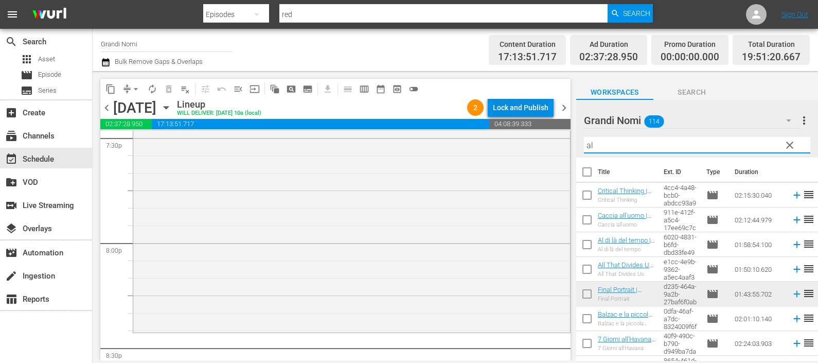
type input "al"
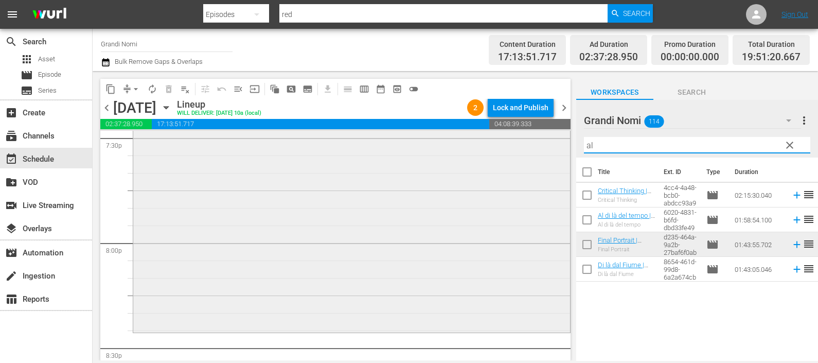
drag, startPoint x: 610, startPoint y: 150, endPoint x: 545, endPoint y: 150, distance: 65.3
click at [545, 150] on div "content_copy compress arrow_drop_down autorenew_outlined delete_forever_outline…" at bounding box center [455, 215] width 725 height 289
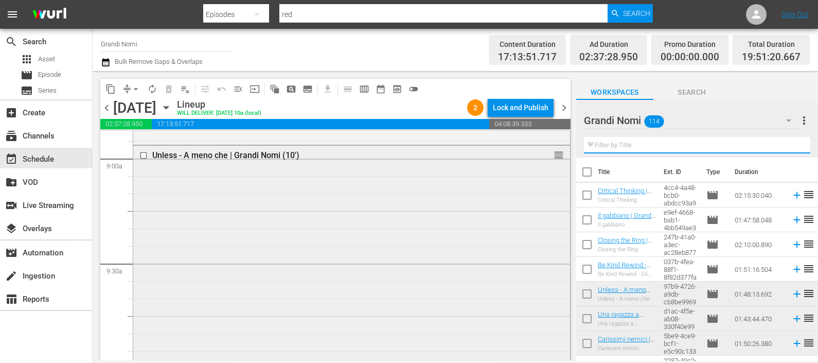
scroll to position [1864, 0]
click at [139, 149] on input "checkbox" at bounding box center [144, 152] width 11 height 9
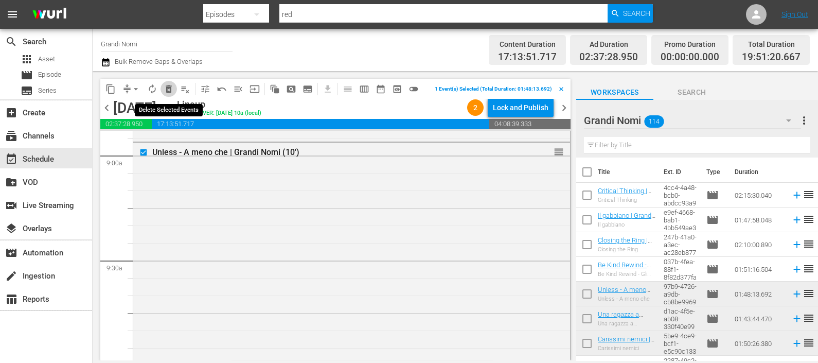
click at [170, 84] on span "delete_forever_outlined" at bounding box center [169, 89] width 10 height 10
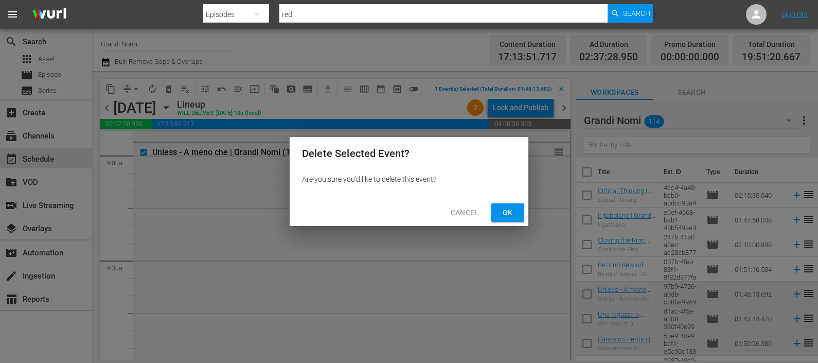
click at [508, 206] on span "Ok" at bounding box center [507, 212] width 16 height 13
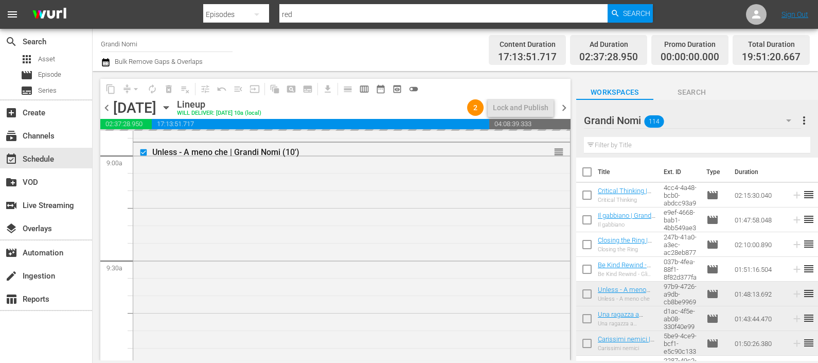
click at [623, 147] on input "text" at bounding box center [697, 145] width 226 height 16
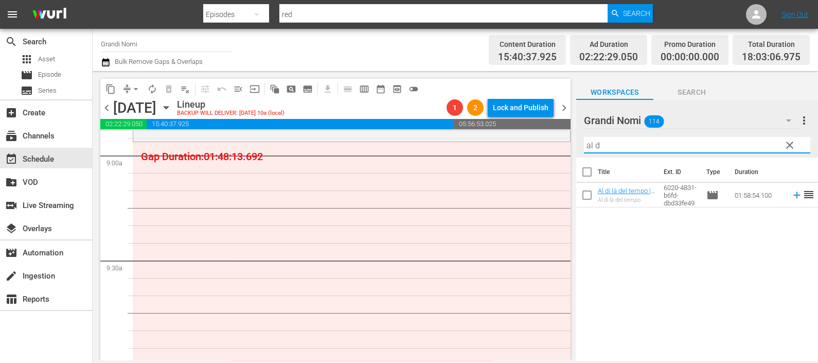
type input "al d"
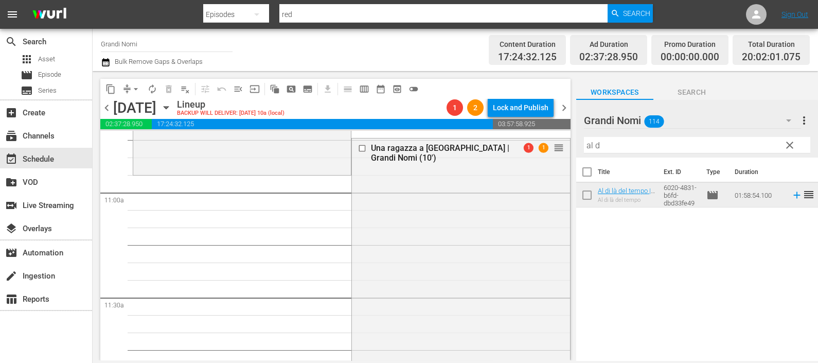
scroll to position [2250, 0]
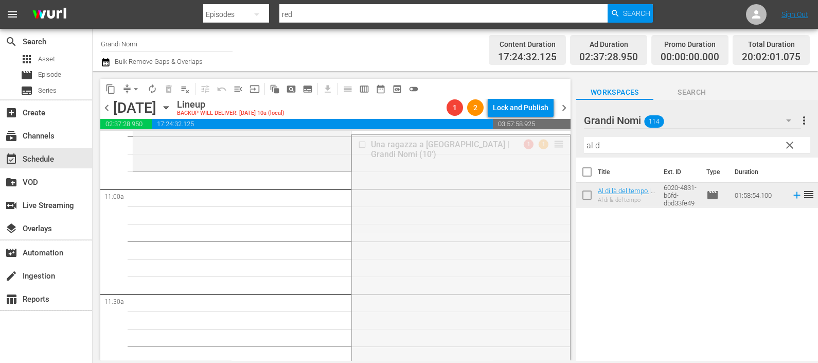
drag, startPoint x: 551, startPoint y: 143, endPoint x: 541, endPoint y: 183, distance: 40.9
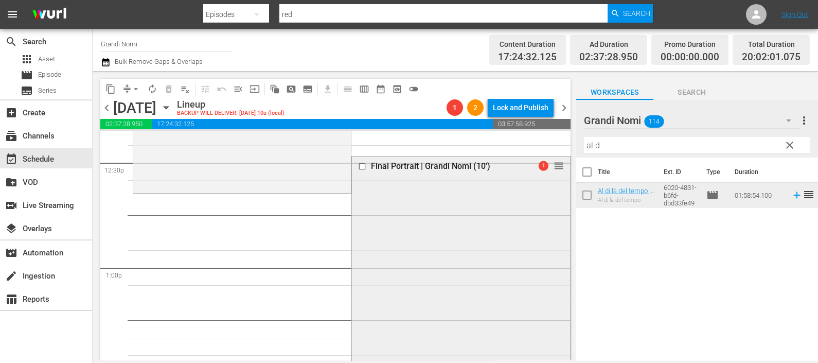
scroll to position [2572, 0]
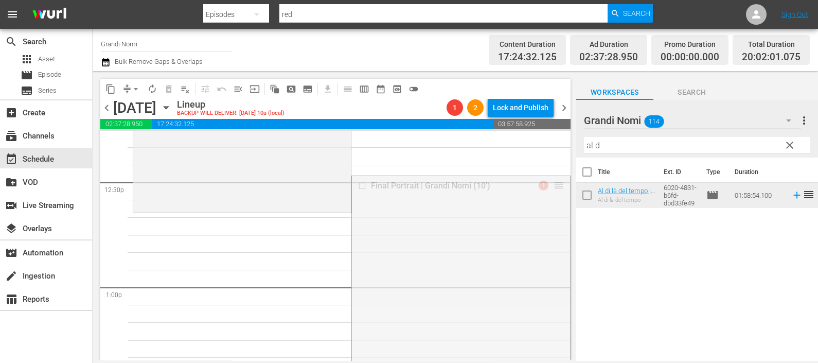
drag, startPoint x: 545, startPoint y: 185, endPoint x: 535, endPoint y: 213, distance: 29.9
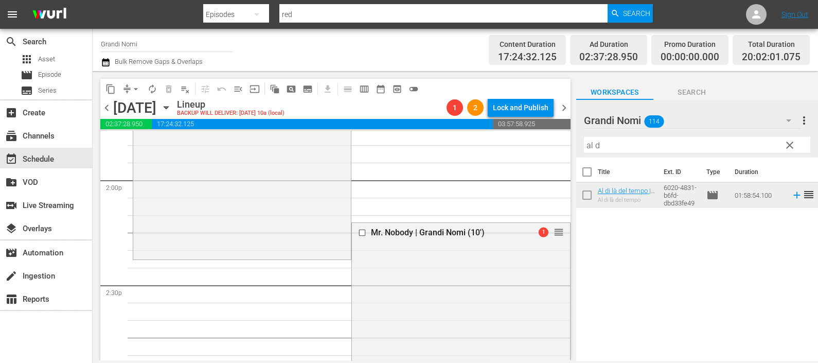
scroll to position [2893, 0]
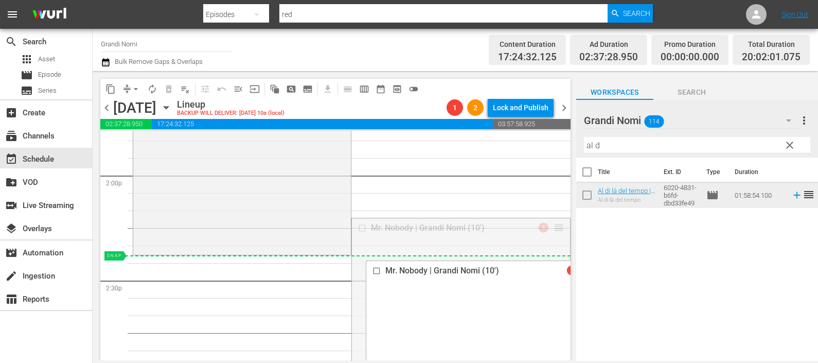
drag, startPoint x: 548, startPoint y: 226, endPoint x: 543, endPoint y: 258, distance: 31.8
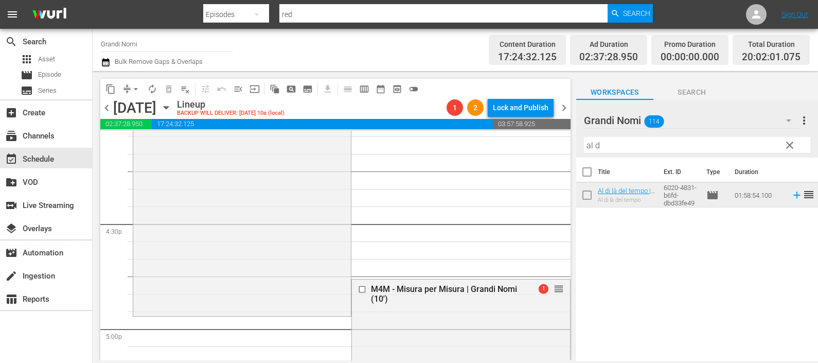
scroll to position [3407, 0]
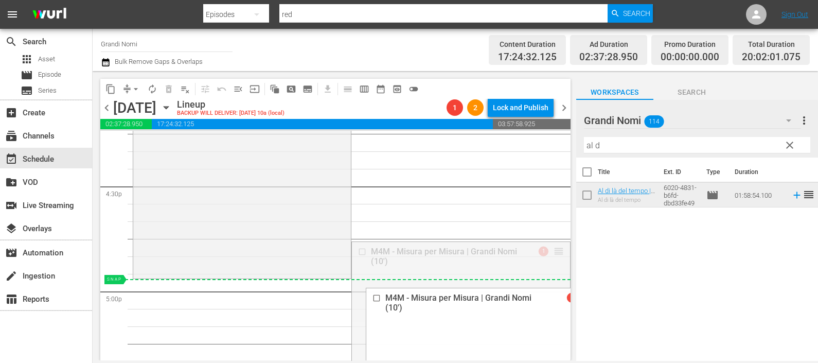
drag, startPoint x: 545, startPoint y: 247, endPoint x: 550, endPoint y: 279, distance: 32.3
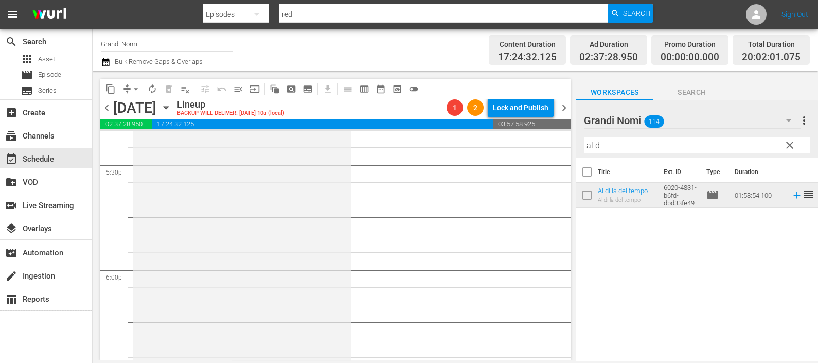
scroll to position [3857, 0]
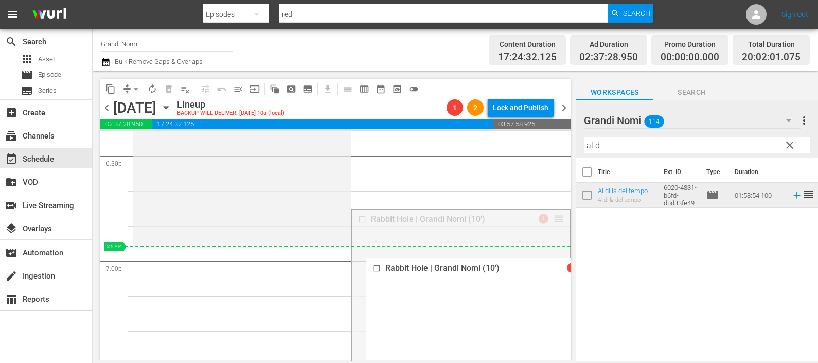
drag, startPoint x: 547, startPoint y: 231, endPoint x: 541, endPoint y: 258, distance: 26.9
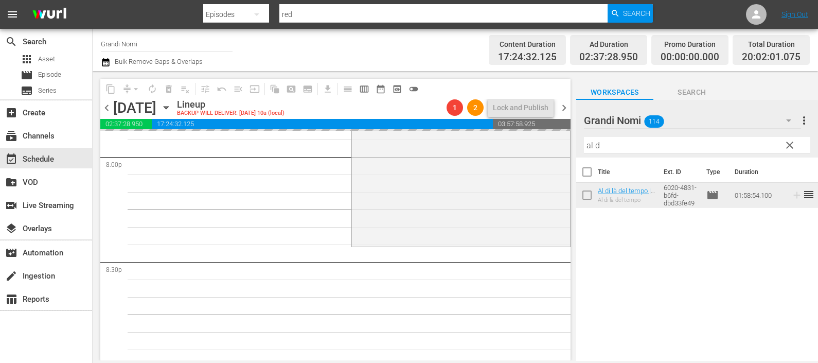
scroll to position [4242, 0]
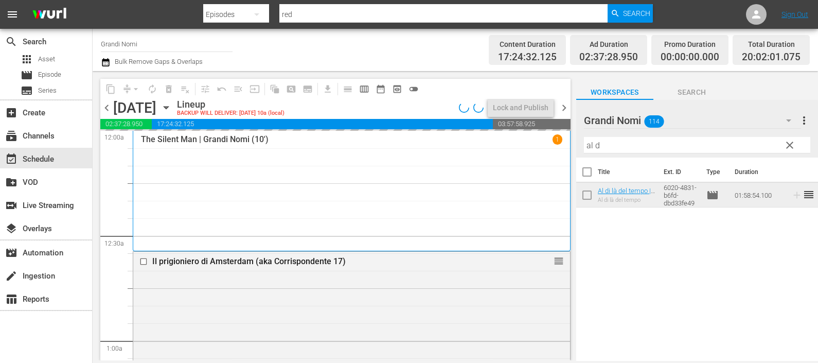
scroll to position [4243, 0]
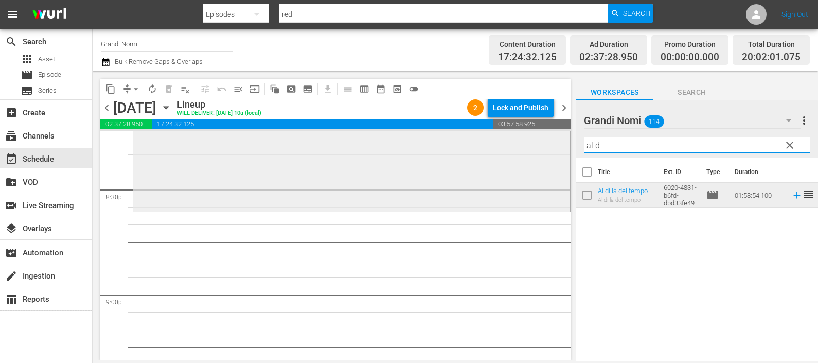
drag, startPoint x: 616, startPoint y: 144, endPoint x: 534, endPoint y: 152, distance: 82.1
click at [534, 152] on div "content_copy compress arrow_drop_down autorenew_outlined delete_forever_outline…" at bounding box center [455, 215] width 725 height 289
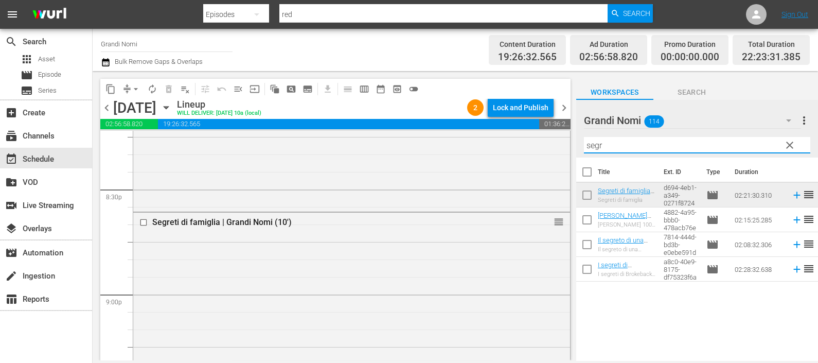
drag, startPoint x: 610, startPoint y: 140, endPoint x: 565, endPoint y: 147, distance: 45.7
click at [565, 147] on div "content_copy compress arrow_drop_down autorenew_outlined delete_forever_outline…" at bounding box center [455, 215] width 725 height 289
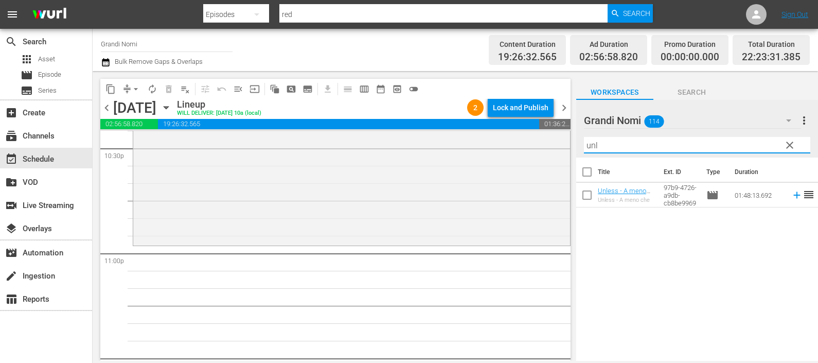
scroll to position [4806, 0]
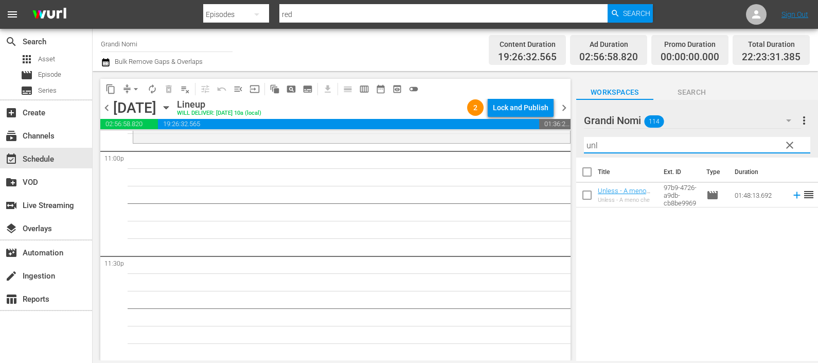
type input "unl"
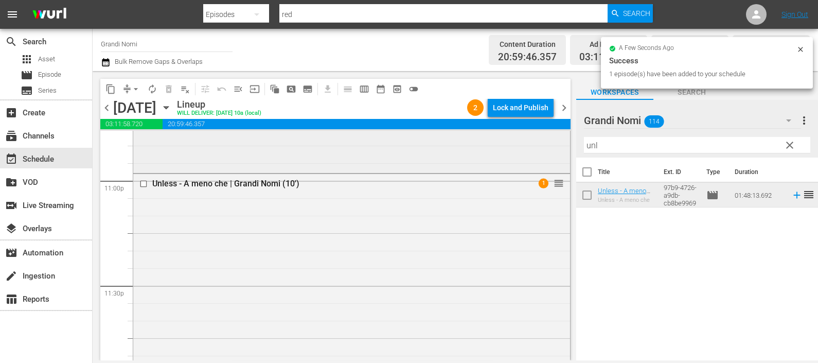
scroll to position [4518, 0]
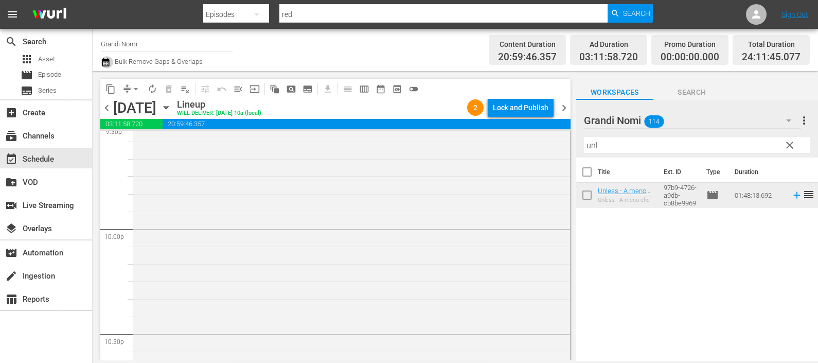
click at [102, 60] on icon "button" at bounding box center [105, 62] width 7 height 8
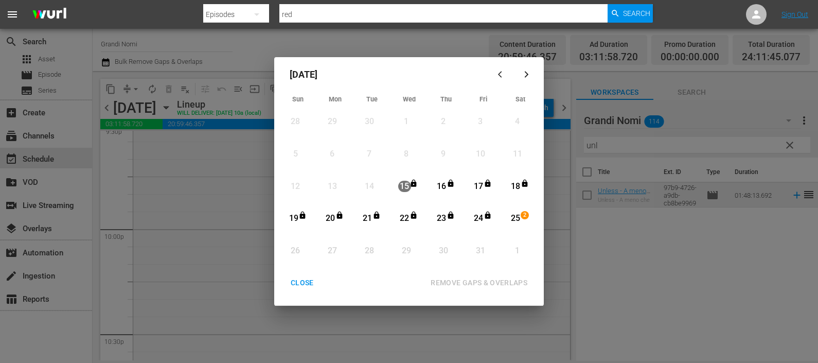
click at [515, 218] on div "25" at bounding box center [515, 218] width 13 height 12
click at [504, 289] on button "REMOVE GAPS & OVERLAPS" at bounding box center [478, 282] width 121 height 19
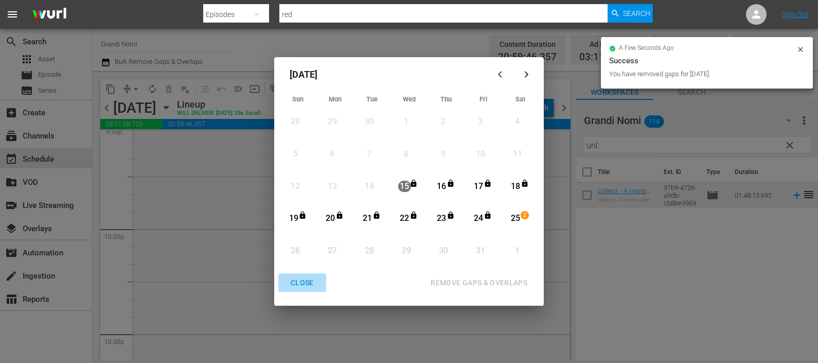
click at [302, 288] on div "CLOSE" at bounding box center [302, 282] width 40 height 13
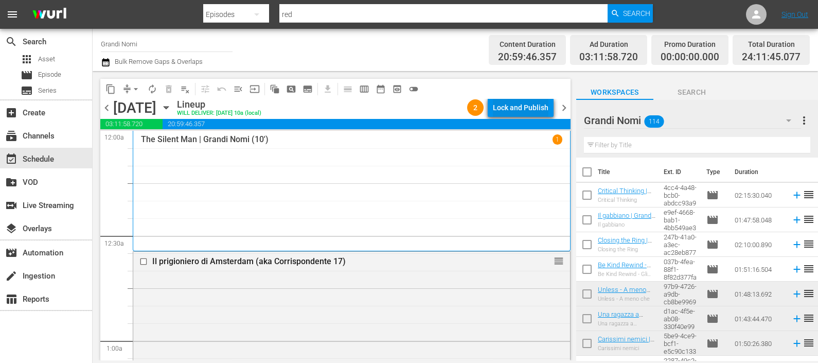
click at [524, 106] on div "Lock and Publish" at bounding box center [521, 107] width 56 height 19
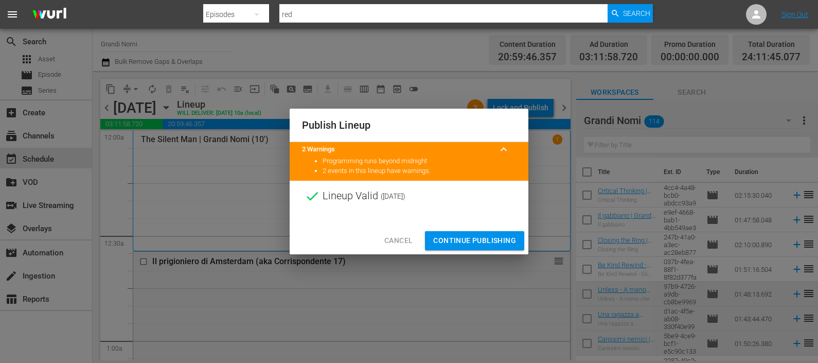
click at [483, 237] on span "Continue Publishing" at bounding box center [474, 240] width 83 height 13
